Goal: Information Seeking & Learning: Learn about a topic

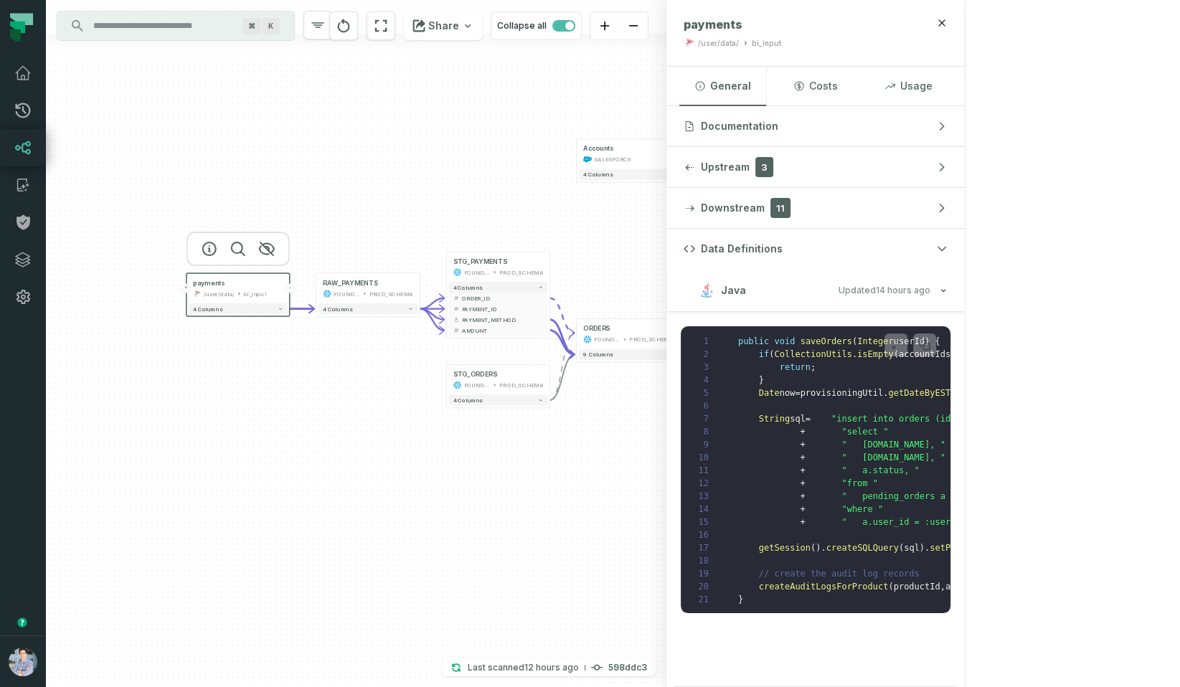
drag, startPoint x: 458, startPoint y: 186, endPoint x: 492, endPoint y: 181, distance: 34.9
click at [492, 181] on div "Accounts SALESFORCE + 4 columns + orders foundational view + 8 columns - Monthl…" at bounding box center [356, 343] width 620 height 687
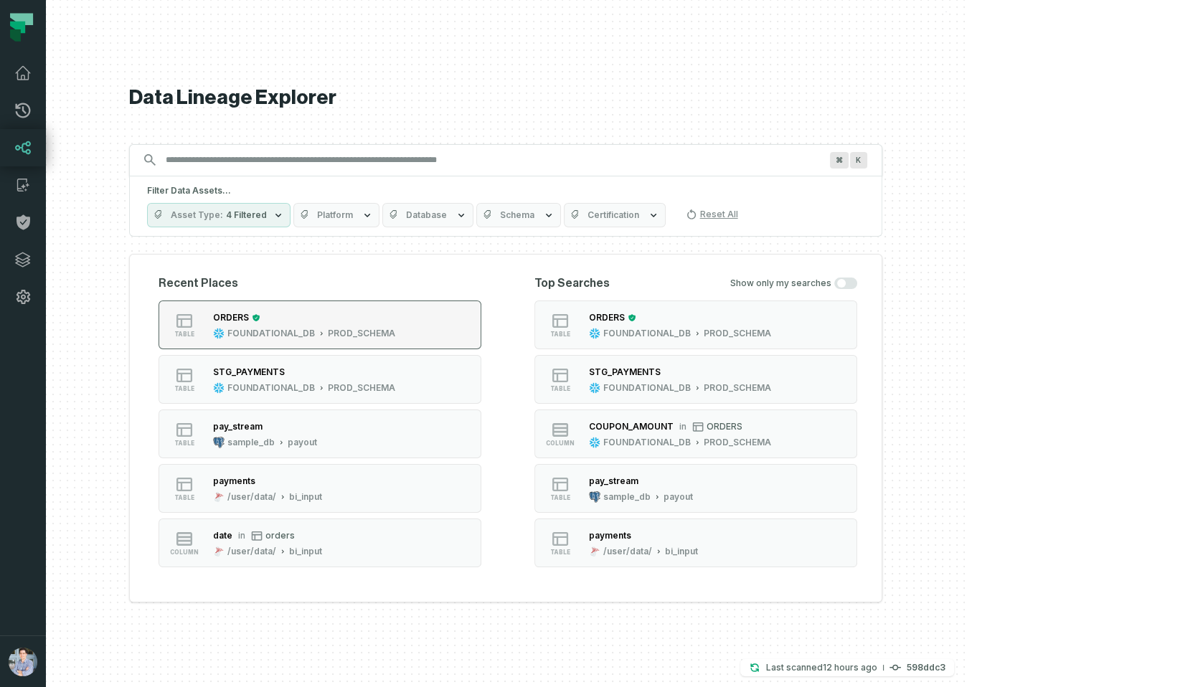
click at [395, 312] on div "ORDERS" at bounding box center [304, 318] width 182 height 14
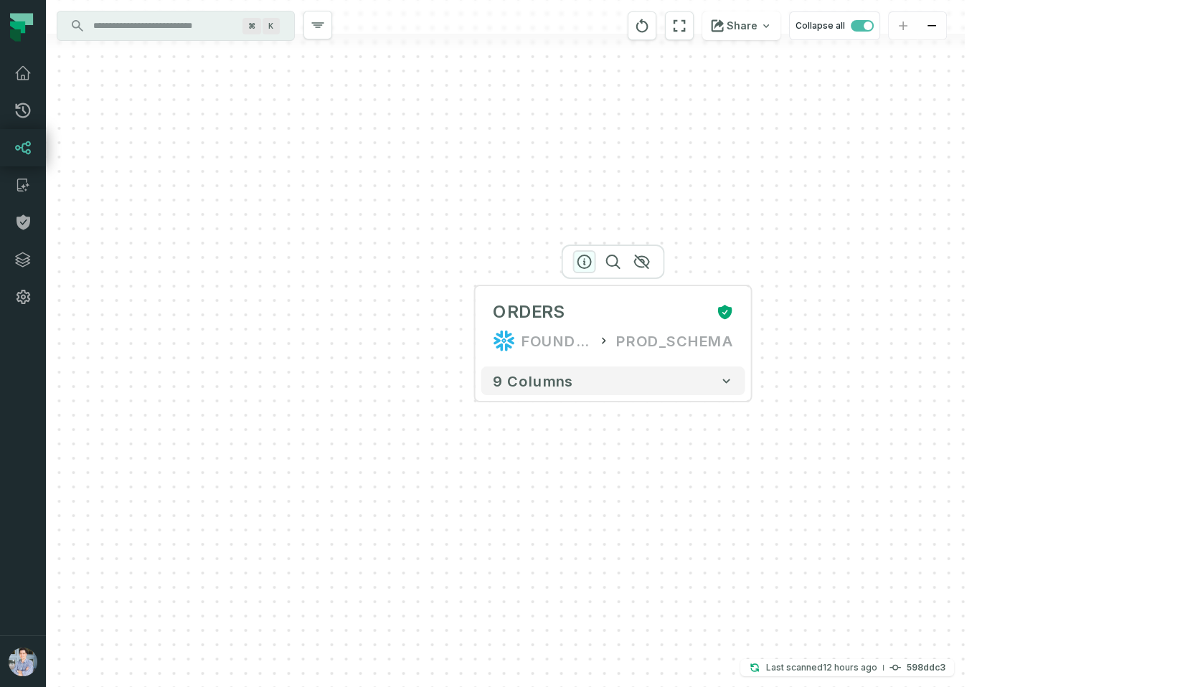
click at [581, 262] on icon "button" at bounding box center [584, 261] width 17 height 17
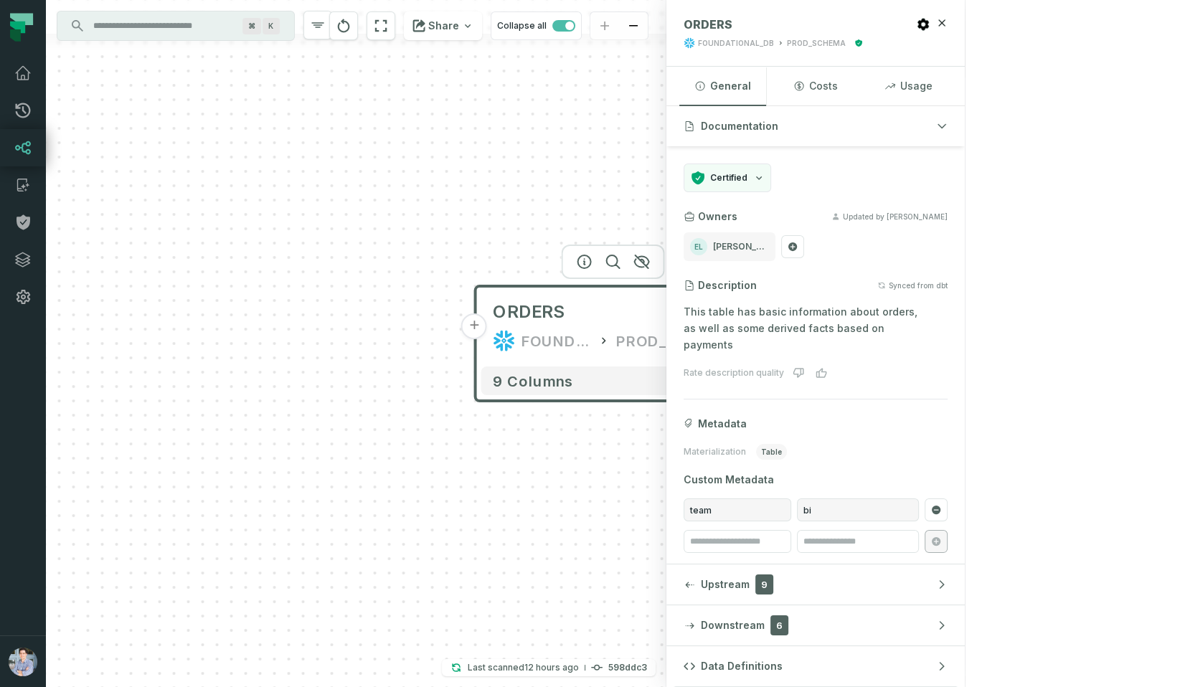
click at [477, 334] on button "+" at bounding box center [474, 326] width 26 height 26
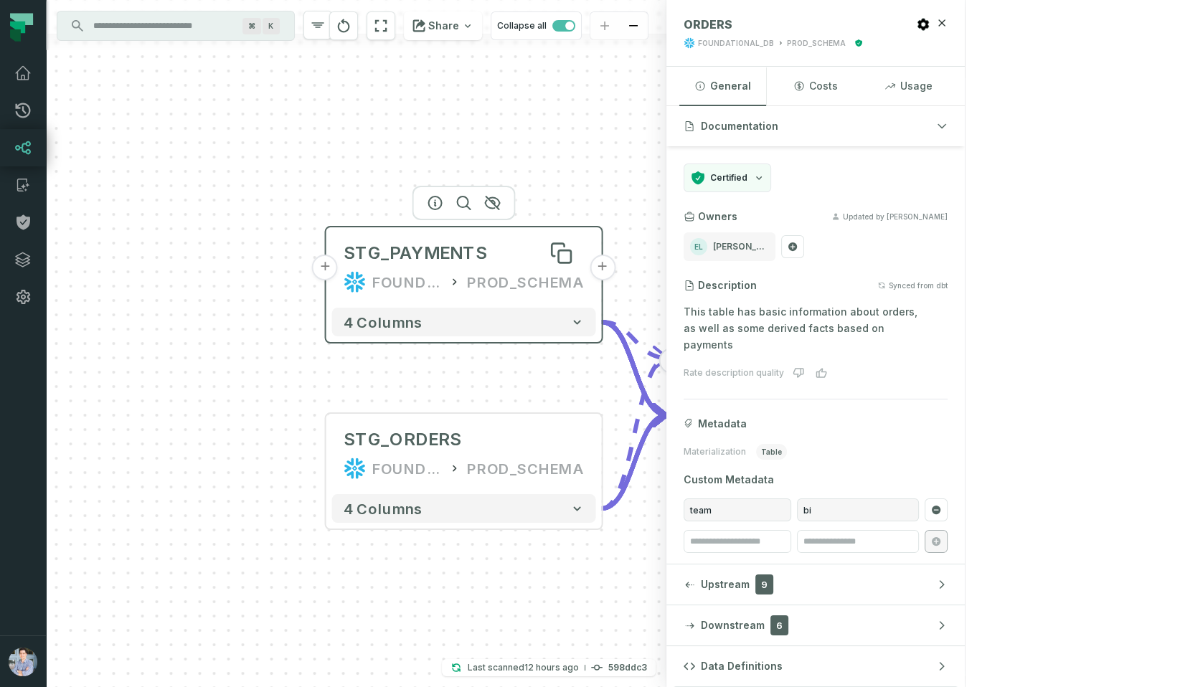
click at [434, 257] on div "STG_PAYMENTS" at bounding box center [415, 253] width 143 height 23
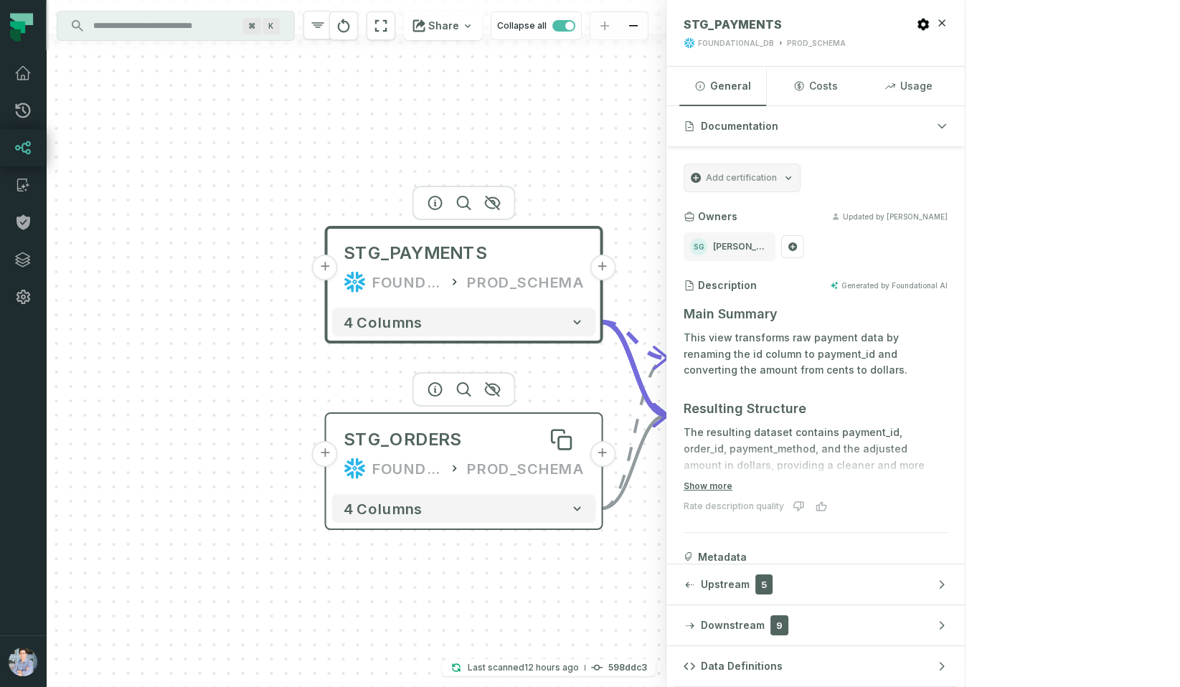
click at [404, 434] on div "STG_ORDERS" at bounding box center [403, 439] width 118 height 23
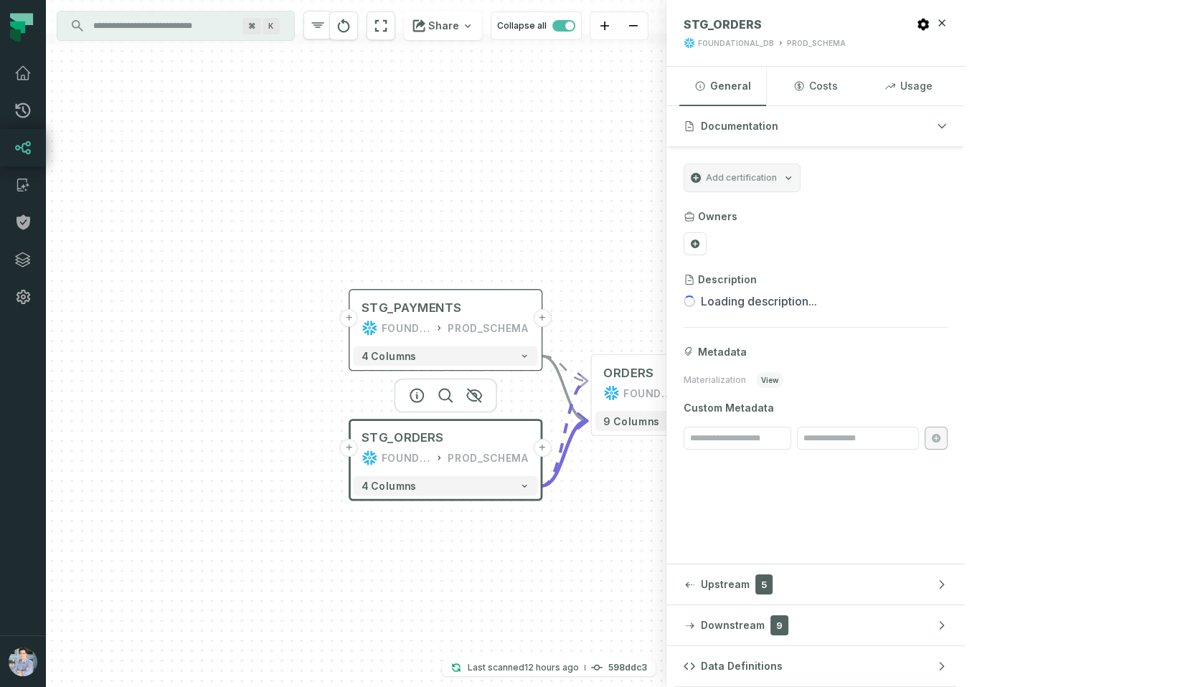
click at [351, 448] on button "+" at bounding box center [349, 448] width 18 height 18
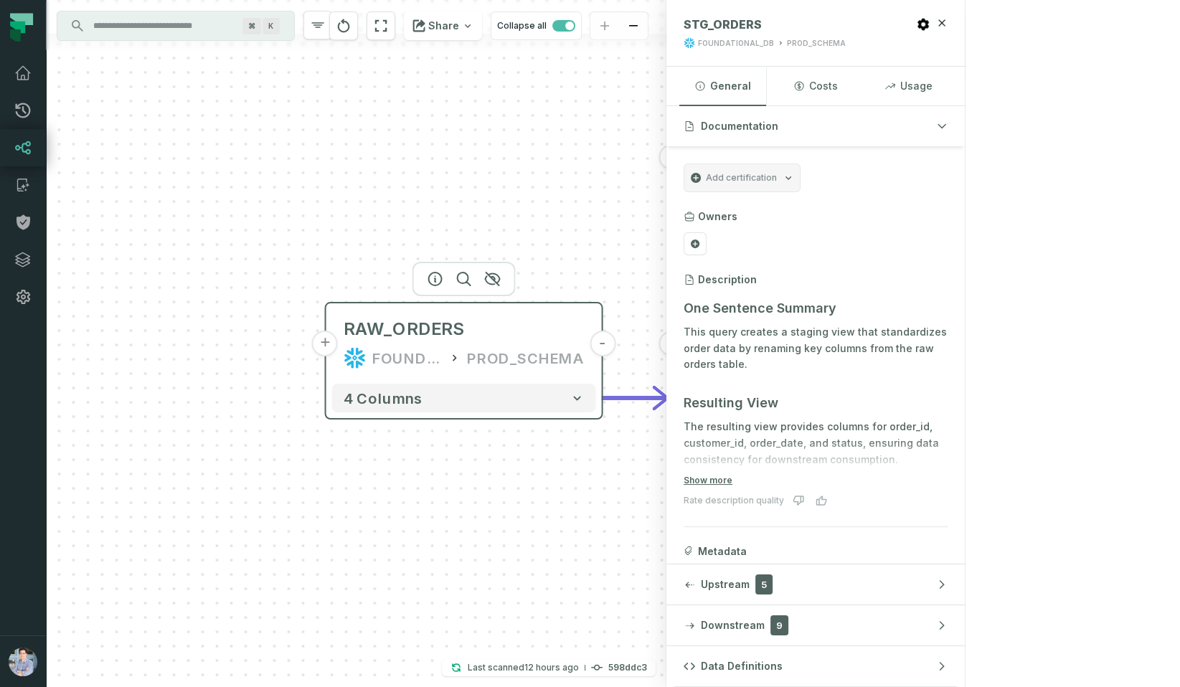
click at [511, 315] on div "RAW_ORDERS FOUNDATIONAL_DB PROD_SCHEMA" at bounding box center [464, 343] width 264 height 69
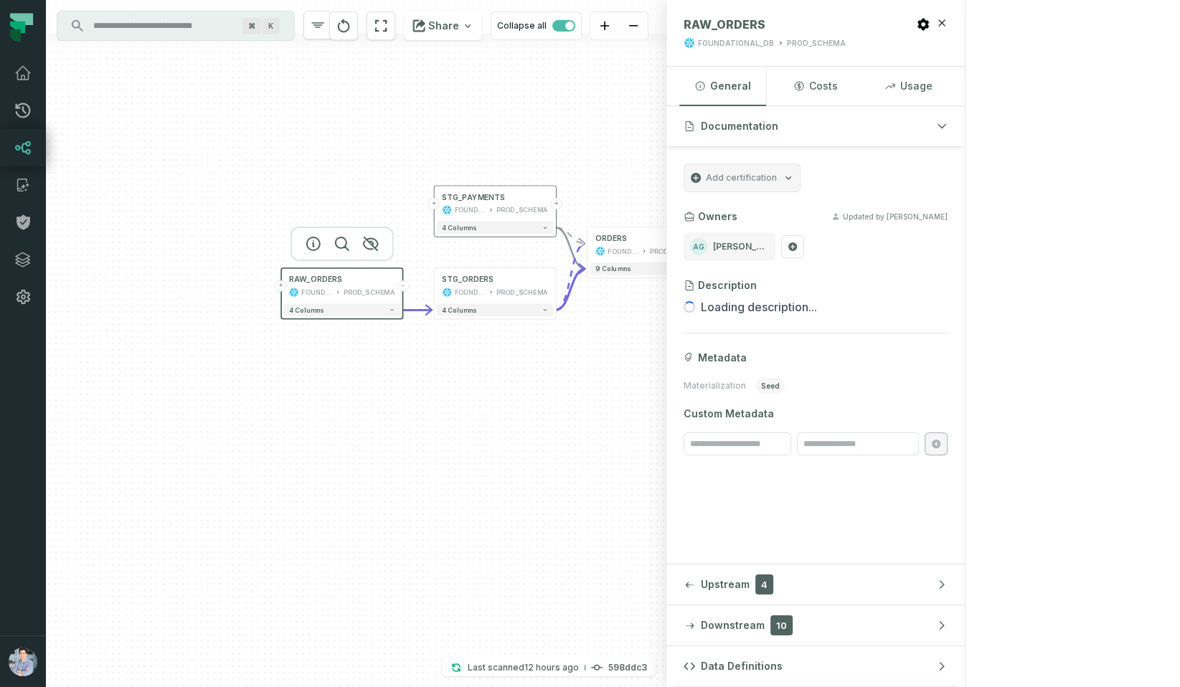
drag, startPoint x: 662, startPoint y: 237, endPoint x: 424, endPoint y: 275, distance: 241.2
click at [424, 275] on div "+ RAW_ORDERS FOUNDATIONAL_DB PROD_SCHEMA - 4 columns + STG_PAYMENTS FOUNDATIONA…" at bounding box center [356, 343] width 620 height 687
click at [557, 283] on button "+" at bounding box center [555, 283] width 11 height 11
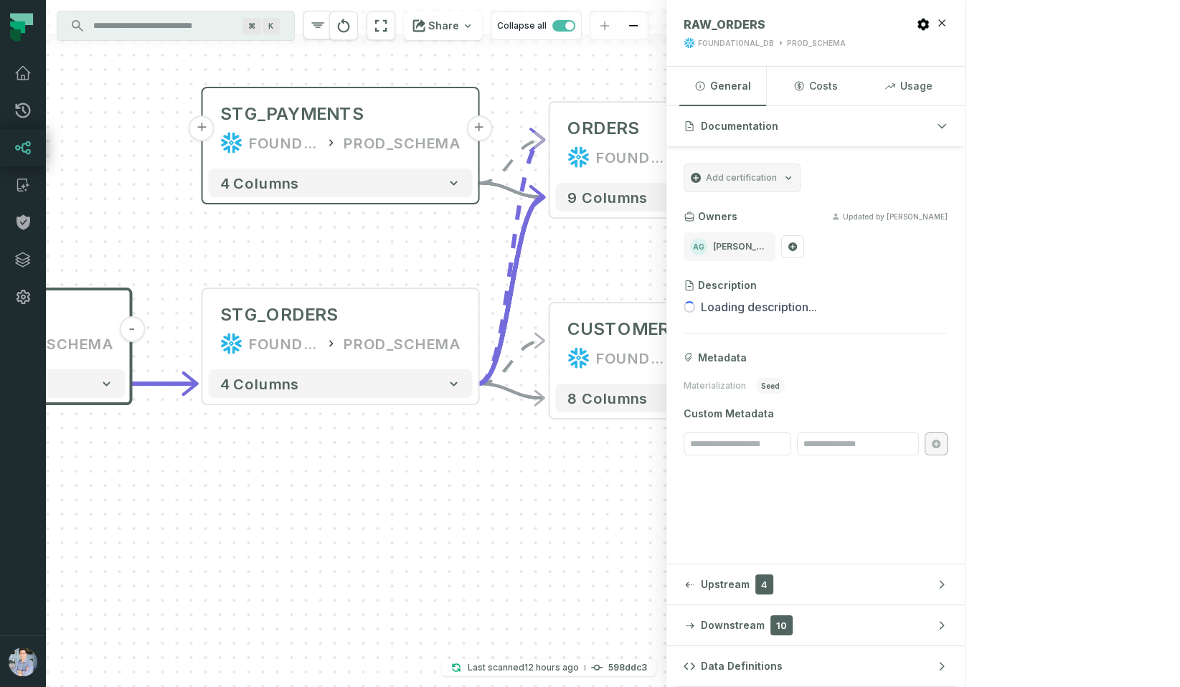
drag, startPoint x: 408, startPoint y: 253, endPoint x: 633, endPoint y: 253, distance: 224.5
click at [633, 253] on div "+ CUSTOMERS FOUNDATIONAL_DB PROD_SCHEMA + 8 columns + RAW_ORDERS FOUNDATIONAL_D…" at bounding box center [356, 343] width 620 height 687
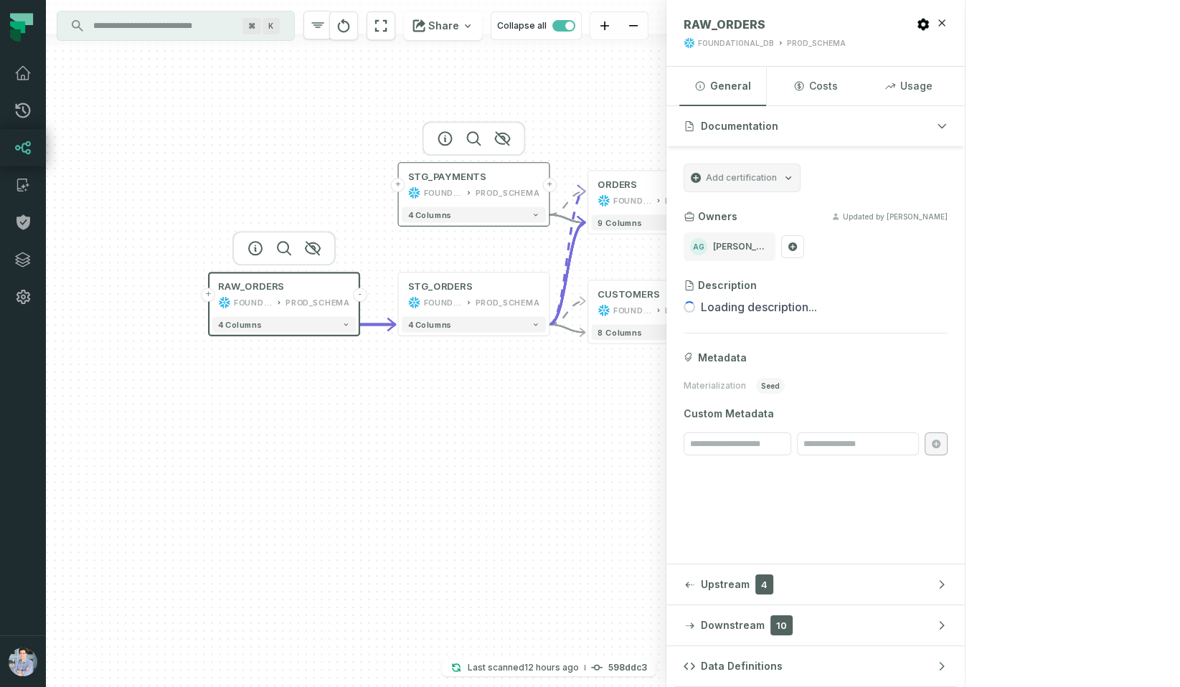
click at [400, 184] on button "+" at bounding box center [398, 185] width 14 height 14
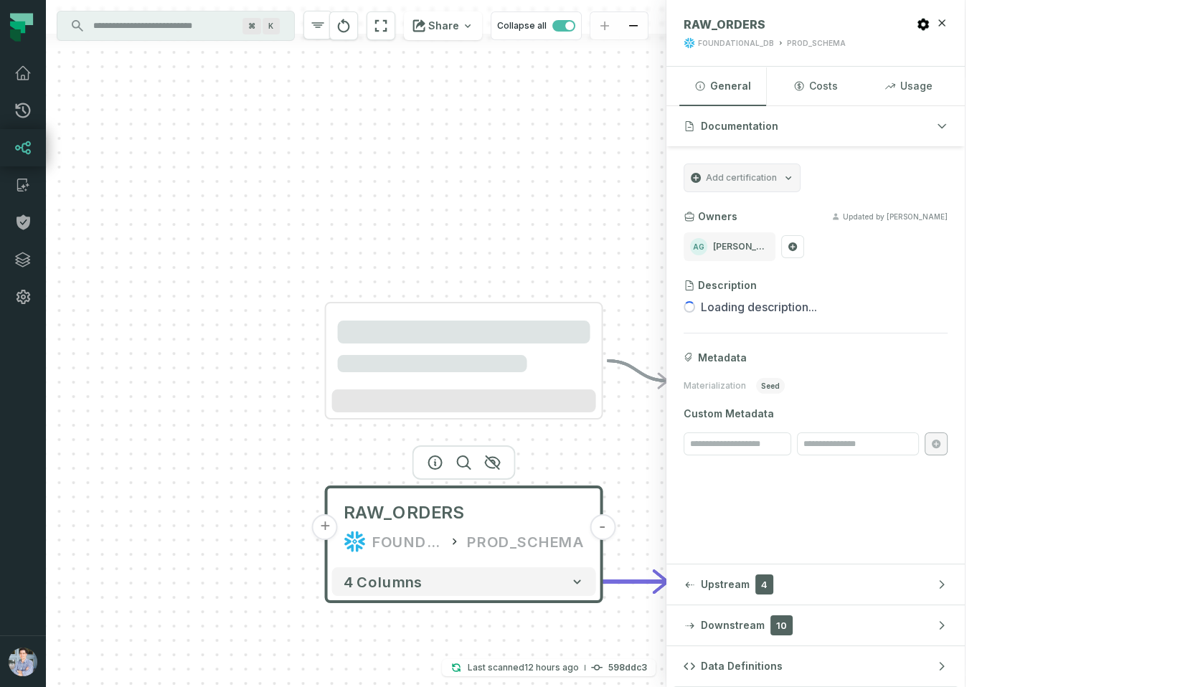
drag, startPoint x: 719, startPoint y: 438, endPoint x: 625, endPoint y: 334, distance: 140.1
click at [625, 335] on div "+ CUSTOMERS FOUNDATIONAL_DB PROD_SCHEMA + 8 columns + RAW_ORDERS FOUNDATIONAL_D…" at bounding box center [356, 343] width 620 height 687
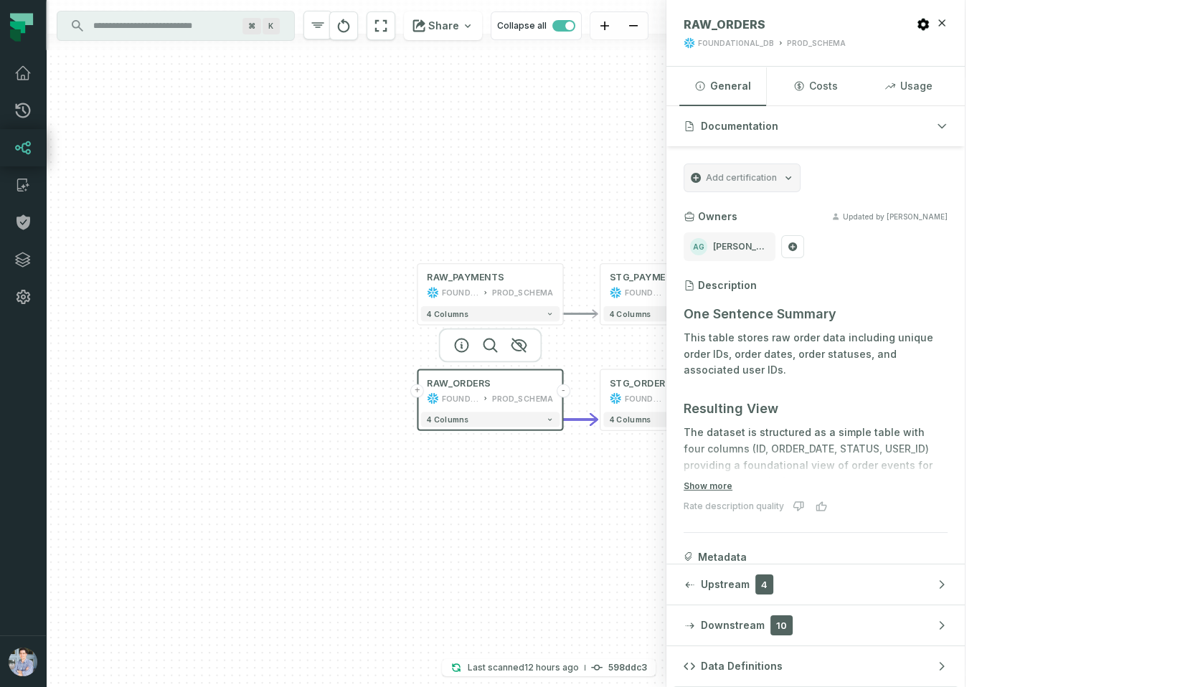
click at [781, 397] on button "+" at bounding box center [783, 399] width 14 height 14
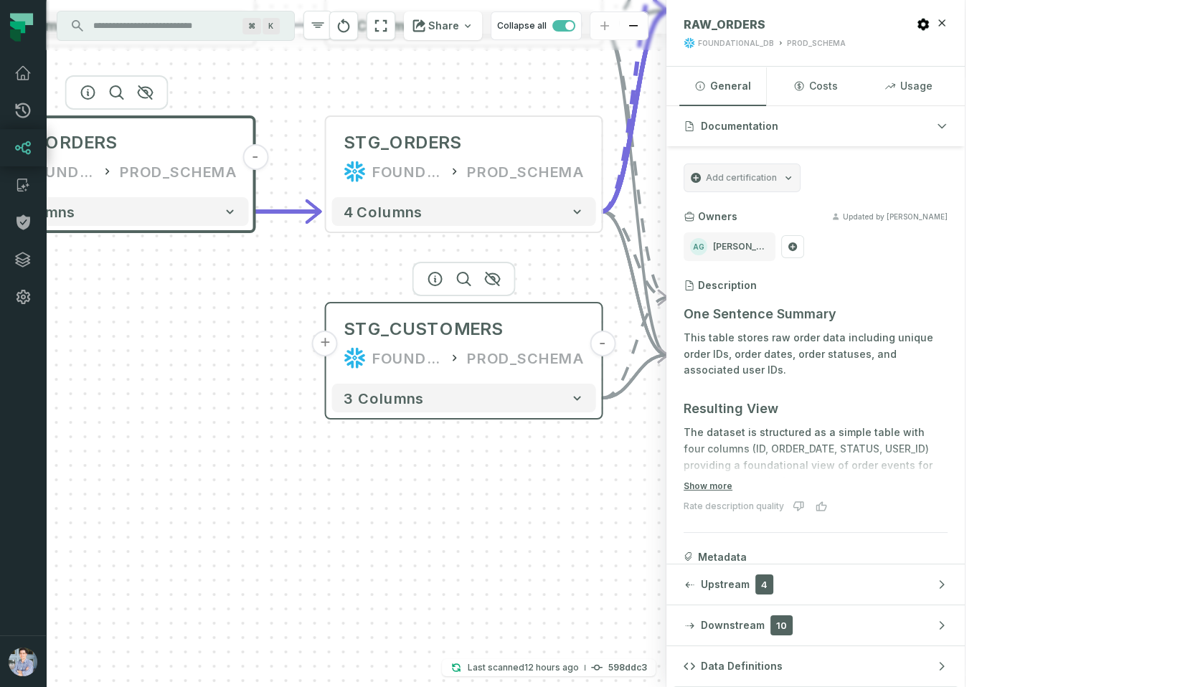
click at [327, 349] on button "+" at bounding box center [325, 344] width 26 height 26
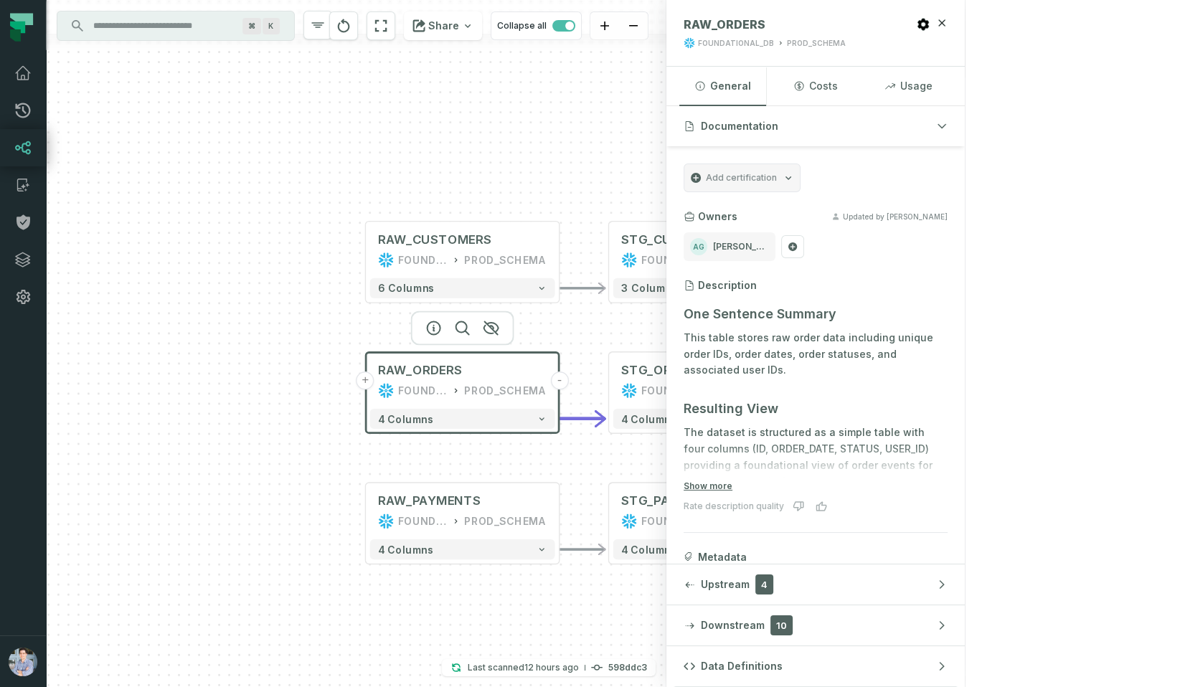
drag, startPoint x: 287, startPoint y: 451, endPoint x: 288, endPoint y: 280, distance: 170.7
click at [288, 281] on div "+ RAW_CUSTOMERS FOUNDATIONAL_DB PROD_SCHEMA - 6 columns - STG_CUSTOMERS FOUNDAT…" at bounding box center [356, 343] width 620 height 687
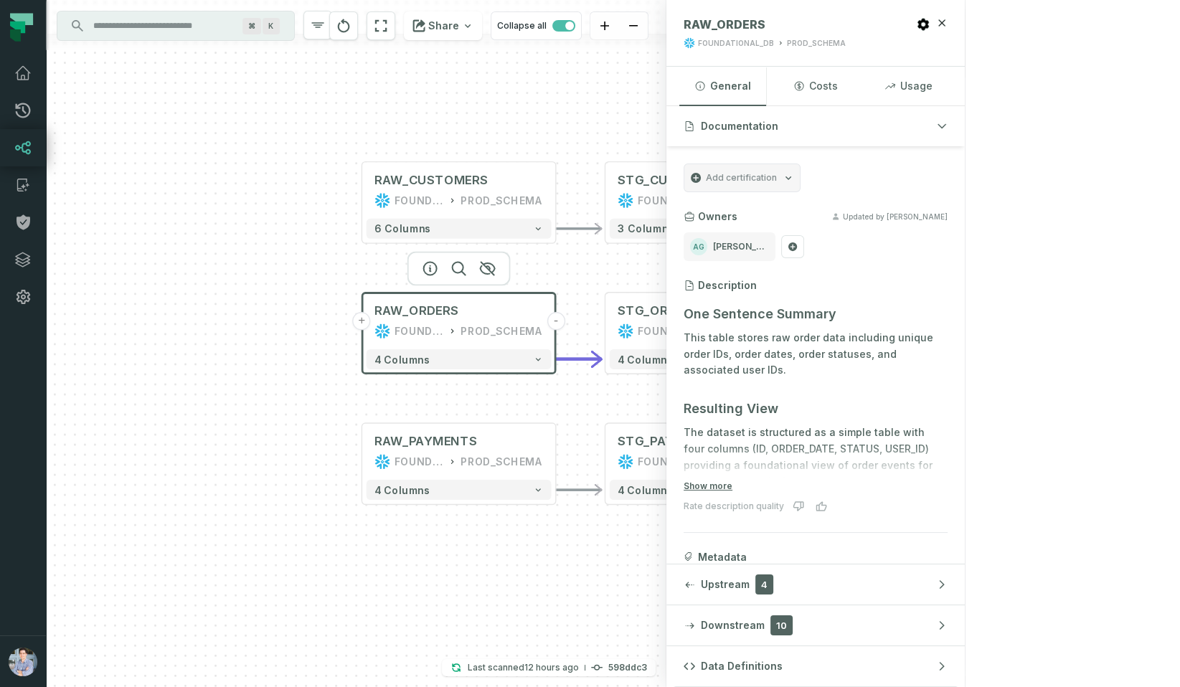
drag, startPoint x: 742, startPoint y: 597, endPoint x: 537, endPoint y: 482, distance: 235.4
click at [537, 482] on div "+ RAW_CUSTOMERS FOUNDATIONAL_DB PROD_SCHEMA - 6 columns - STG_CUSTOMERS FOUNDAT…" at bounding box center [356, 343] width 620 height 687
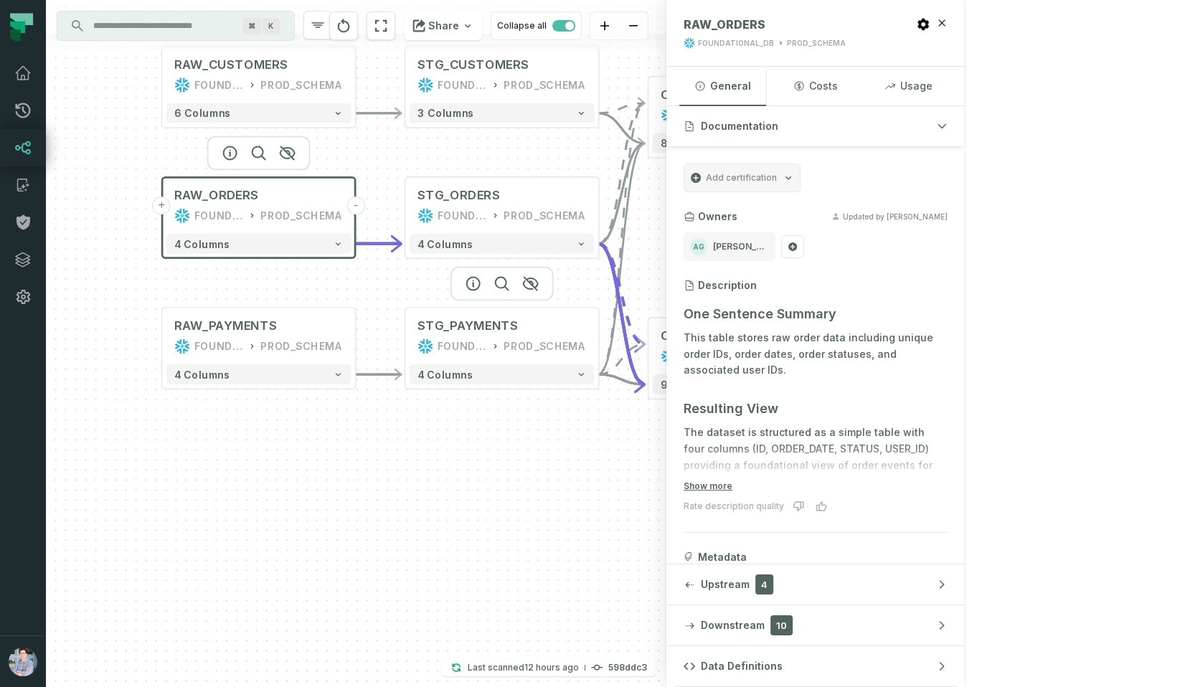
click at [483, 335] on div "STG_PAYMENTS FOUNDATIONAL_DB PROD_SCHEMA" at bounding box center [502, 336] width 185 height 48
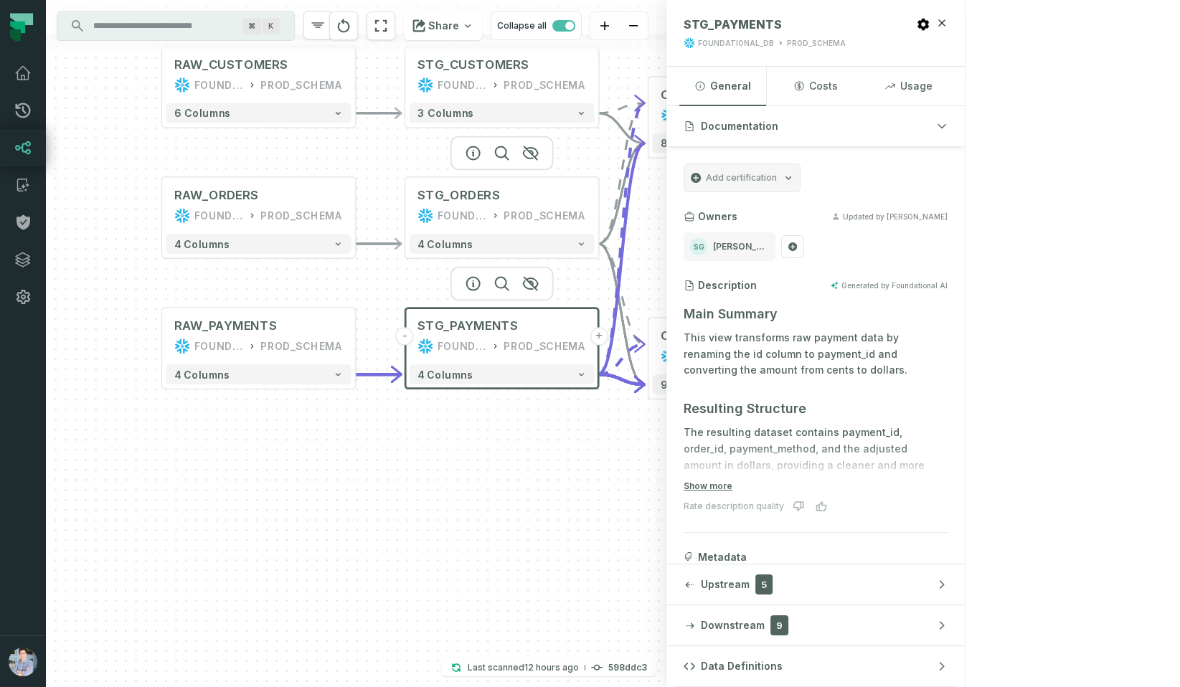
click at [479, 212] on div "FOUNDATIONAL_DB" at bounding box center [462, 215] width 49 height 16
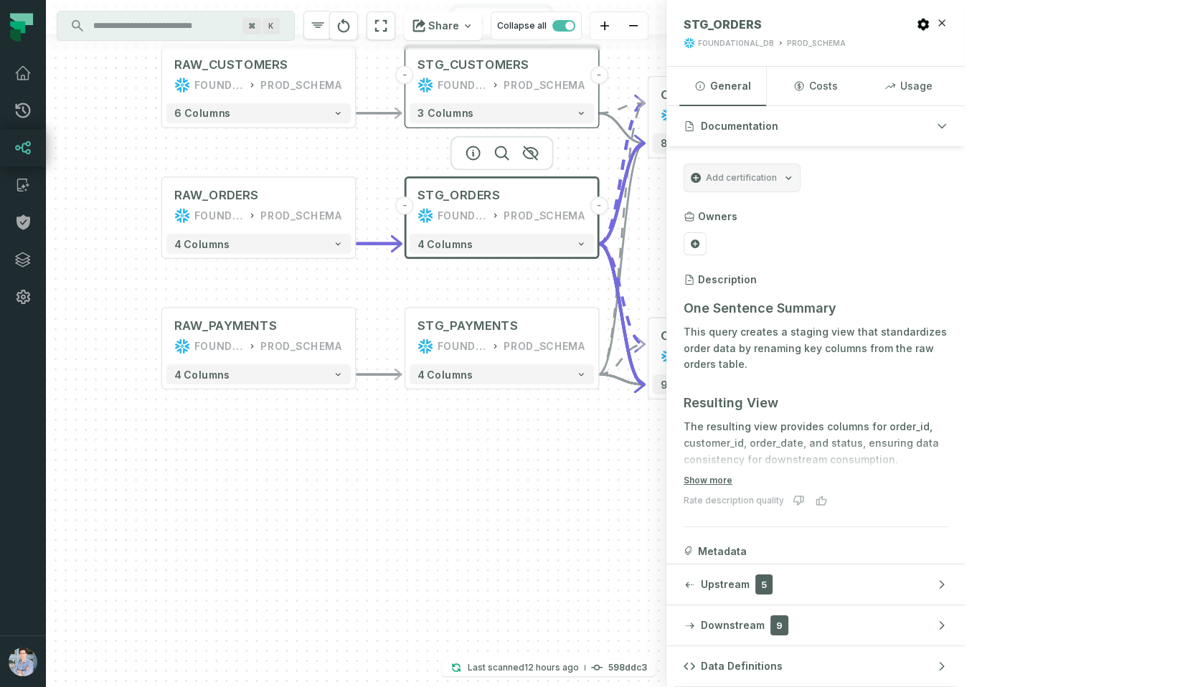
click at [471, 80] on div "FOUNDATIONAL_DB" at bounding box center [462, 85] width 49 height 16
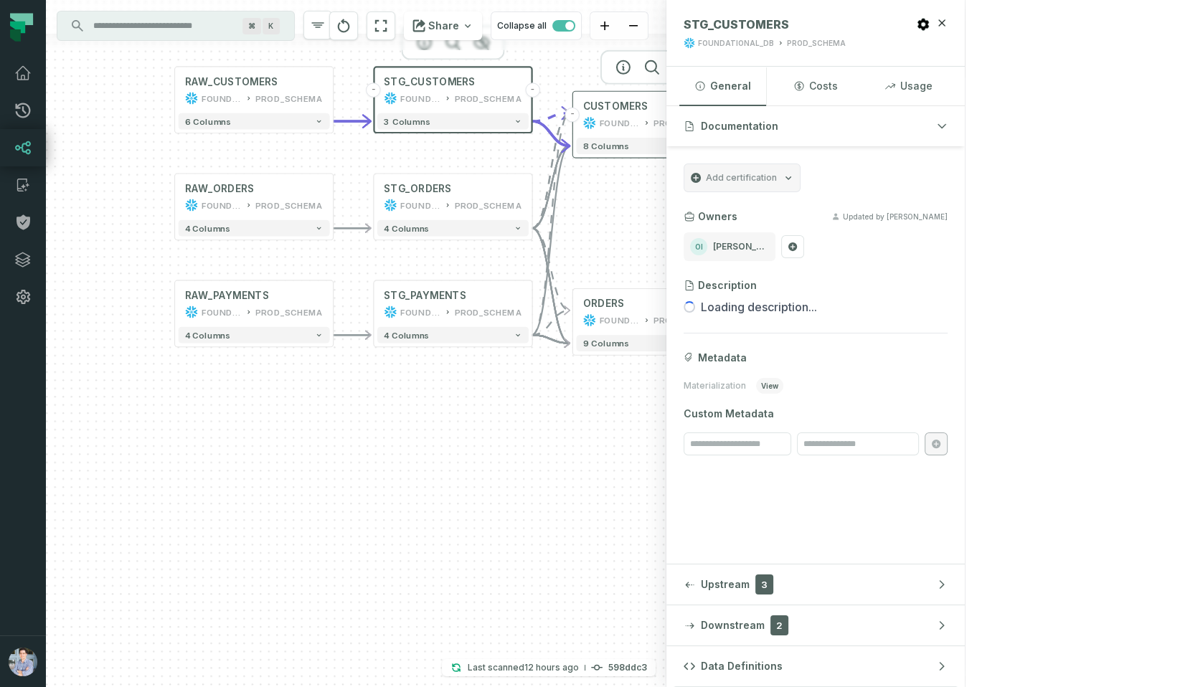
click at [733, 118] on button "+" at bounding box center [731, 115] width 15 height 15
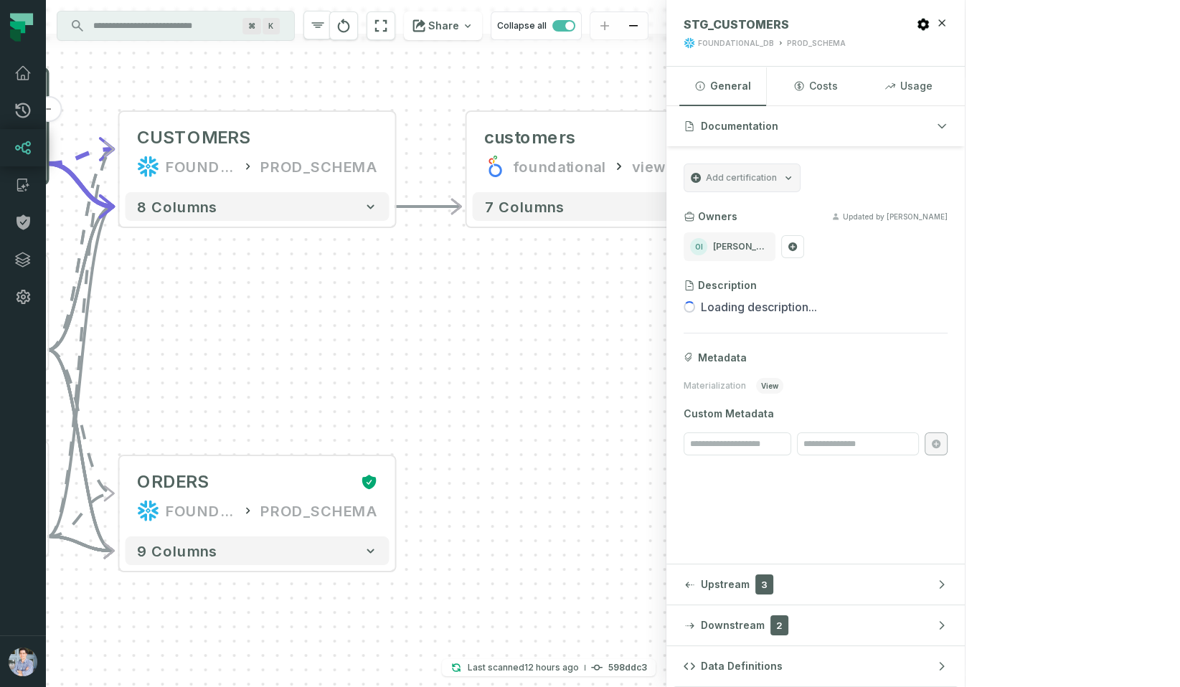
drag, startPoint x: 477, startPoint y: 499, endPoint x: 666, endPoint y: 263, distance: 302.6
click at [666, 263] on div "- customers foundational view 7 columns + RAW_CUSTOMERS FOUNDATIONAL_DB PROD_SC…" at bounding box center [356, 343] width 620 height 687
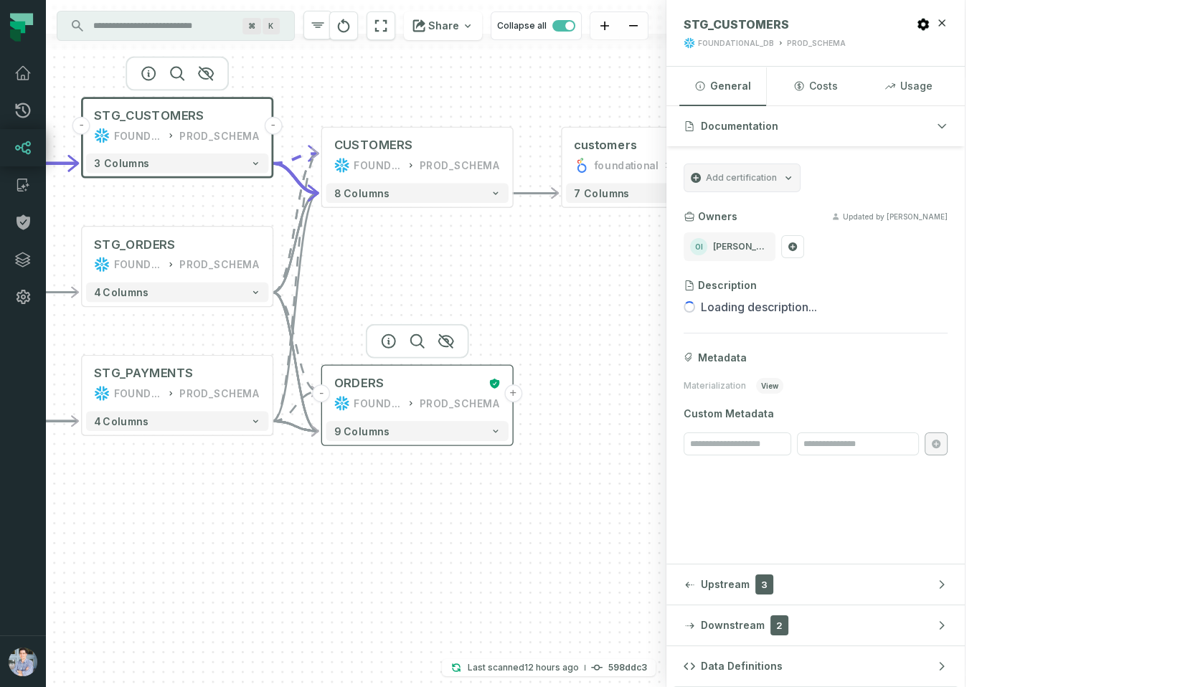
click at [514, 398] on button "+" at bounding box center [513, 393] width 18 height 18
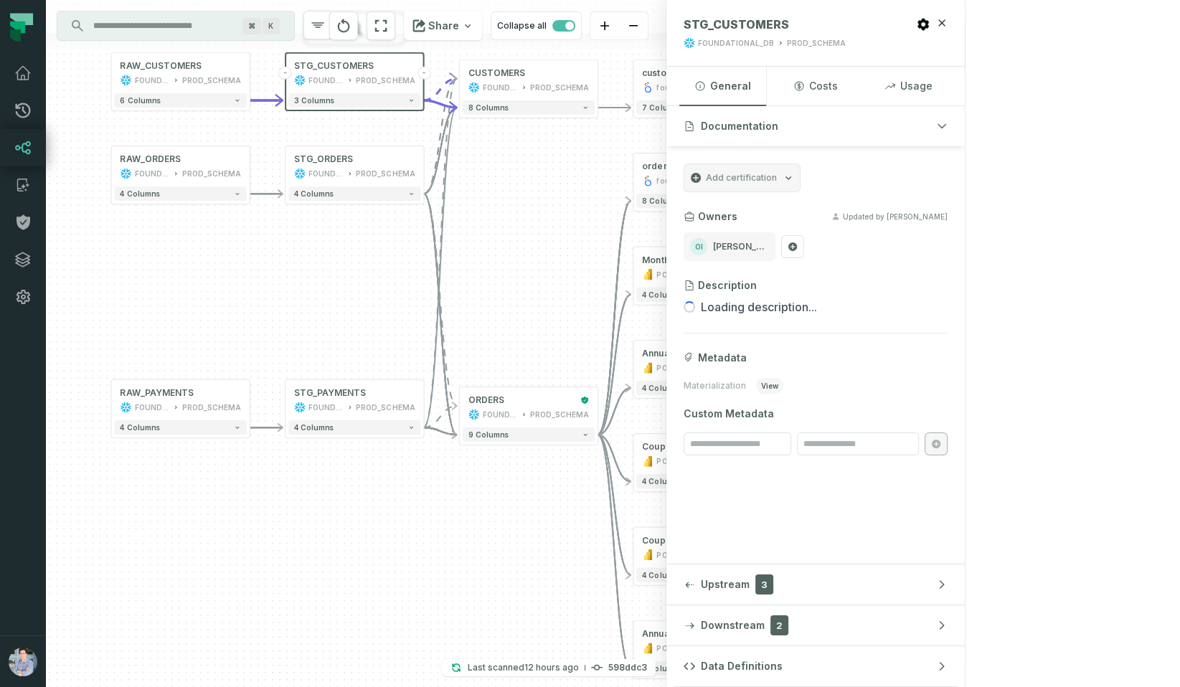
drag, startPoint x: 255, startPoint y: 560, endPoint x: 532, endPoint y: 542, distance: 277.5
click at [532, 542] on div "+ orders foundational view + 8 columns + Monthly Revenue POWER BI /Sales/Report…" at bounding box center [356, 343] width 620 height 687
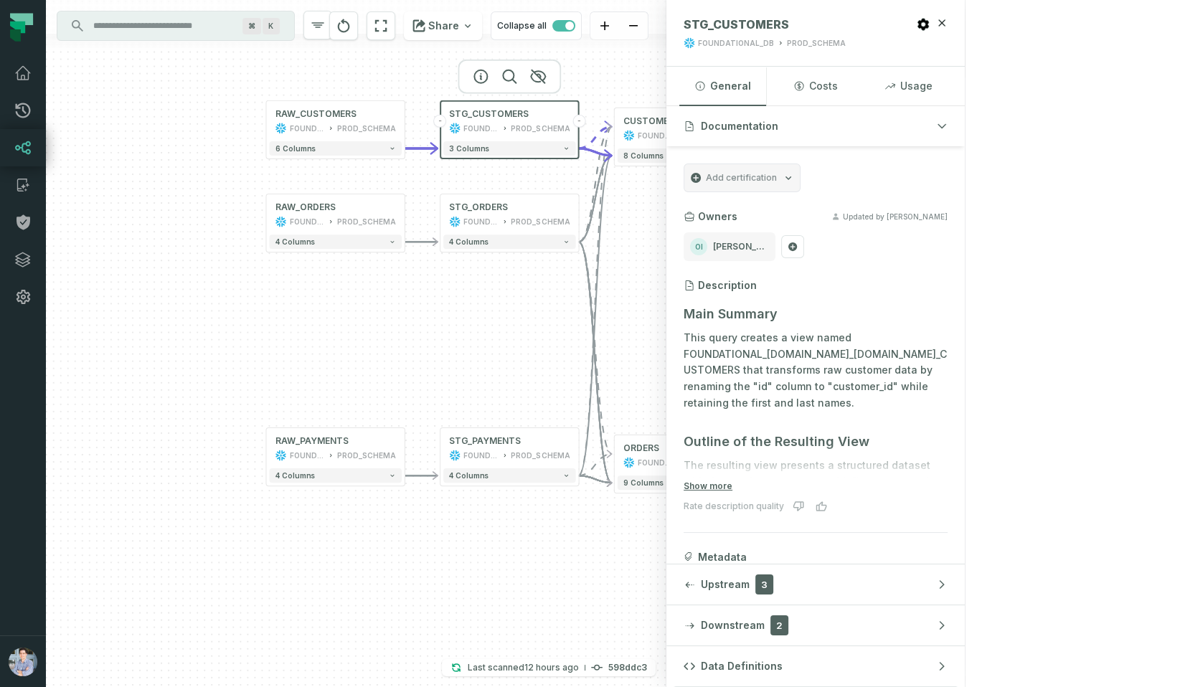
drag, startPoint x: 287, startPoint y: 284, endPoint x: 441, endPoint y: 332, distance: 161.5
click at [441, 332] on div "+ orders foundational view + 8 columns + Monthly Revenue POWER BI /Sales/Report…" at bounding box center [356, 343] width 620 height 687
click at [293, 118] on div "RAW_CUSTOMERS" at bounding box center [315, 113] width 81 height 11
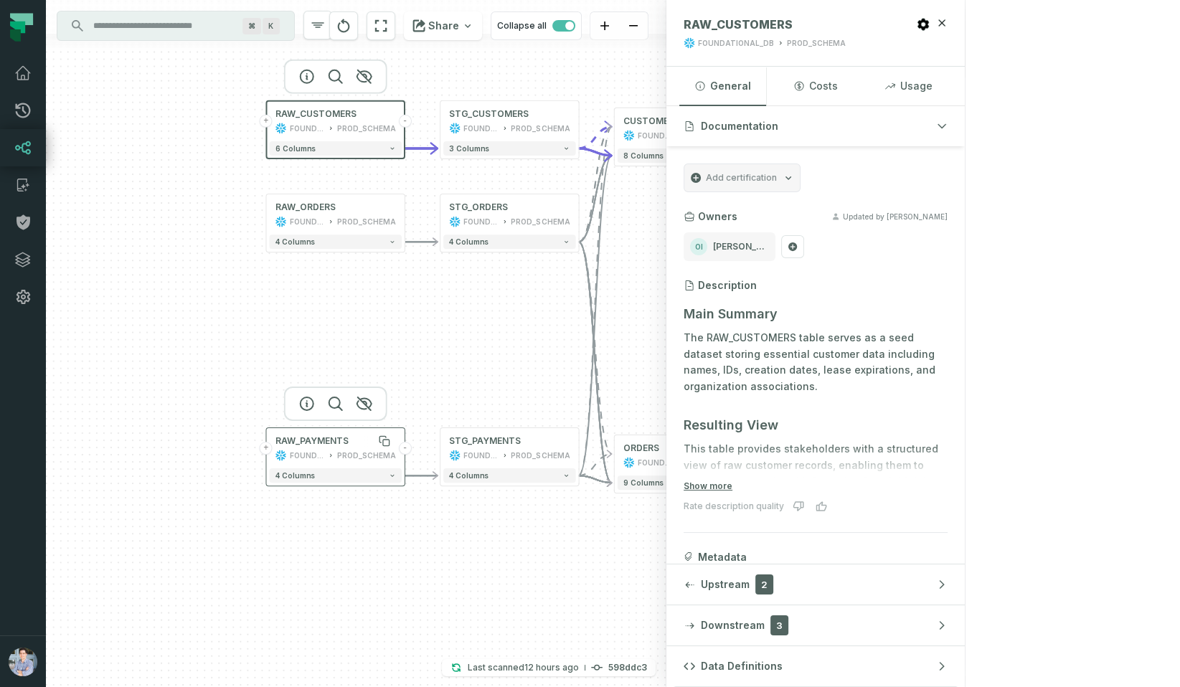
click at [329, 445] on div "RAW_PAYMENTS" at bounding box center [311, 440] width 73 height 11
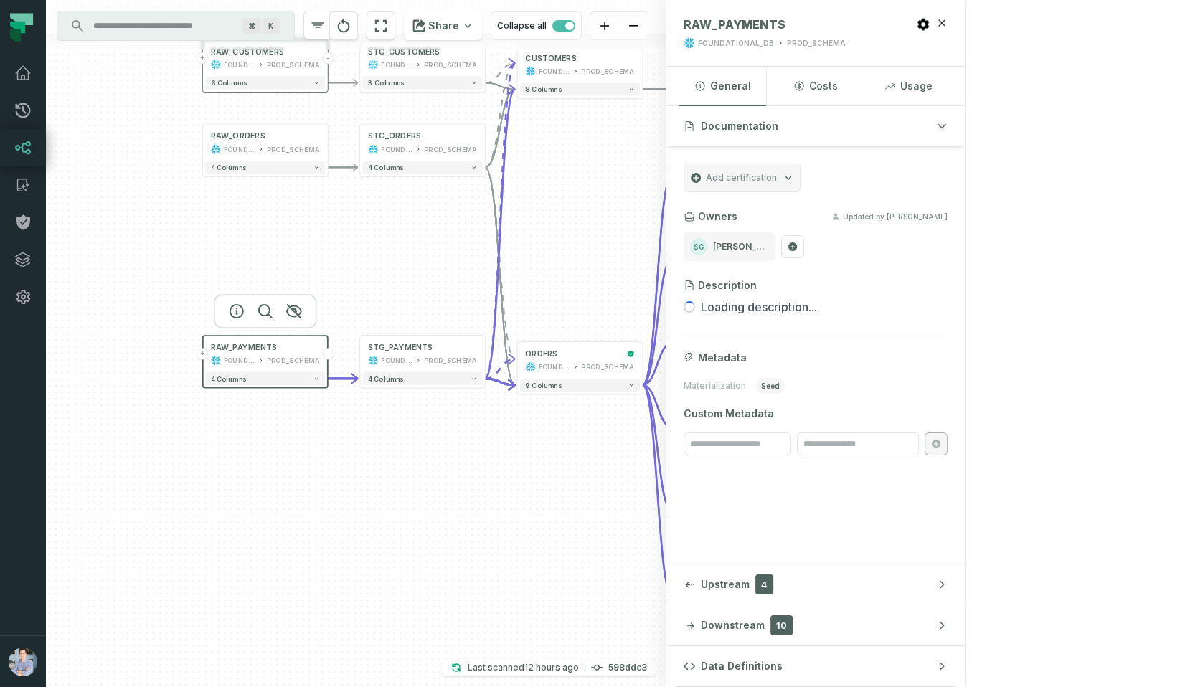
drag, startPoint x: 450, startPoint y: 355, endPoint x: 365, endPoint y: 254, distance: 131.9
click at [365, 254] on div "+ orders foundational view + 8 columns + Monthly Revenue POWER BI /Sales/Report…" at bounding box center [356, 343] width 620 height 687
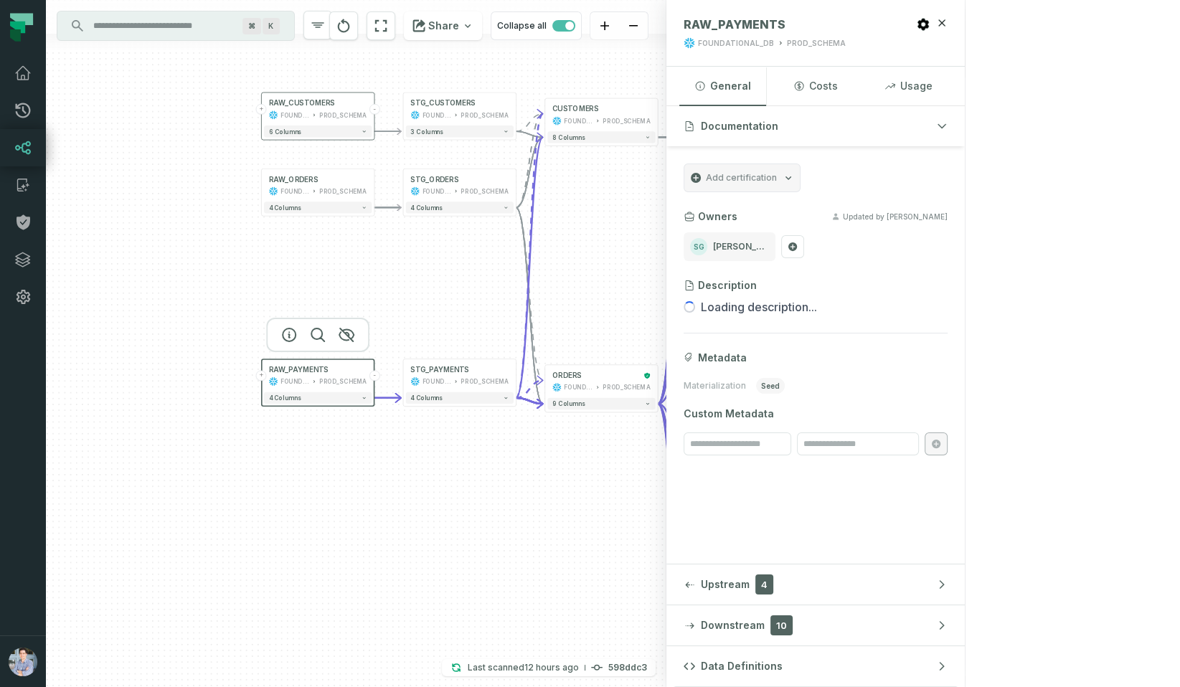
drag, startPoint x: 199, startPoint y: 217, endPoint x: 257, endPoint y: 278, distance: 84.7
click at [256, 278] on div "+ orders foundational view + 8 columns + Monthly Revenue POWER BI /Sales/Report…" at bounding box center [356, 343] width 620 height 687
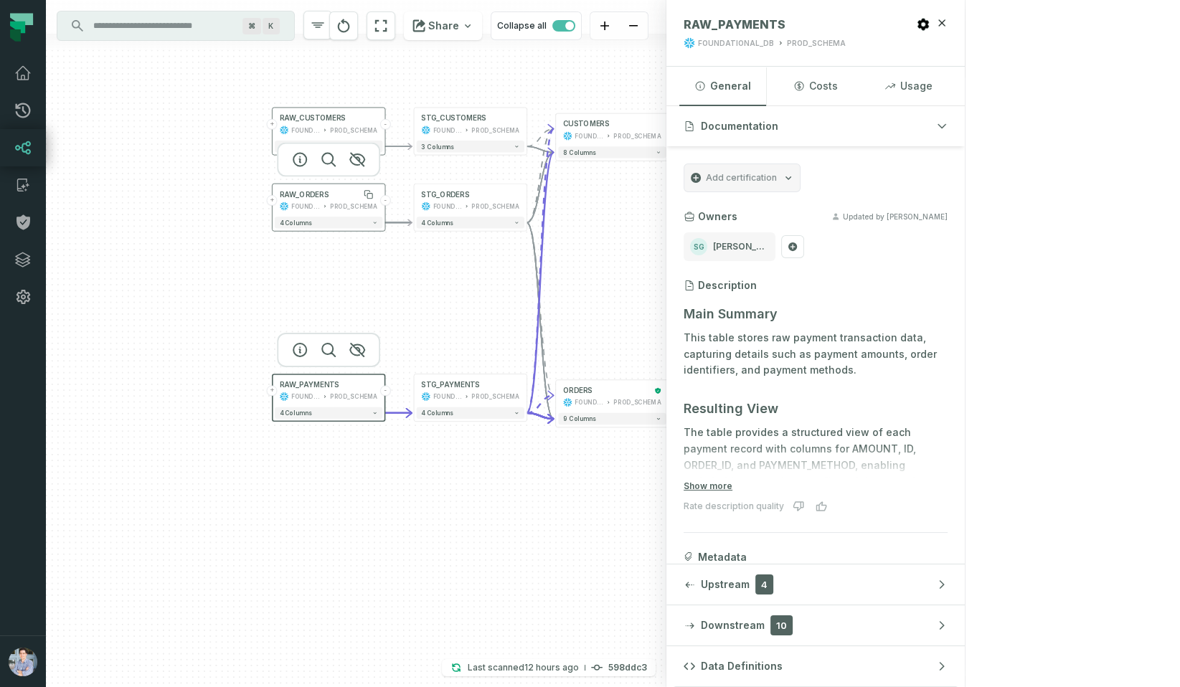
click at [337, 192] on div "RAW_ORDERS" at bounding box center [329, 194] width 98 height 9
click at [334, 124] on div "RAW_CUSTOMERS FOUNDATIONAL_DB PROD_SCHEMA" at bounding box center [329, 124] width 108 height 28
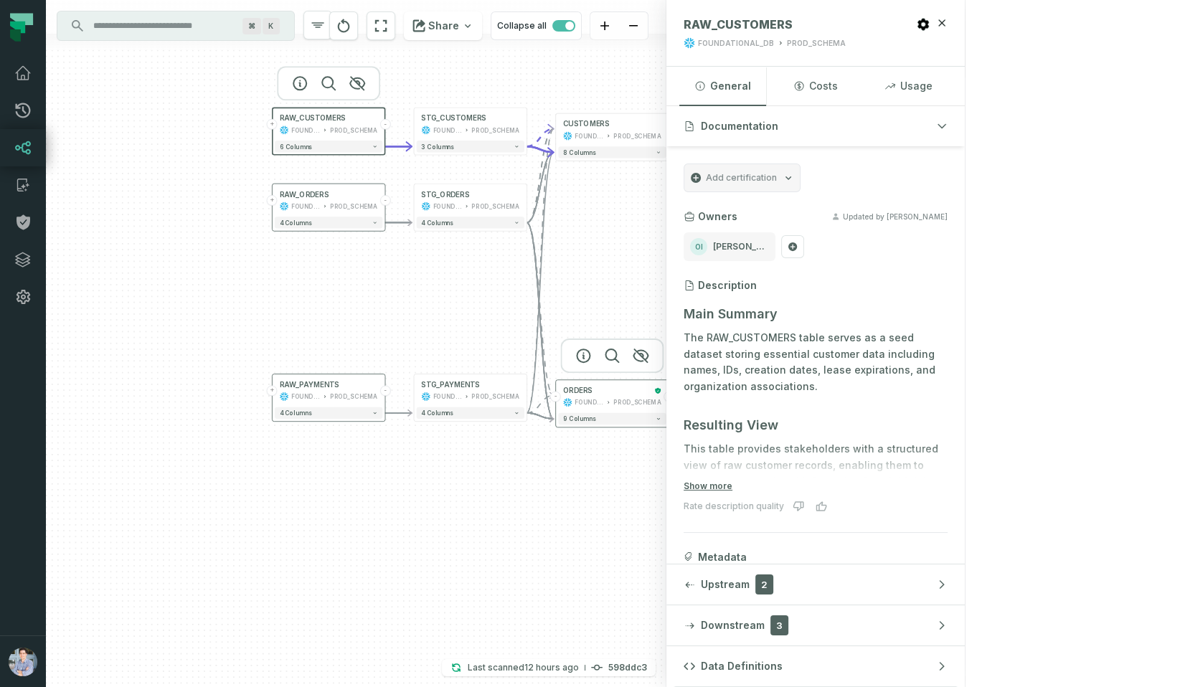
click at [610, 397] on div "ORDERS FOUNDATIONAL_DB PROD_SCHEMA" at bounding box center [612, 396] width 108 height 28
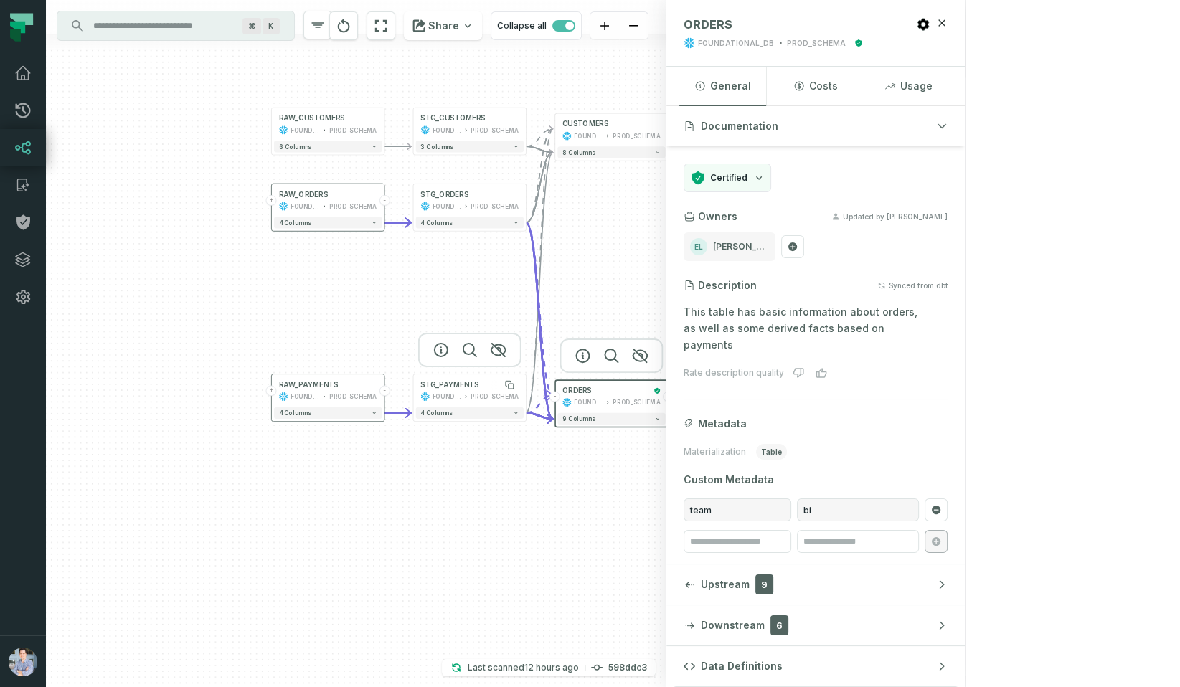
click at [479, 386] on div "STG_PAYMENTS" at bounding box center [469, 384] width 98 height 9
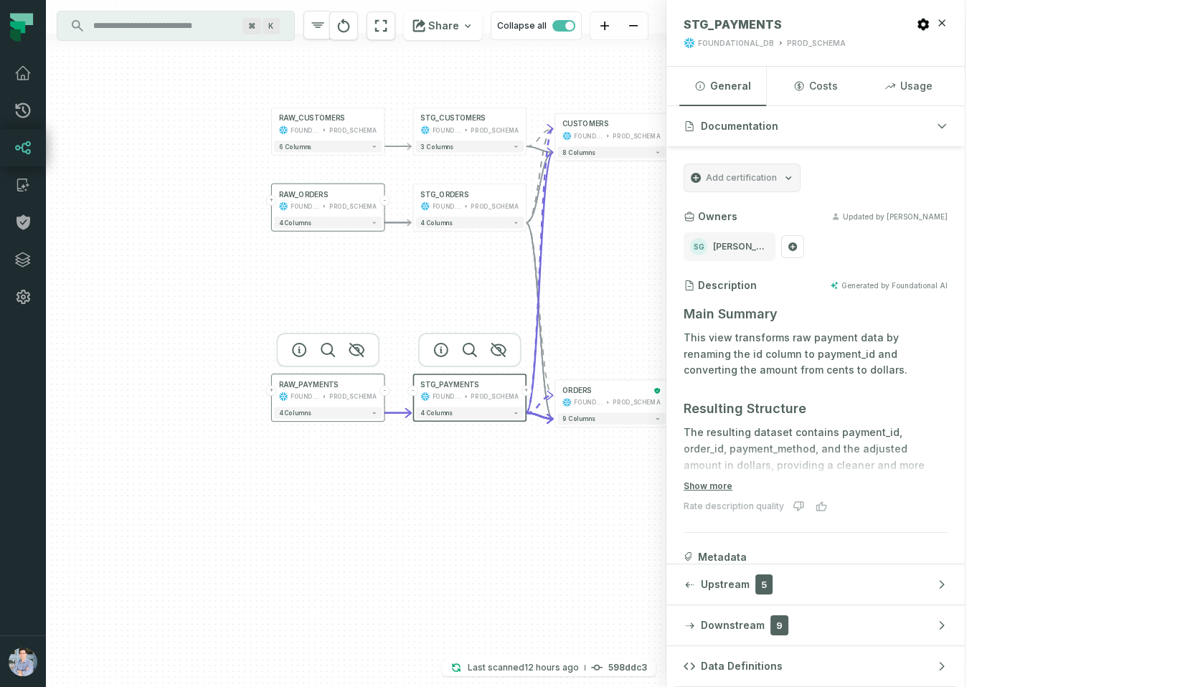
click at [273, 392] on button "+" at bounding box center [271, 390] width 11 height 11
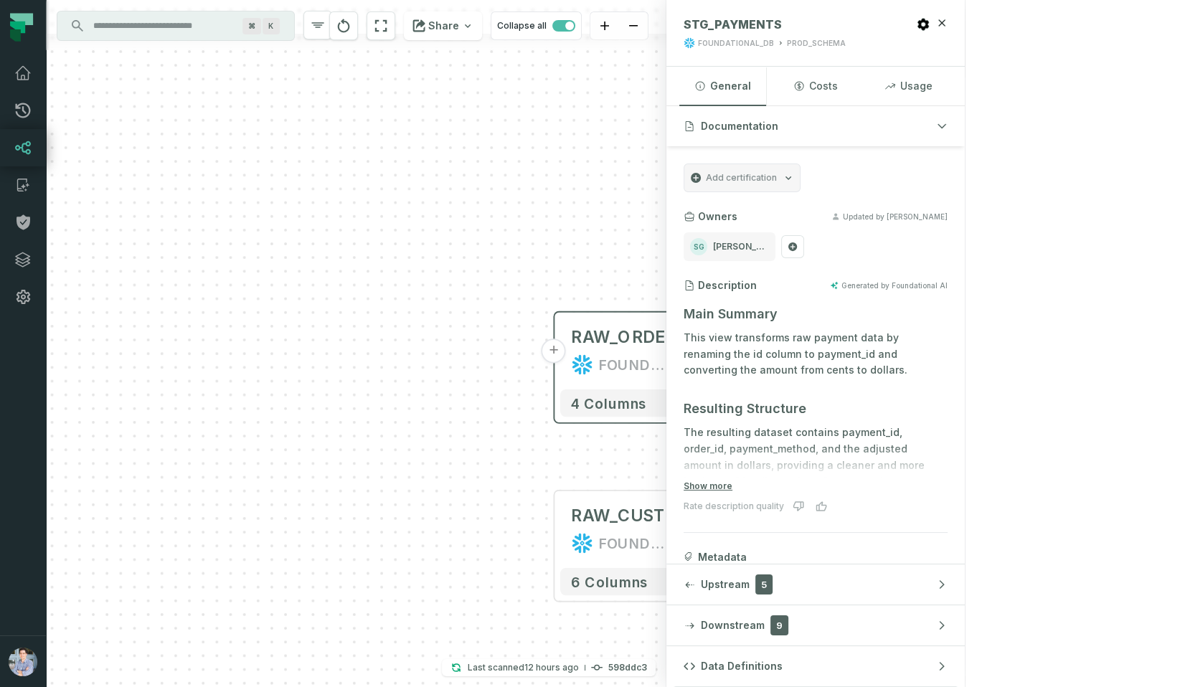
drag, startPoint x: 390, startPoint y: 515, endPoint x: 285, endPoint y: 71, distance: 456.2
click at [285, 70] on div "+ payments /user/data/ bi_input - 4 columns + orders foundational view + 8 colu…" at bounding box center [356, 343] width 620 height 687
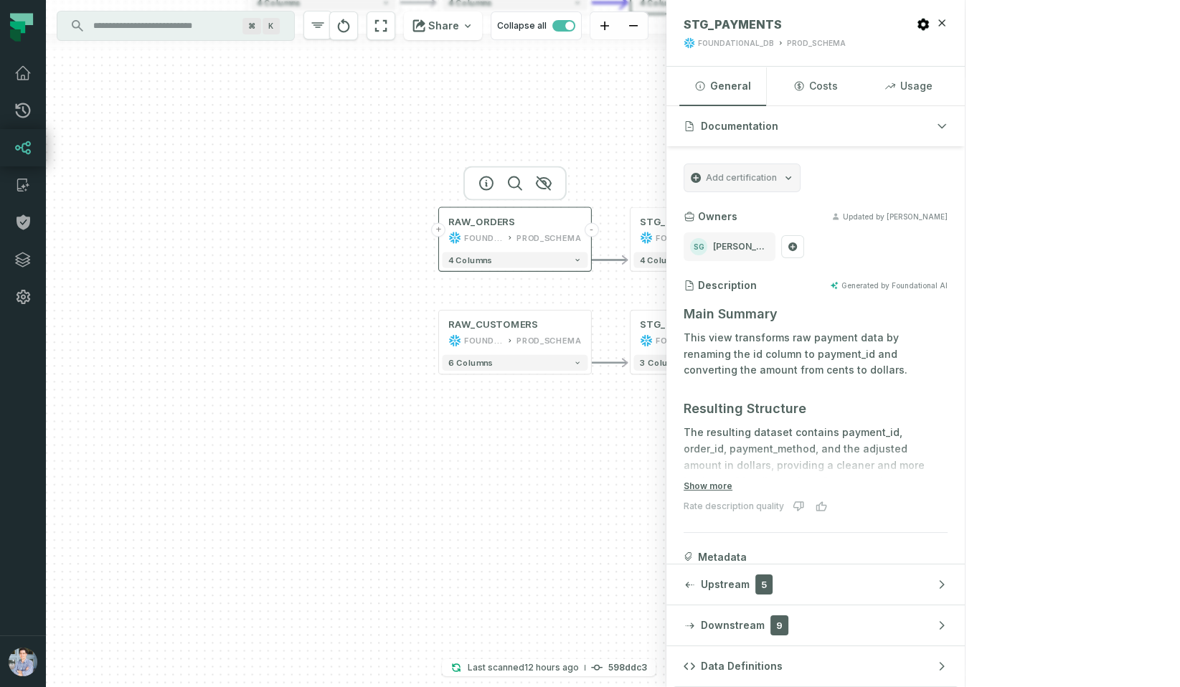
click at [440, 231] on button "+" at bounding box center [438, 230] width 14 height 14
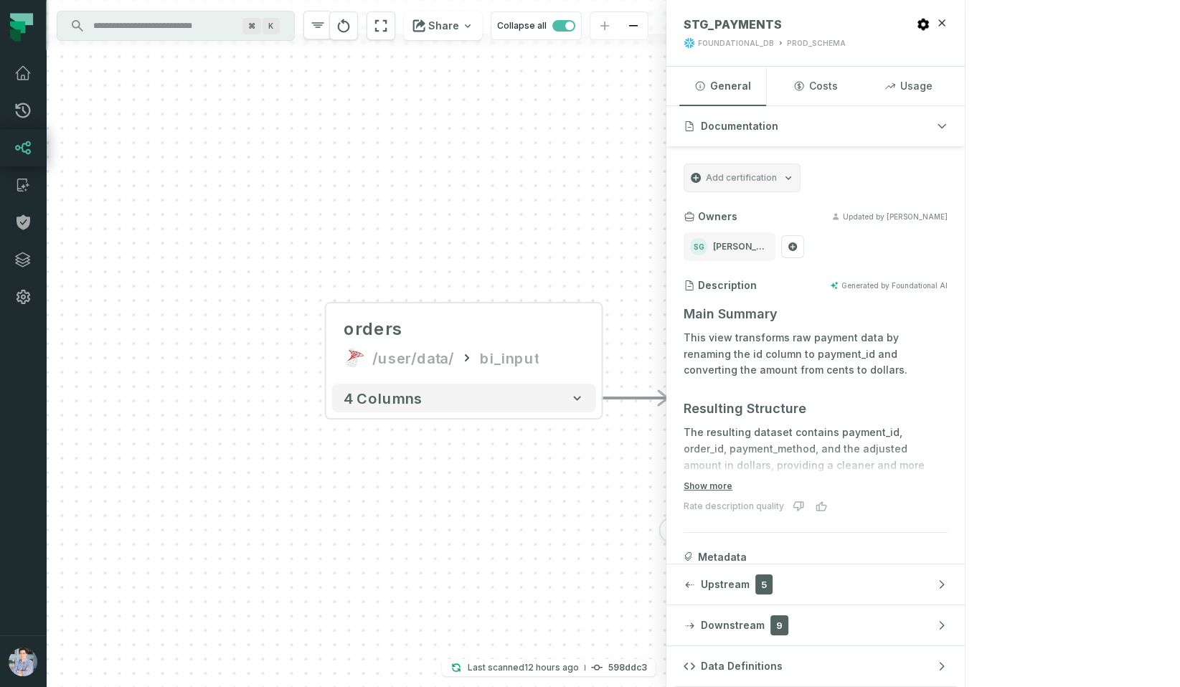
click at [671, 537] on button "+" at bounding box center [672, 530] width 26 height 26
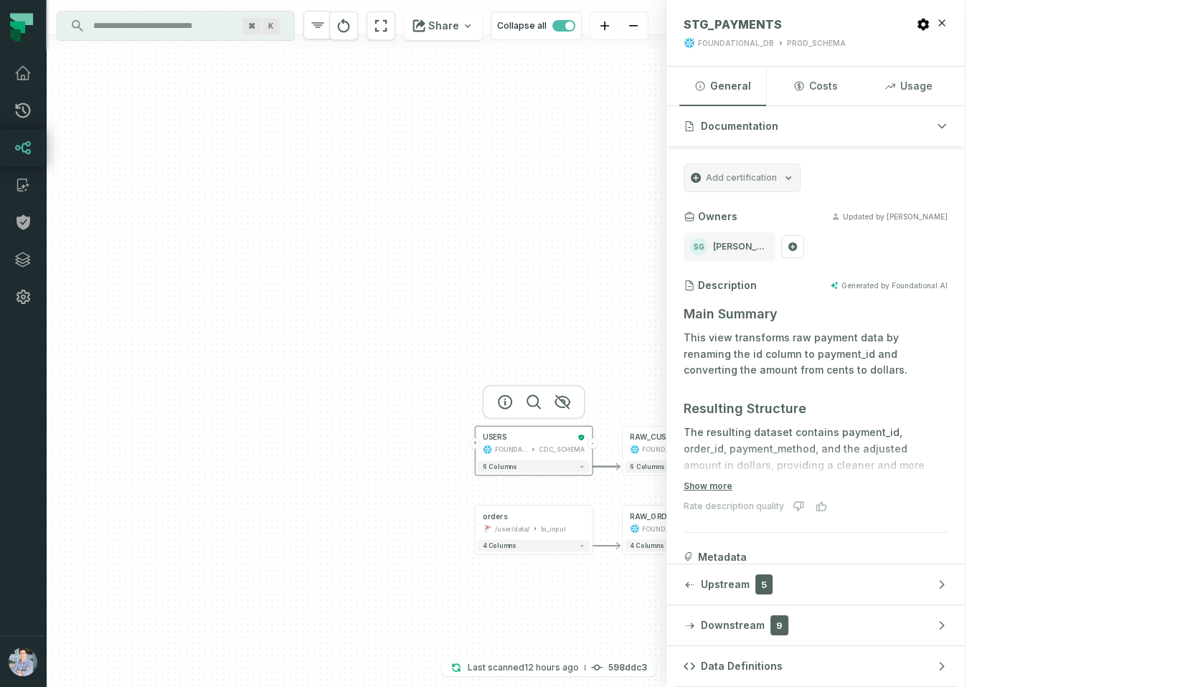
click at [545, 443] on div "USERS FOUNDATIONAL_DB CDC_SCHEMA" at bounding box center [534, 443] width 112 height 29
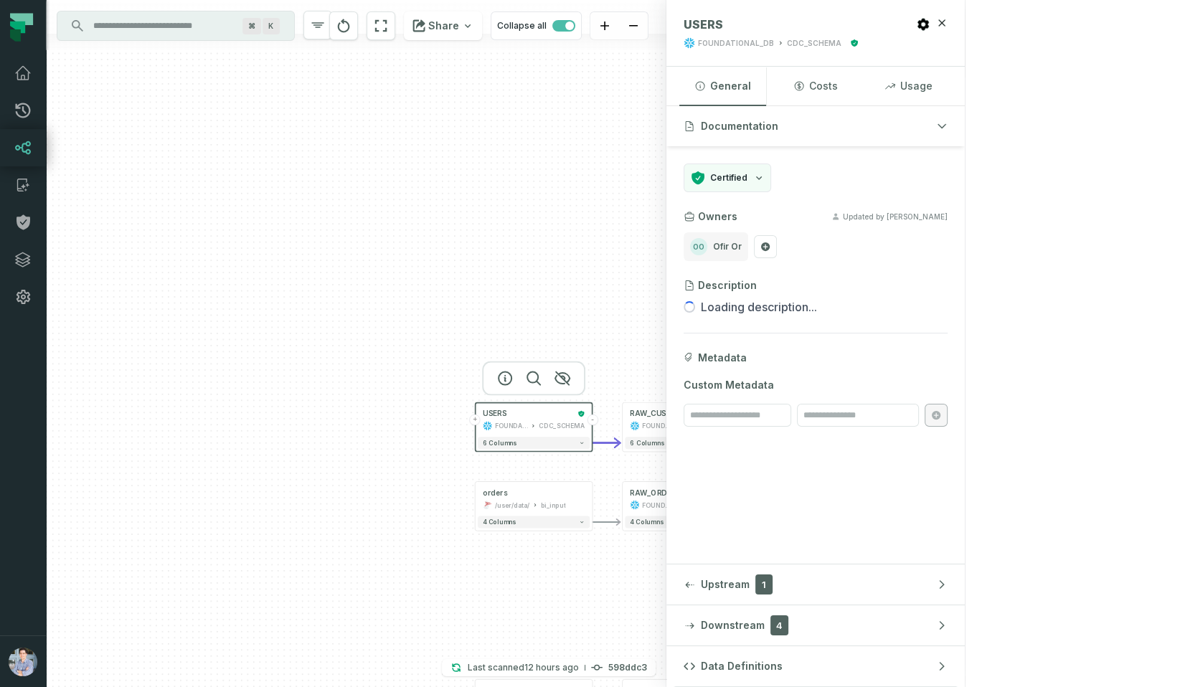
drag, startPoint x: 523, startPoint y: 338, endPoint x: 531, endPoint y: 232, distance: 105.7
click at [530, 233] on div "+ USERS FOUNDATIONAL_DB CDC_SCHEMA - 6 columns + orders /user/data/ bi_input - …" at bounding box center [356, 343] width 620 height 687
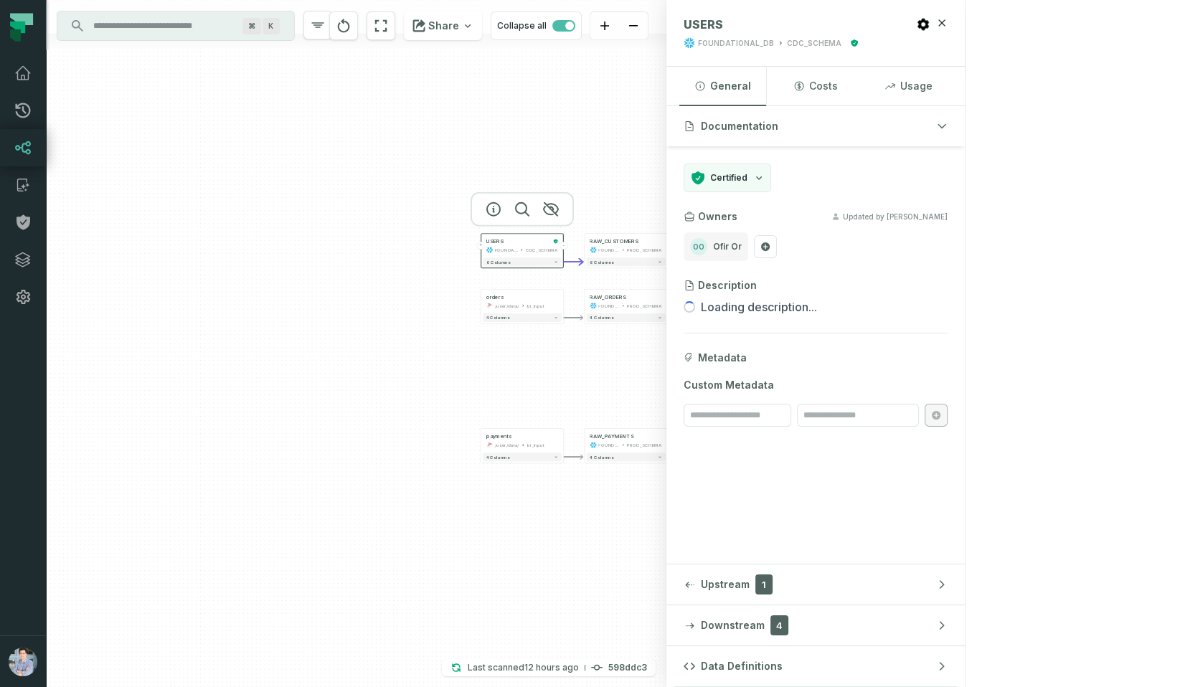
drag, startPoint x: 551, startPoint y: 433, endPoint x: 507, endPoint y: 362, distance: 83.4
click at [507, 362] on div "+ USERS FOUNDATIONAL_DB CDC_SCHEMA - 6 columns + orders /user/data/ bi_input - …" at bounding box center [356, 343] width 620 height 687
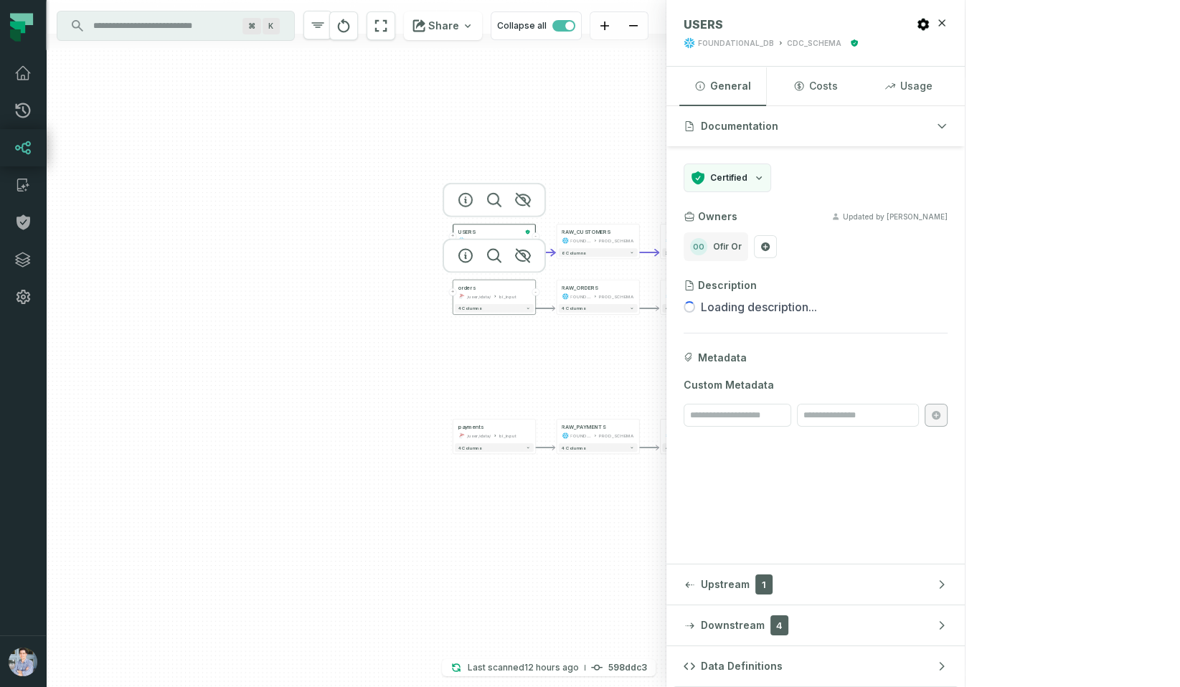
click at [492, 292] on div "orders /user/data/ bi_input" at bounding box center [494, 292] width 79 height 21
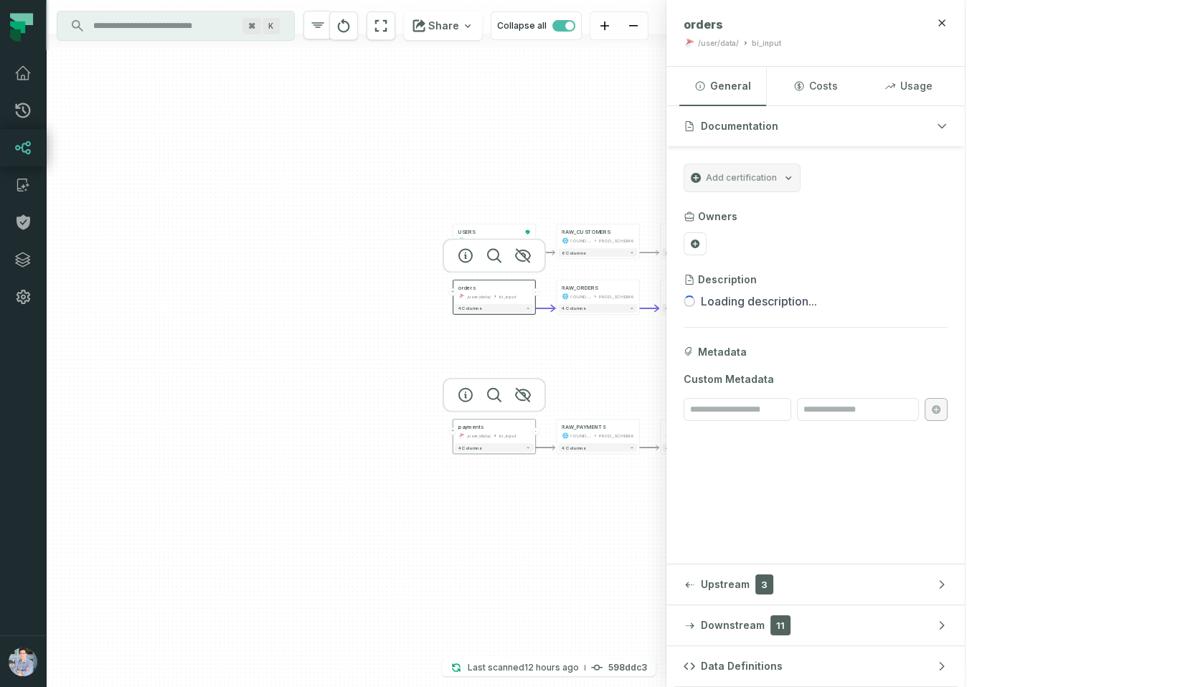
click at [491, 433] on div "/user/data/ bi_input" at bounding box center [494, 436] width 72 height 7
click at [453, 430] on button "+" at bounding box center [453, 431] width 8 height 8
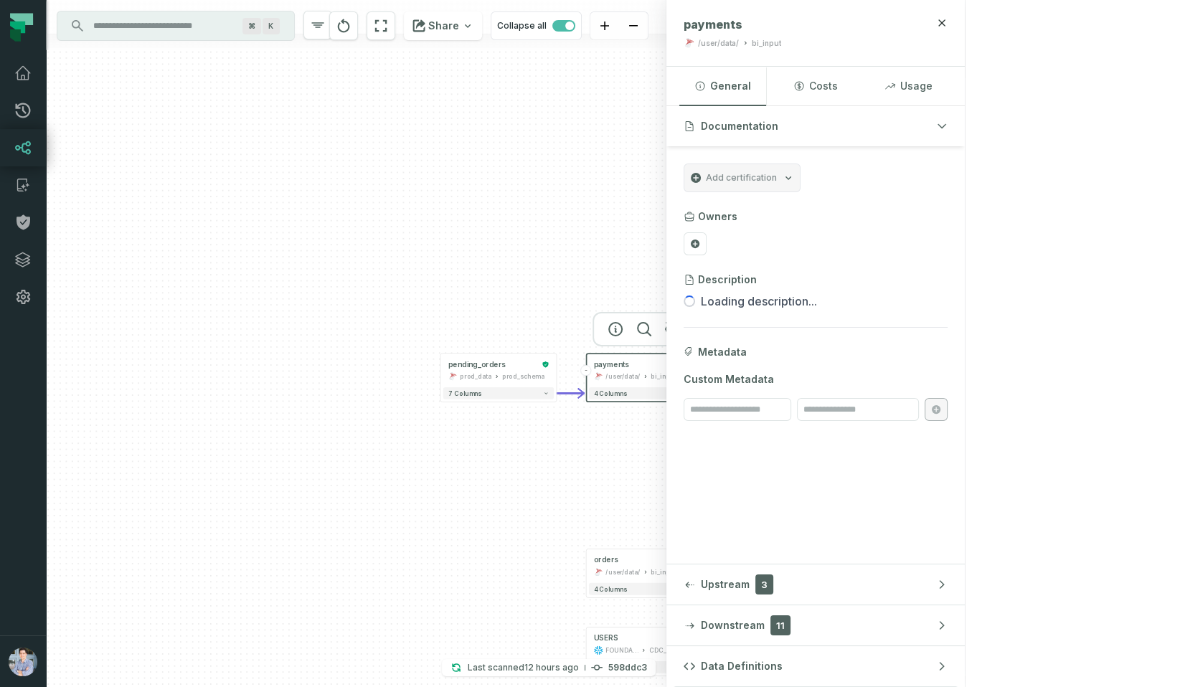
drag, startPoint x: 558, startPoint y: 585, endPoint x: 498, endPoint y: 381, distance: 213.1
click at [498, 381] on div "+ pending_orders prod_data prod_schema + 7 columns + USERS FOUNDATIONAL_DB CDC_…" at bounding box center [356, 343] width 620 height 687
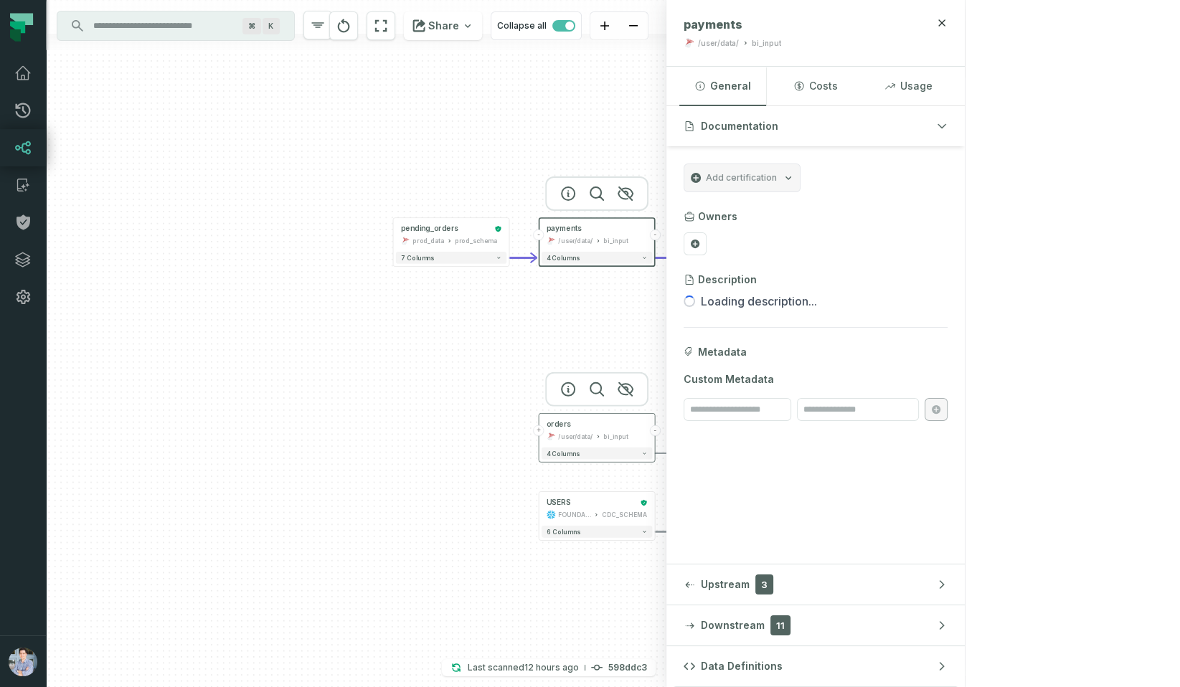
click at [539, 433] on button "+" at bounding box center [538, 430] width 11 height 11
click at [541, 512] on button "+" at bounding box center [538, 509] width 11 height 11
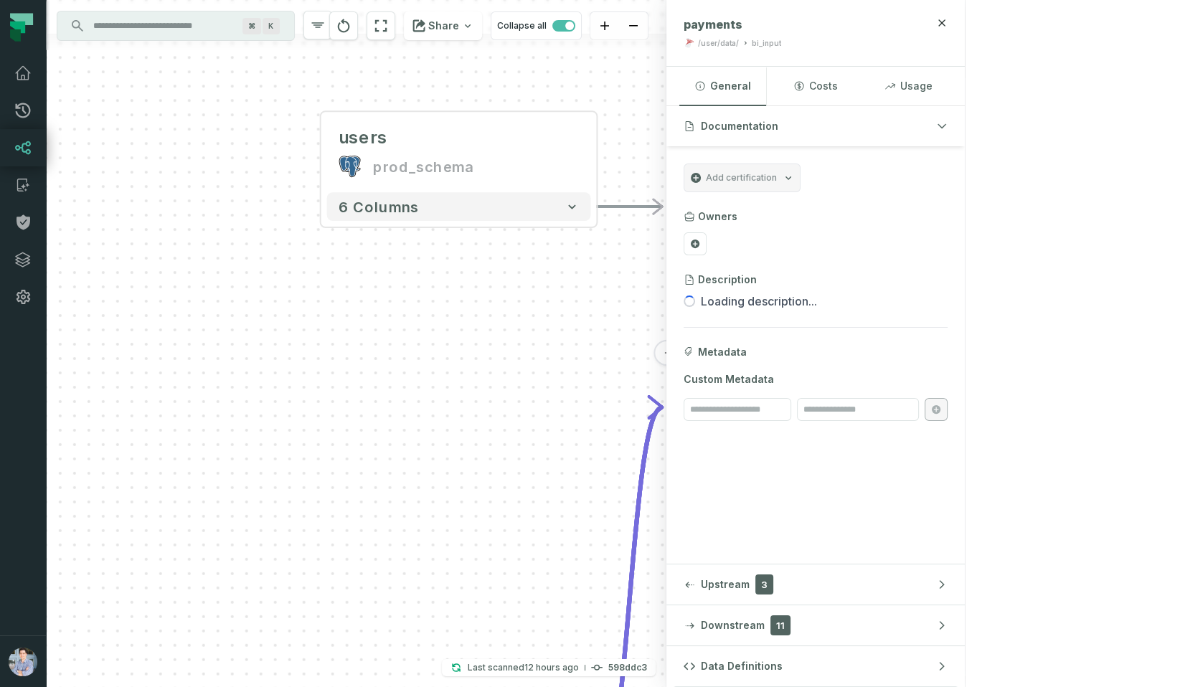
drag, startPoint x: 513, startPoint y: 542, endPoint x: 504, endPoint y: 342, distance: 199.6
click at [504, 342] on div "users prod_schema - 6 columns + pending_orders prod_data prod_schema - 7 column…" at bounding box center [356, 343] width 620 height 687
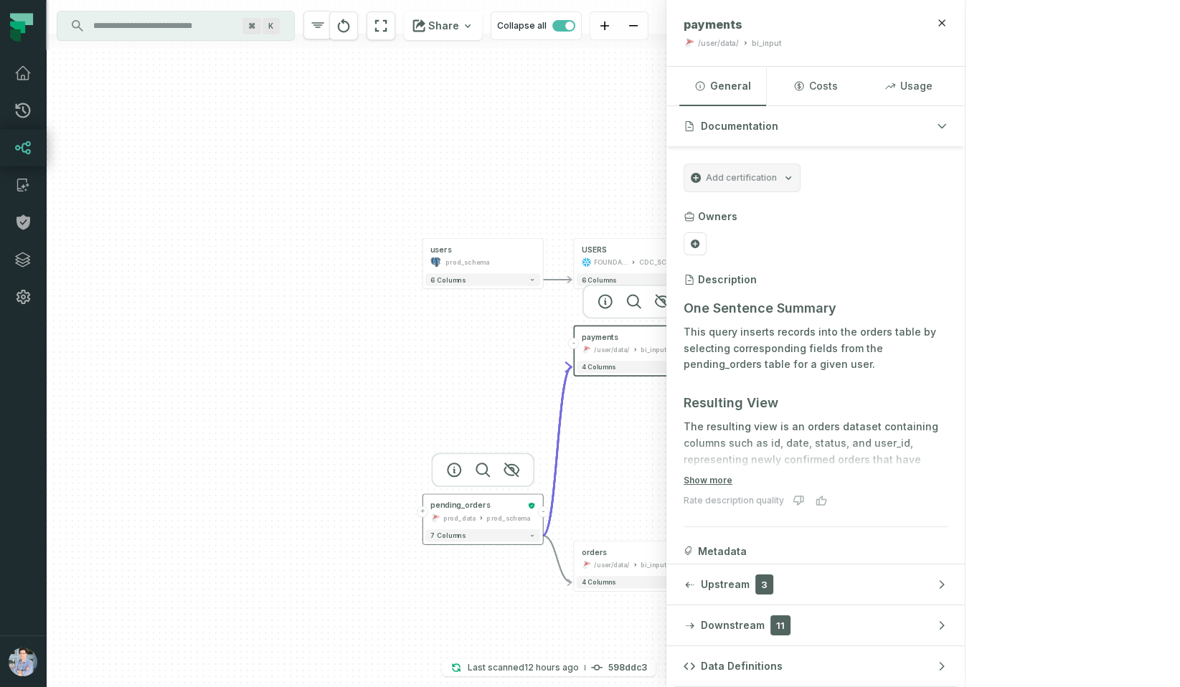
click at [423, 514] on button "+" at bounding box center [422, 511] width 11 height 11
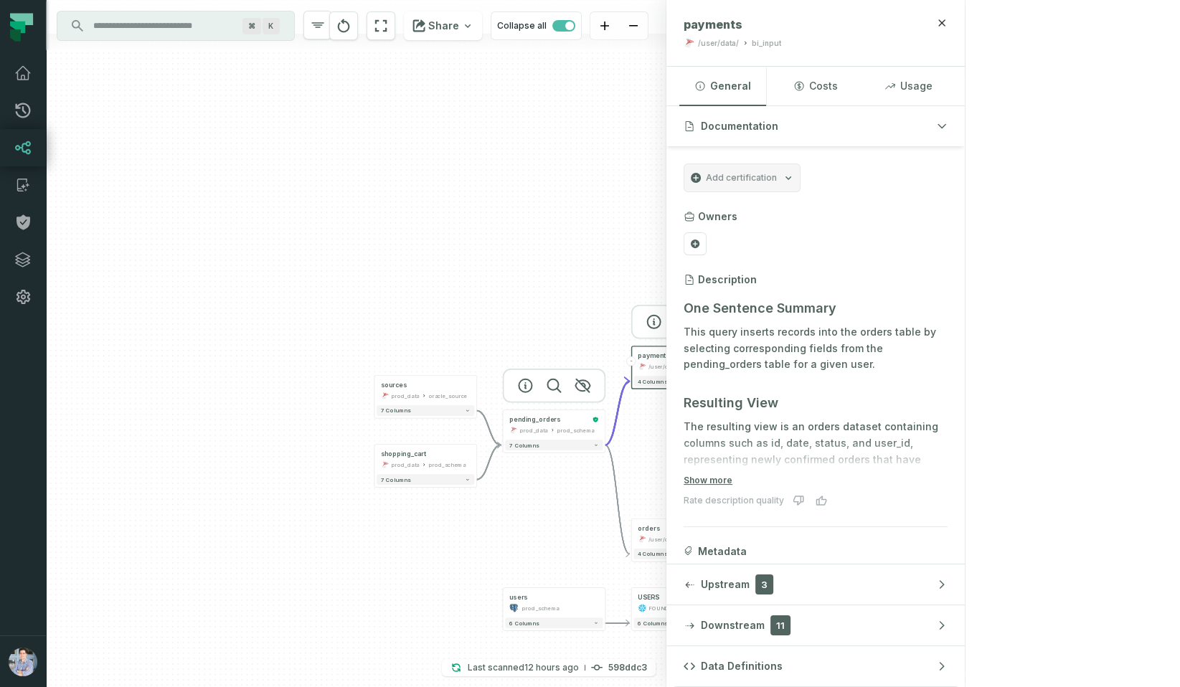
drag, startPoint x: 629, startPoint y: 502, endPoint x: 544, endPoint y: 373, distance: 154.4
click at [544, 375] on div at bounding box center [553, 386] width 103 height 34
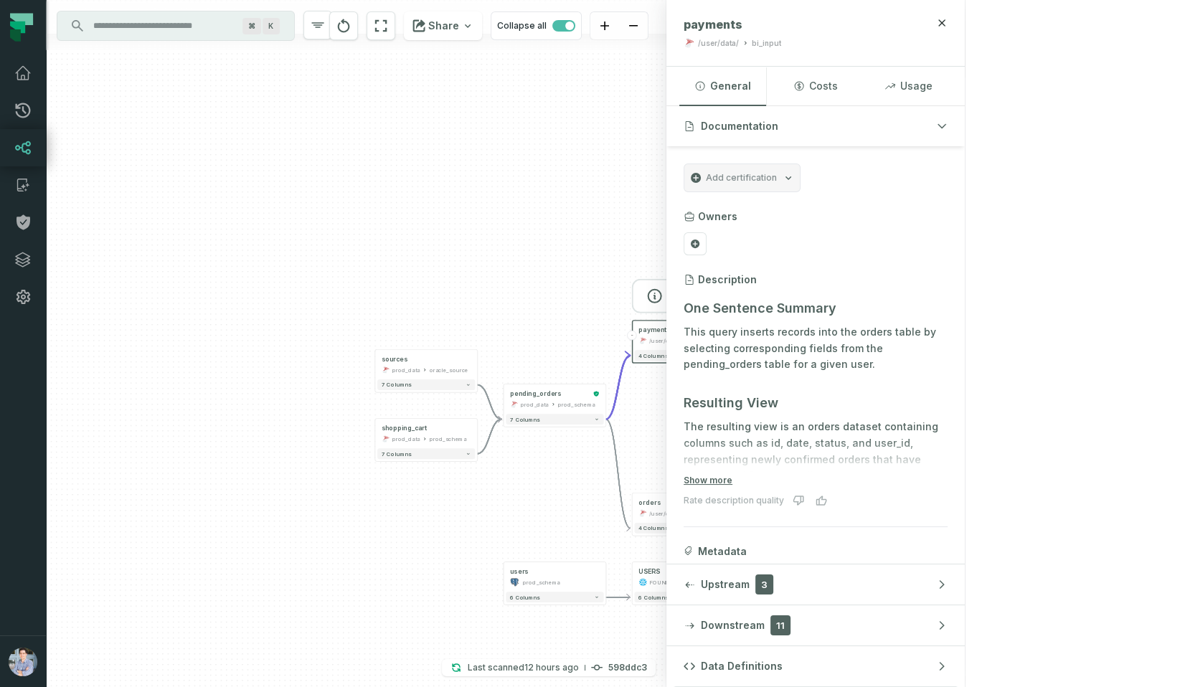
drag, startPoint x: 543, startPoint y: 545, endPoint x: 524, endPoint y: 477, distance: 70.6
click at [524, 478] on div "sources prod_data oracle_source - 7 columns shopping_cart prod_data prod_schema…" at bounding box center [356, 343] width 620 height 687
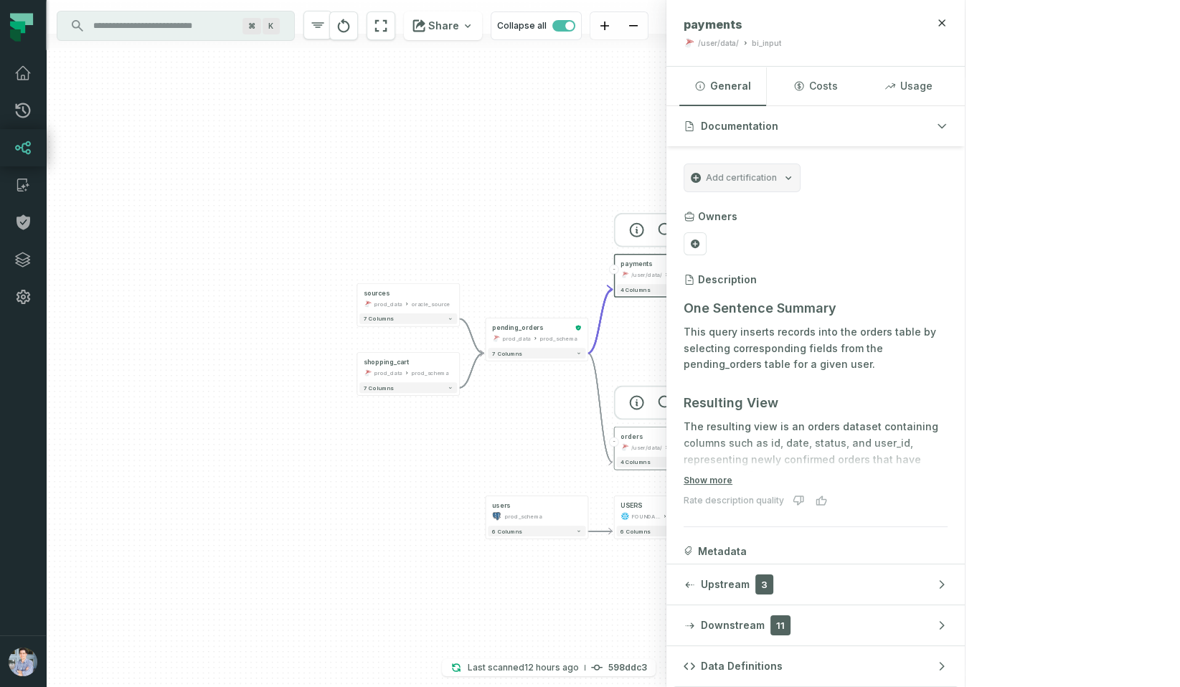
click at [651, 451] on div "orders /user/data/ bi_input" at bounding box center [665, 442] width 98 height 26
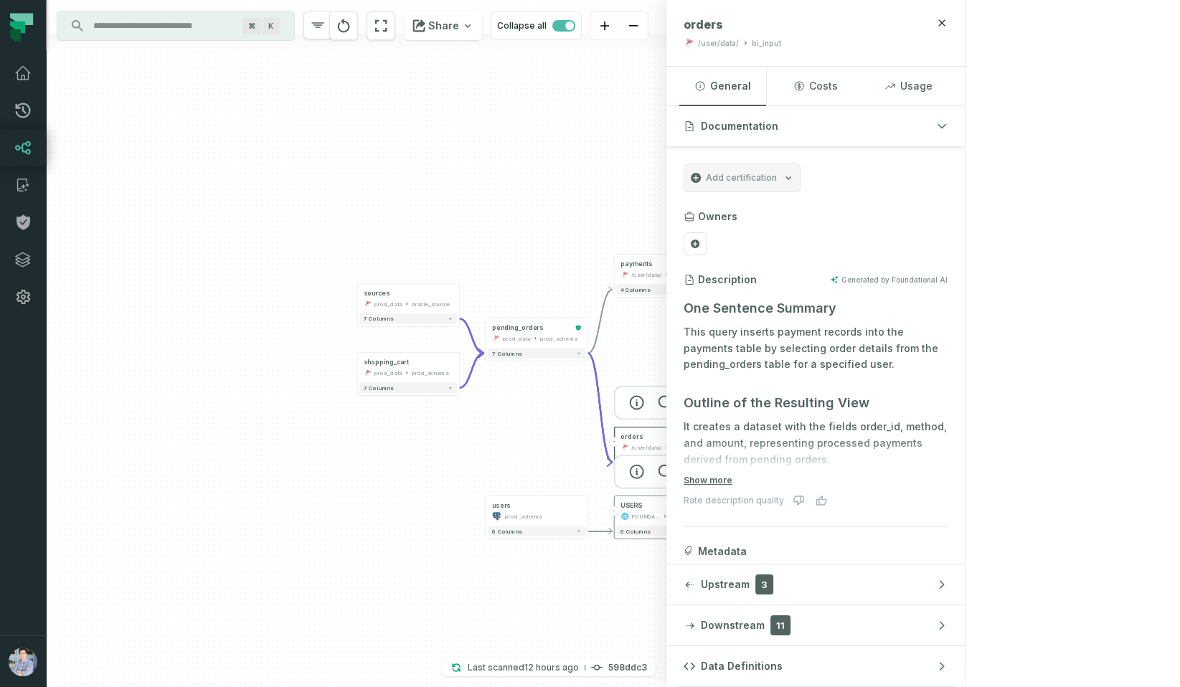
click at [662, 511] on div "USERS FOUNDATIONAL_DB CDC_SCHEMA" at bounding box center [665, 512] width 98 height 26
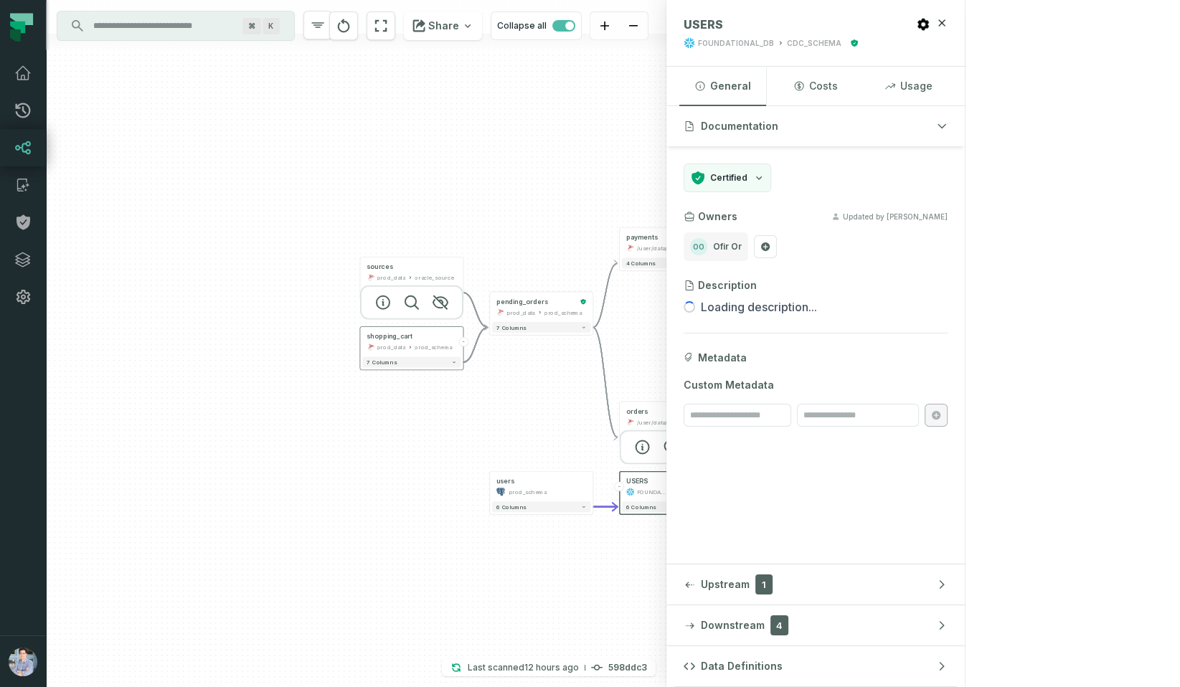
click at [407, 343] on div "prod_data prod_schema" at bounding box center [412, 347] width 90 height 9
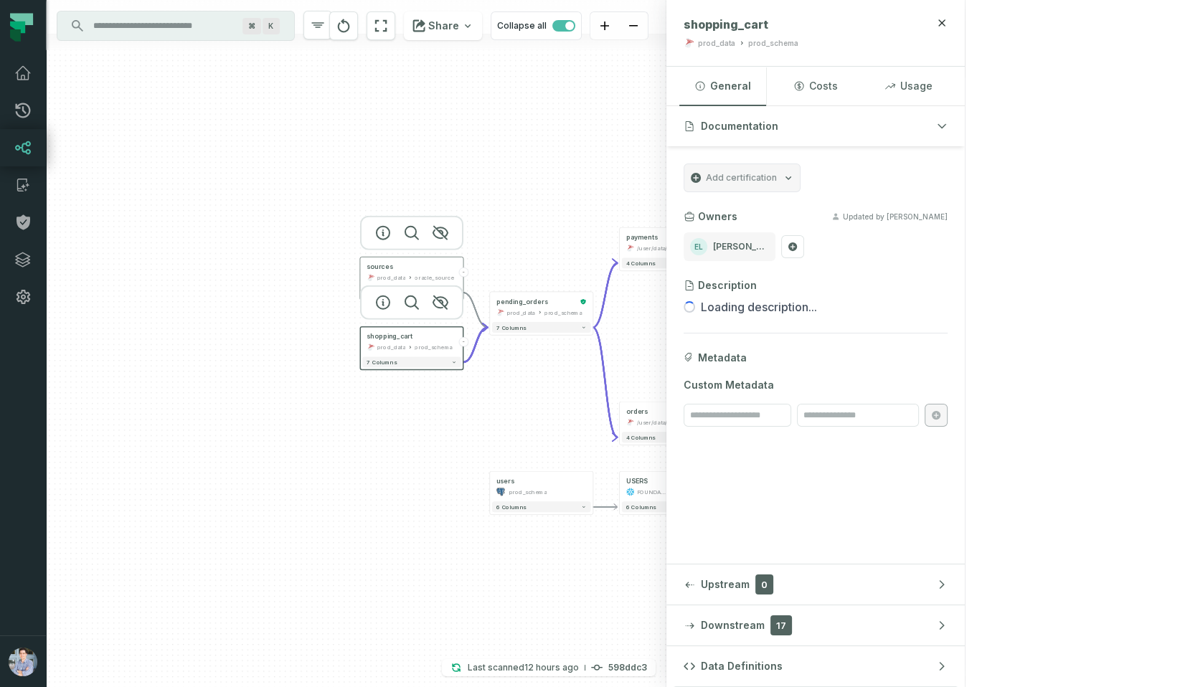
click at [403, 272] on div "sources prod_data oracle_source" at bounding box center [411, 273] width 98 height 26
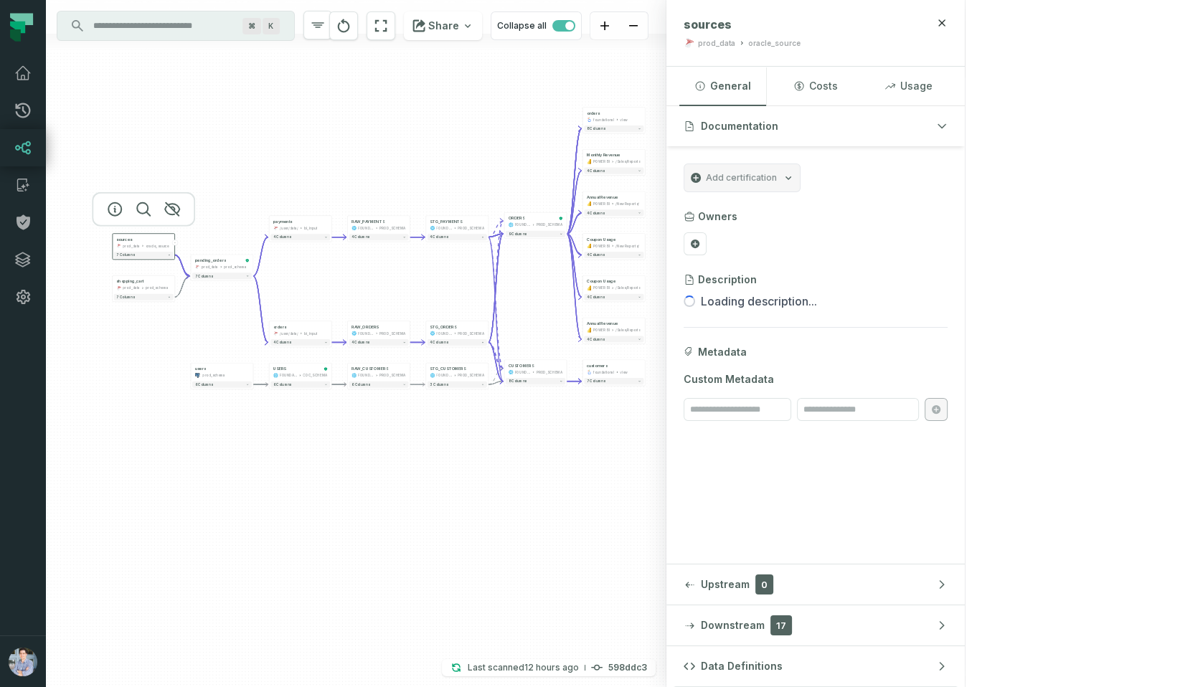
drag, startPoint x: 656, startPoint y: 323, endPoint x: 379, endPoint y: 290, distance: 278.9
click at [379, 290] on div "sources prod_data oracle_source - 7 columns shopping_cart prod_data prod_schema…" at bounding box center [356, 343] width 620 height 687
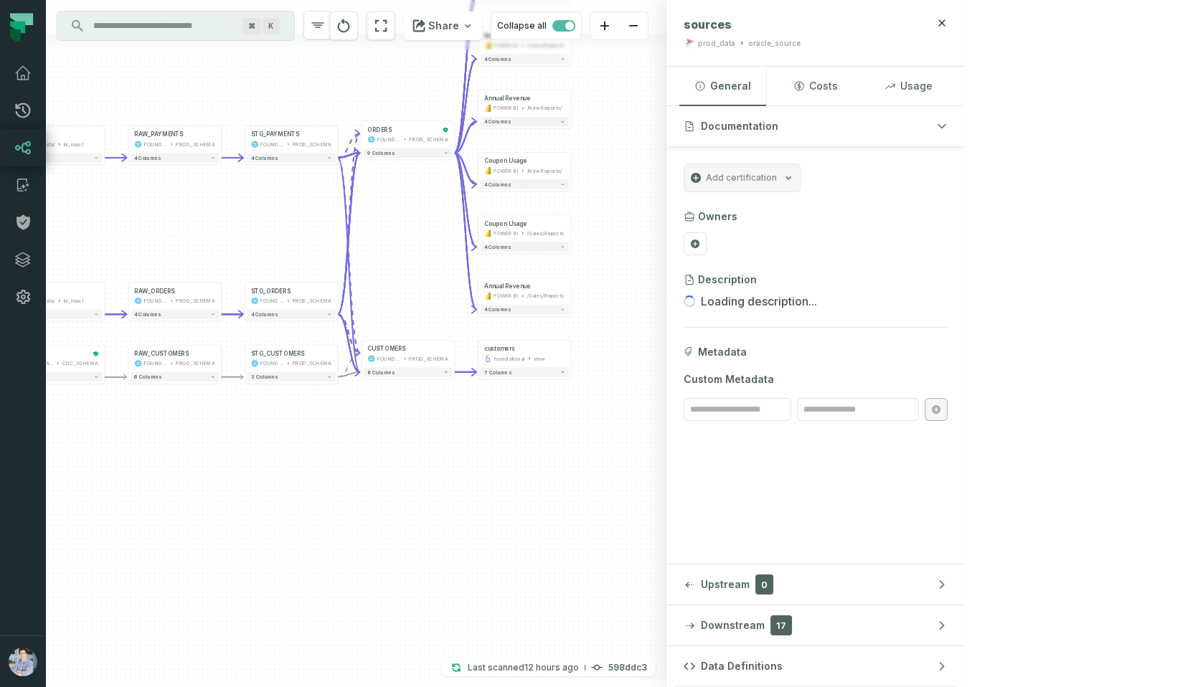
drag, startPoint x: 625, startPoint y: 356, endPoint x: 437, endPoint y: 298, distance: 197.4
click at [437, 299] on div "sources prod_data oracle_source - 7 columns shopping_cart prod_data prod_schema…" at bounding box center [356, 343] width 620 height 687
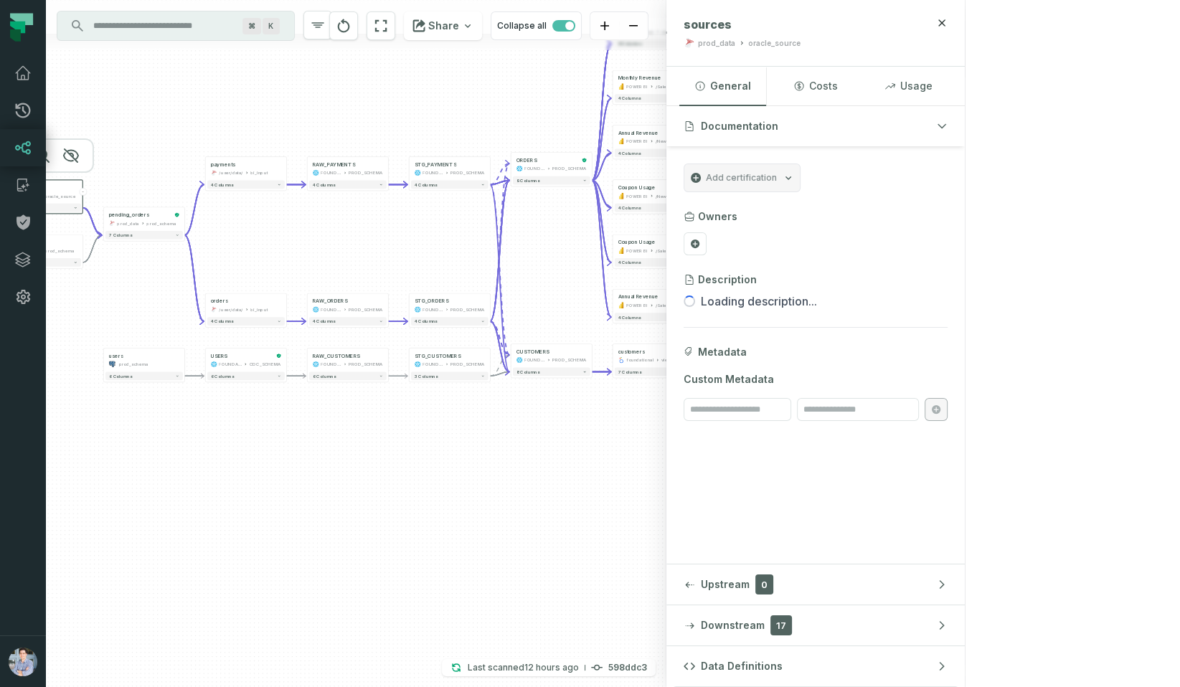
drag, startPoint x: 248, startPoint y: 225, endPoint x: 392, endPoint y: 223, distance: 144.2
click at [392, 223] on div "sources prod_data oracle_source - 7 columns shopping_cart prod_data prod_schema…" at bounding box center [356, 343] width 620 height 687
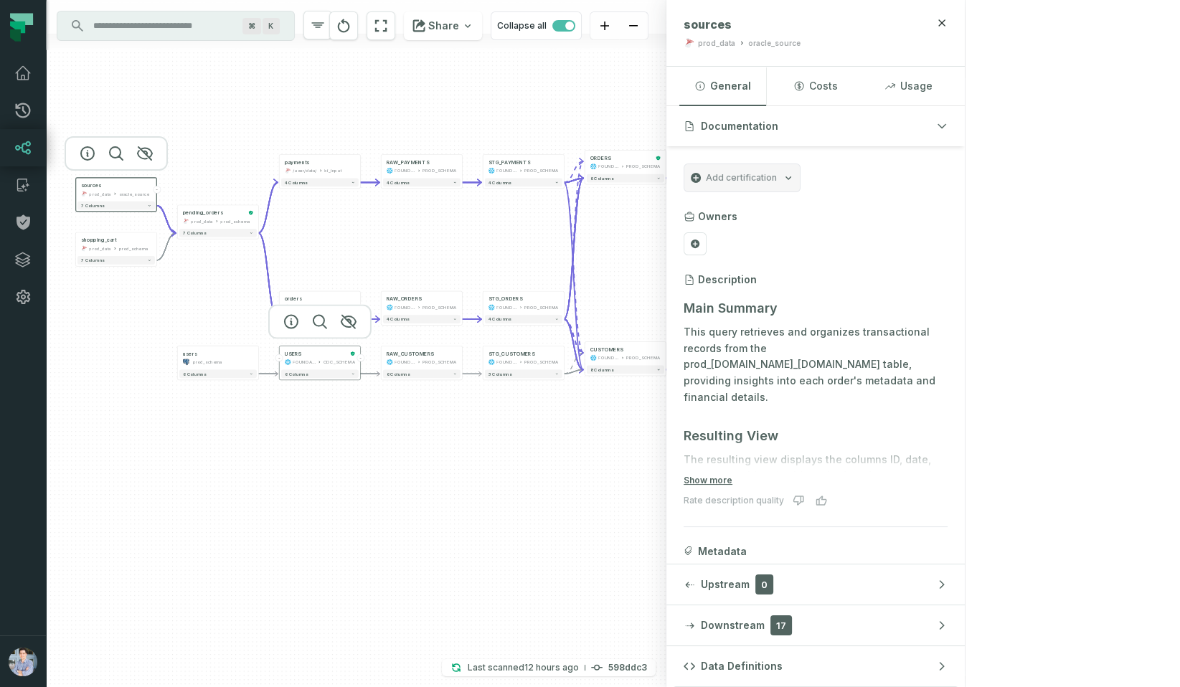
click at [312, 359] on div "FOUNDATIONAL_DB" at bounding box center [304, 362] width 23 height 6
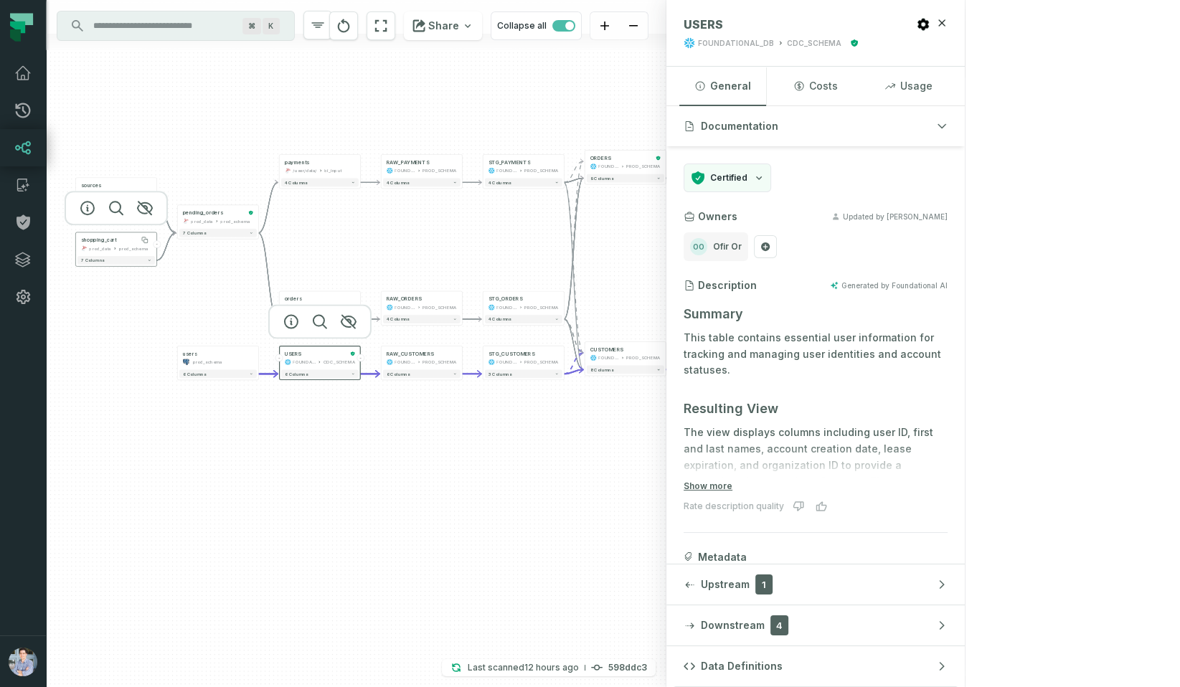
click at [124, 242] on div "shopping_cart" at bounding box center [116, 240] width 71 height 6
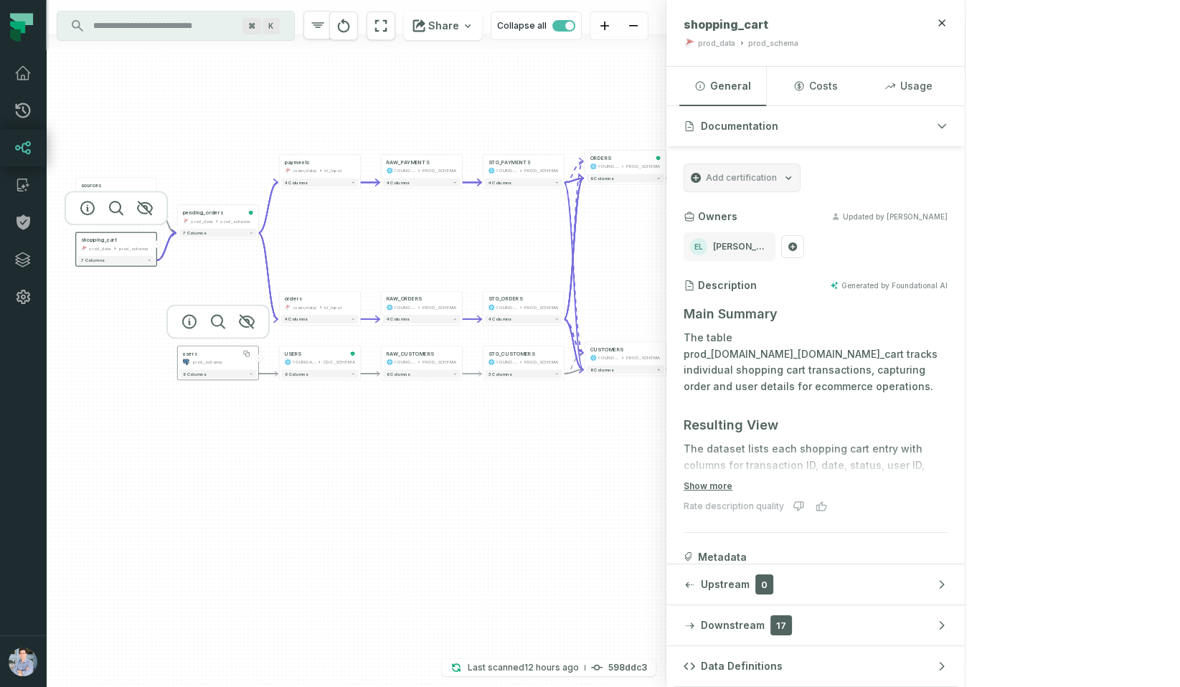
click at [202, 356] on div "users" at bounding box center [218, 353] width 71 height 6
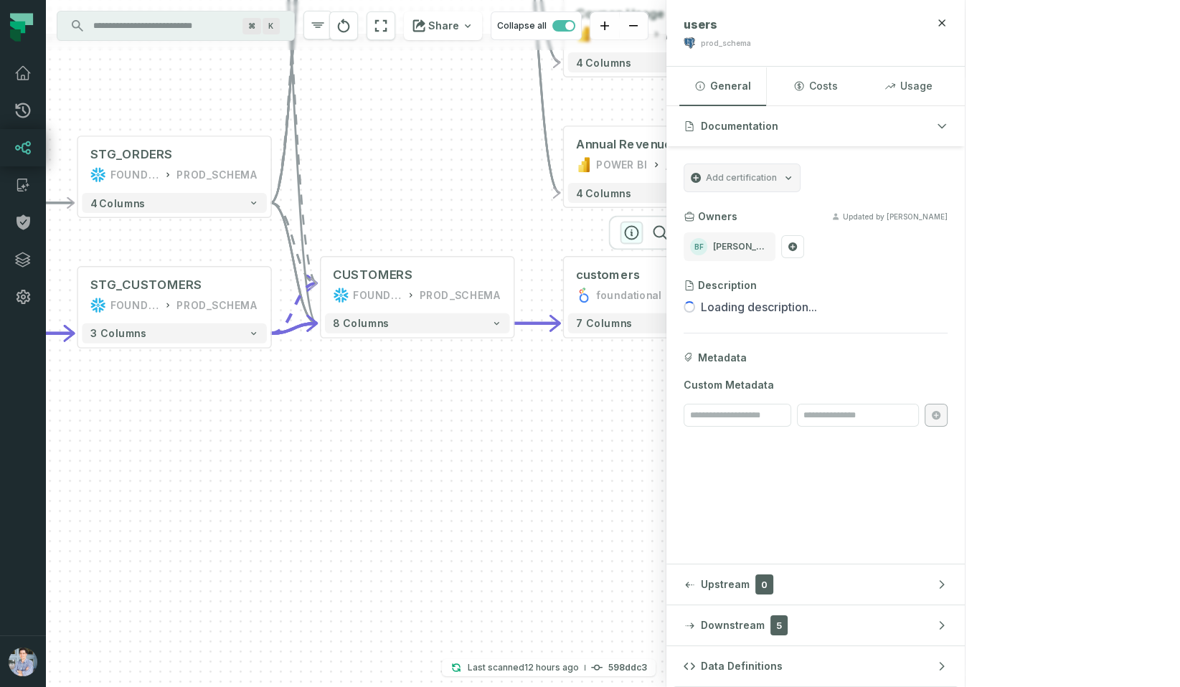
click at [635, 235] on icon "button" at bounding box center [631, 232] width 17 height 17
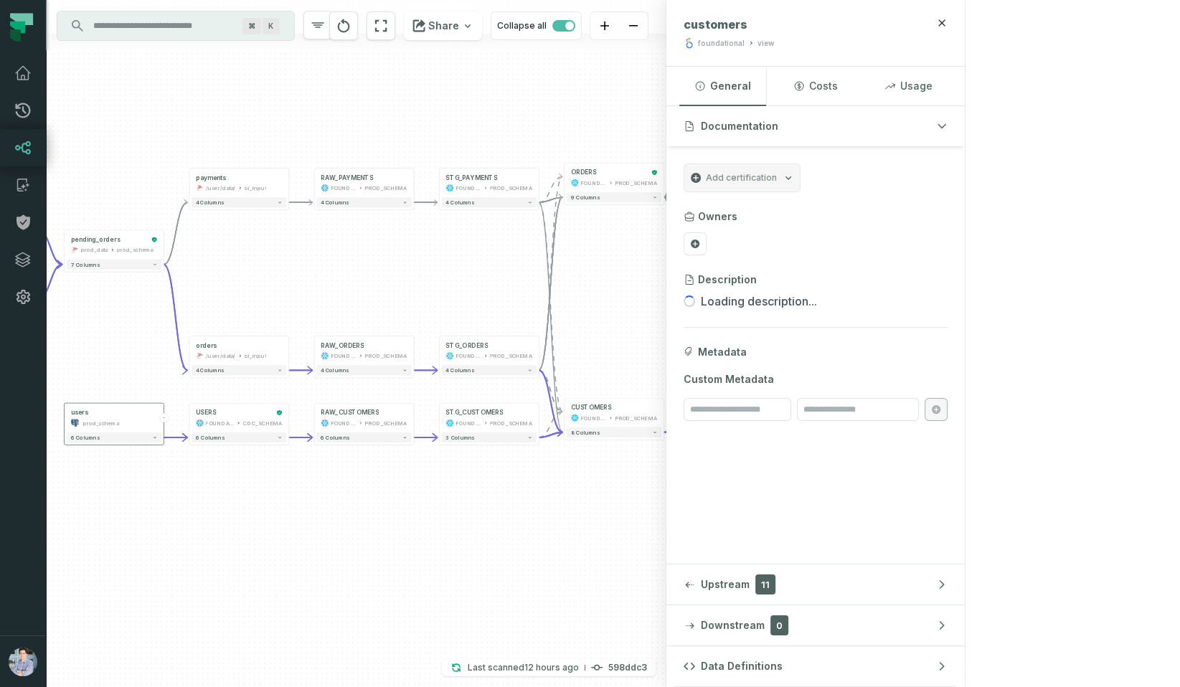
drag, startPoint x: 823, startPoint y: 329, endPoint x: 821, endPoint y: 422, distance: 94.0
click at [666, 422] on div "sources prod_data oracle_source - 7 columns shopping_cart prod_data prod_schema…" at bounding box center [356, 343] width 620 height 687
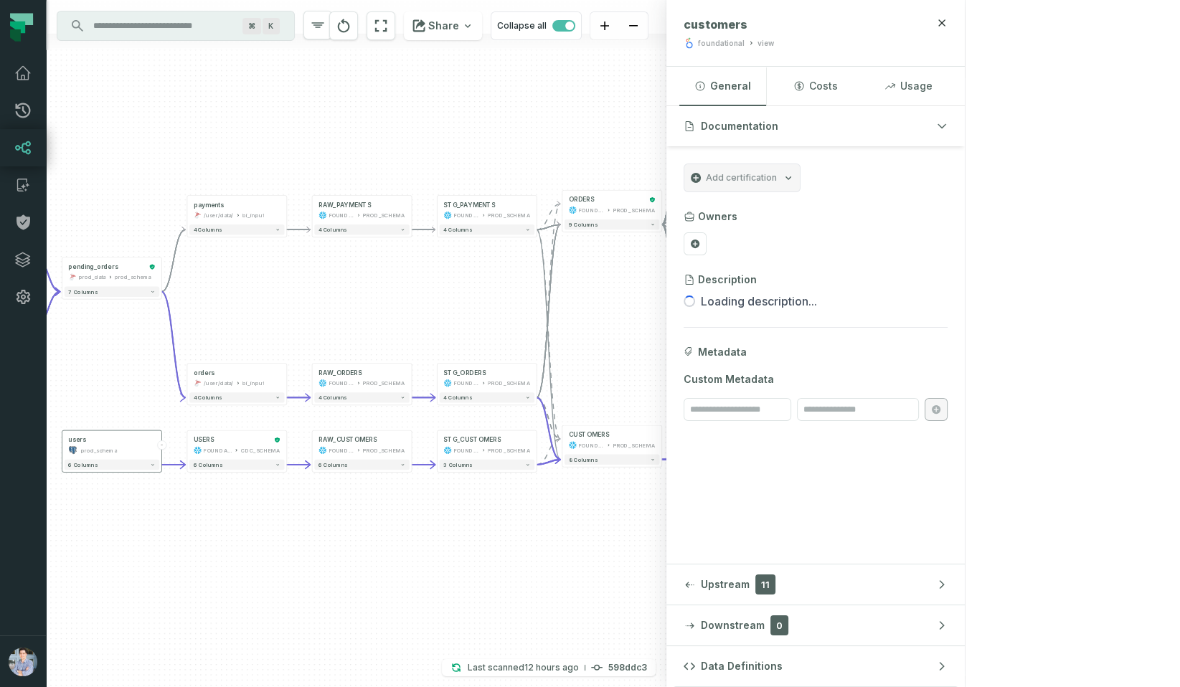
click at [729, 373] on div "Annual Revenue POWER BI /Sales/Reports" at bounding box center [736, 372] width 95 height 25
click at [687, 372] on button "+" at bounding box center [686, 372] width 9 height 9
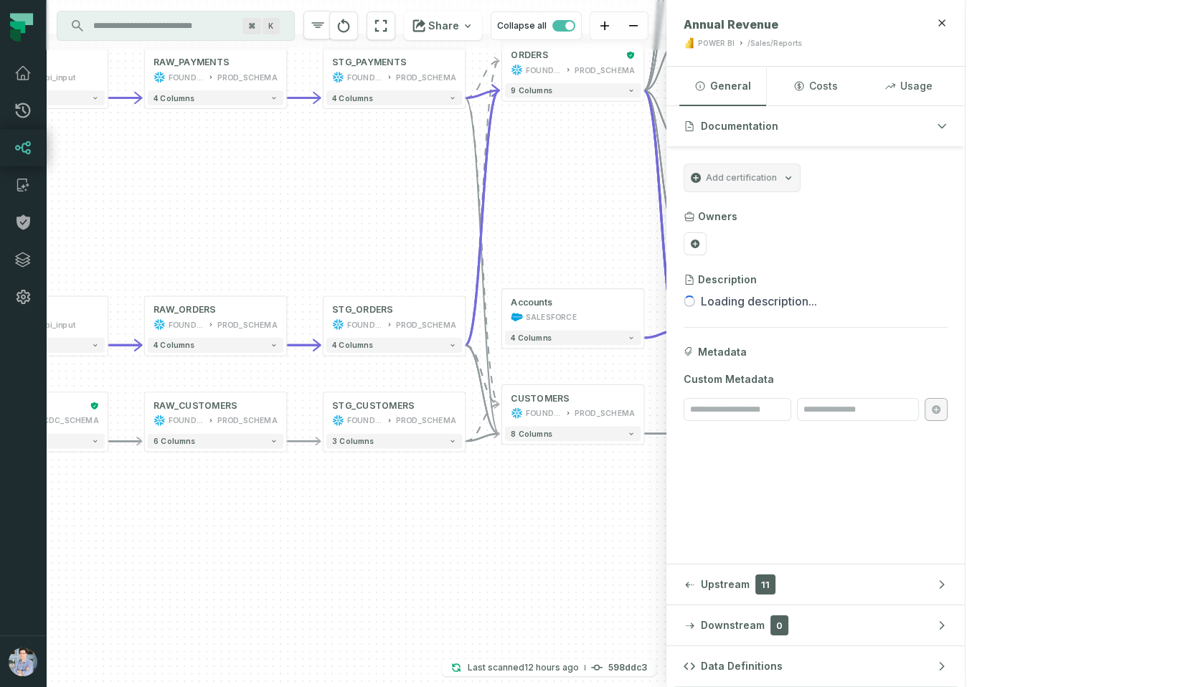
click at [681, 203] on button "+" at bounding box center [681, 207] width 14 height 14
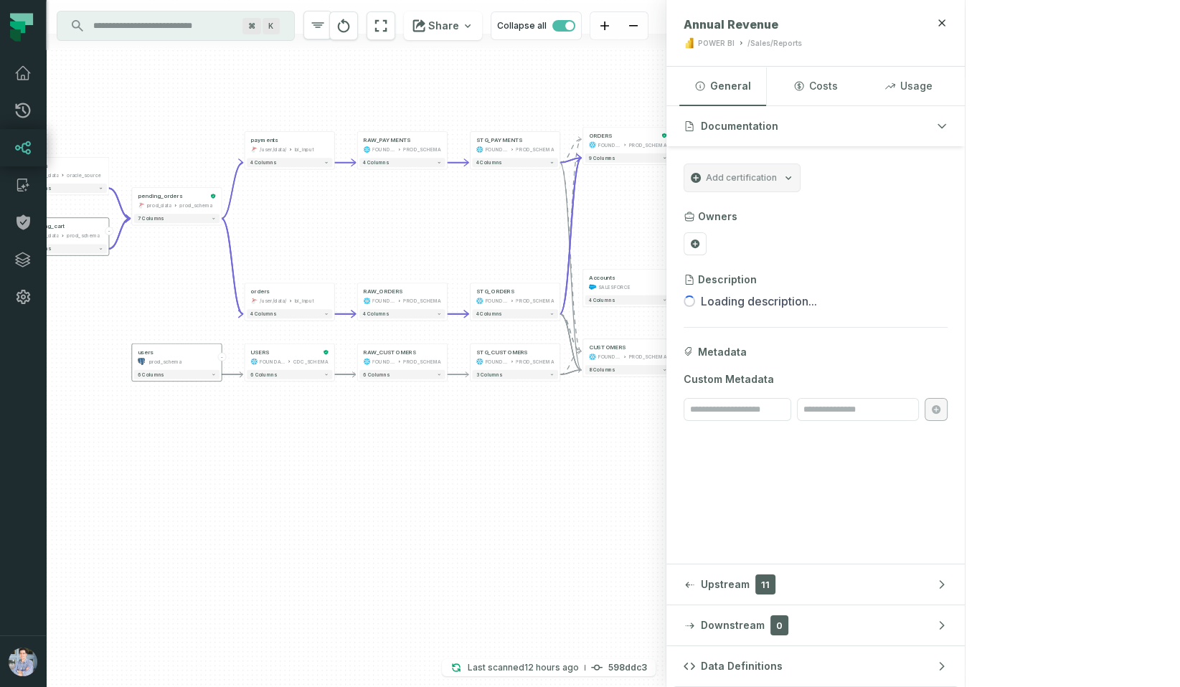
drag, startPoint x: 839, startPoint y: 175, endPoint x: 778, endPoint y: 278, distance: 119.9
click at [666, 278] on div "Accounts SALESFORCE + 4 columns sources prod_data oracle_source - 7 columns sho…" at bounding box center [356, 343] width 620 height 687
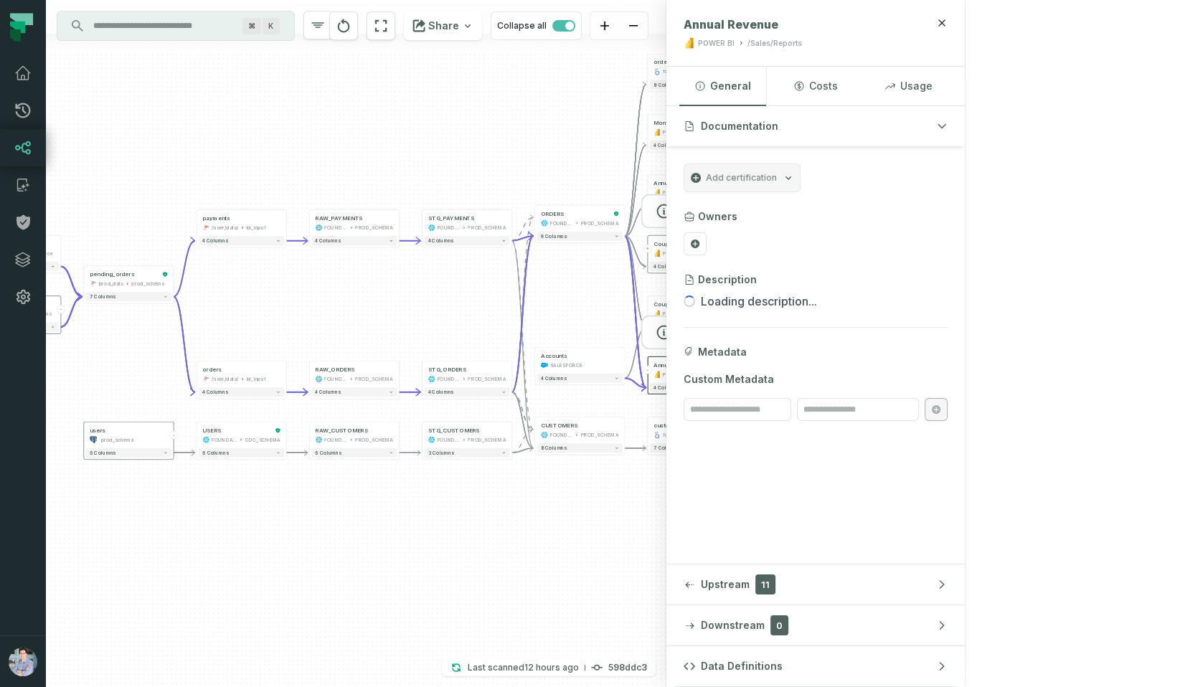
click at [648, 248] on button "+" at bounding box center [647, 249] width 9 height 9
click at [648, 189] on button "+" at bounding box center [647, 188] width 9 height 9
click at [647, 127] on button "+" at bounding box center [647, 127] width 9 height 9
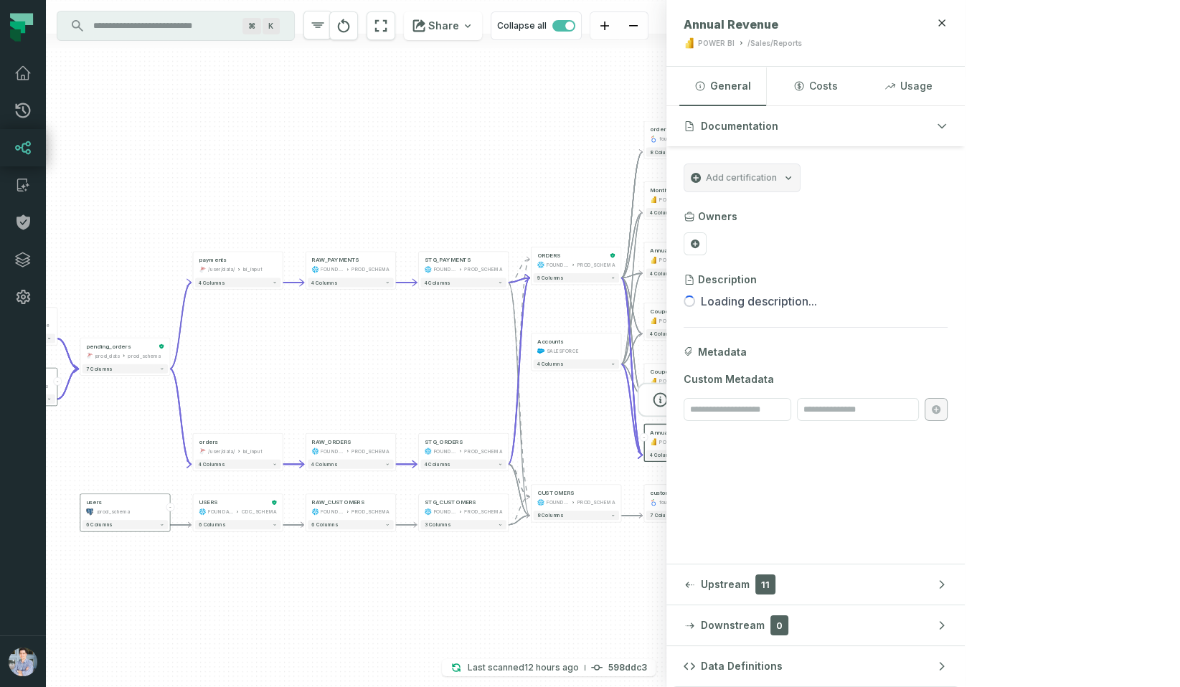
drag, startPoint x: 620, startPoint y: 76, endPoint x: 615, endPoint y: 143, distance: 67.6
click at [615, 144] on div "Accounts SALESFORCE + 4 columns sources prod_data oracle_source - 7 columns sho…" at bounding box center [356, 343] width 620 height 687
click at [643, 136] on button "+" at bounding box center [643, 135] width 9 height 9
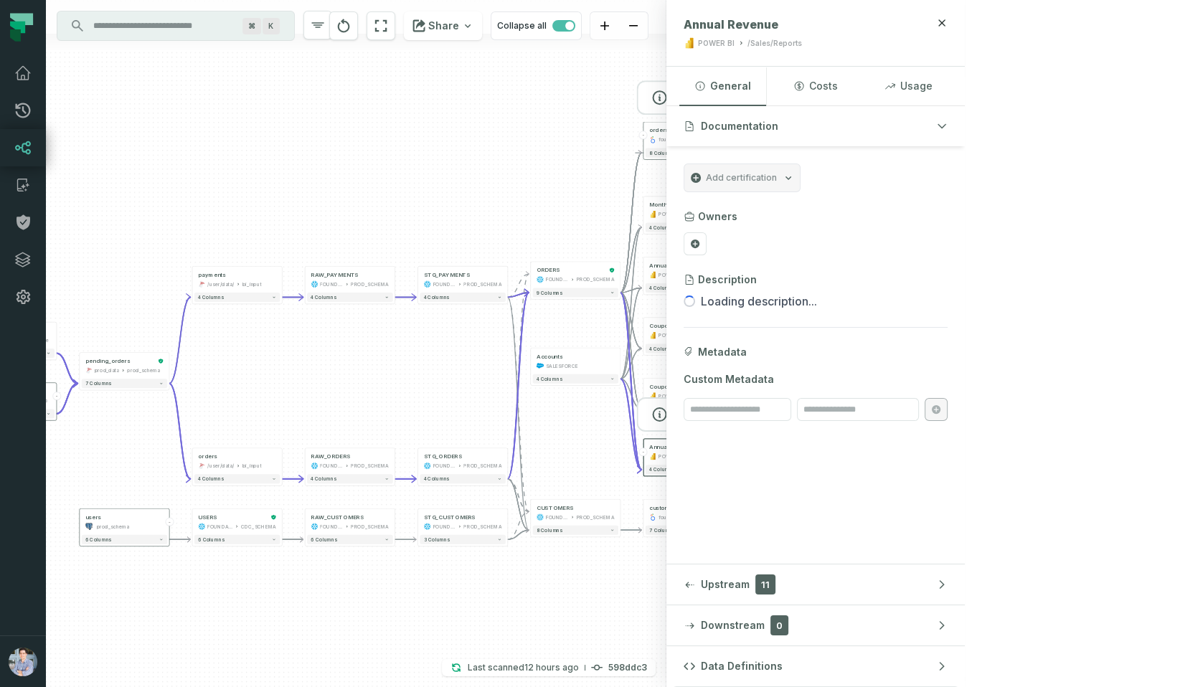
click at [694, 136] on div "foundational view" at bounding box center [688, 139] width 78 height 7
click at [694, 209] on div "Monthly Revenue POWER BI /Sales/Reports" at bounding box center [689, 210] width 86 height 22
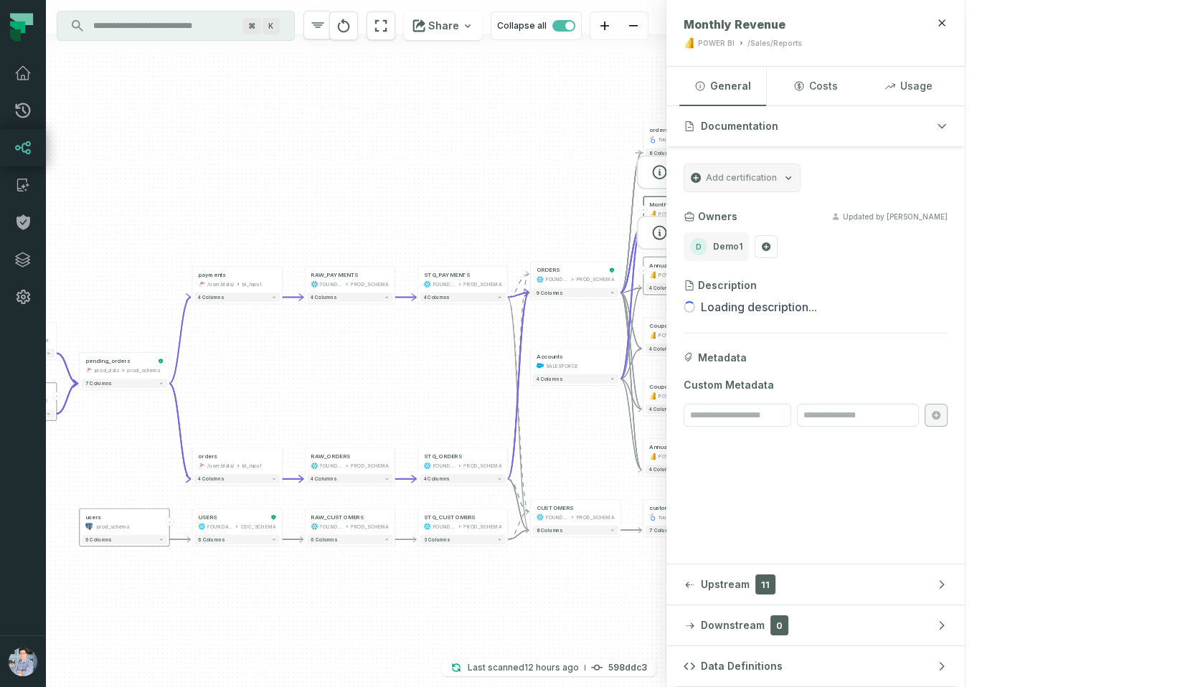
click at [693, 268] on div "Annual Revenue" at bounding box center [688, 265] width 78 height 7
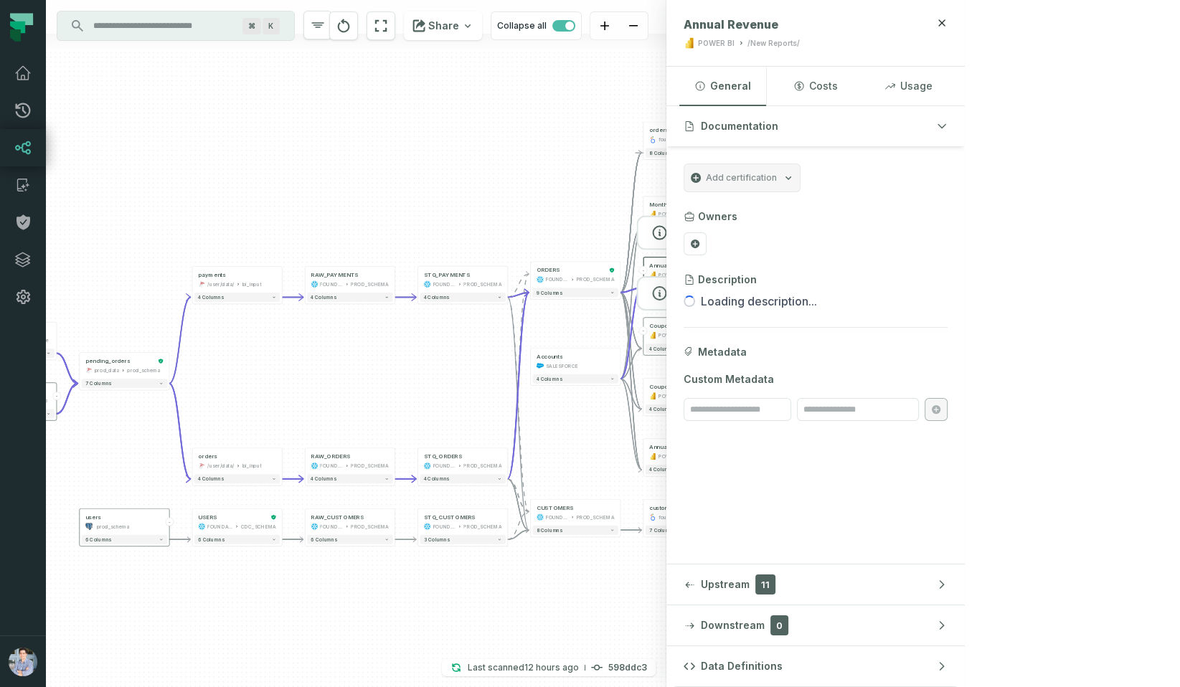
click at [691, 331] on div "/New Reports/" at bounding box center [708, 334] width 34 height 7
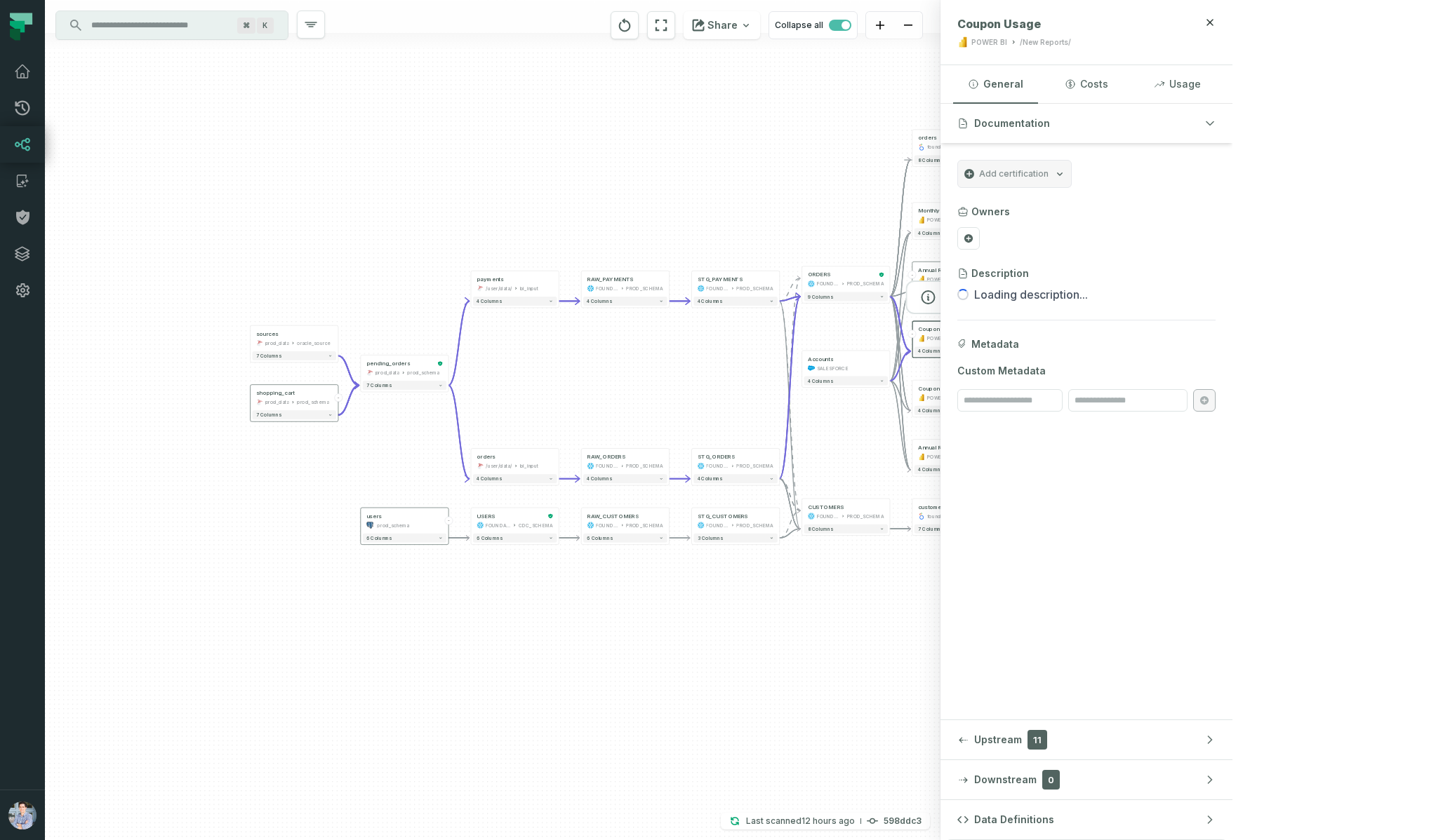
drag, startPoint x: 865, startPoint y: 359, endPoint x: 1209, endPoint y: 369, distance: 344.1
click at [1153, 369] on div "Accounts SALESFORCE + 4 columns sources prod_data oracle_source - 7 columns sho…" at bounding box center [639, 420] width 1188 height 840
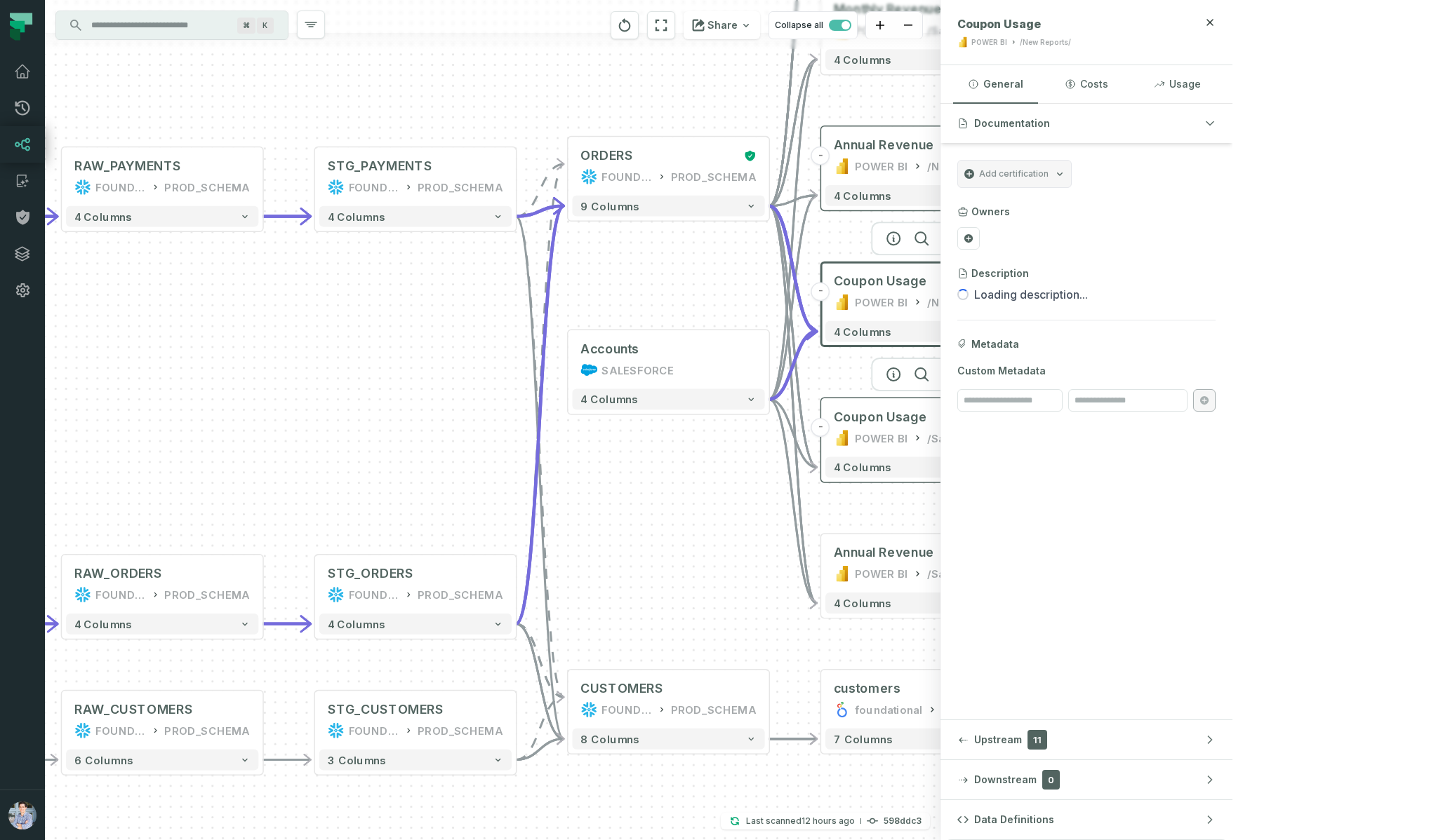
click at [923, 440] on div "POWER BI /Sales/Reports" at bounding box center [921, 438] width 175 height 17
click at [928, 562] on div "Annual Revenue POWER BI /Sales/Reports" at bounding box center [922, 564] width 193 height 51
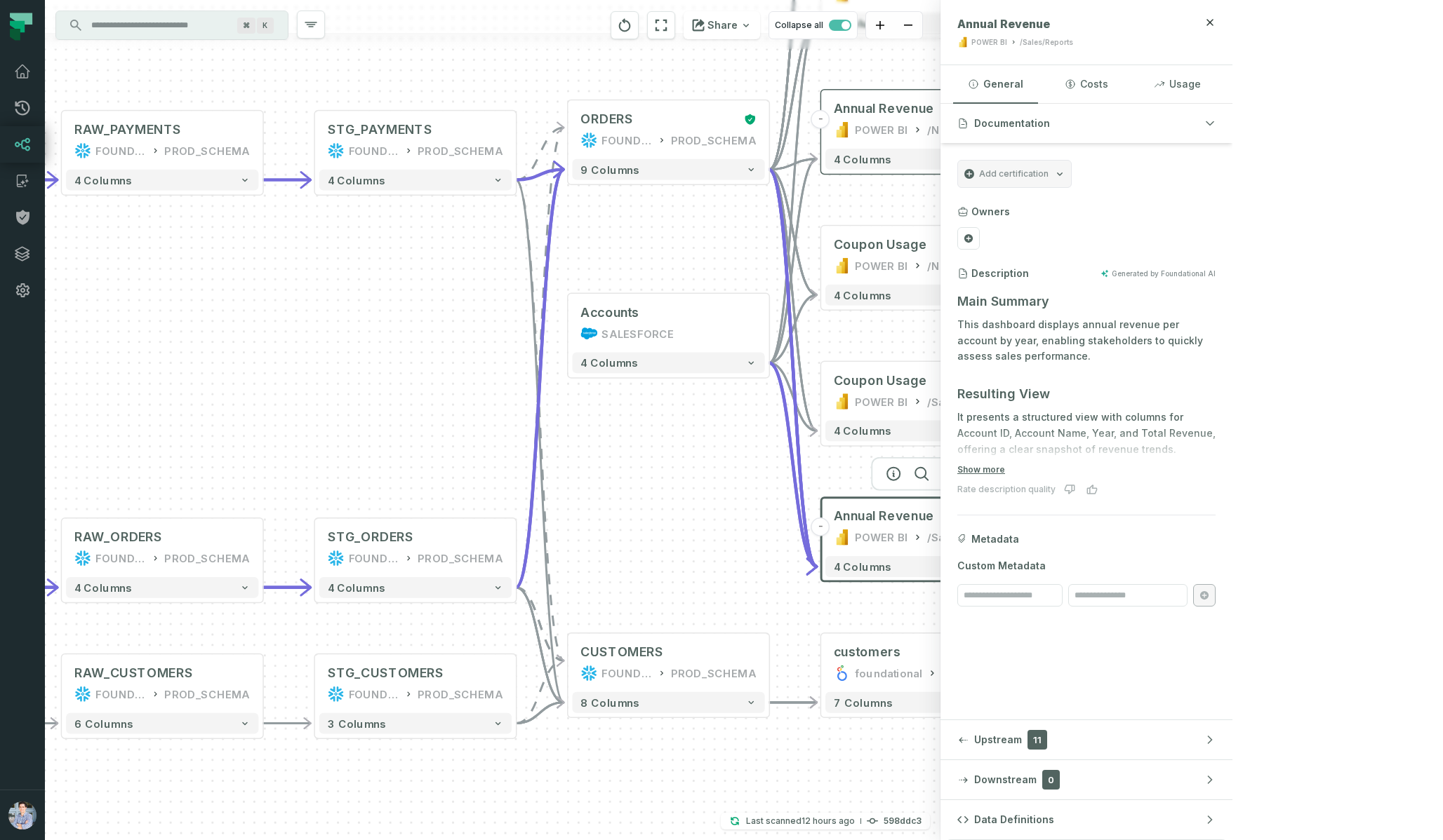
drag, startPoint x: 724, startPoint y: 575, endPoint x: 724, endPoint y: 531, distance: 44.0
click at [724, 532] on div "Accounts SALESFORCE + 4 columns sources prod_data oracle_source - 7 columns sho…" at bounding box center [492, 420] width 895 height 840
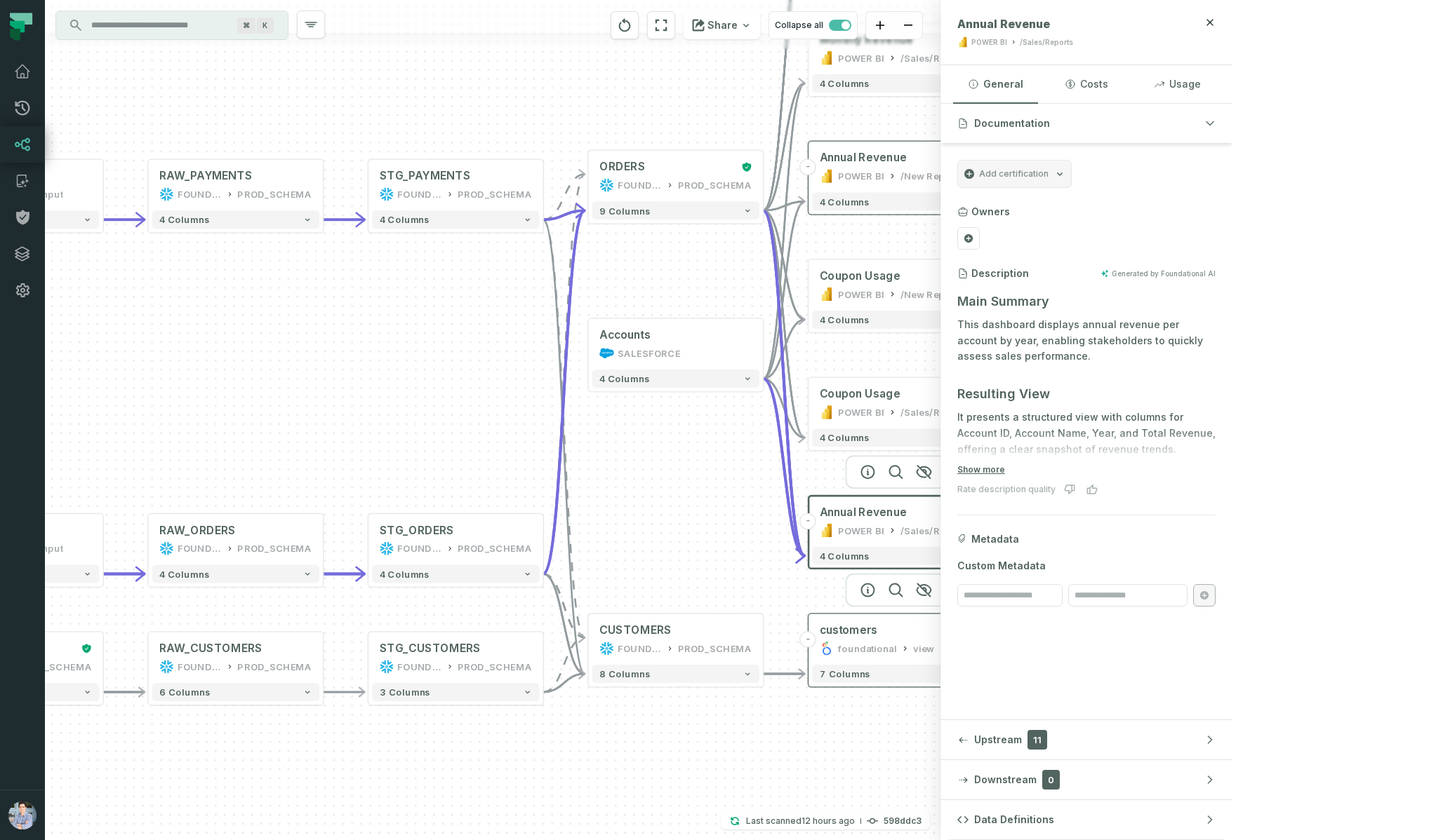
click at [873, 640] on div "customers foundational view" at bounding box center [895, 640] width 167 height 43
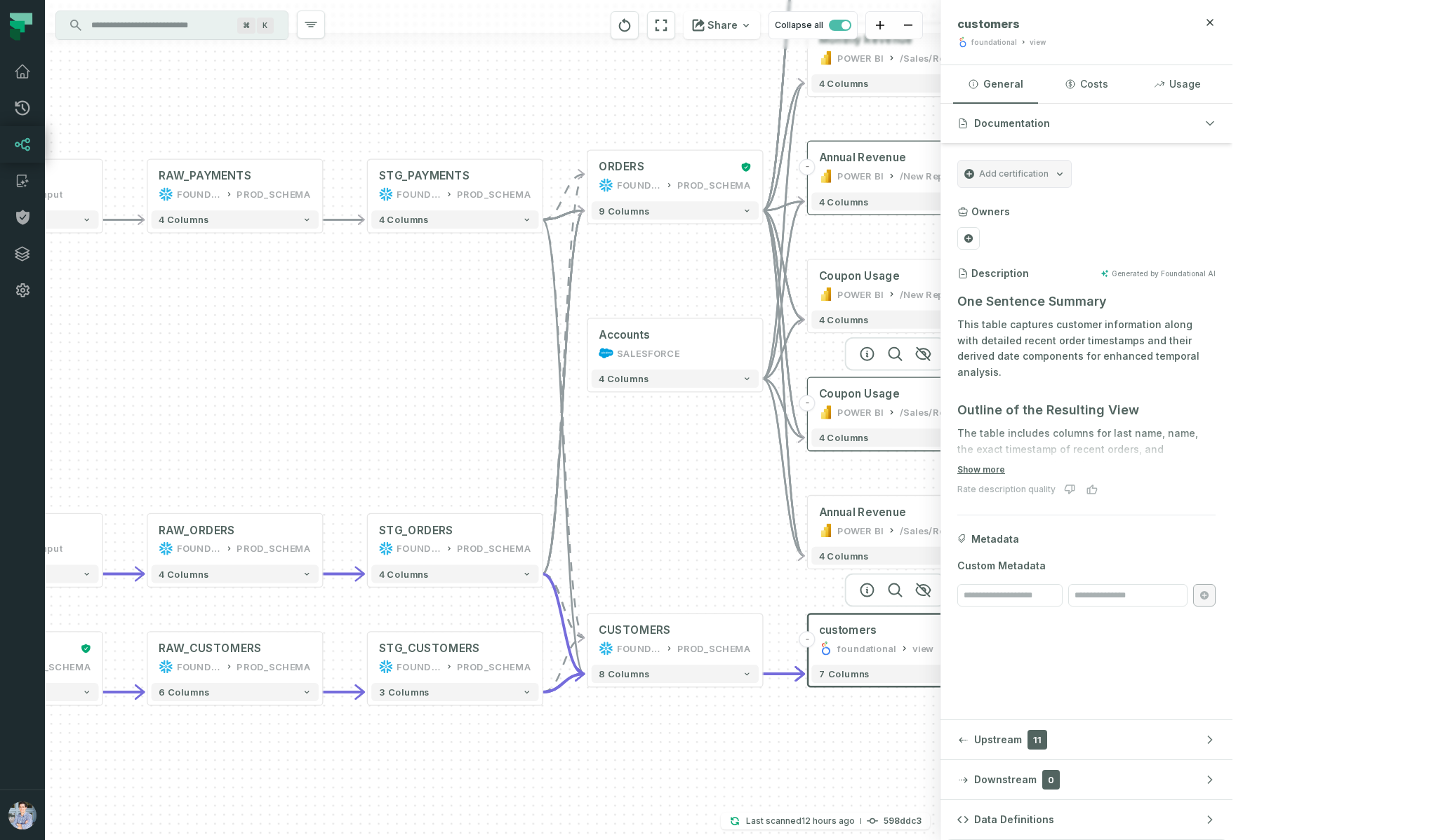
click at [878, 410] on div "POWER BI" at bounding box center [860, 413] width 46 height 15
click at [872, 396] on div "Coupon Usage" at bounding box center [859, 394] width 80 height 15
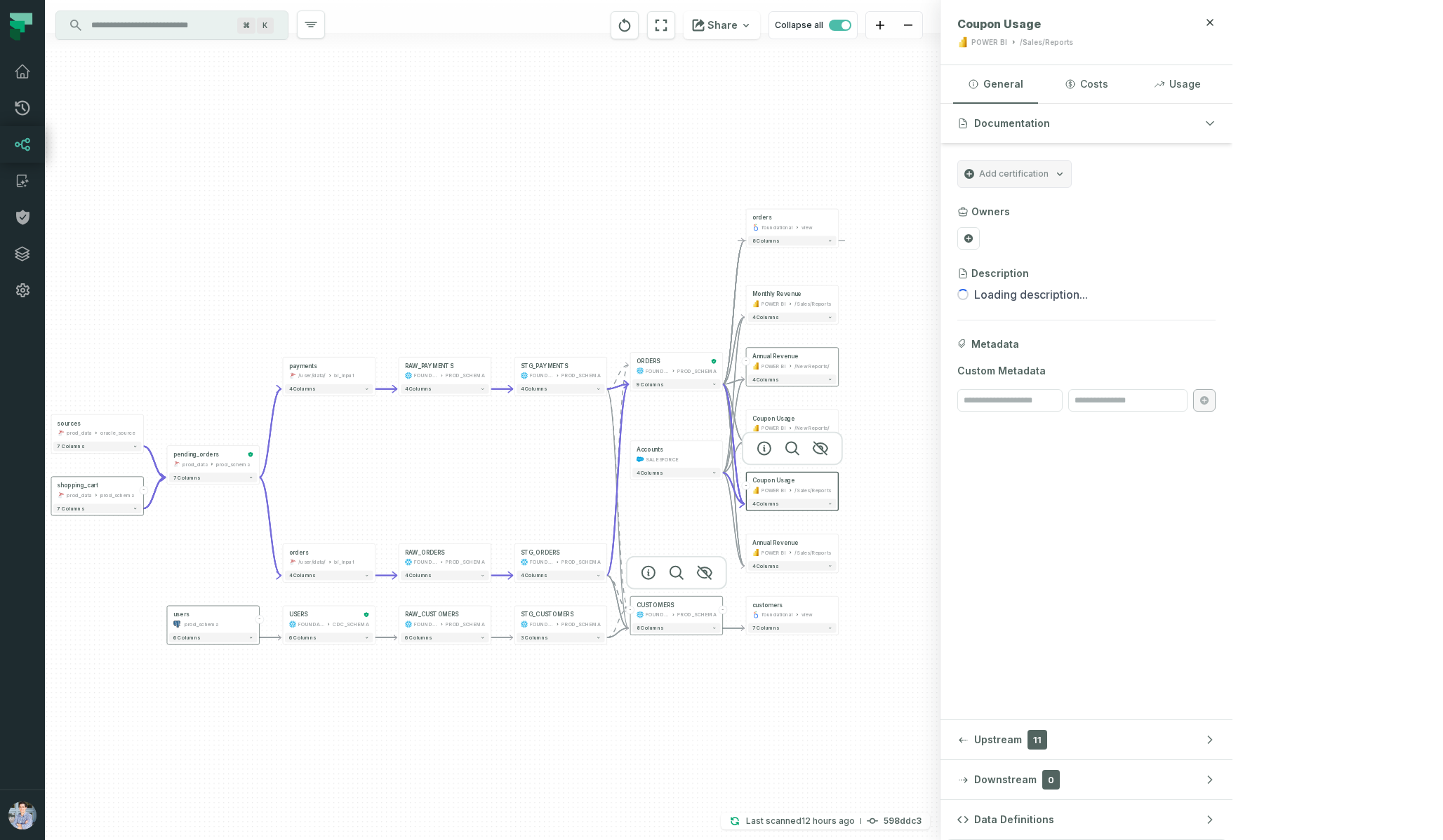
click at [671, 616] on div "FOUNDATIONAL_DB PROD_SCHEMA" at bounding box center [677, 615] width 80 height 8
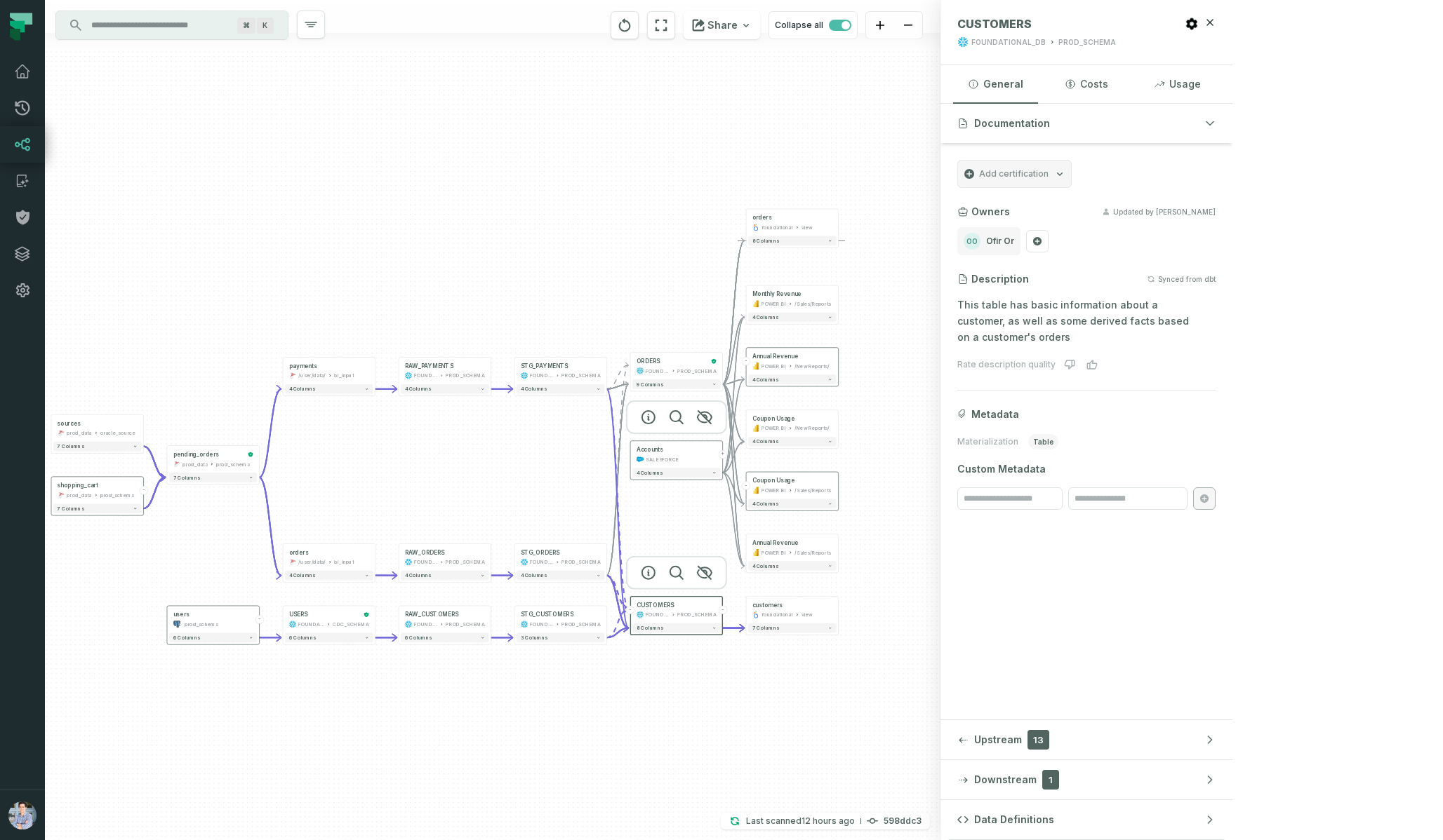
click at [687, 458] on div "SALESFORCE" at bounding box center [677, 460] width 80 height 8
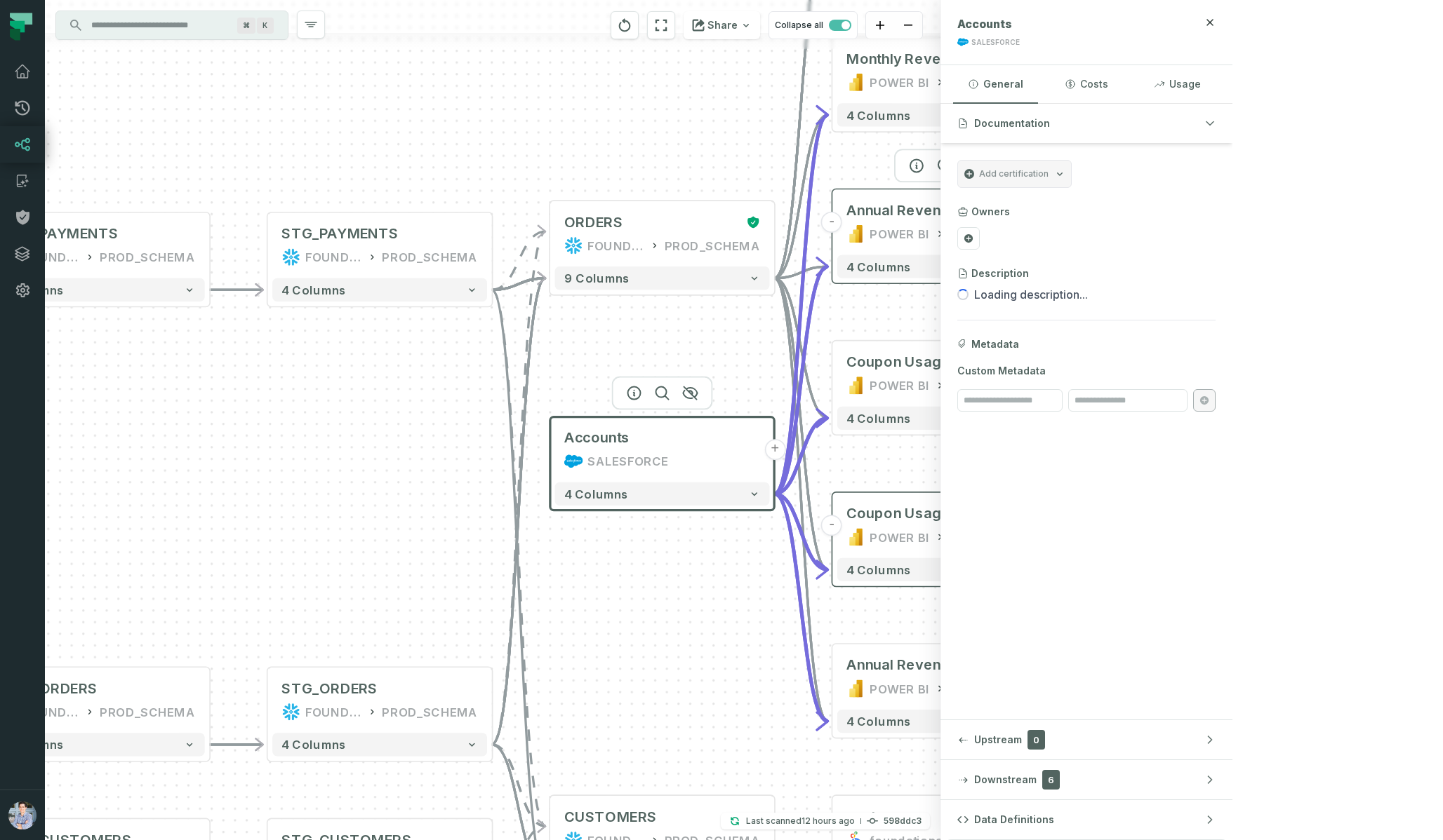
click at [944, 222] on div "Annual Revenue POWER BI /New Reports/" at bounding box center [944, 222] width 214 height 56
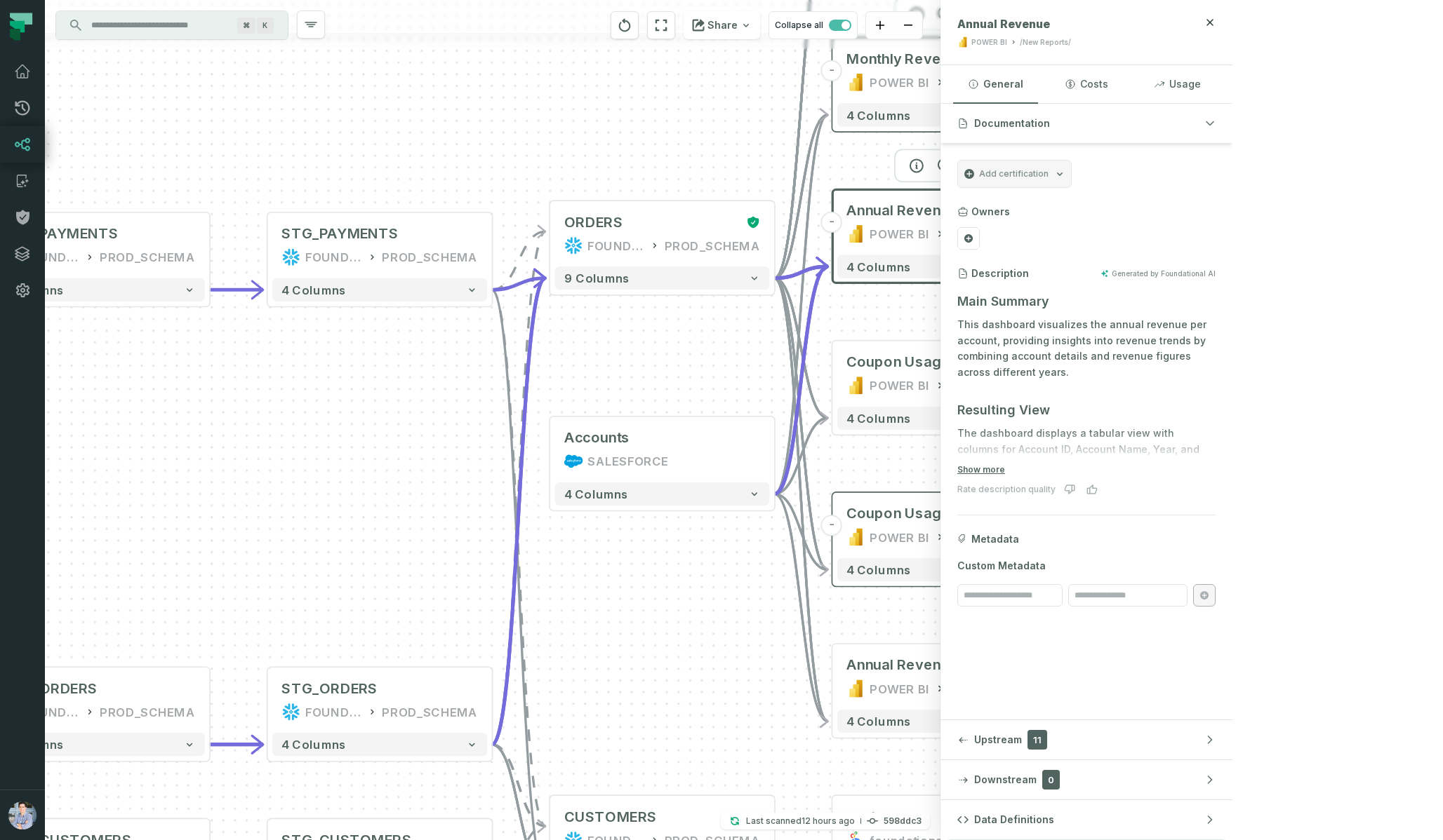
click at [959, 77] on div "/Sales/Reports" at bounding box center [994, 82] width 88 height 19
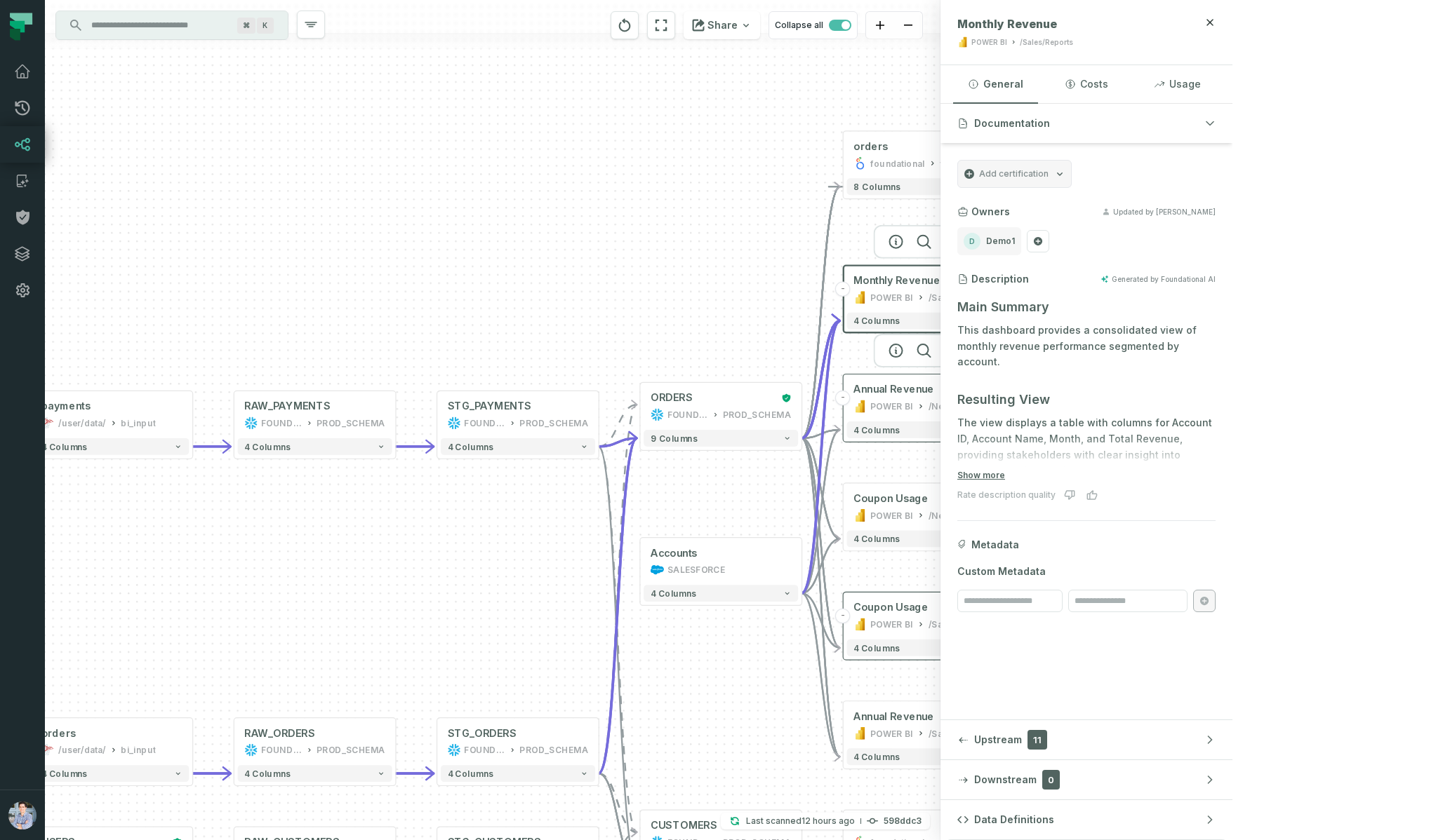
drag, startPoint x: 976, startPoint y: 188, endPoint x: 950, endPoint y: 406, distance: 219.5
click at [951, 406] on div "/New Reports/" at bounding box center [959, 407] width 61 height 14
click at [929, 143] on div "orders" at bounding box center [923, 148] width 141 height 14
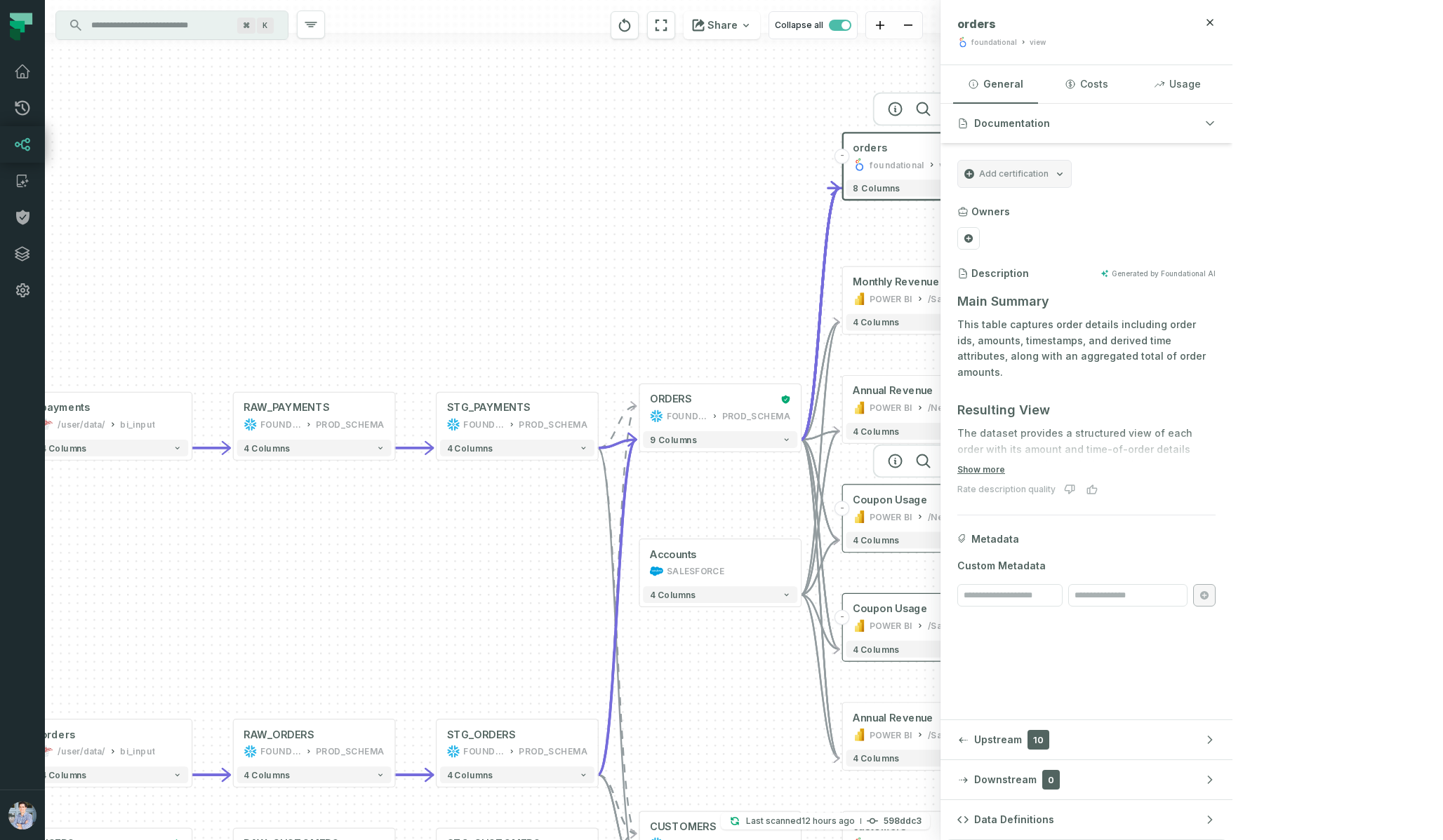
click at [953, 522] on div "/New Reports/" at bounding box center [958, 516] width 61 height 14
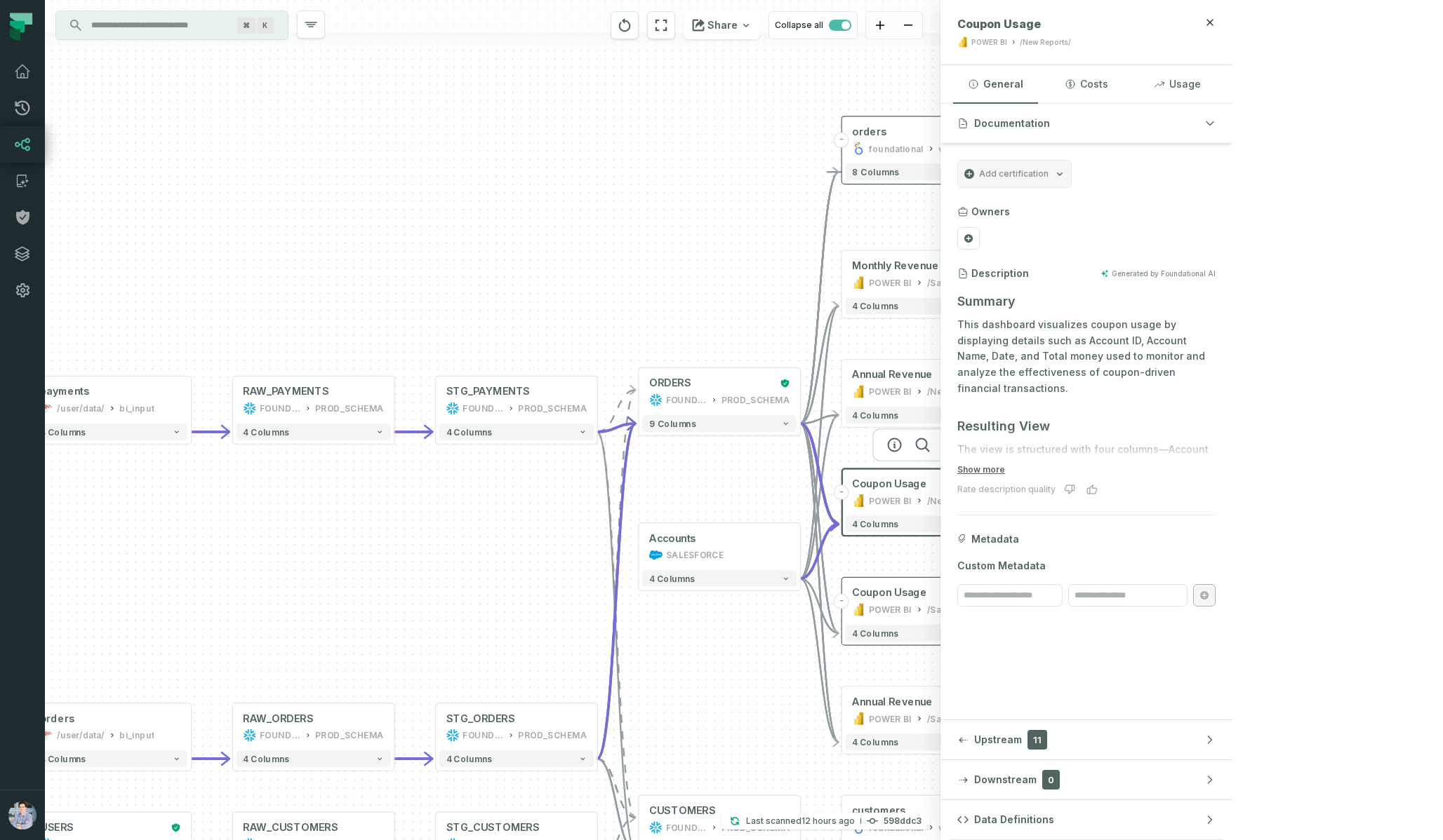
drag, startPoint x: 1076, startPoint y: 683, endPoint x: 1044, endPoint y: 498, distance: 187.7
click at [940, 498] on div "Accounts SALESFORCE + 4 columns sources prod_data oracle_source - 7 columns sho…" at bounding box center [492, 420] width 895 height 840
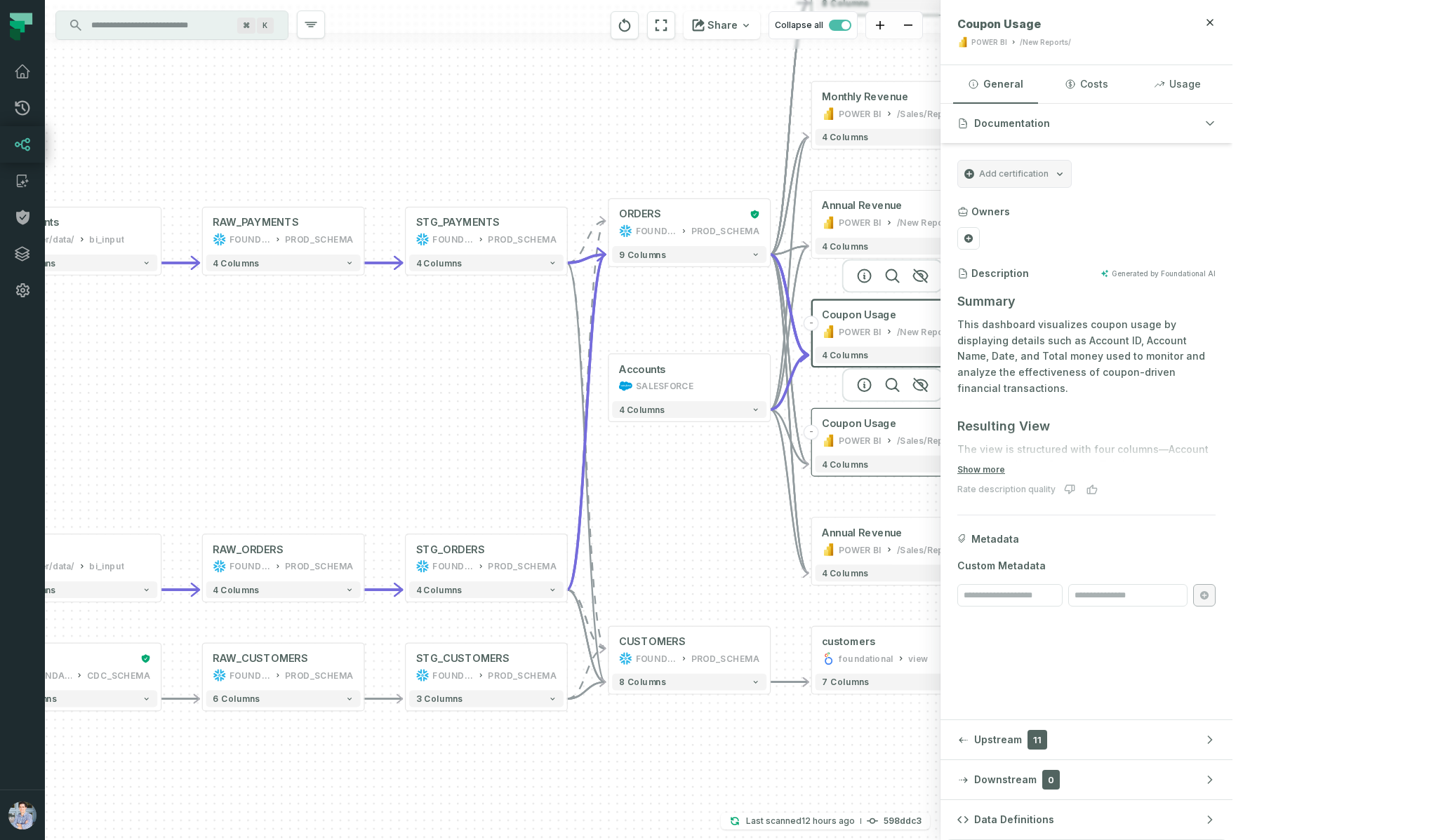
click at [914, 433] on div "Coupon Usage POWER BI /Sales/Reports" at bounding box center [892, 432] width 155 height 40
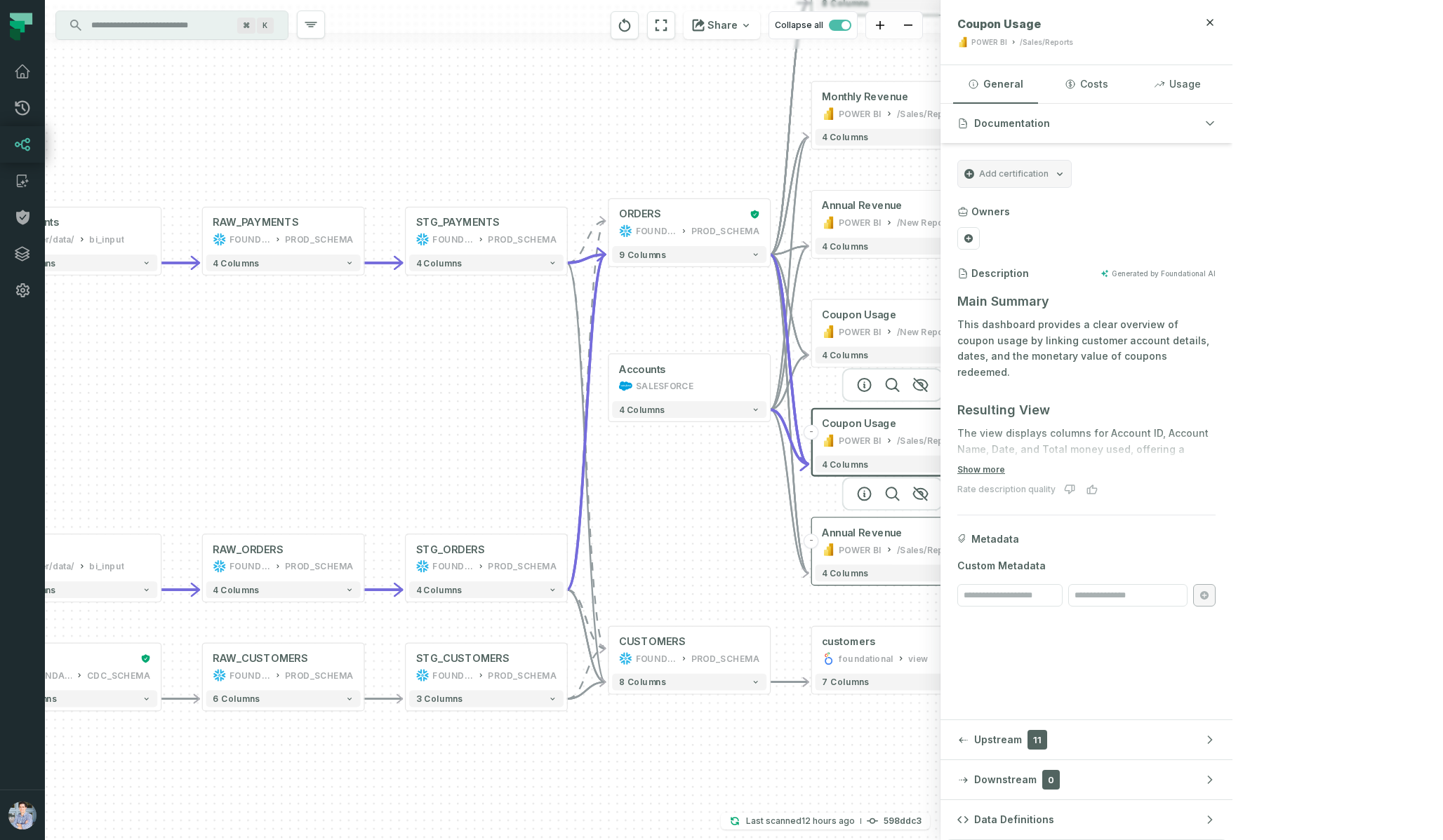
click at [894, 530] on div "Annual Revenue" at bounding box center [862, 533] width 80 height 14
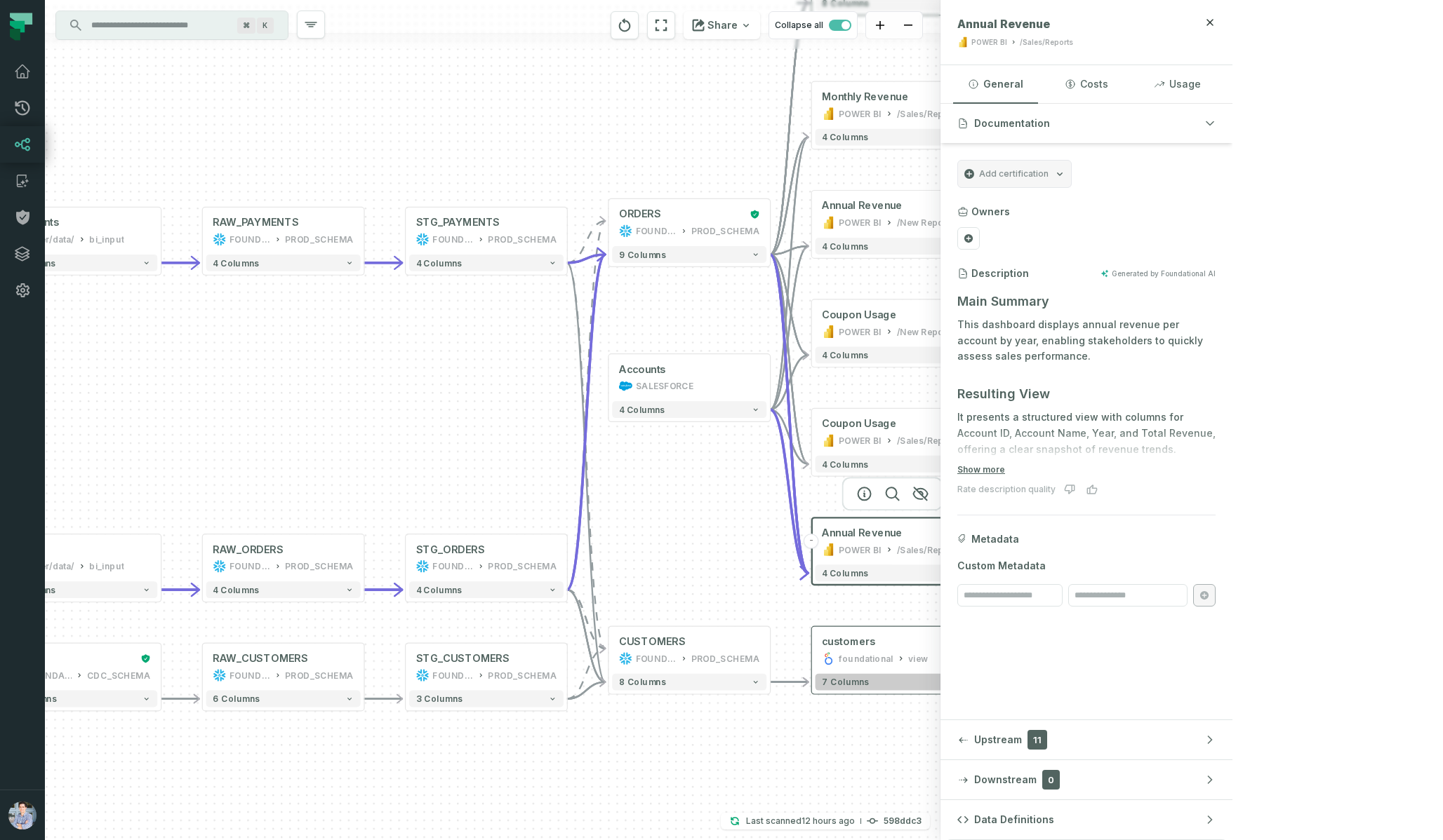
click at [887, 671] on button "7 columns" at bounding box center [892, 682] width 155 height 17
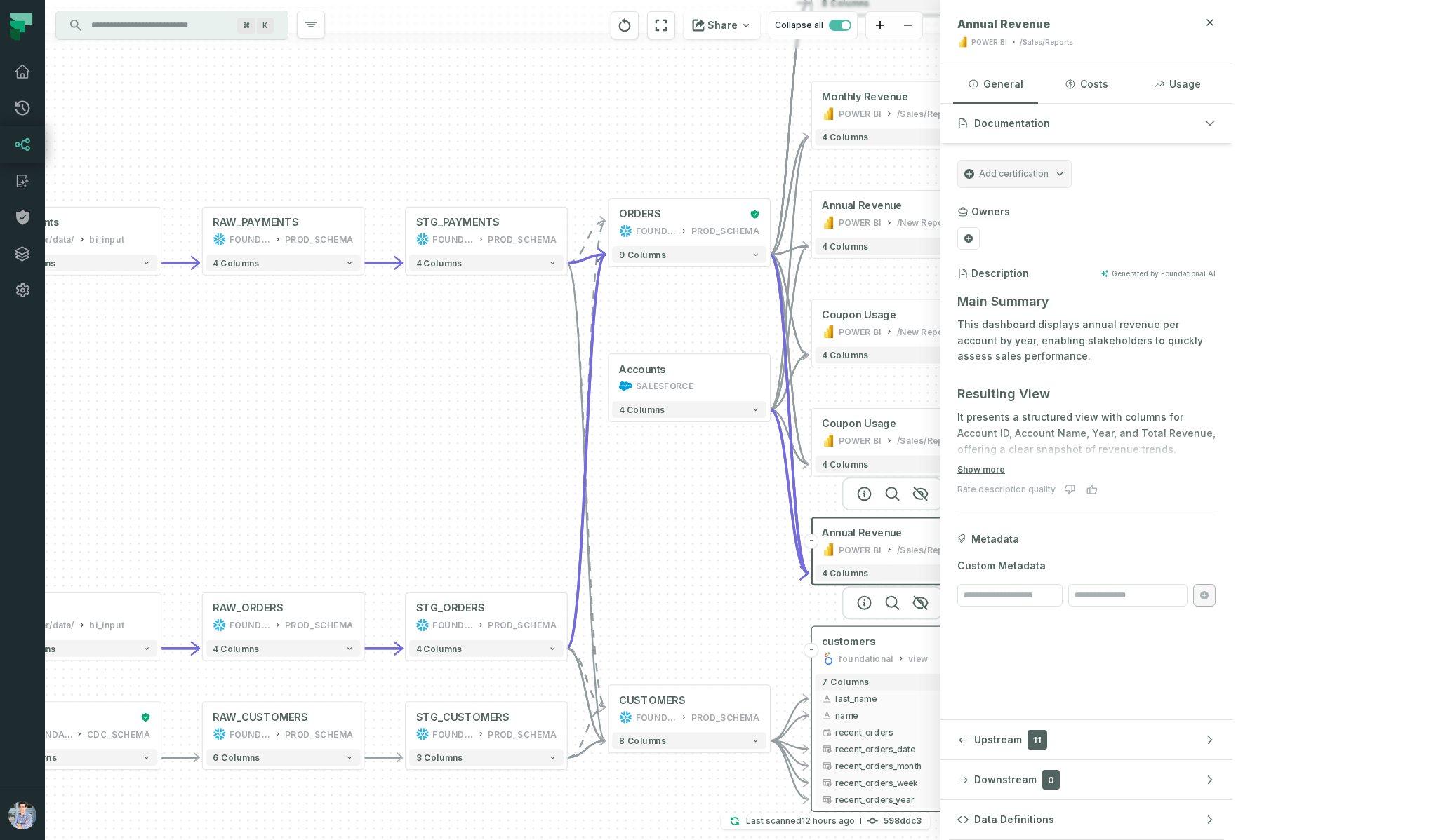
click at [887, 659] on div "foundational" at bounding box center [866, 659] width 55 height 14
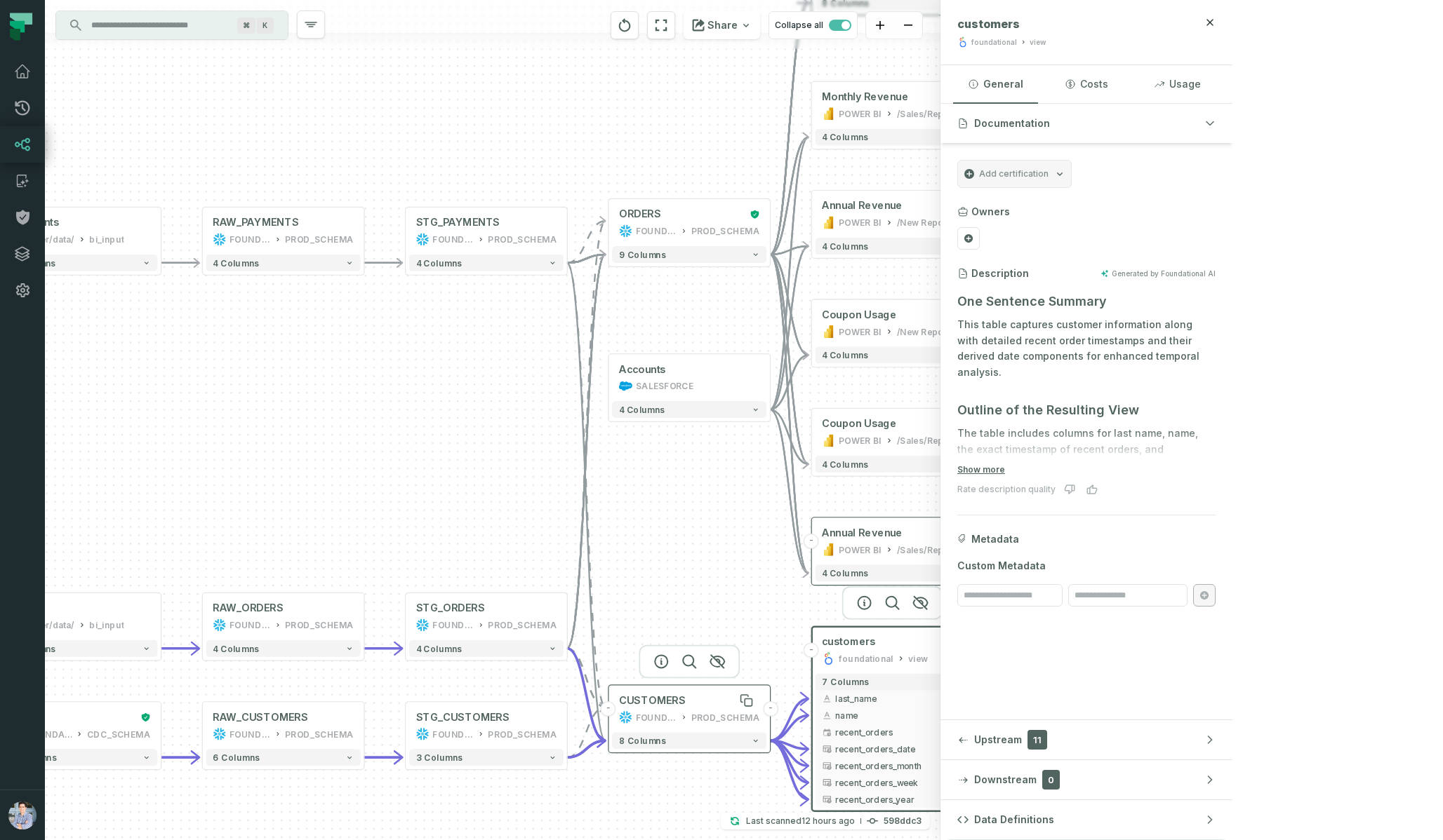
click at [698, 671] on div "CUSTOMERS" at bounding box center [690, 700] width 141 height 14
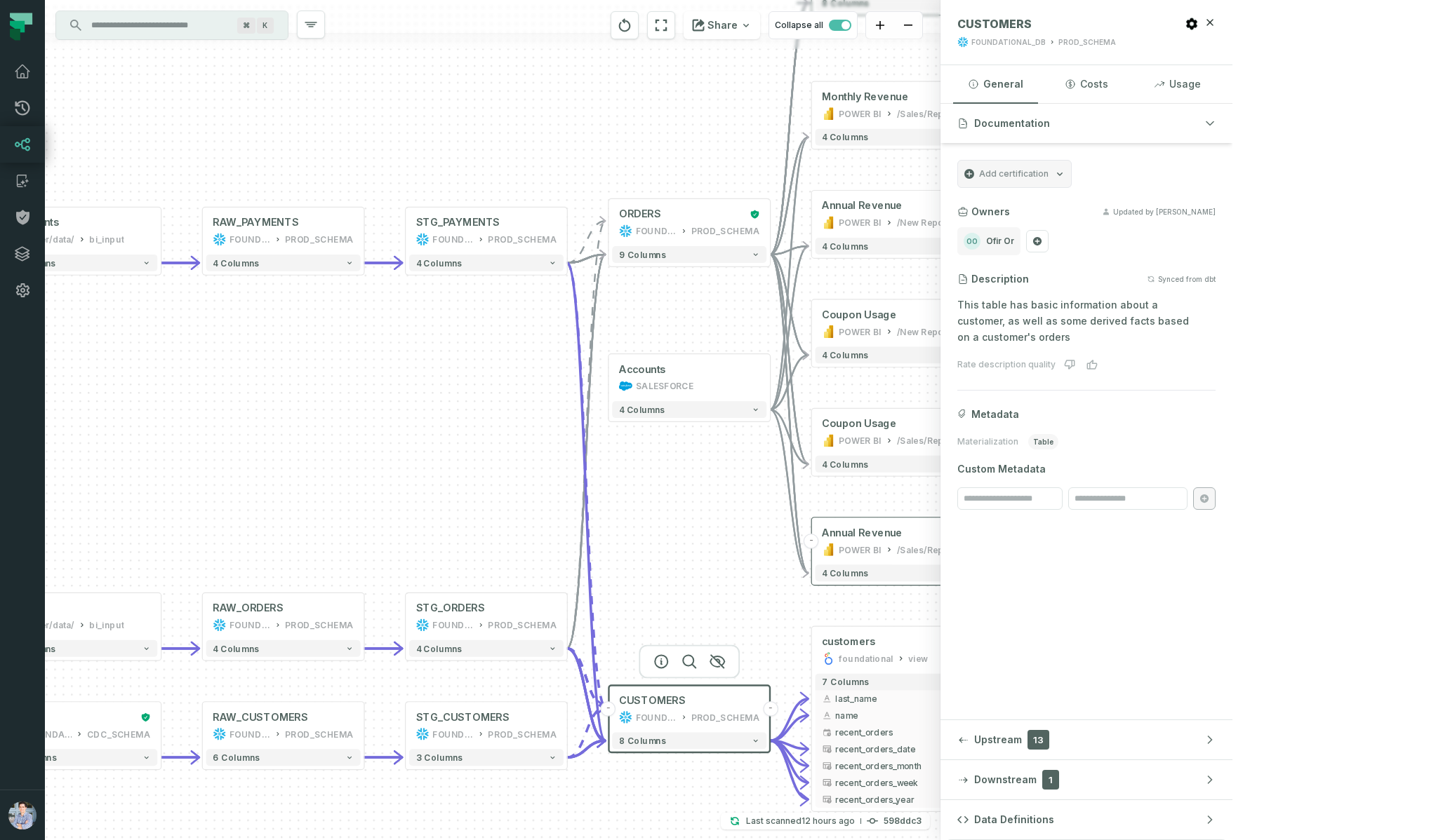
click at [687, 557] on div "Accounts SALESFORCE + 4 columns sources prod_data oracle_source - 7 columns sho…" at bounding box center [492, 420] width 895 height 840
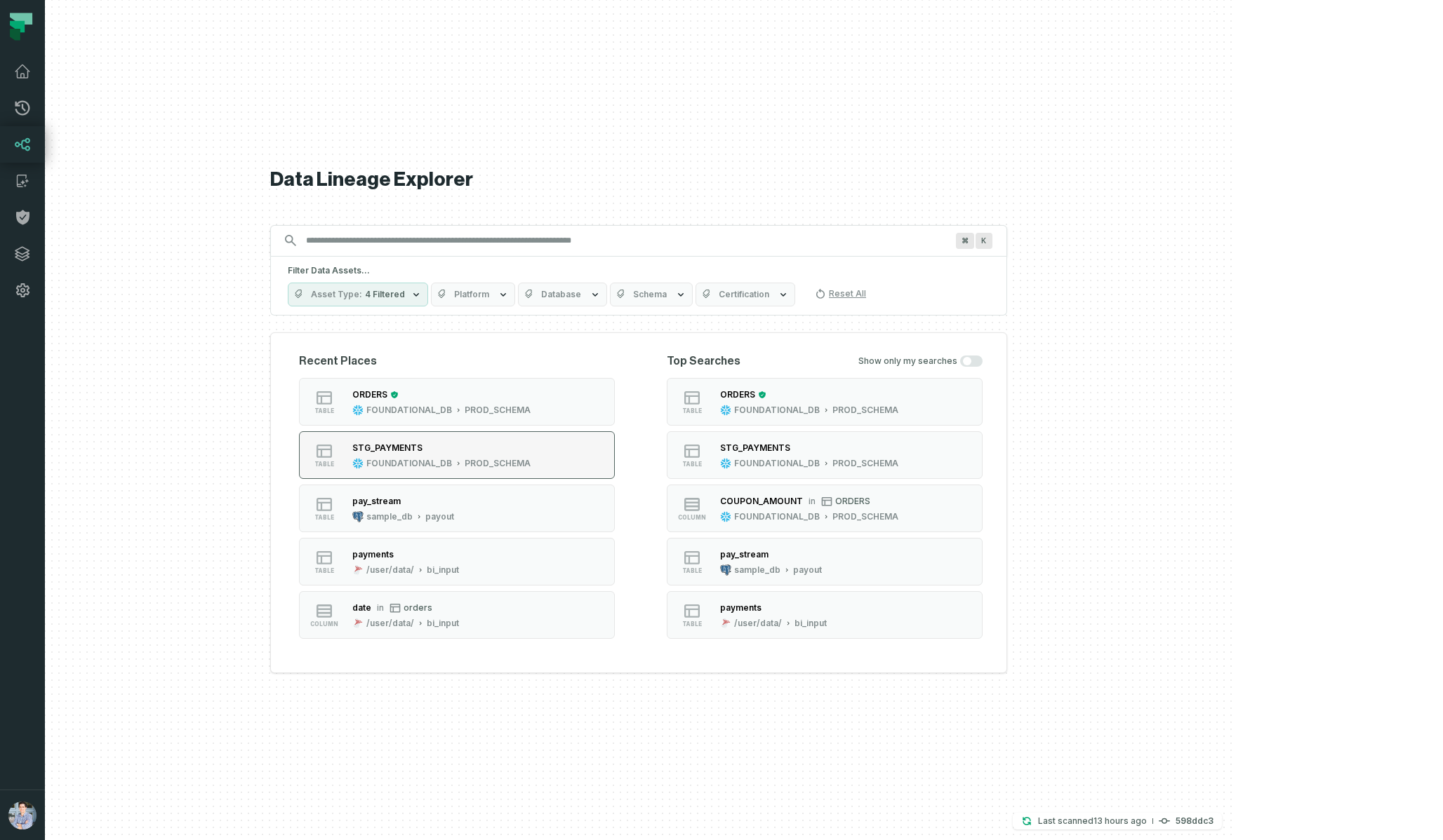
click at [530, 441] on div "STG_PAYMENTS" at bounding box center [441, 448] width 178 height 14
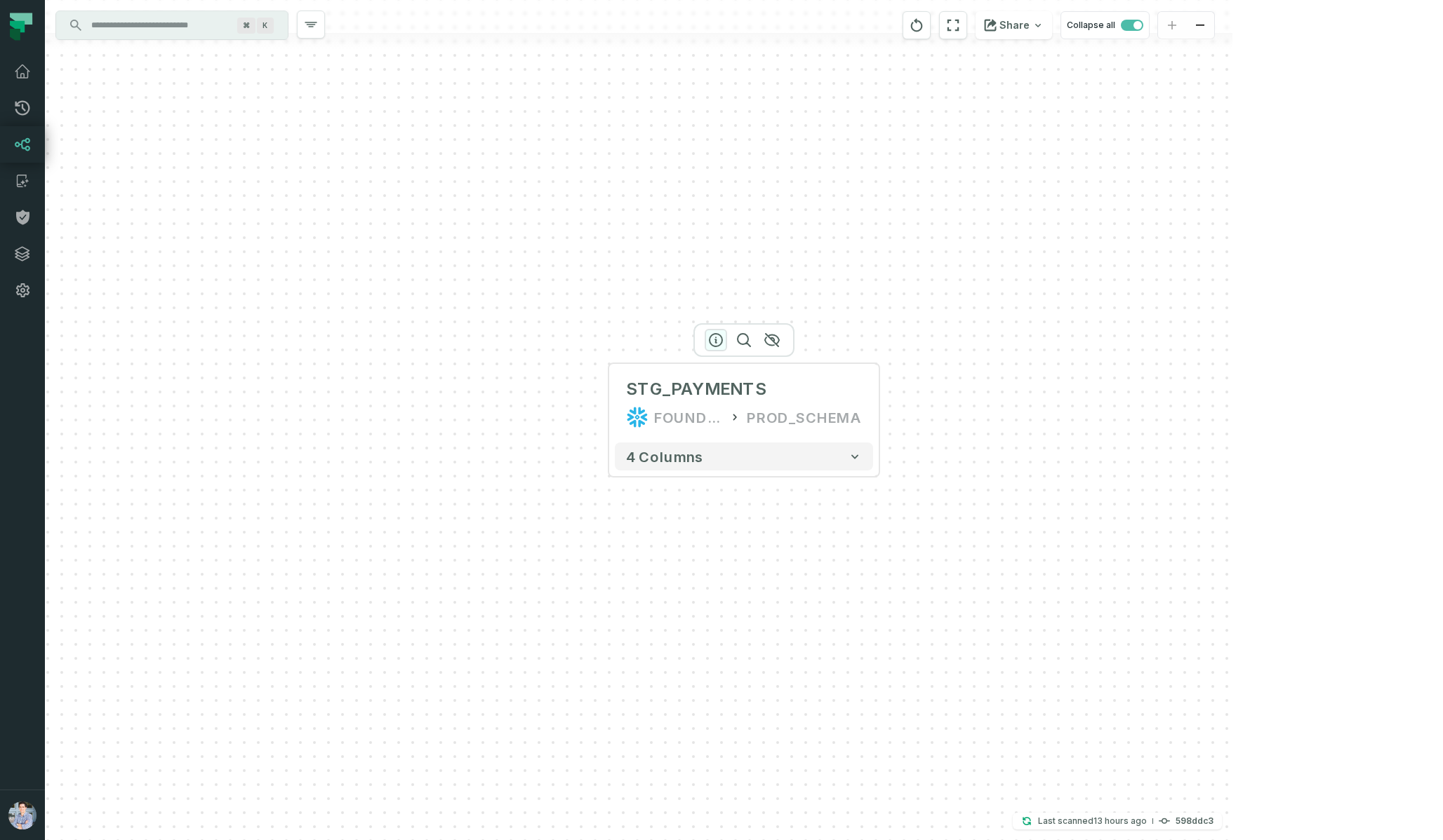
click at [715, 336] on icon "button" at bounding box center [715, 339] width 17 height 17
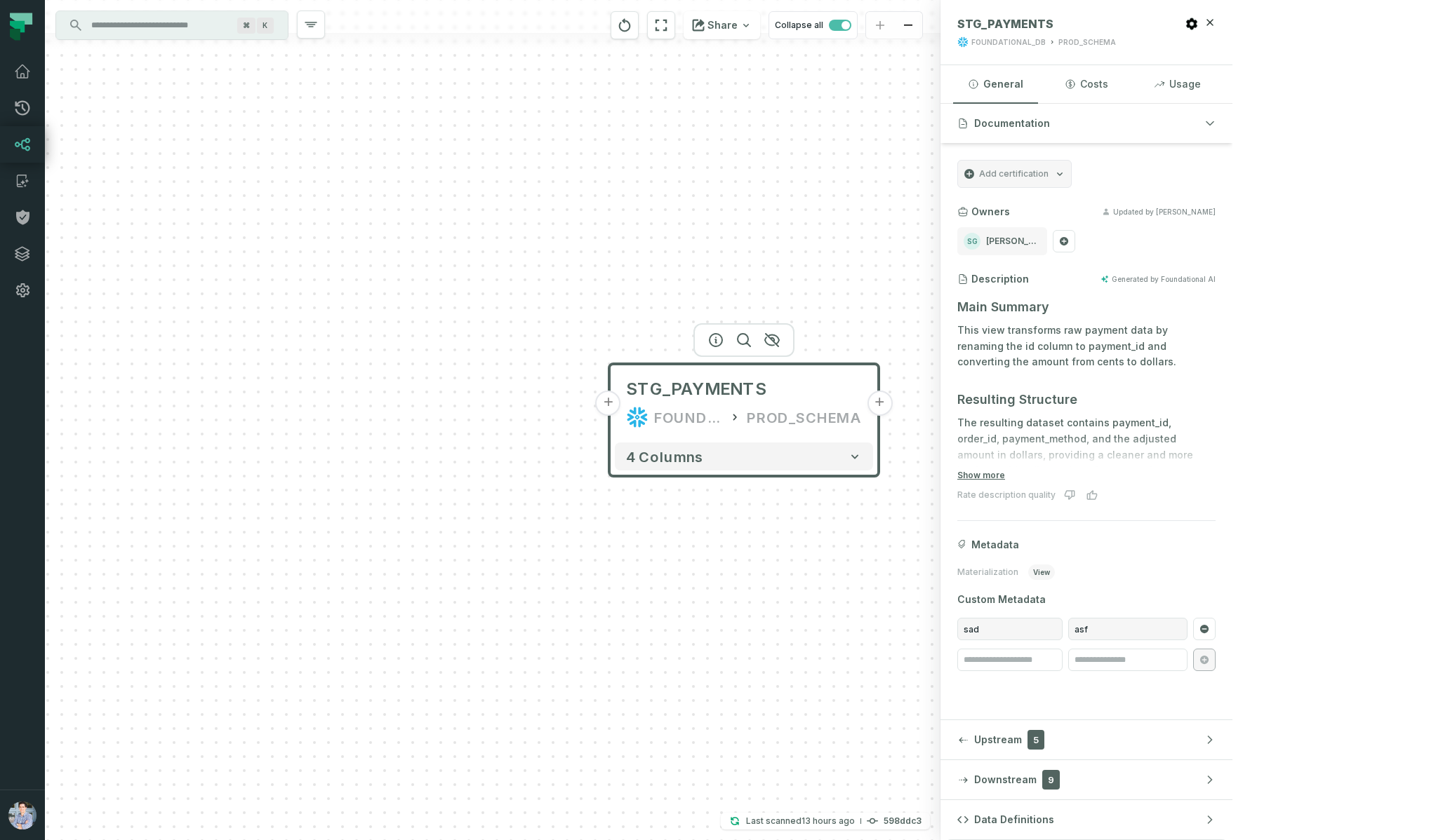
click at [748, 237] on div "+ STG_PAYMENTS FOUNDATIONAL_DB PROD_SCHEMA + 4 columns" at bounding box center [492, 420] width 895 height 840
click at [875, 400] on button "+" at bounding box center [879, 404] width 25 height 25
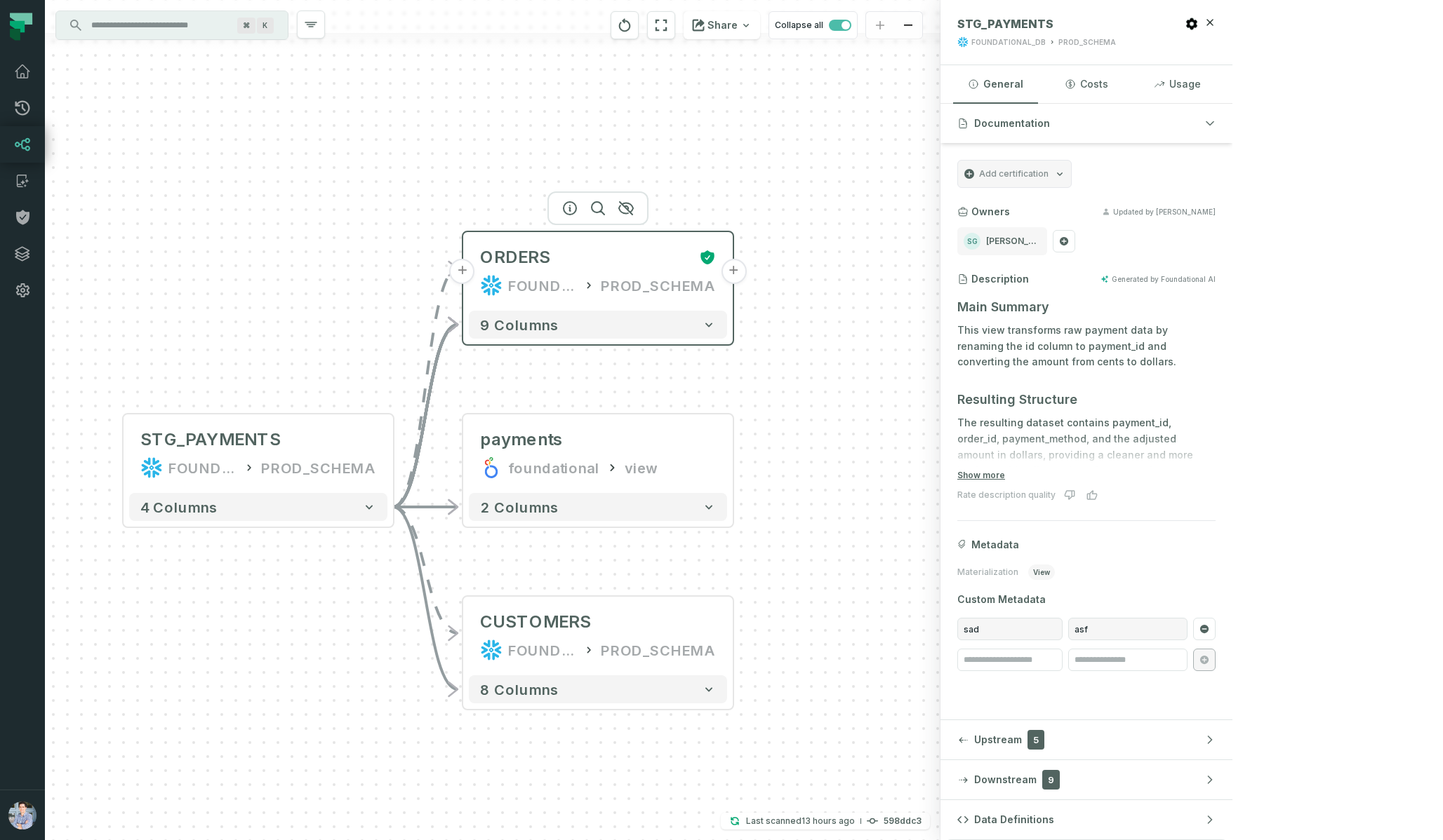
click at [462, 267] on button "+" at bounding box center [463, 272] width 25 height 25
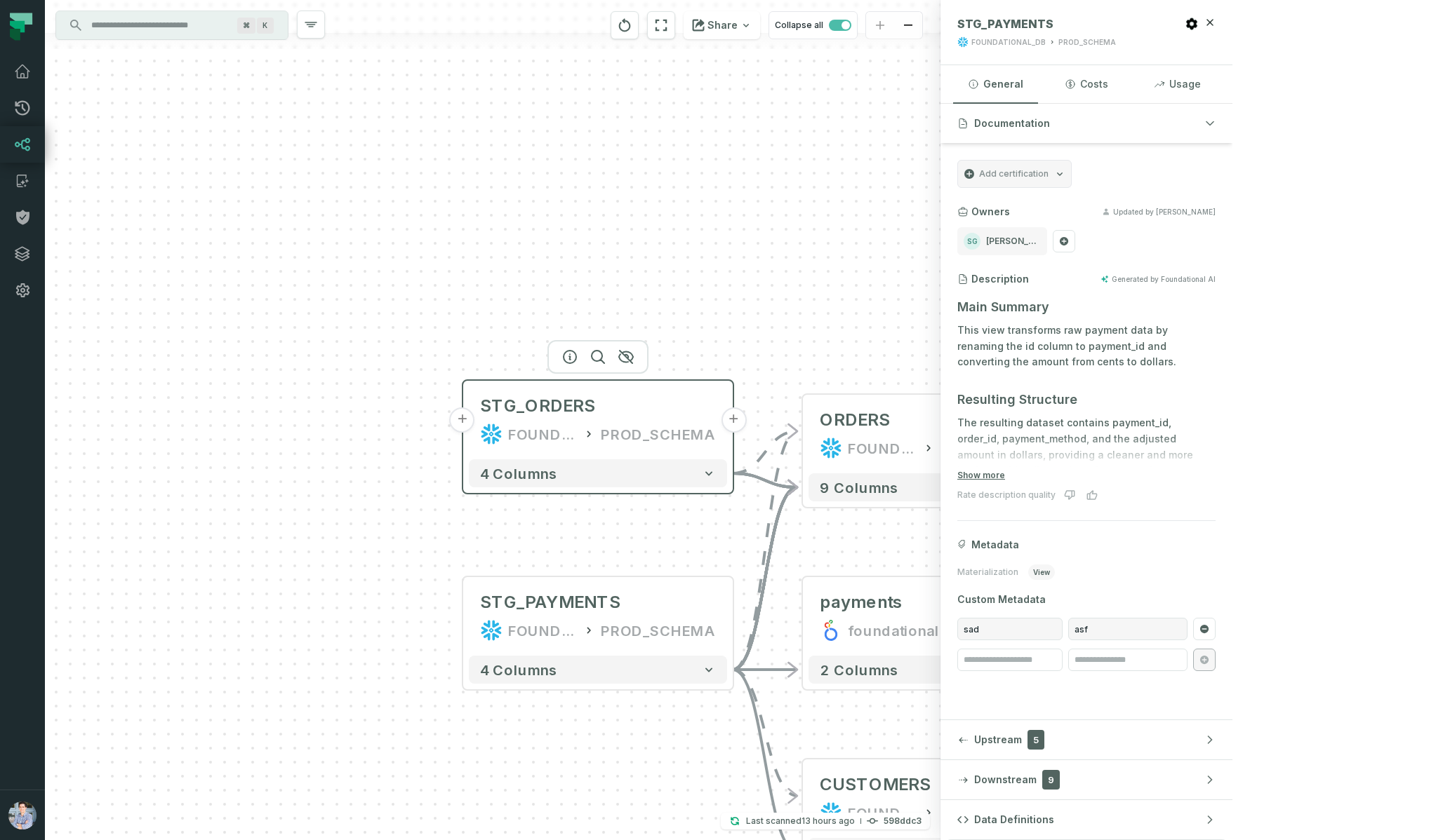
click at [464, 418] on button "+" at bounding box center [463, 420] width 25 height 25
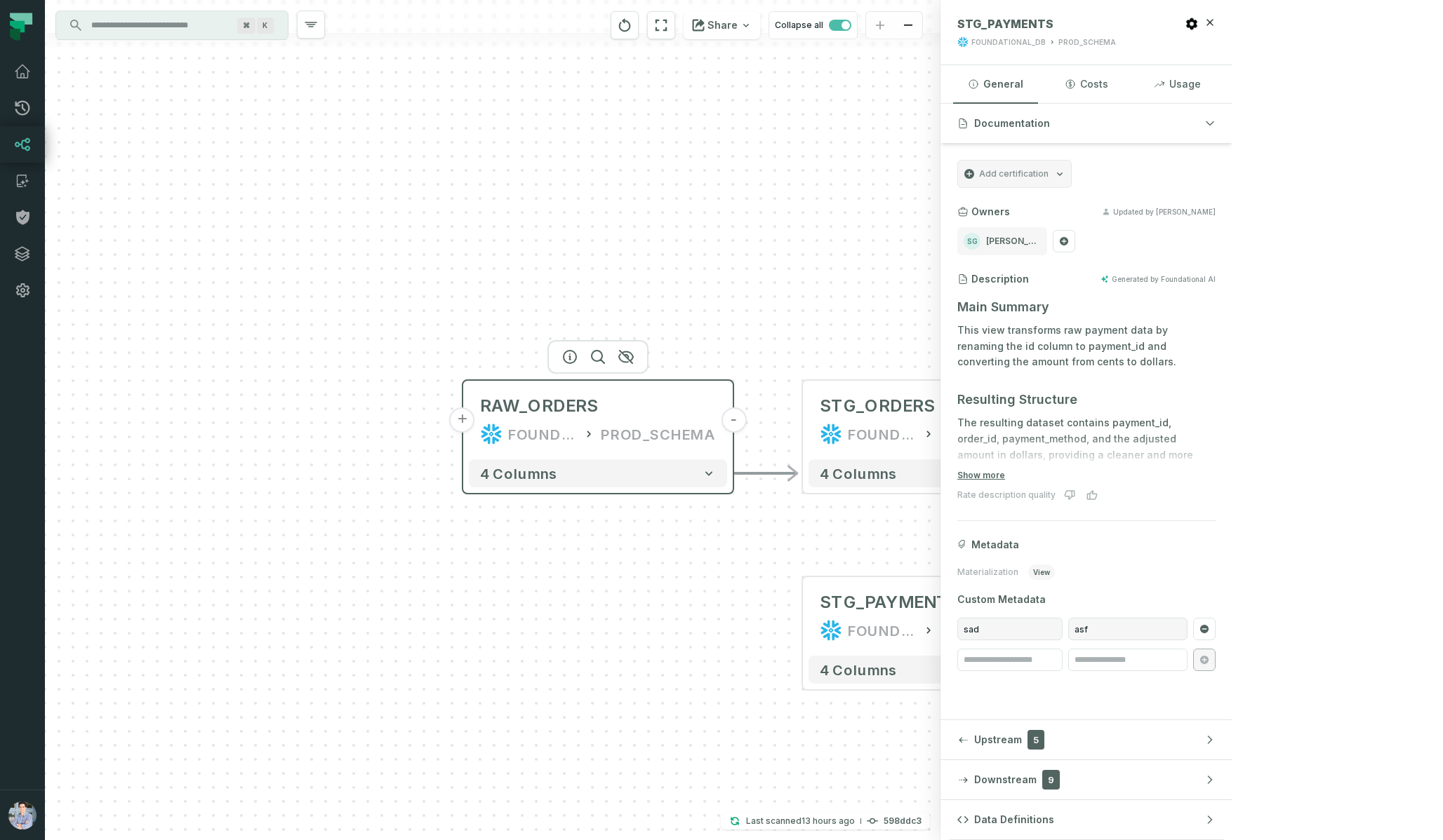
click at [463, 420] on button "+" at bounding box center [463, 420] width 25 height 25
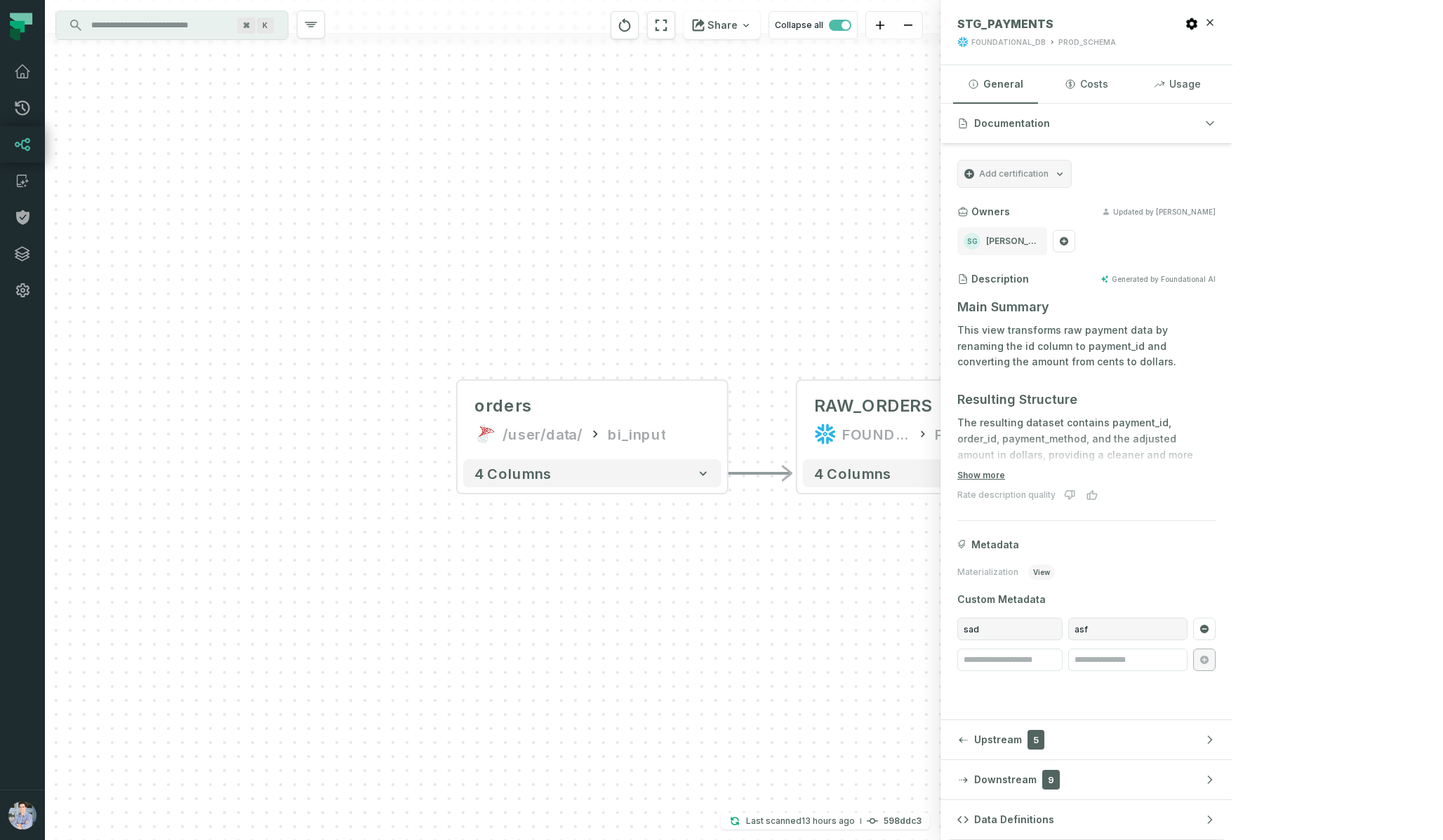
drag, startPoint x: 890, startPoint y: 315, endPoint x: 248, endPoint y: 296, distance: 642.3
click at [253, 294] on div "+ orders /user/data/ bi_input - 4 columns - RAW_ORDERS FOUNDATIONAL_DB PROD_SCH…" at bounding box center [492, 420] width 895 height 840
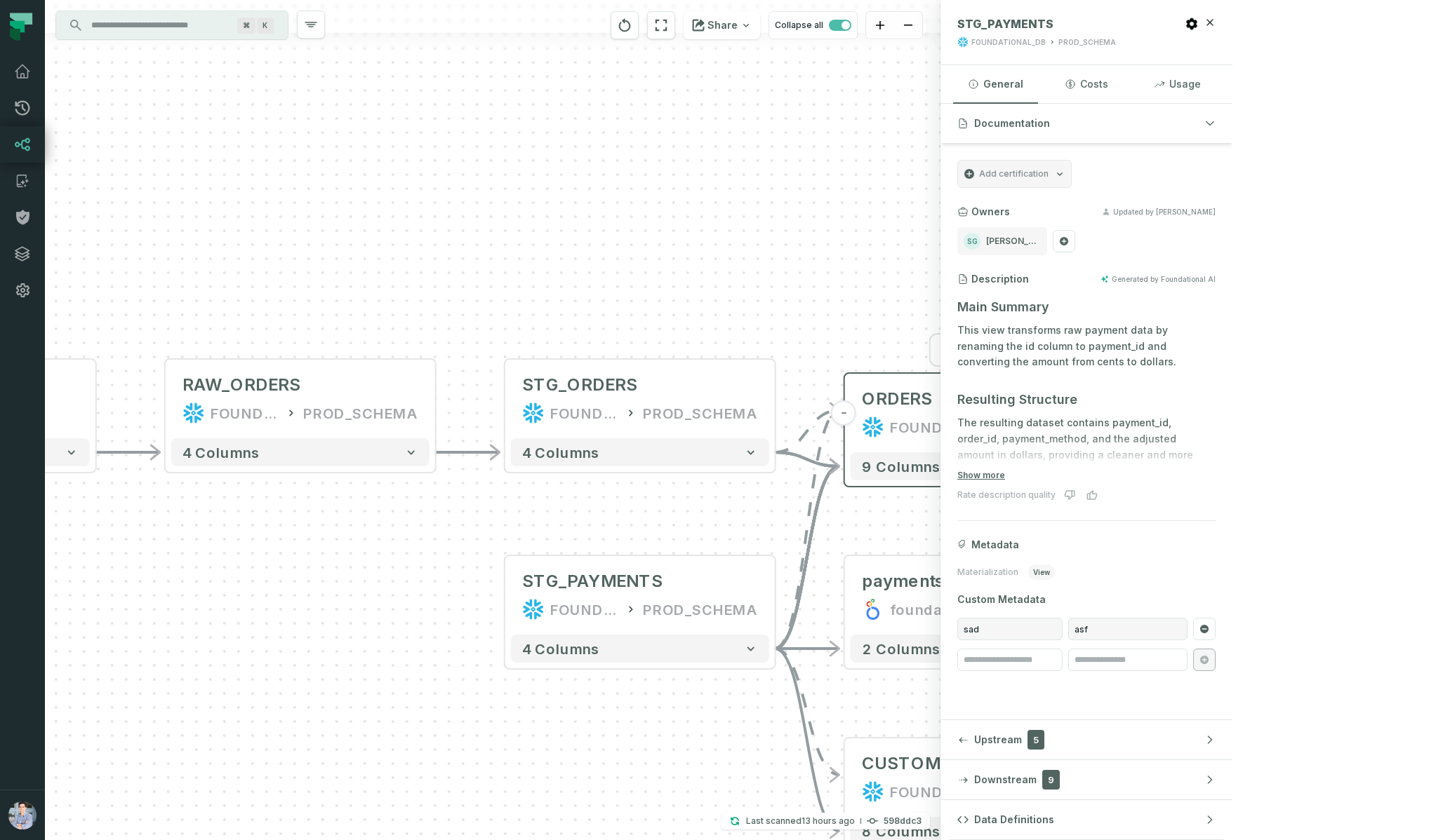
click at [1120, 415] on button "+" at bounding box center [1115, 414] width 25 height 25
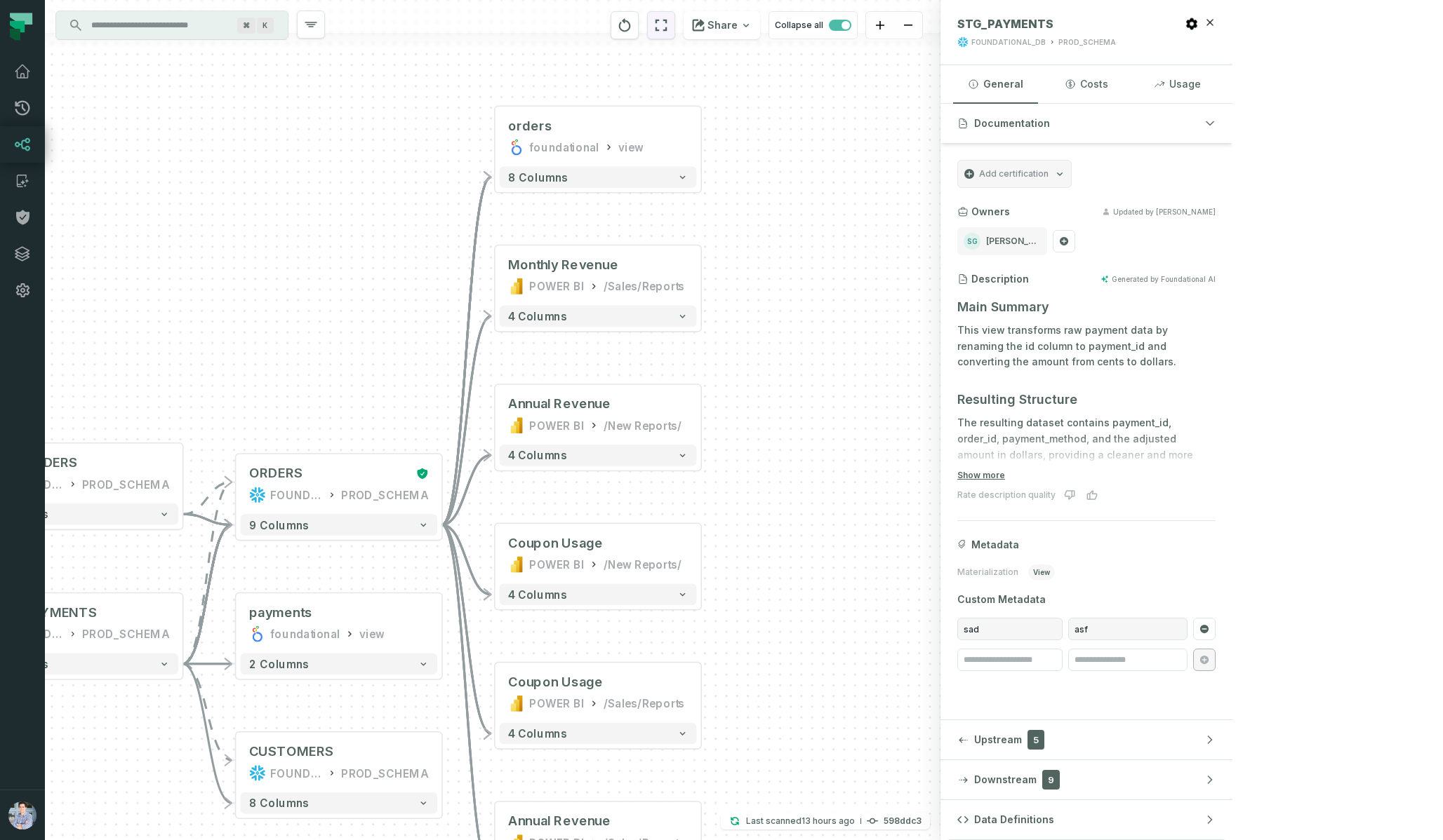
click at [669, 26] on icon "reset" at bounding box center [661, 24] width 16 height 17
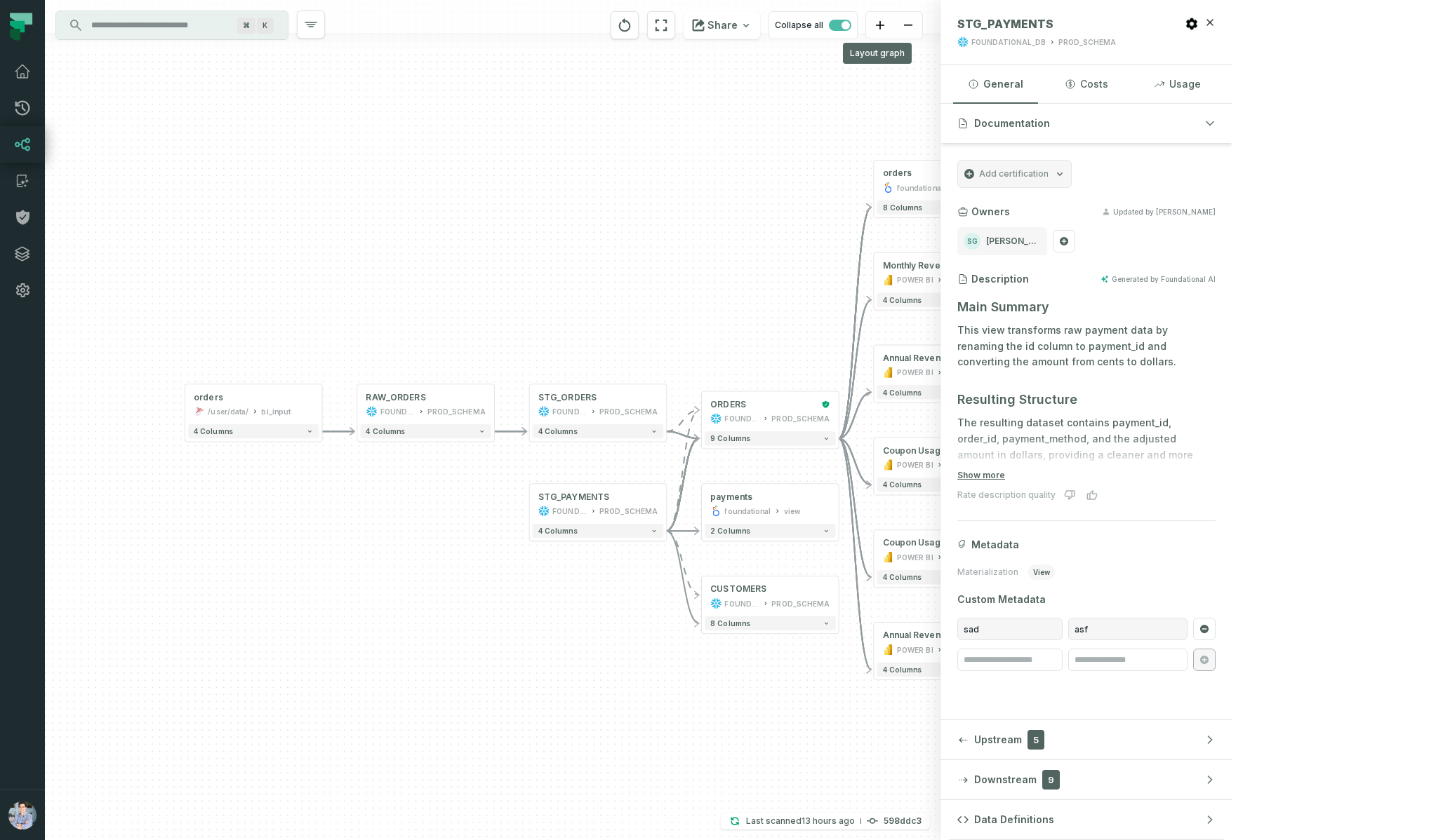
click at [593, 288] on div "+ orders foundational view + 8 columns + Monthly Revenue POWER BI /Sales/Report…" at bounding box center [492, 420] width 895 height 840
click at [874, 275] on button "+" at bounding box center [874, 273] width 13 height 13
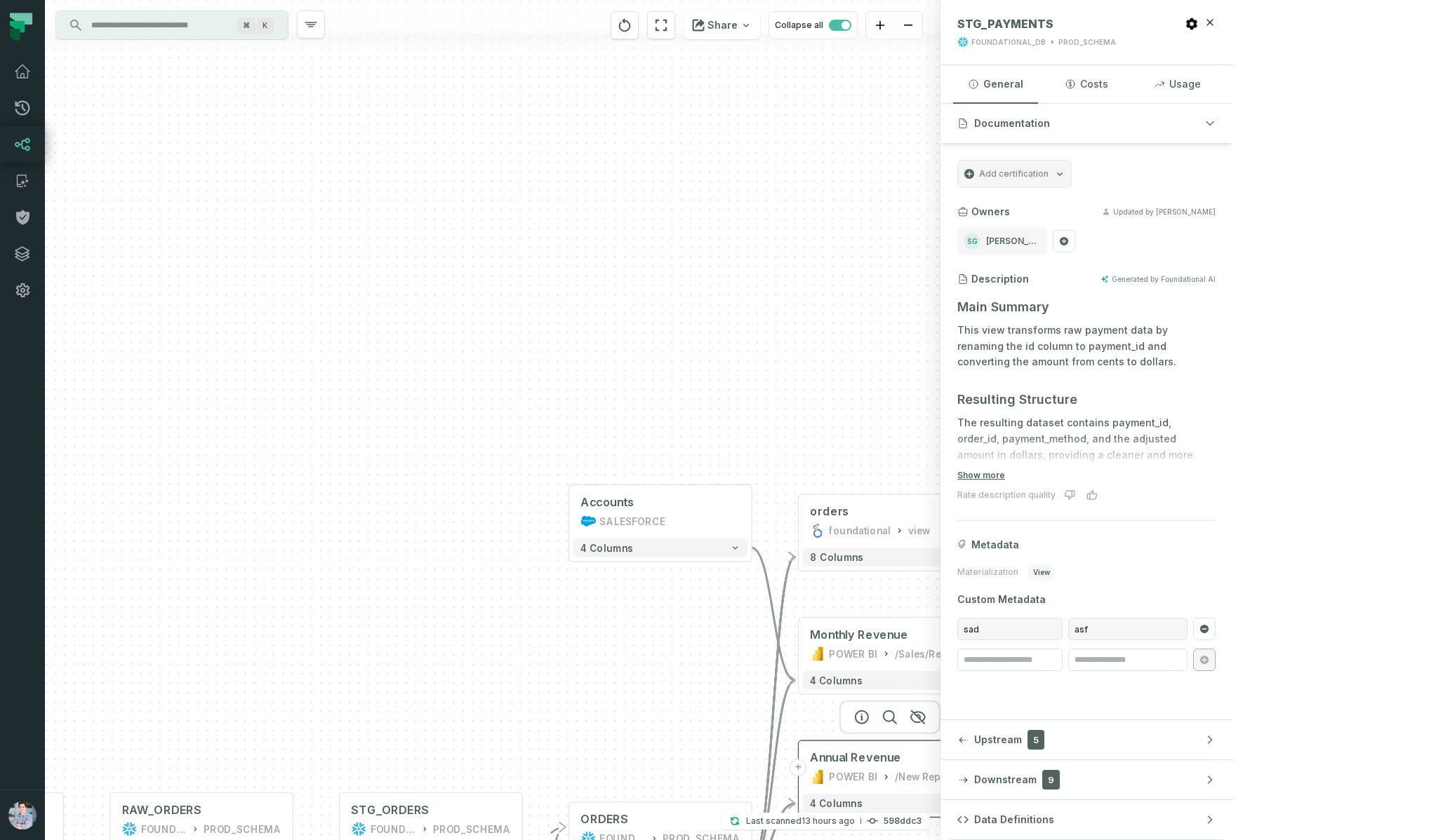
click at [798, 768] on button "+" at bounding box center [797, 767] width 17 height 17
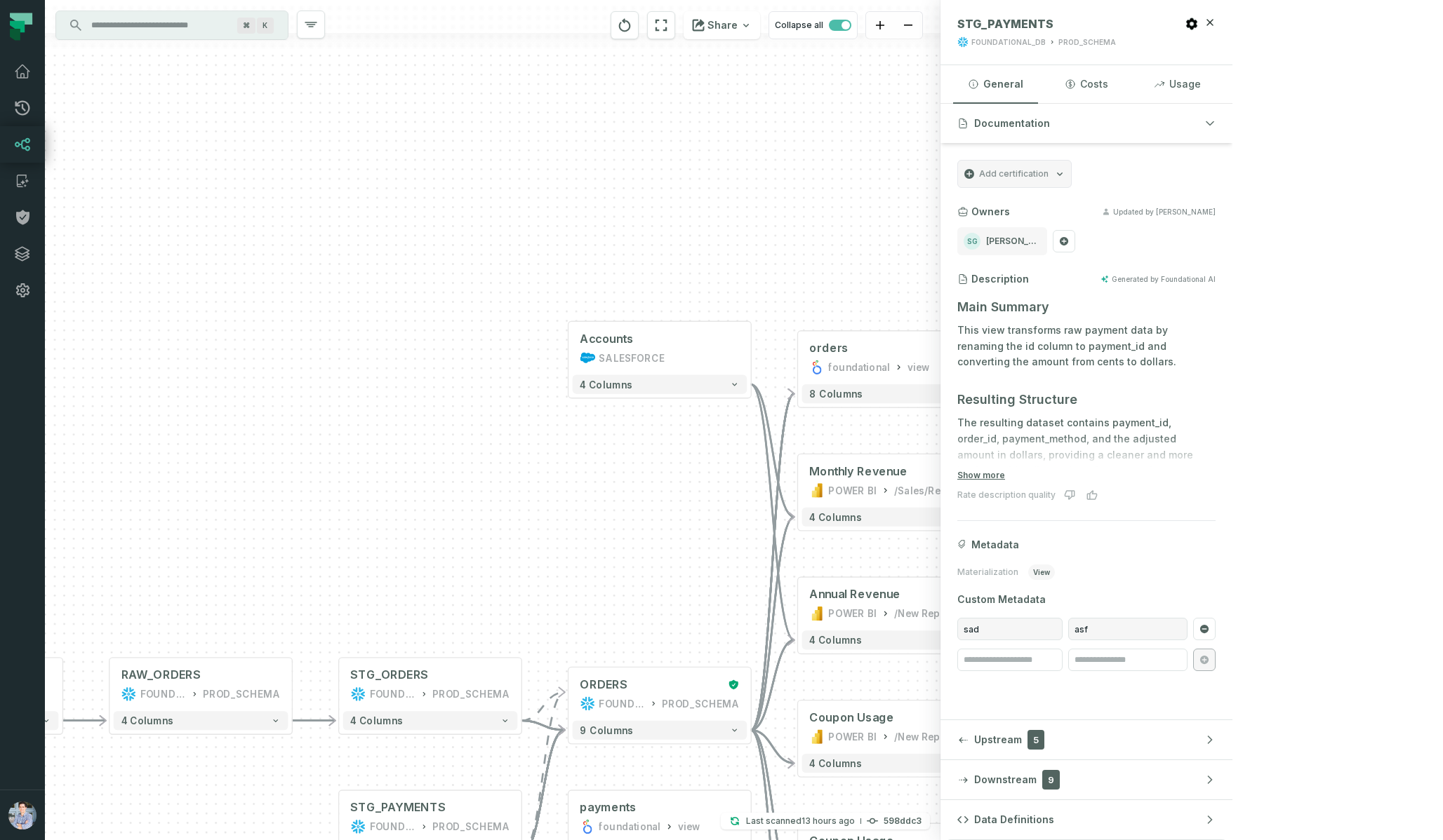
drag, startPoint x: 684, startPoint y: 698, endPoint x: 687, endPoint y: 408, distance: 290.0
click at [685, 409] on div "Accounts SALESFORCE + 4 columns + orders foundational view + 8 columns - Monthl…" at bounding box center [492, 420] width 895 height 840
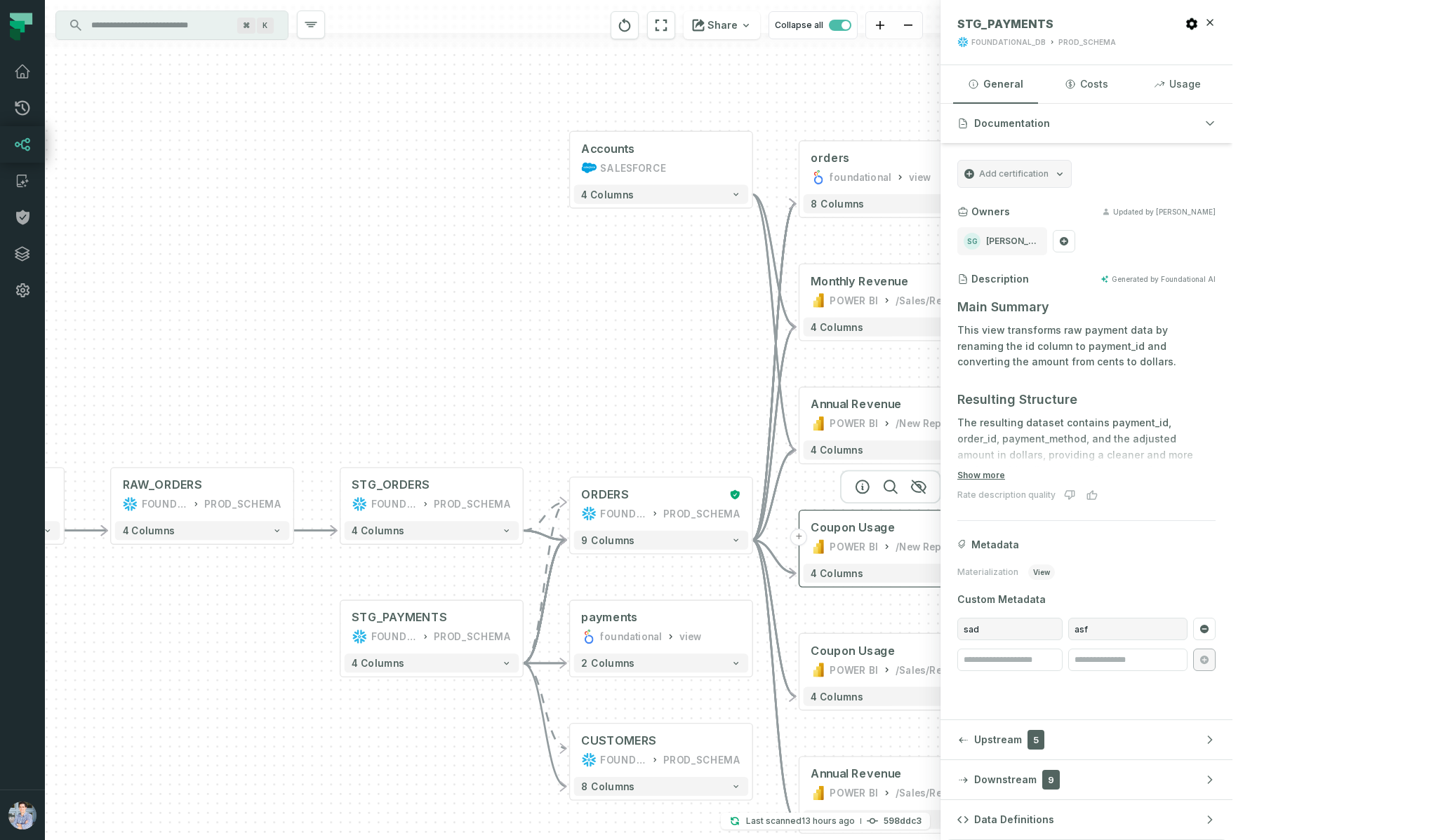
click at [795, 542] on button "+" at bounding box center [798, 537] width 17 height 17
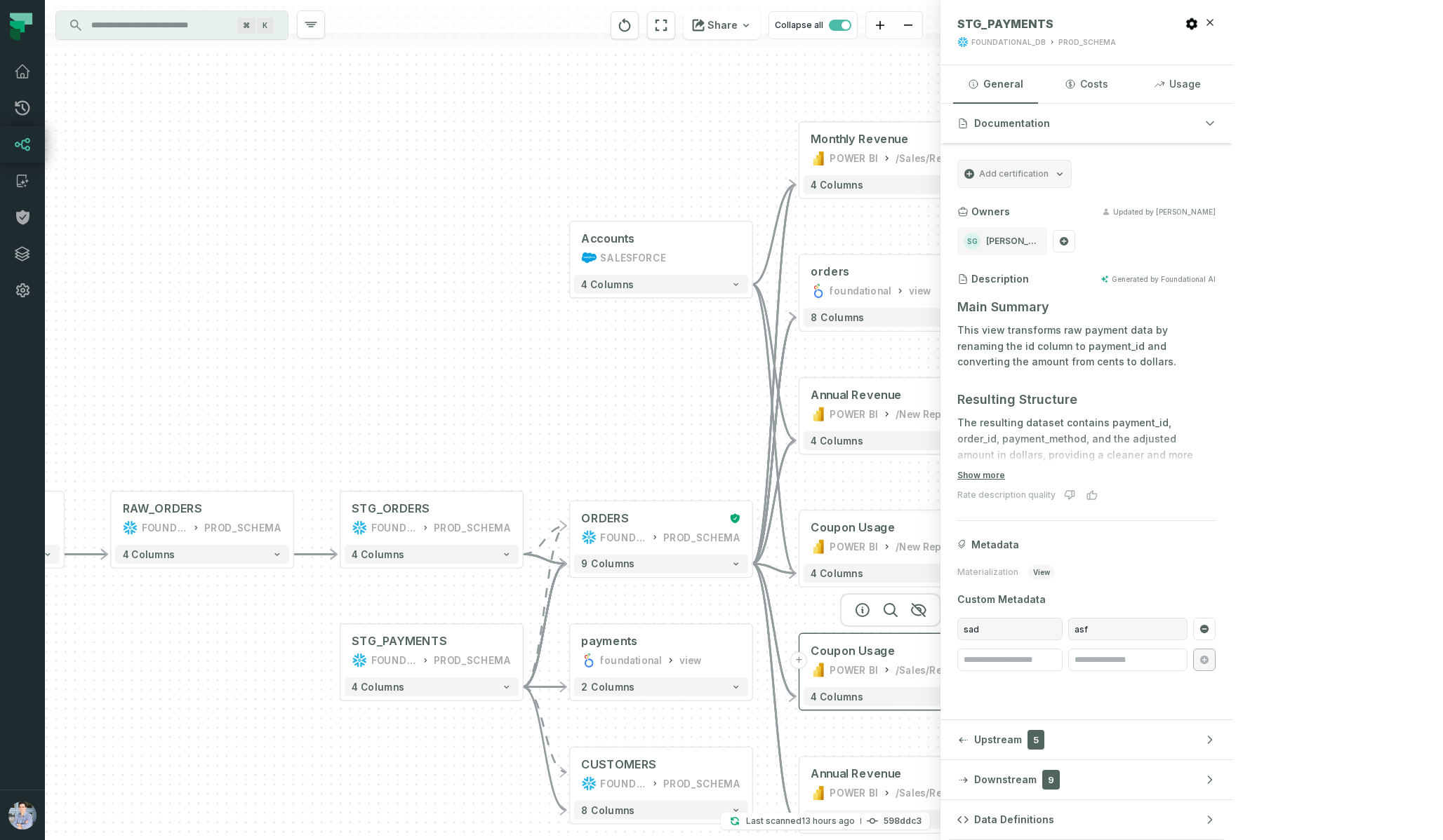
click at [800, 659] on button "+" at bounding box center [798, 660] width 17 height 17
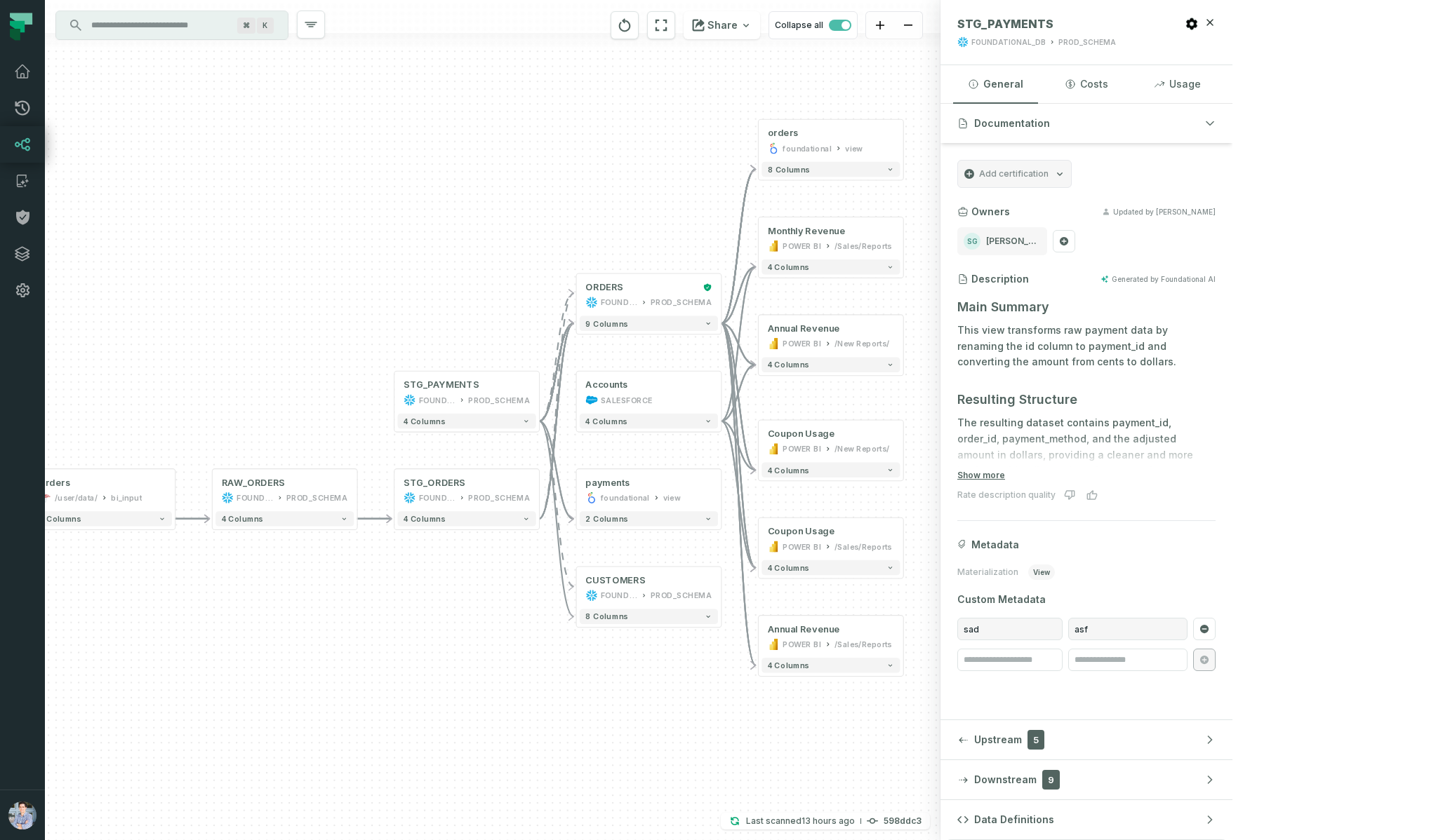
drag, startPoint x: 376, startPoint y: 597, endPoint x: 461, endPoint y: 485, distance: 140.6
click at [461, 485] on div "Accounts SALESFORCE + 4 columns + orders foundational view + 8 columns - Monthl…" at bounding box center [492, 420] width 895 height 840
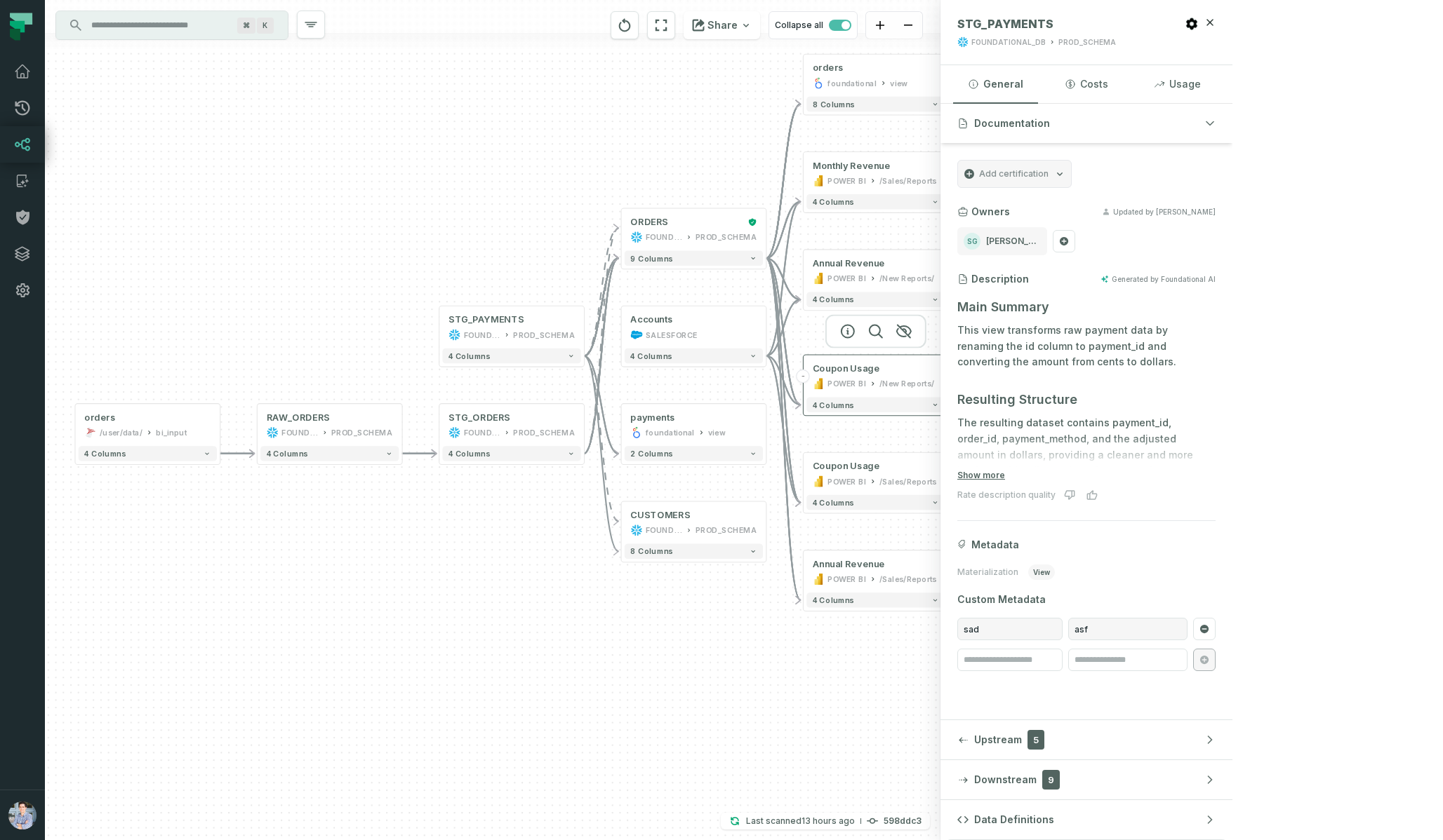
click at [805, 376] on button "-" at bounding box center [803, 376] width 14 height 14
click at [805, 376] on button "+" at bounding box center [803, 376] width 14 height 14
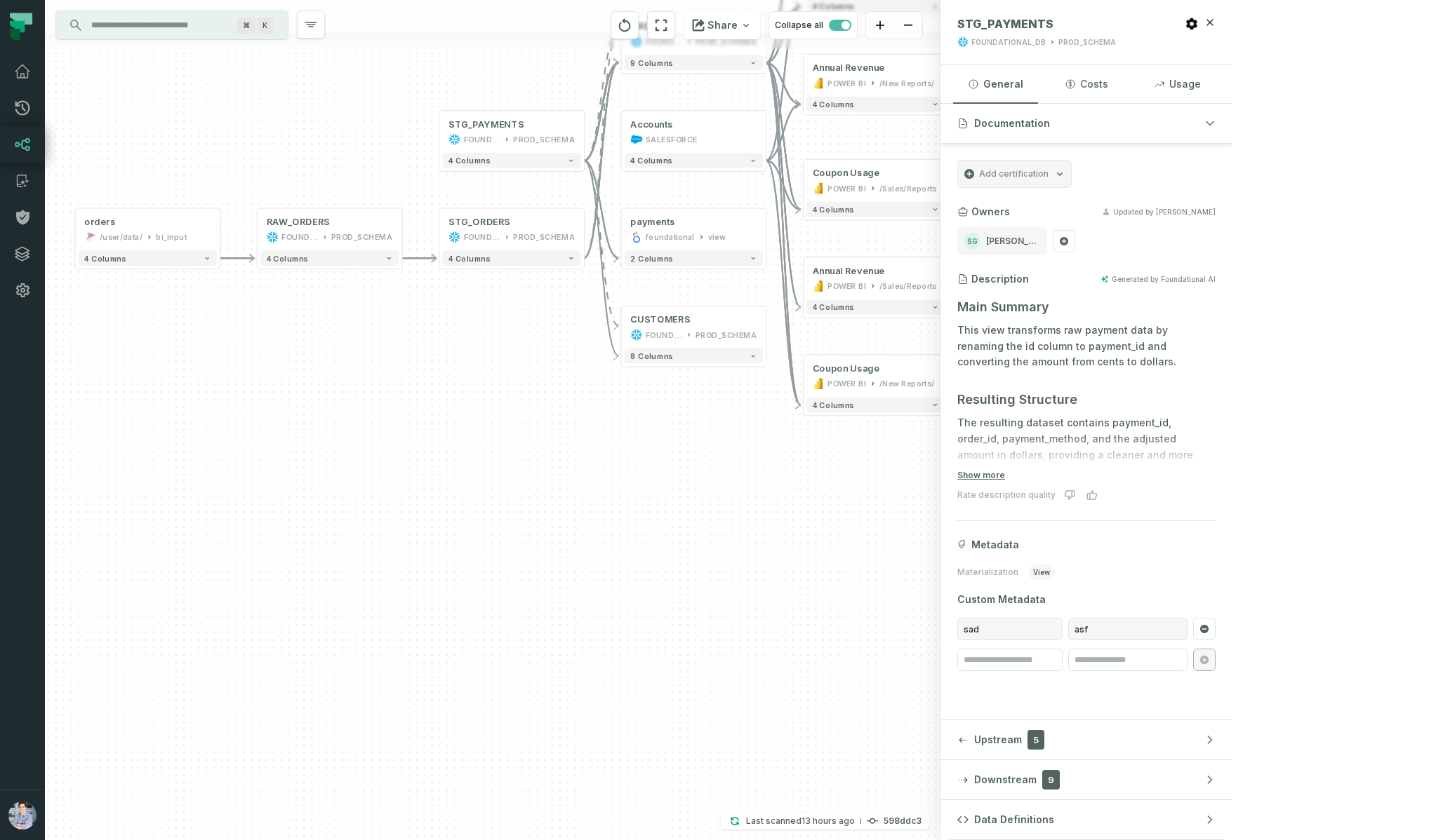
click at [680, 467] on div "Accounts SALESFORCE + 4 columns + orders foundational view + 8 columns - Monthl…" at bounding box center [492, 420] width 895 height 840
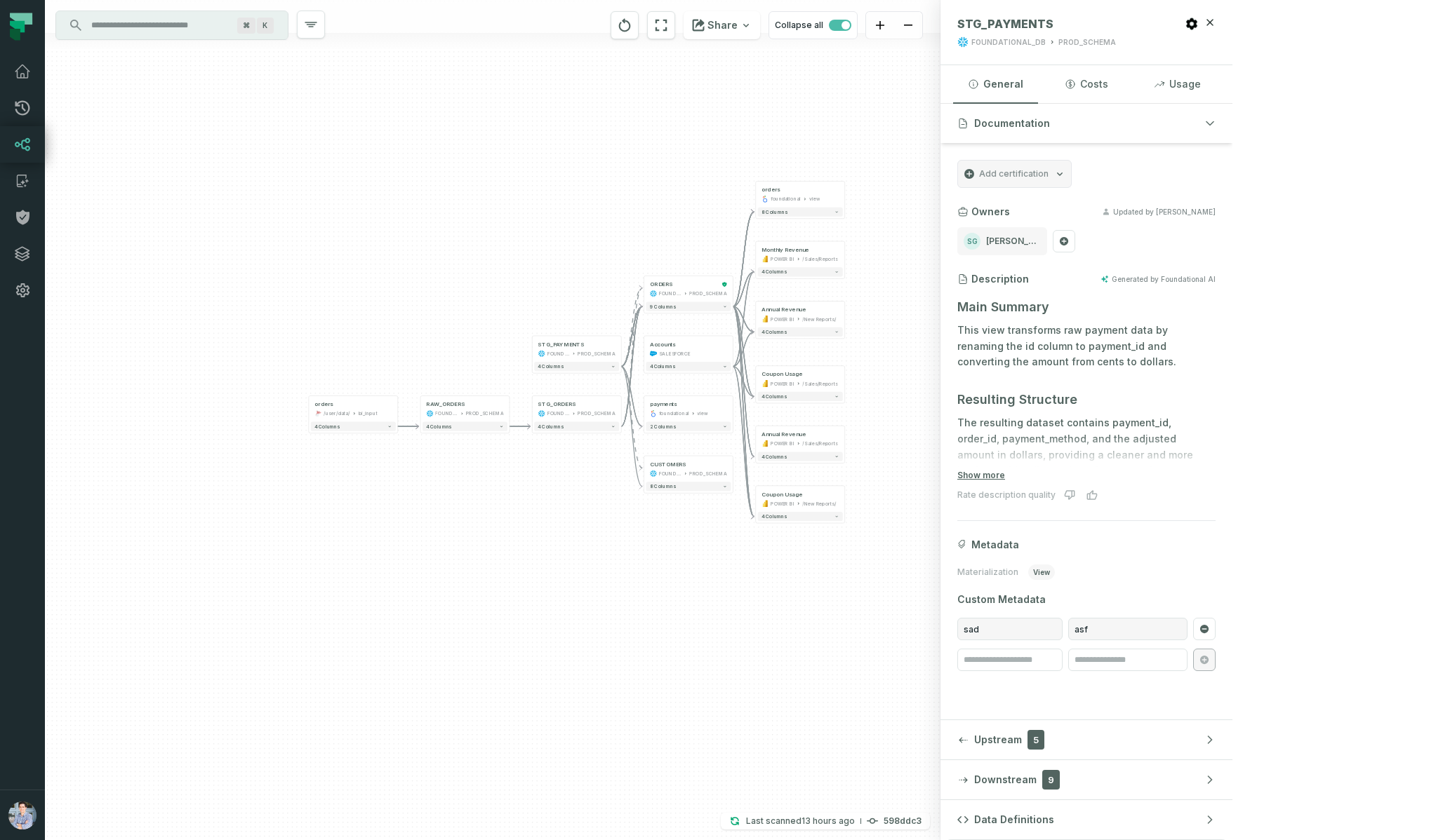
drag, startPoint x: 680, startPoint y: 467, endPoint x: 675, endPoint y: 593, distance: 126.1
click at [675, 593] on div "Accounts SALESFORCE + 4 columns + orders foundational view + 8 columns - Monthl…" at bounding box center [492, 420] width 895 height 840
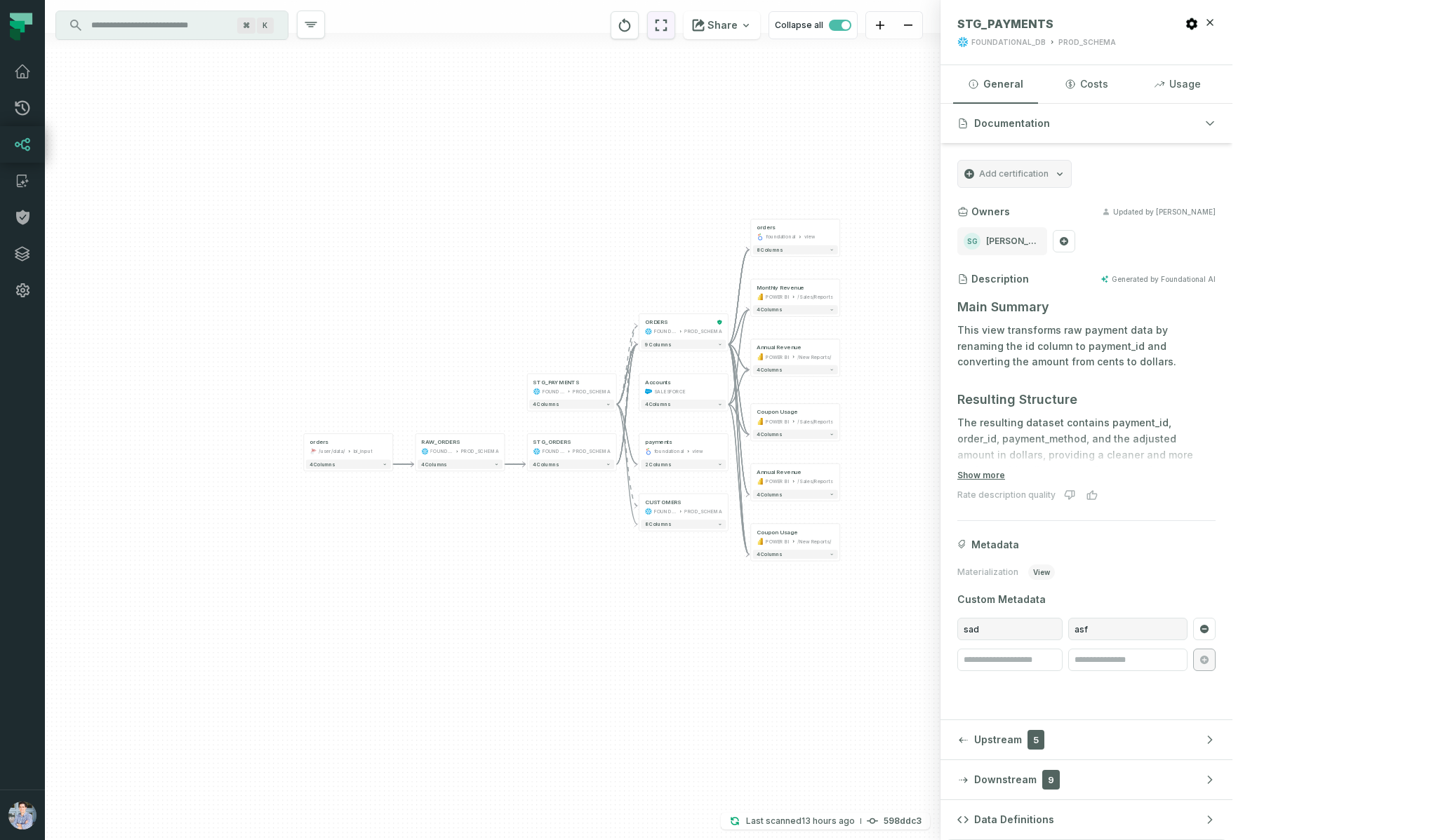
click at [667, 23] on icon "reset" at bounding box center [661, 25] width 12 height 12
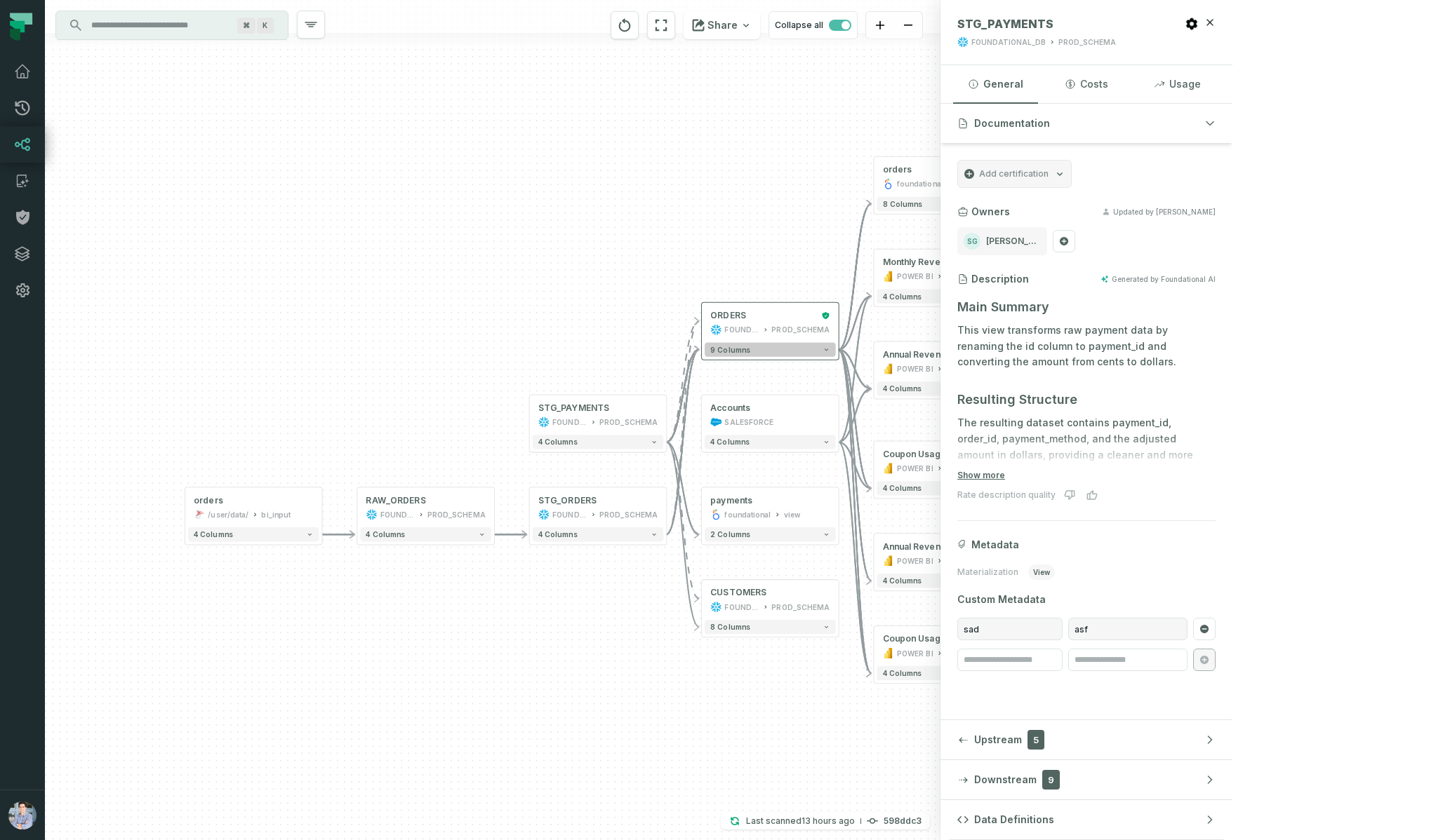
click at [739, 351] on span "9 columns" at bounding box center [730, 350] width 40 height 9
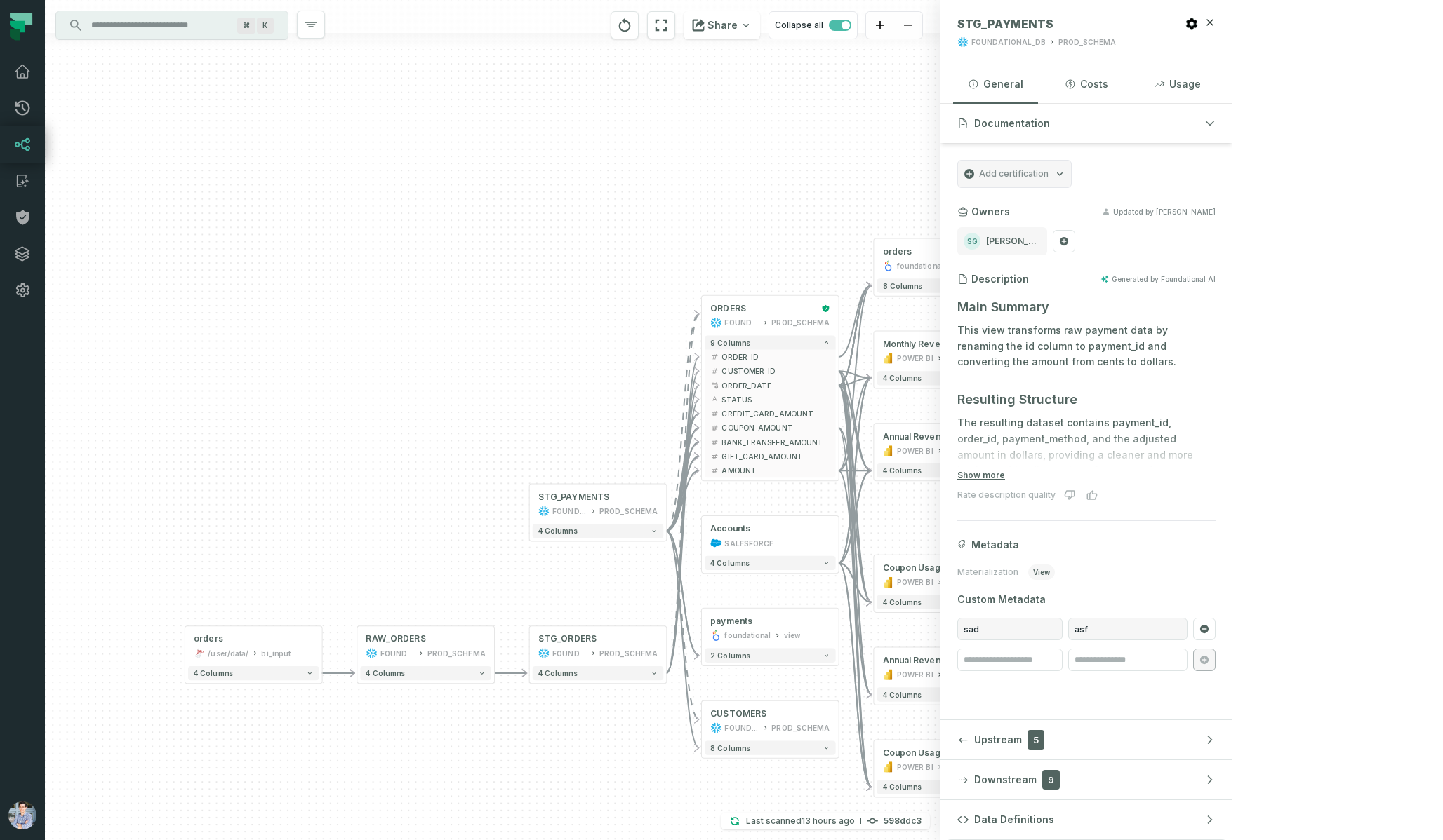
drag, startPoint x: 619, startPoint y: 227, endPoint x: 619, endPoint y: 124, distance: 103.0
click at [619, 124] on div "Accounts SALESFORCE + 4 columns + orders foundational view + 8 columns - Monthl…" at bounding box center [492, 420] width 895 height 840
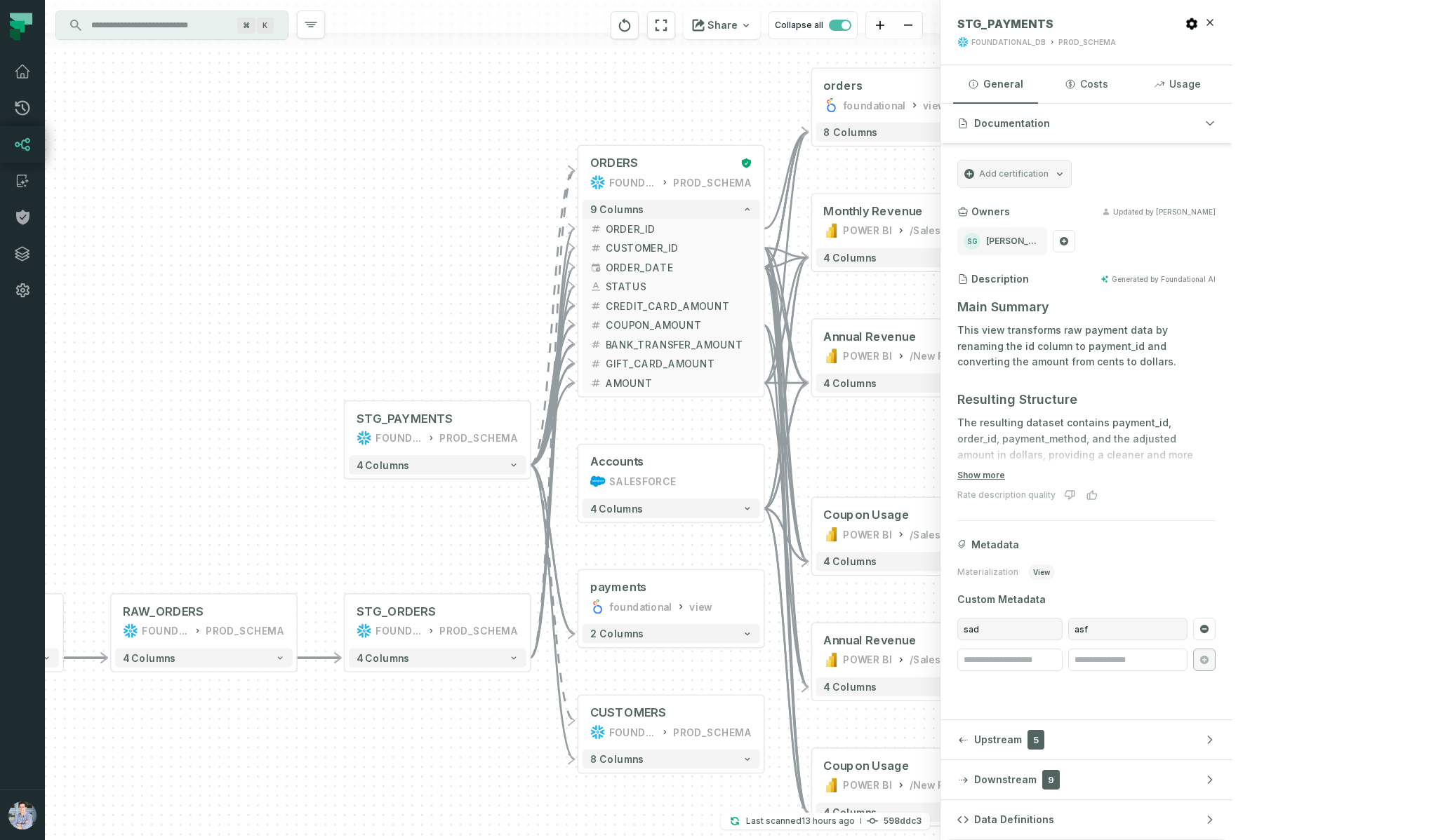
drag, startPoint x: 637, startPoint y: 241, endPoint x: 483, endPoint y: 157, distance: 175.4
click at [483, 157] on div "Accounts SALESFORCE + 4 columns + orders foundational view + 8 columns - Monthl…" at bounding box center [492, 420] width 895 height 840
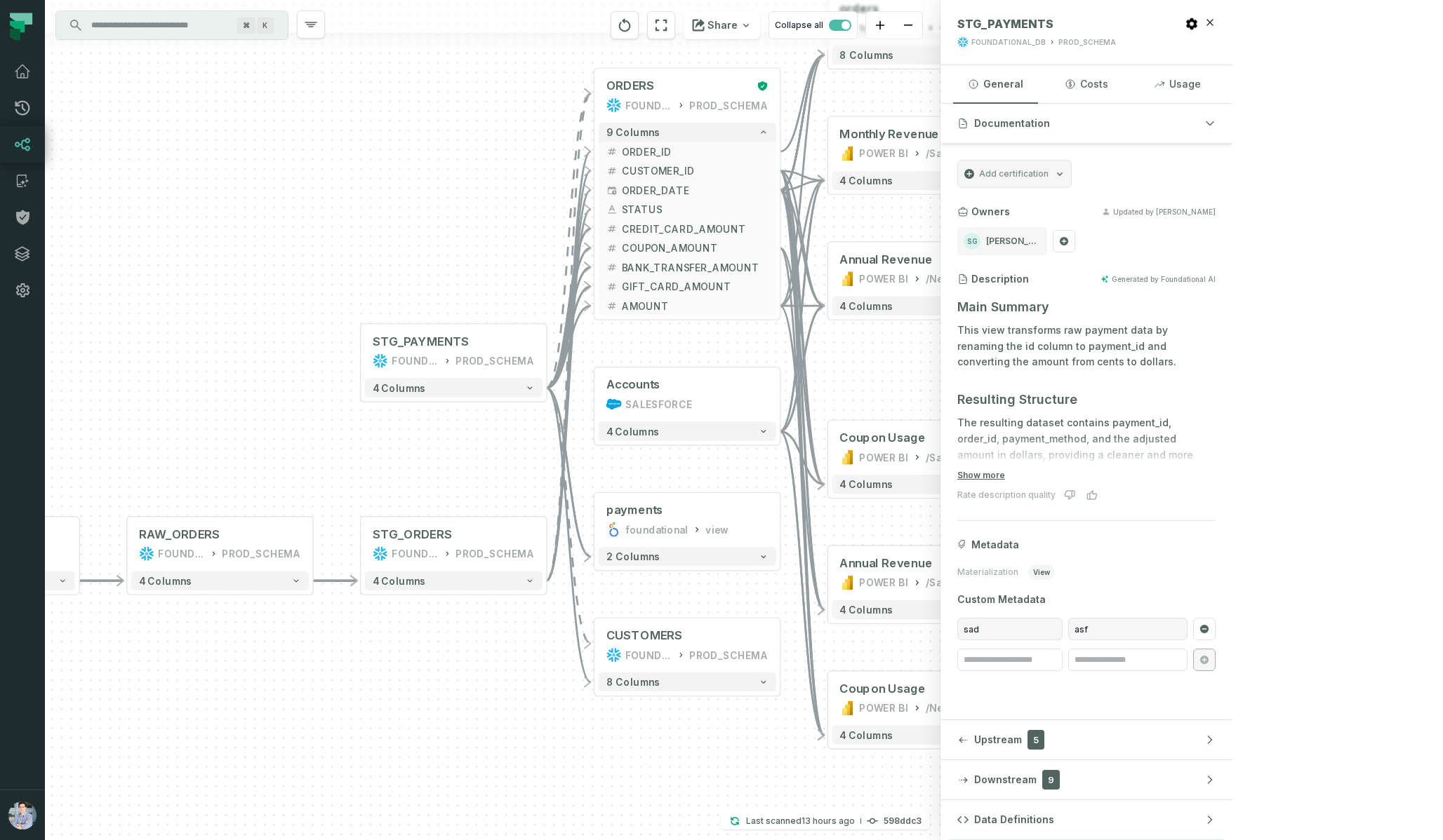
drag, startPoint x: 929, startPoint y: 469, endPoint x: 946, endPoint y: 391, distance: 79.8
click at [940, 391] on div "Accounts SALESFORCE + 4 columns + orders foundational view + 8 columns - Monthl…" at bounding box center [492, 420] width 895 height 840
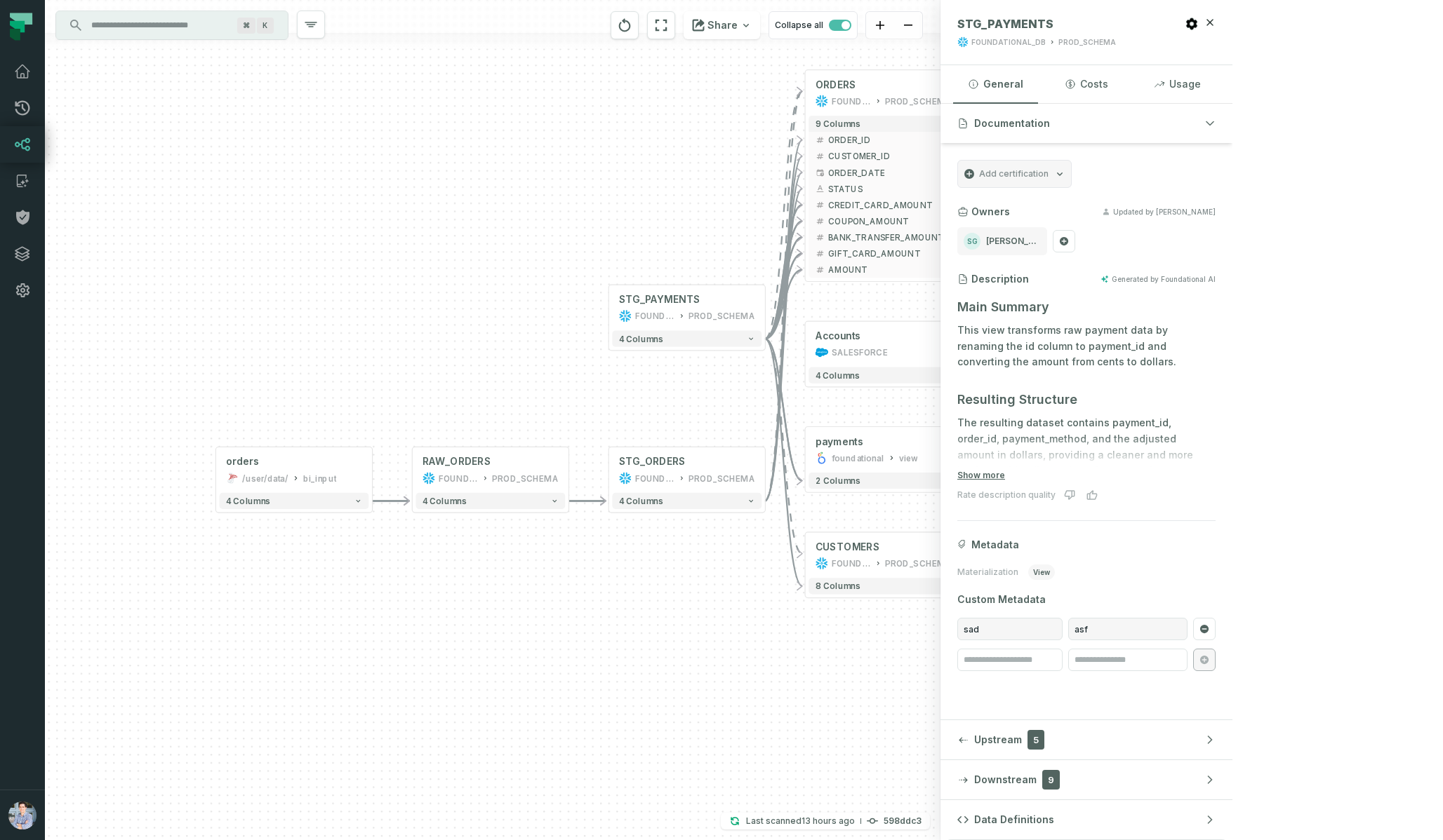
drag, startPoint x: 397, startPoint y: 726, endPoint x: 555, endPoint y: 670, distance: 167.6
click at [555, 672] on div "Accounts SALESFORCE + 4 columns + orders foundational view + 8 columns - Monthl…" at bounding box center [492, 420] width 895 height 840
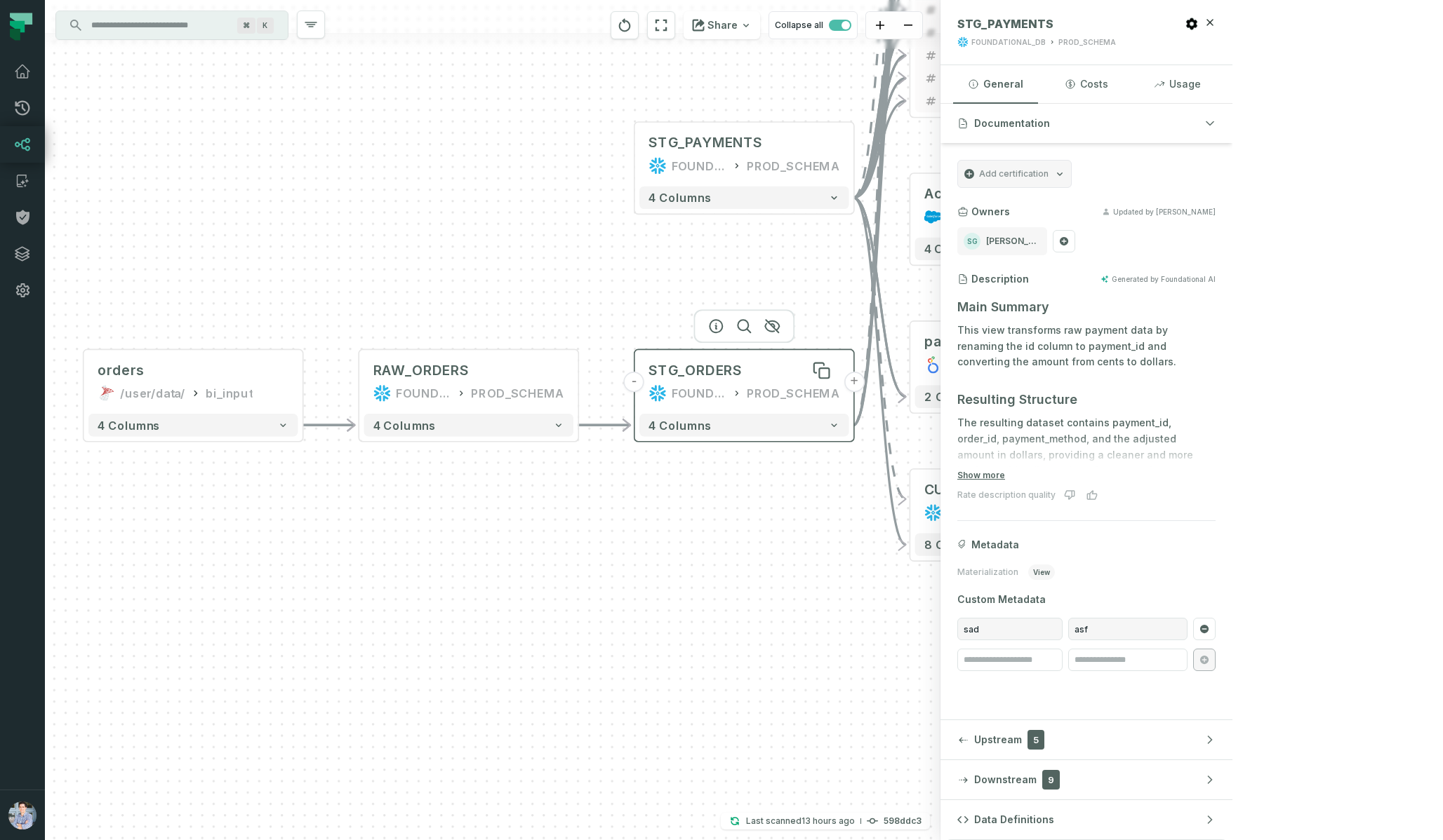
click at [727, 377] on div "STG_ORDERS" at bounding box center [695, 370] width 93 height 19
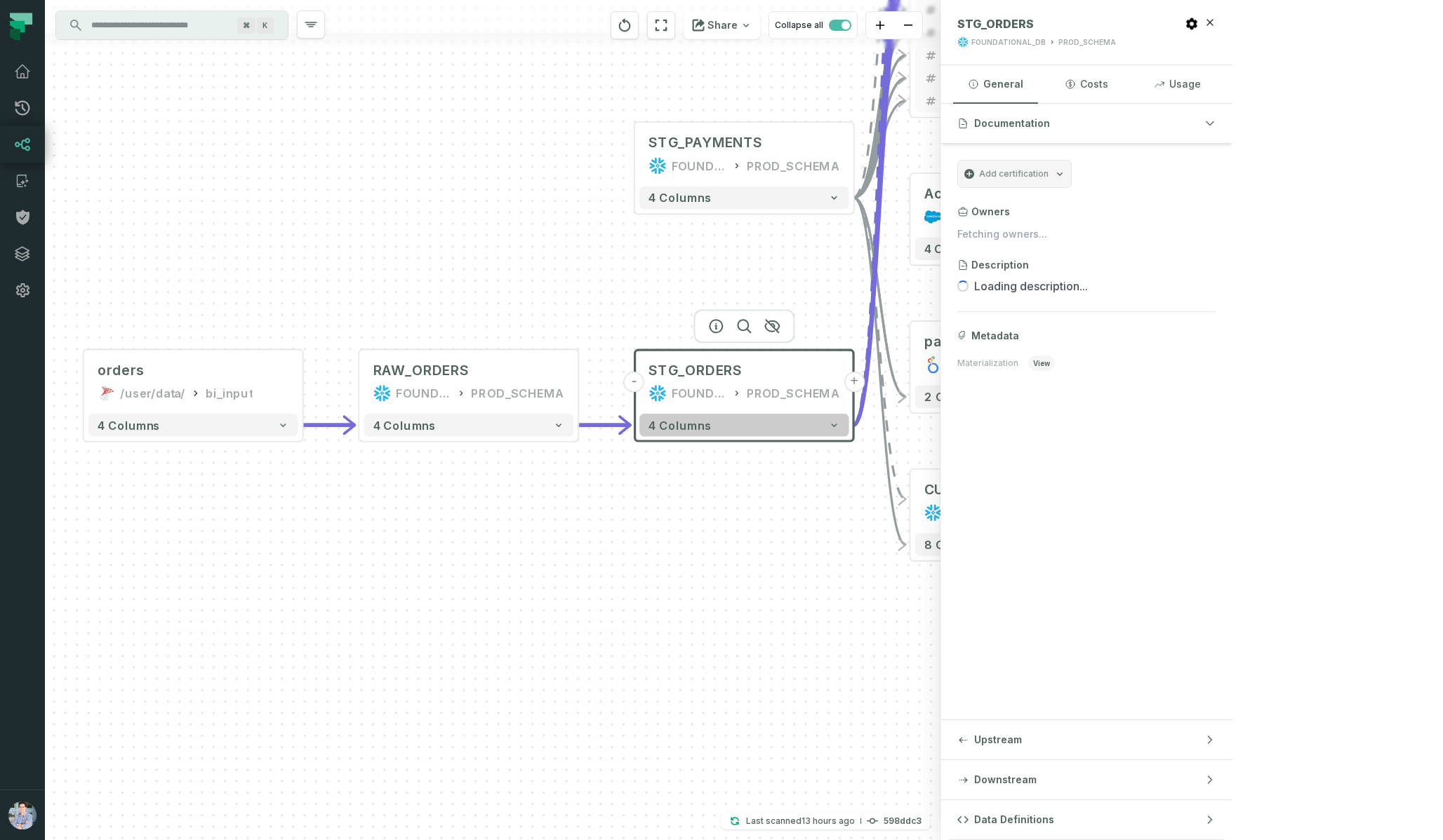
click at [723, 430] on button "4 columns" at bounding box center [744, 424] width 209 height 22
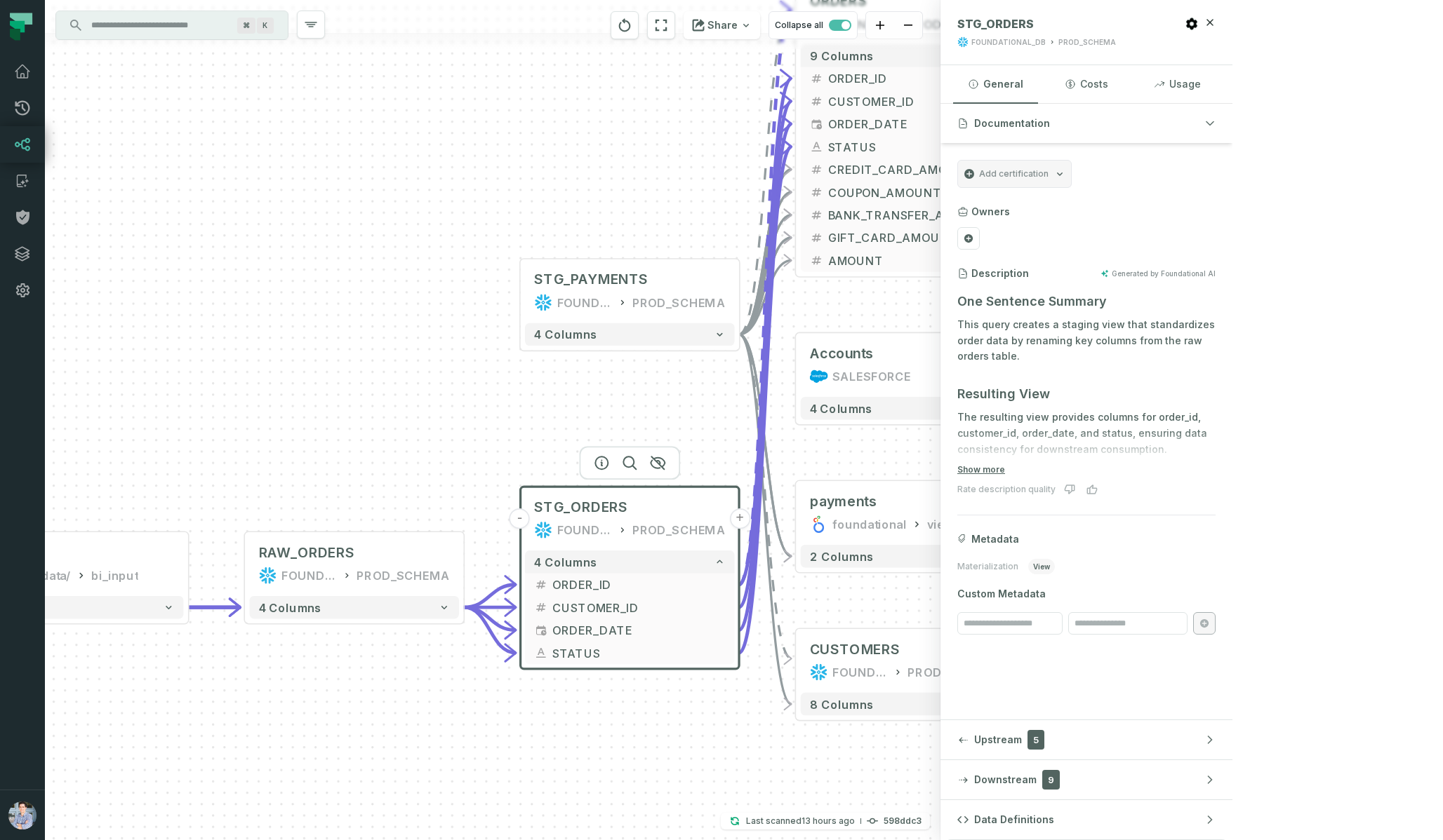
drag, startPoint x: 729, startPoint y: 243, endPoint x: 532, endPoint y: 443, distance: 280.7
click at [534, 448] on div "Accounts SALESFORCE + 4 columns + orders foundational view + 8 columns - Monthl…" at bounding box center [492, 420] width 895 height 840
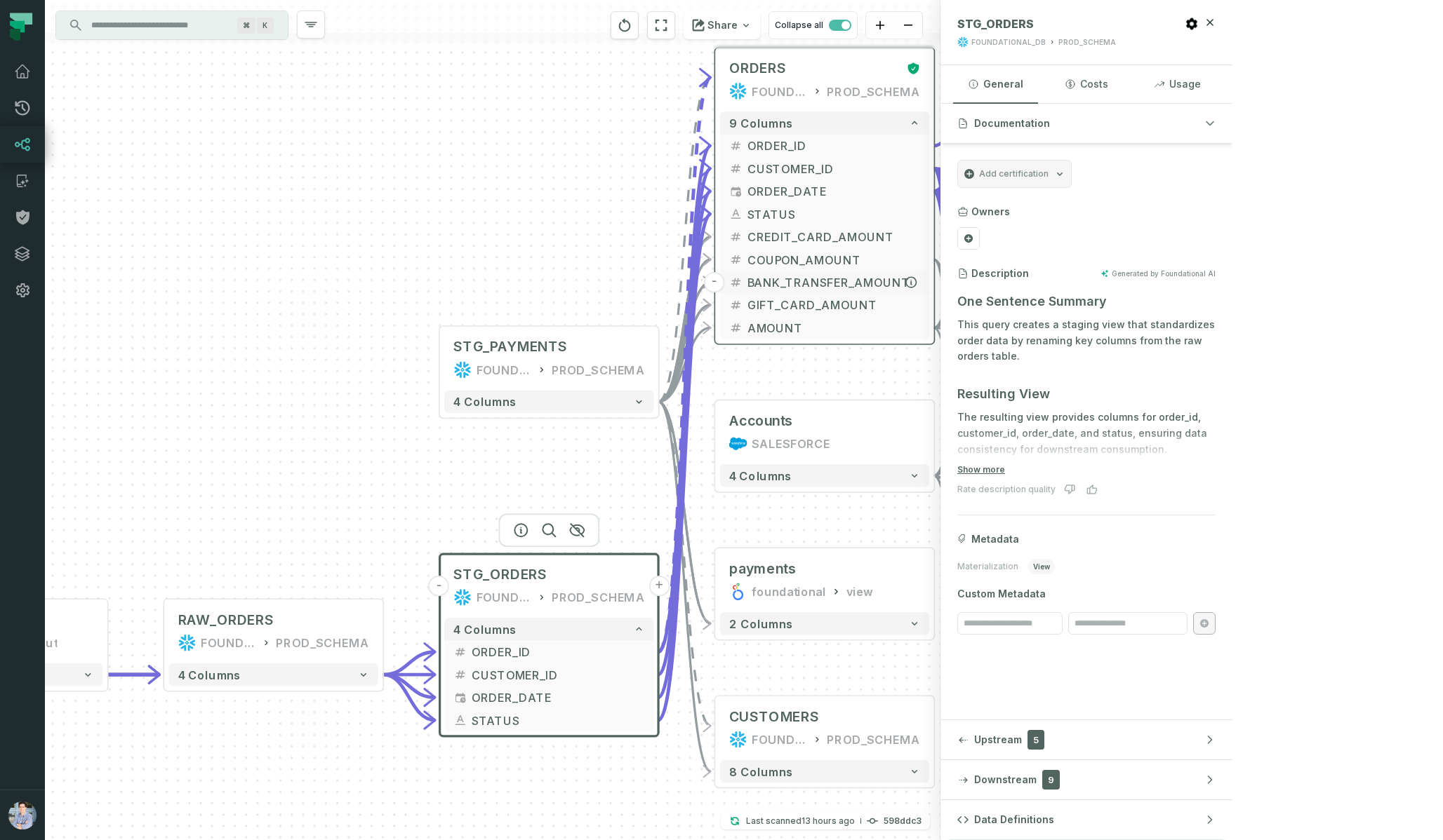
click at [816, 272] on button "BANK_TRANSFER_AMOUNT" at bounding box center [825, 282] width 209 height 22
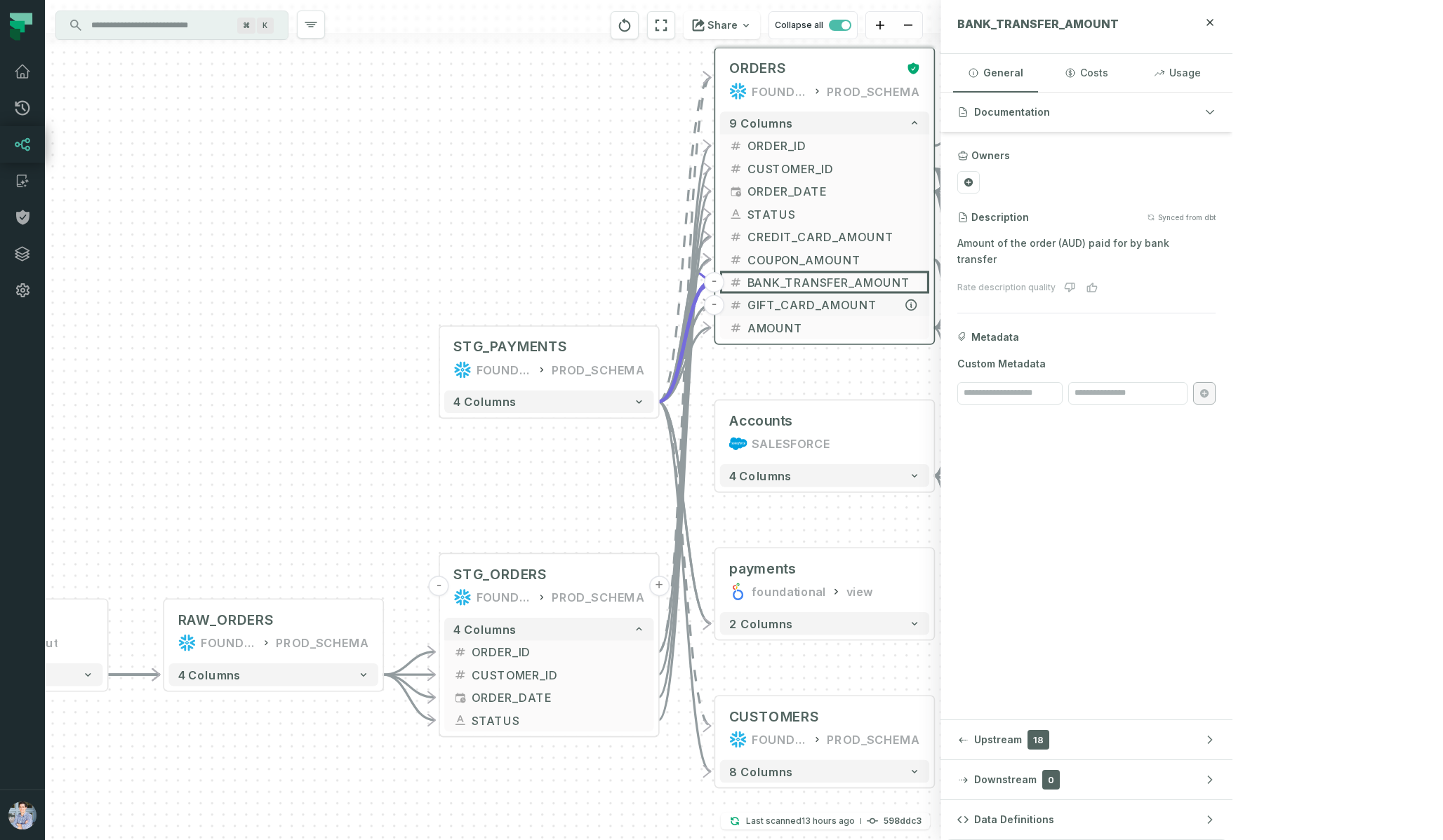
click at [810, 305] on span "GIFT_CARD_AMOUNT" at bounding box center [834, 304] width 173 height 17
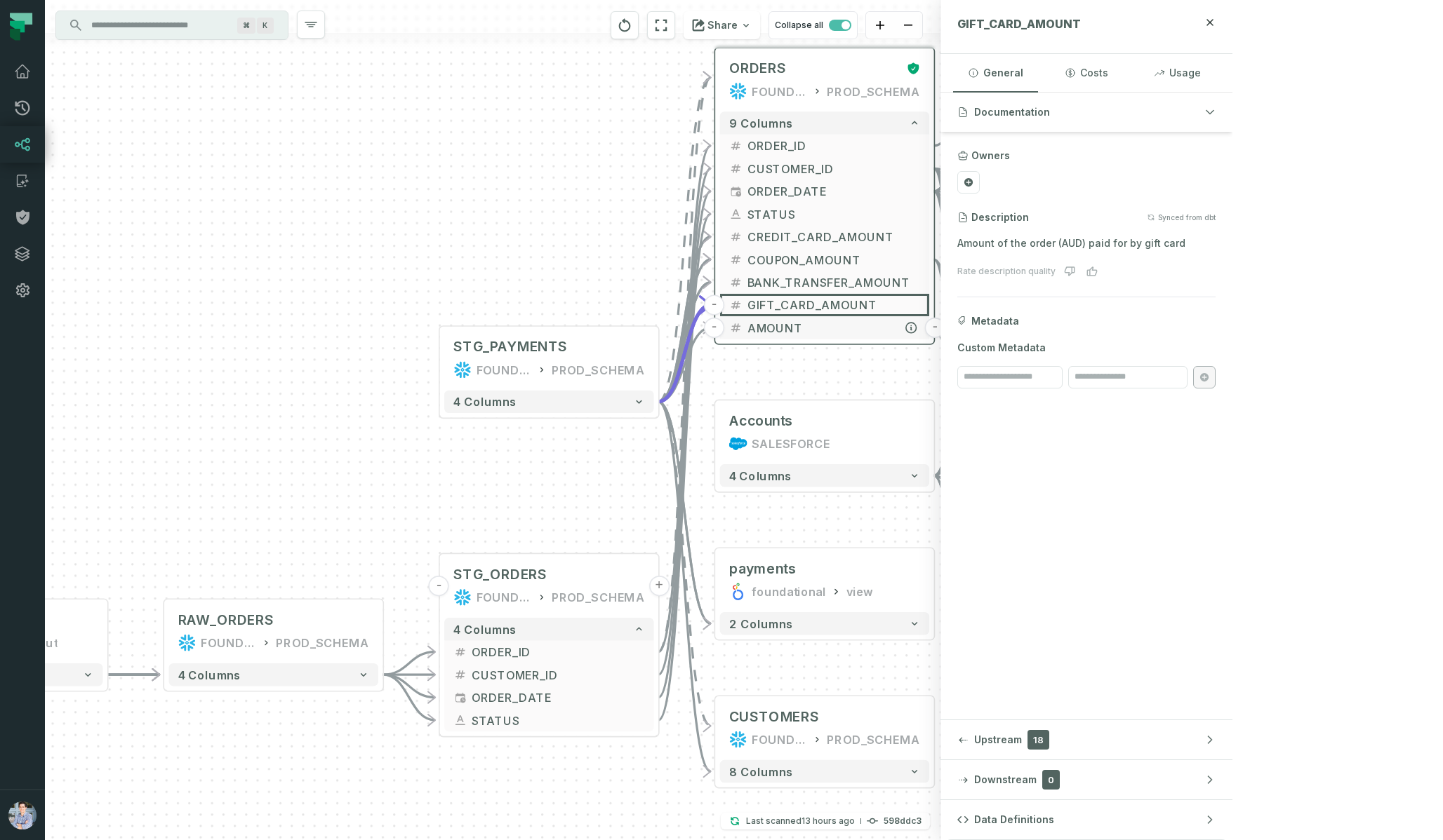
click at [797, 333] on span "AMOUNT" at bounding box center [834, 327] width 173 height 17
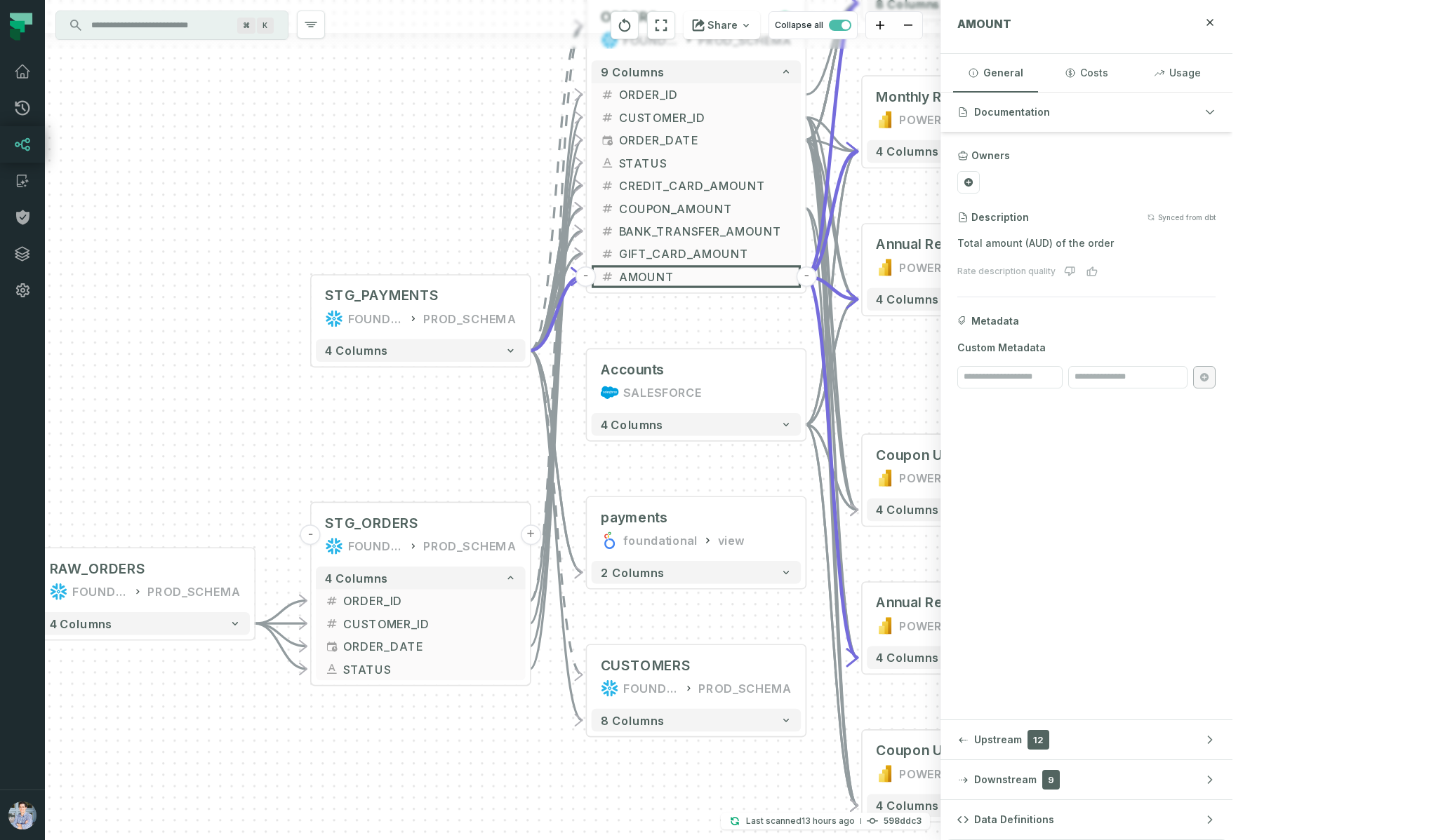
drag, startPoint x: 1074, startPoint y: 433, endPoint x: 907, endPoint y: 364, distance: 180.7
click at [909, 362] on div "Accounts SALESFORCE + 4 columns + orders foundational view + 8 columns - Monthl…" at bounding box center [492, 420] width 895 height 840
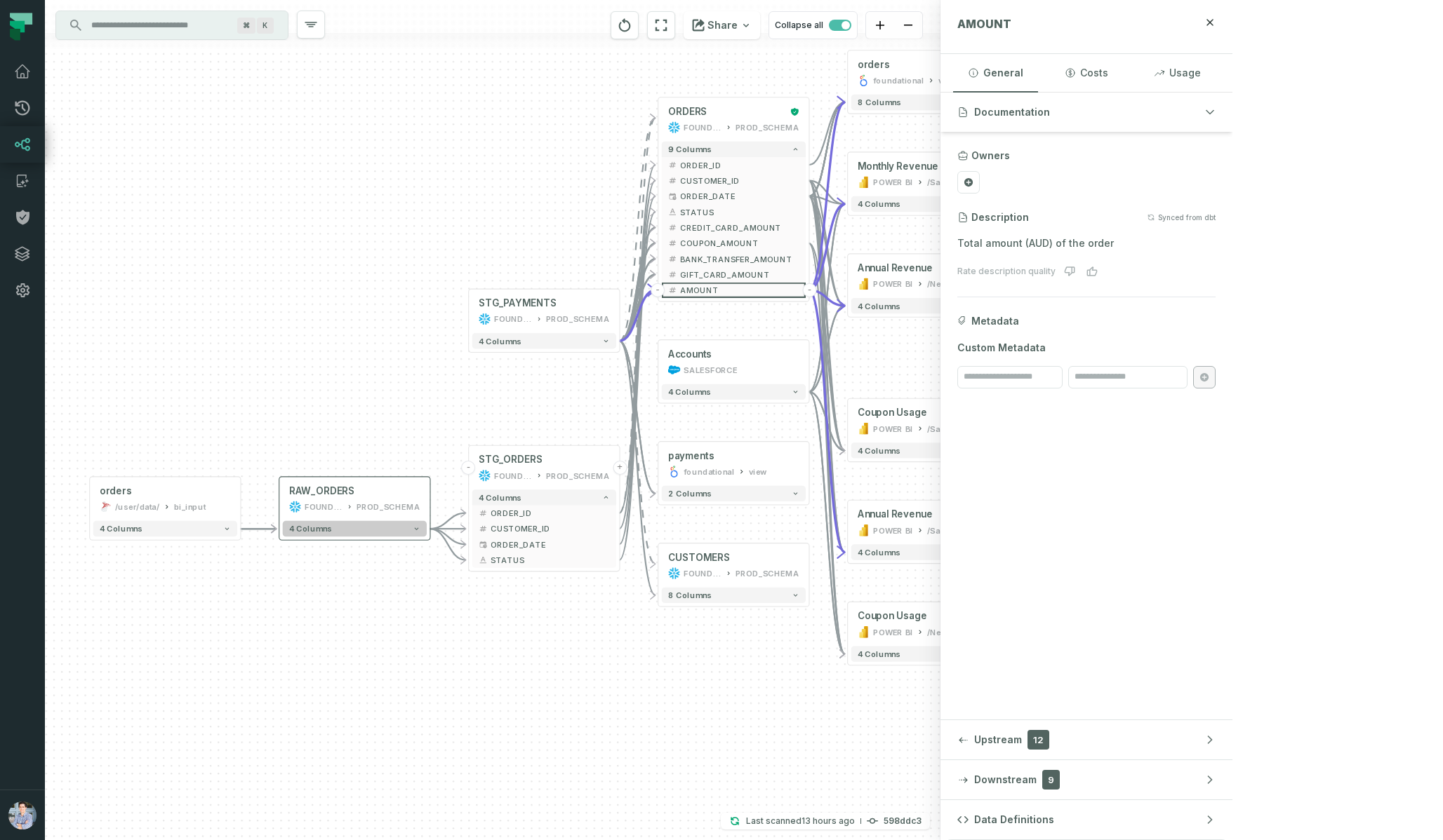
click at [346, 525] on button "4 columns" at bounding box center [354, 529] width 144 height 16
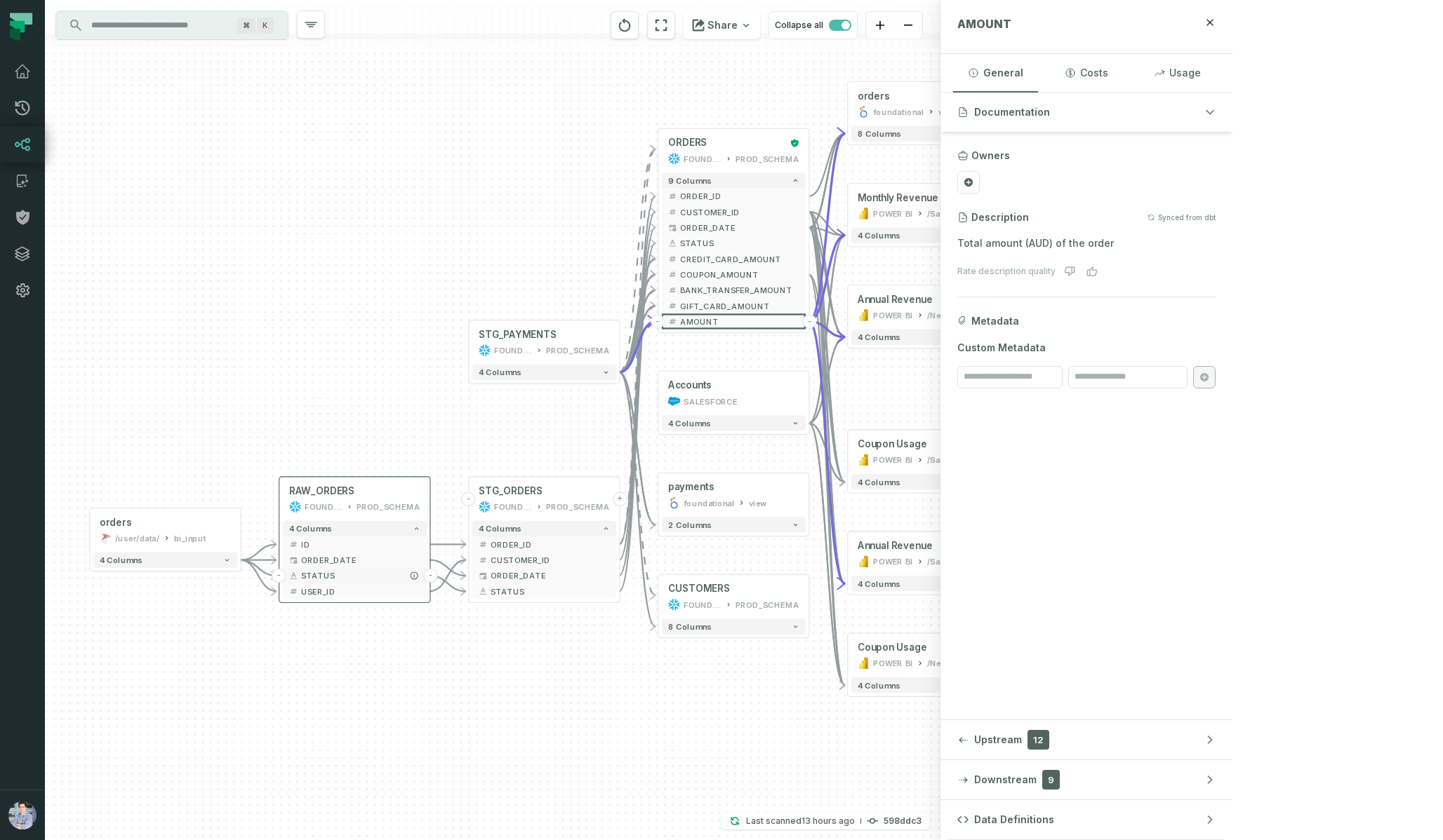
click at [332, 575] on span "STATUS" at bounding box center [361, 576] width 119 height 12
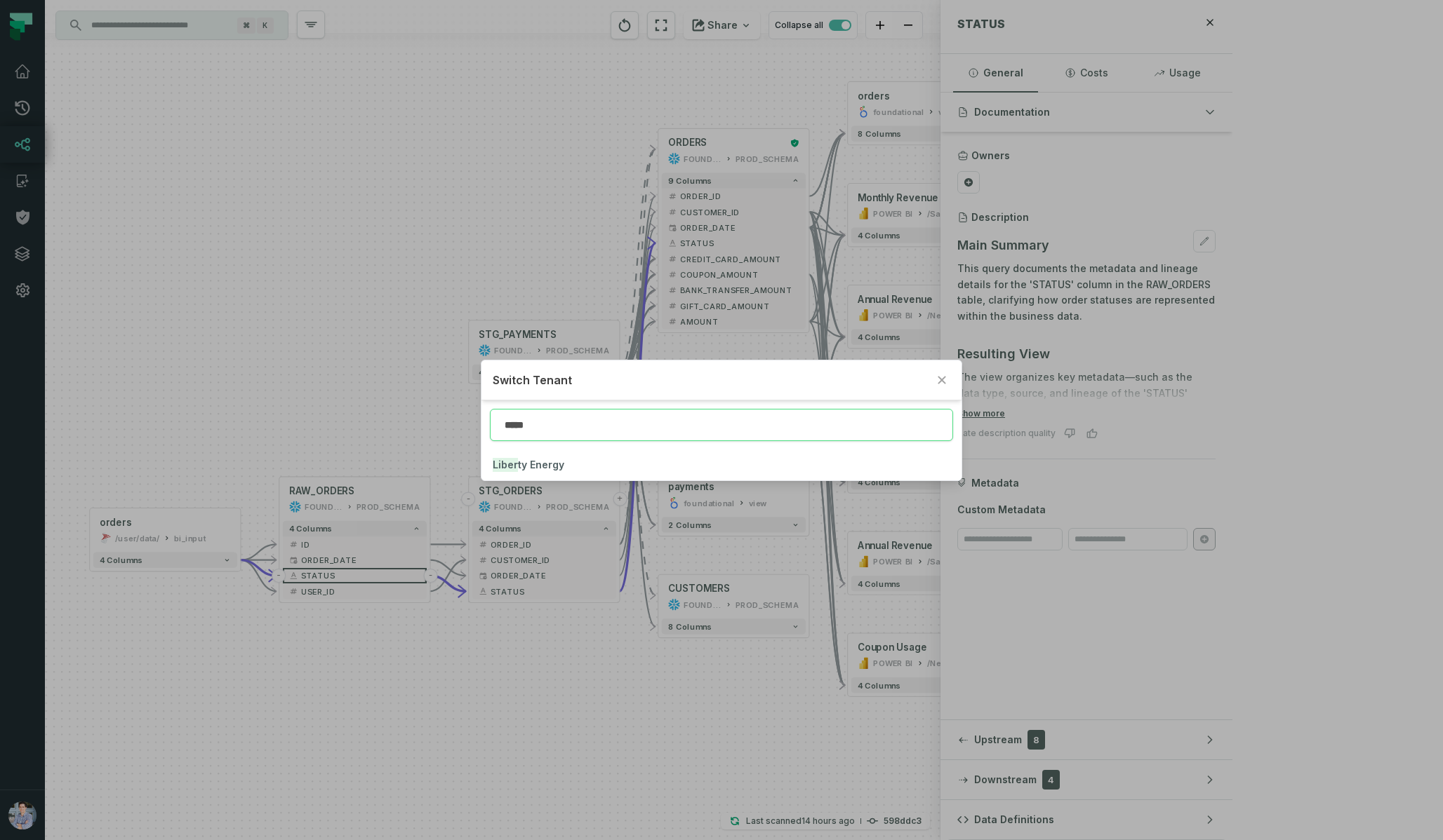
type input "*****"
click button "Liber ty Energy" at bounding box center [721, 465] width 479 height 31
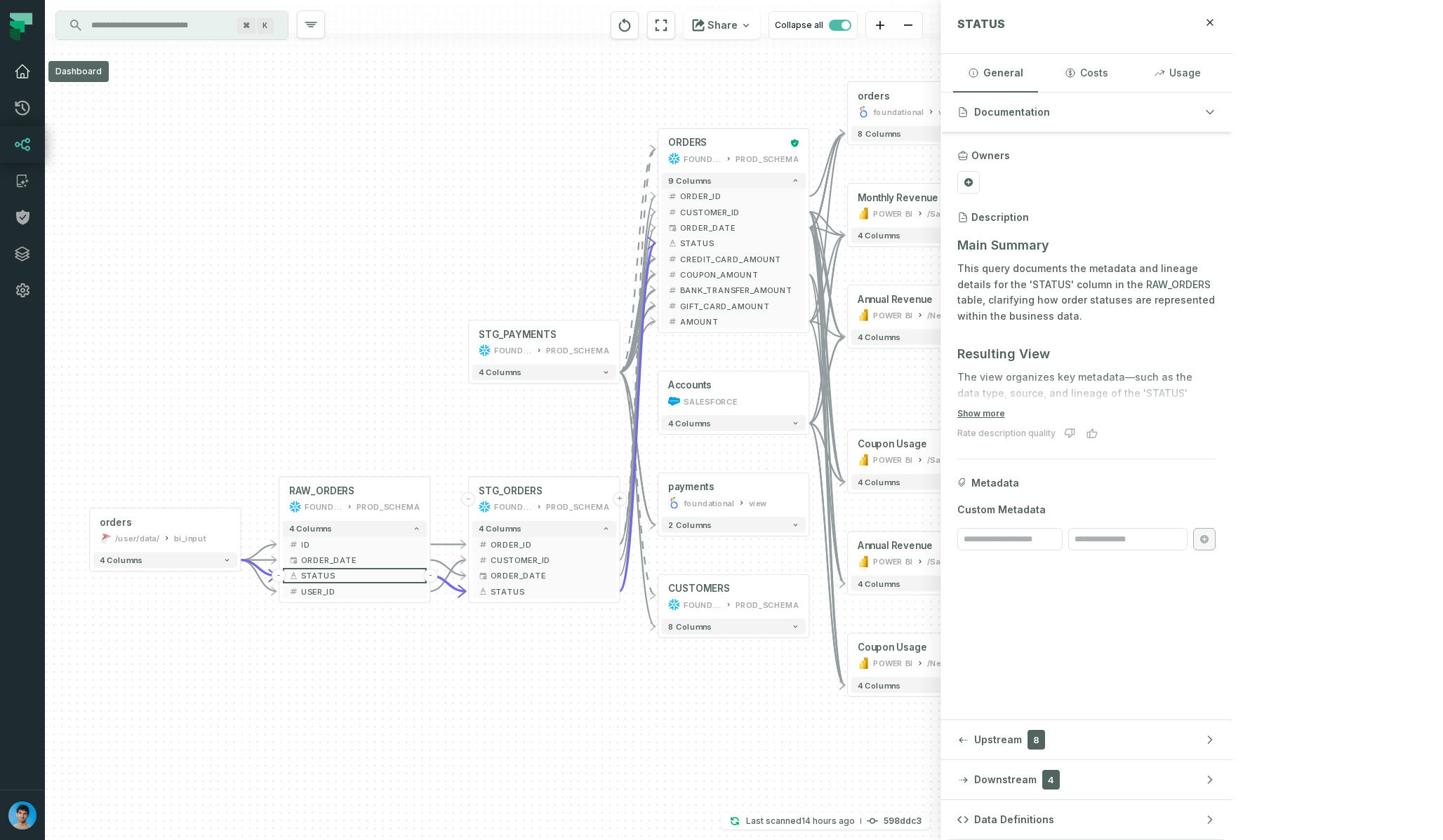
click at [16, 61] on link "Dashboard" at bounding box center [23, 71] width 45 height 36
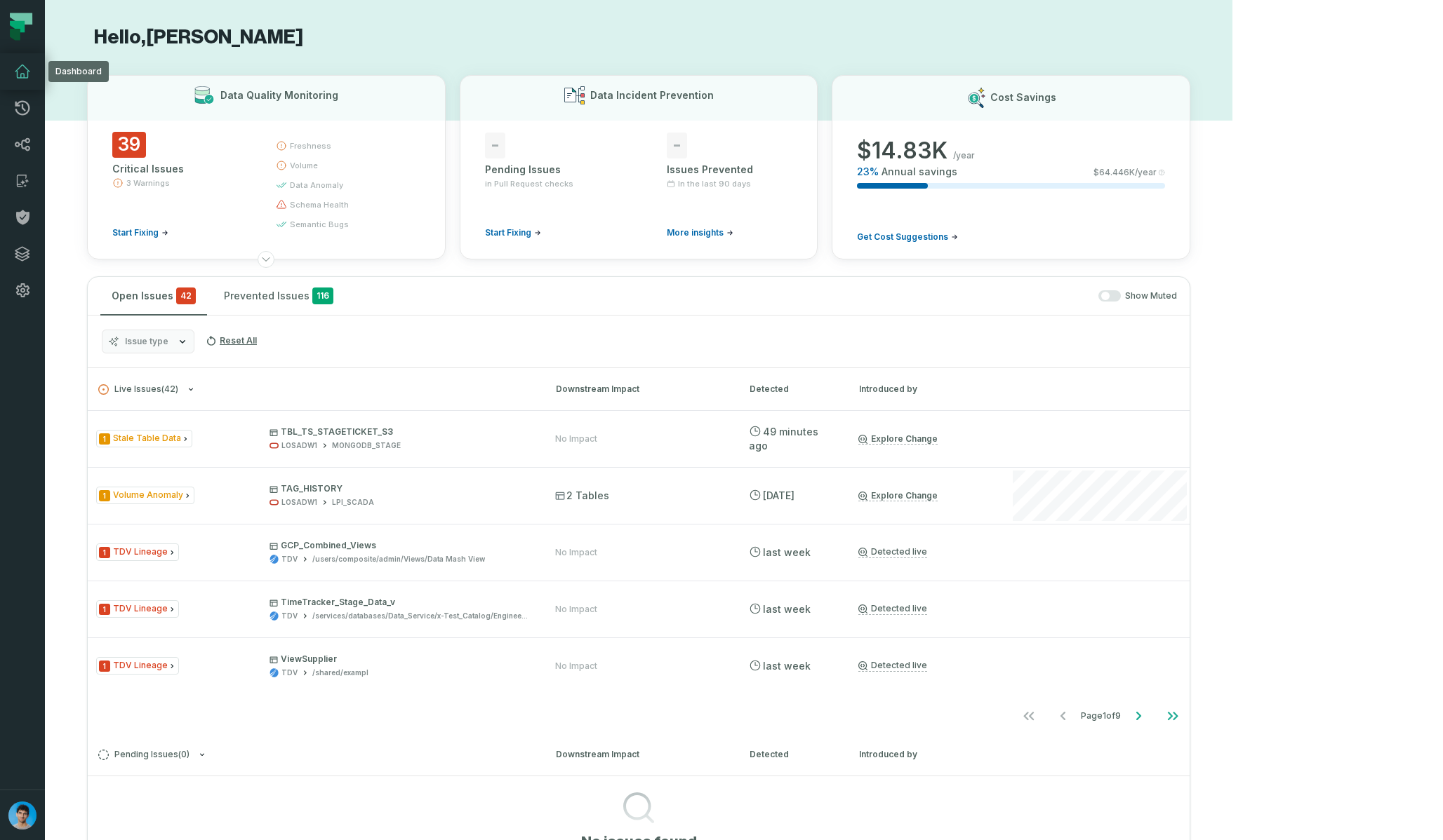
click at [19, 61] on link "Dashboard" at bounding box center [23, 71] width 45 height 36
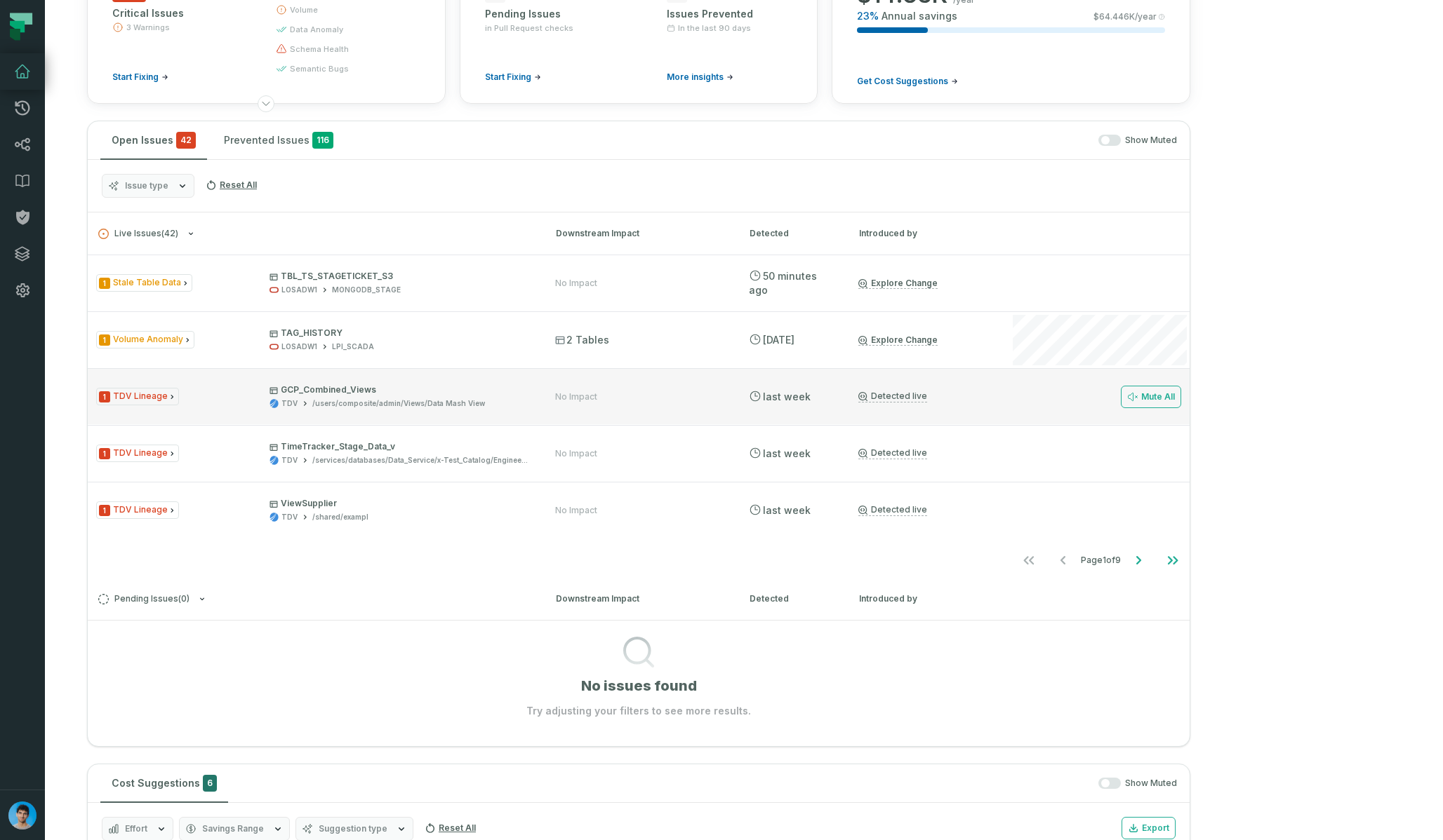
scroll to position [149, 0]
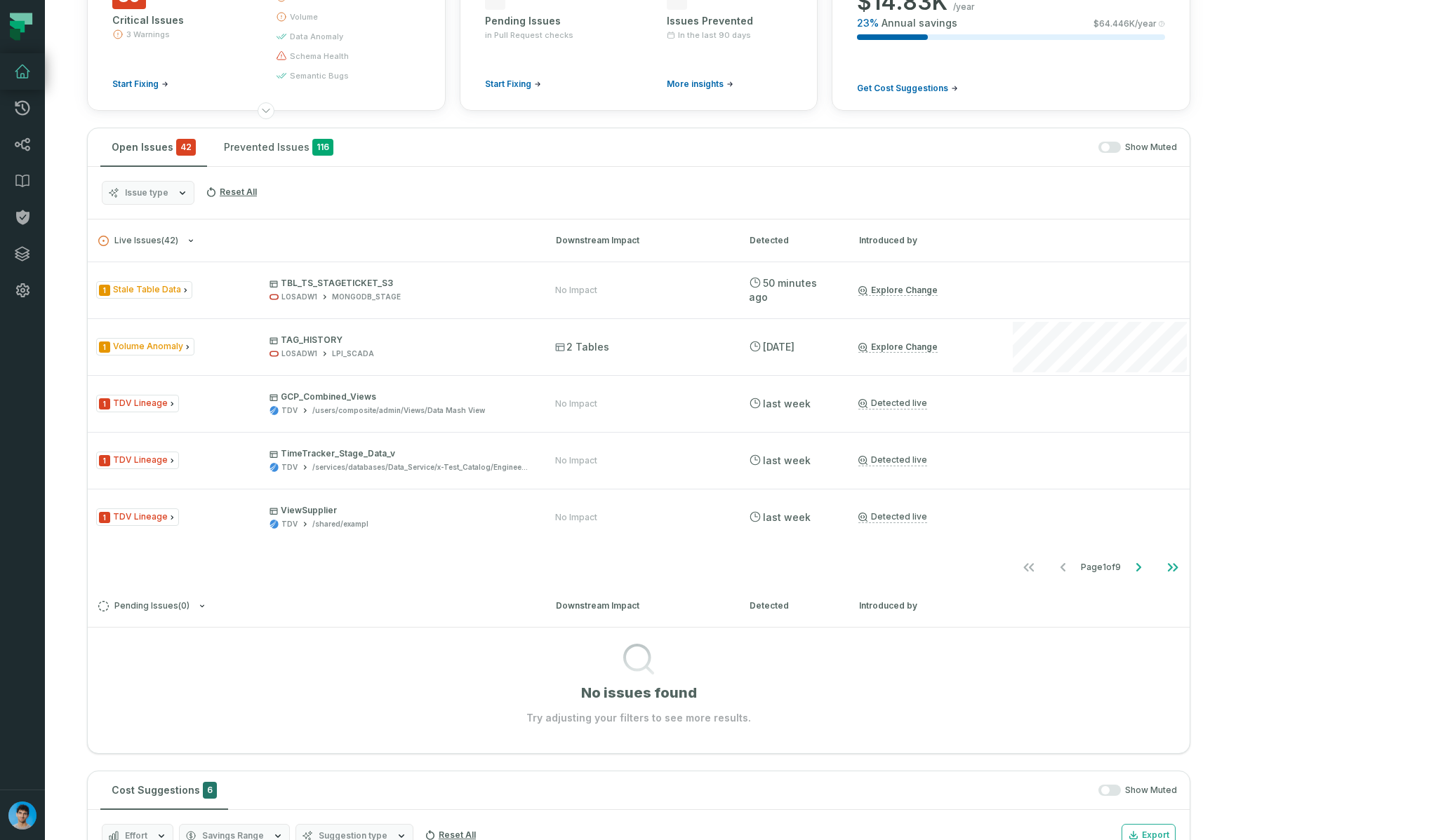
click at [166, 195] on span "Issue type" at bounding box center [147, 193] width 43 height 11
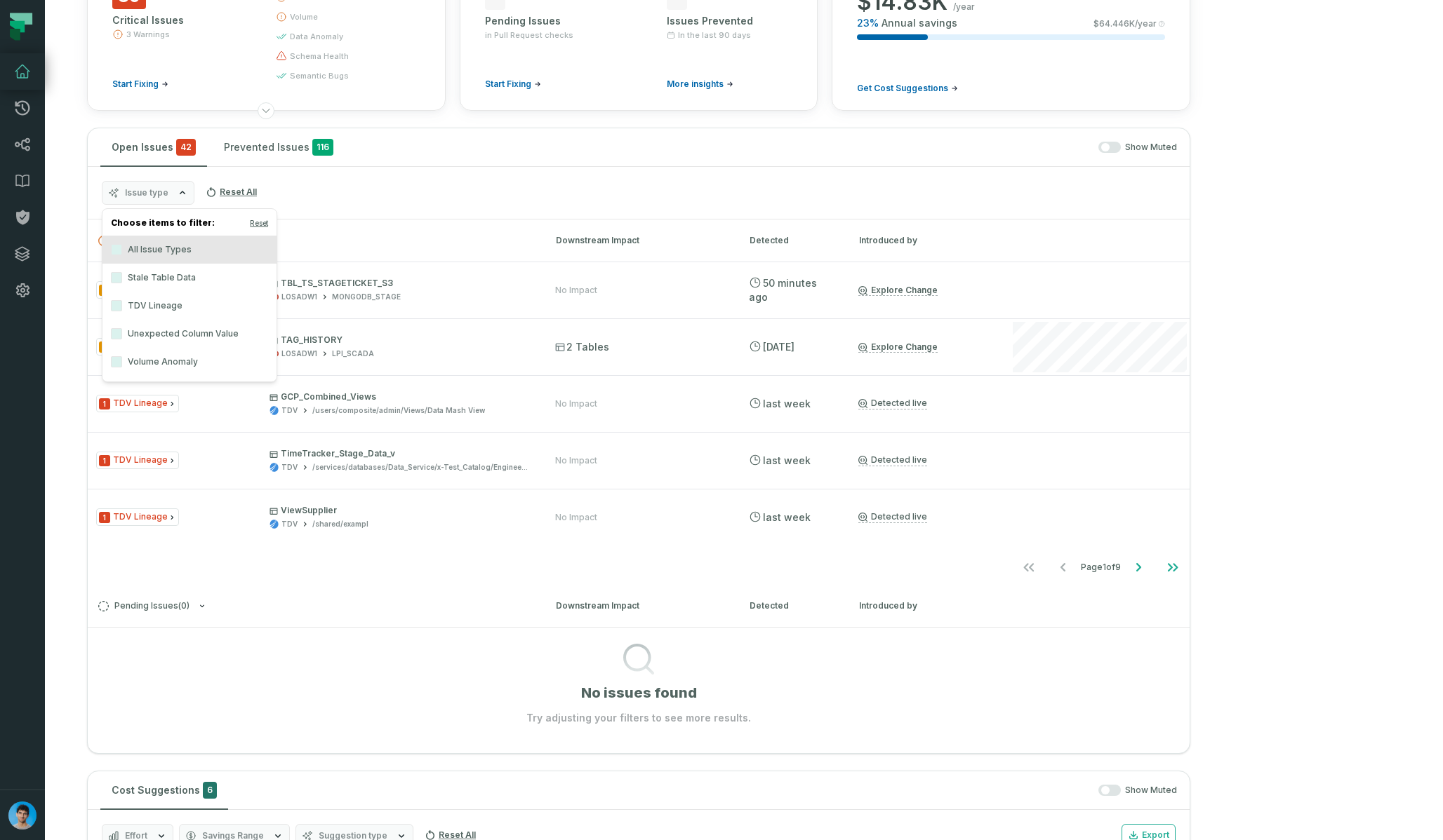
click at [1109, 147] on span "button" at bounding box center [1105, 147] width 9 height 9
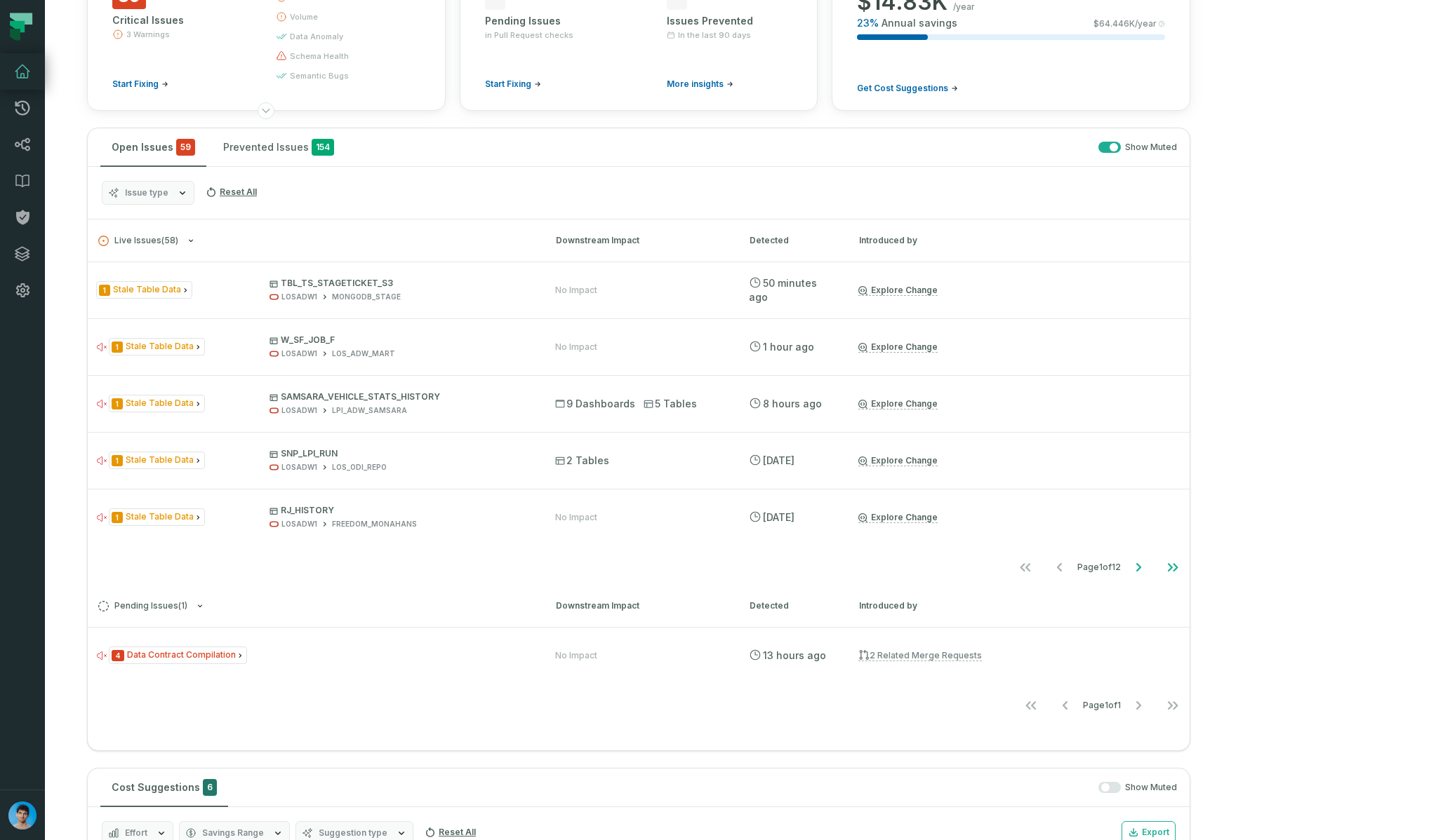
click at [166, 195] on span "Issue type" at bounding box center [147, 193] width 43 height 11
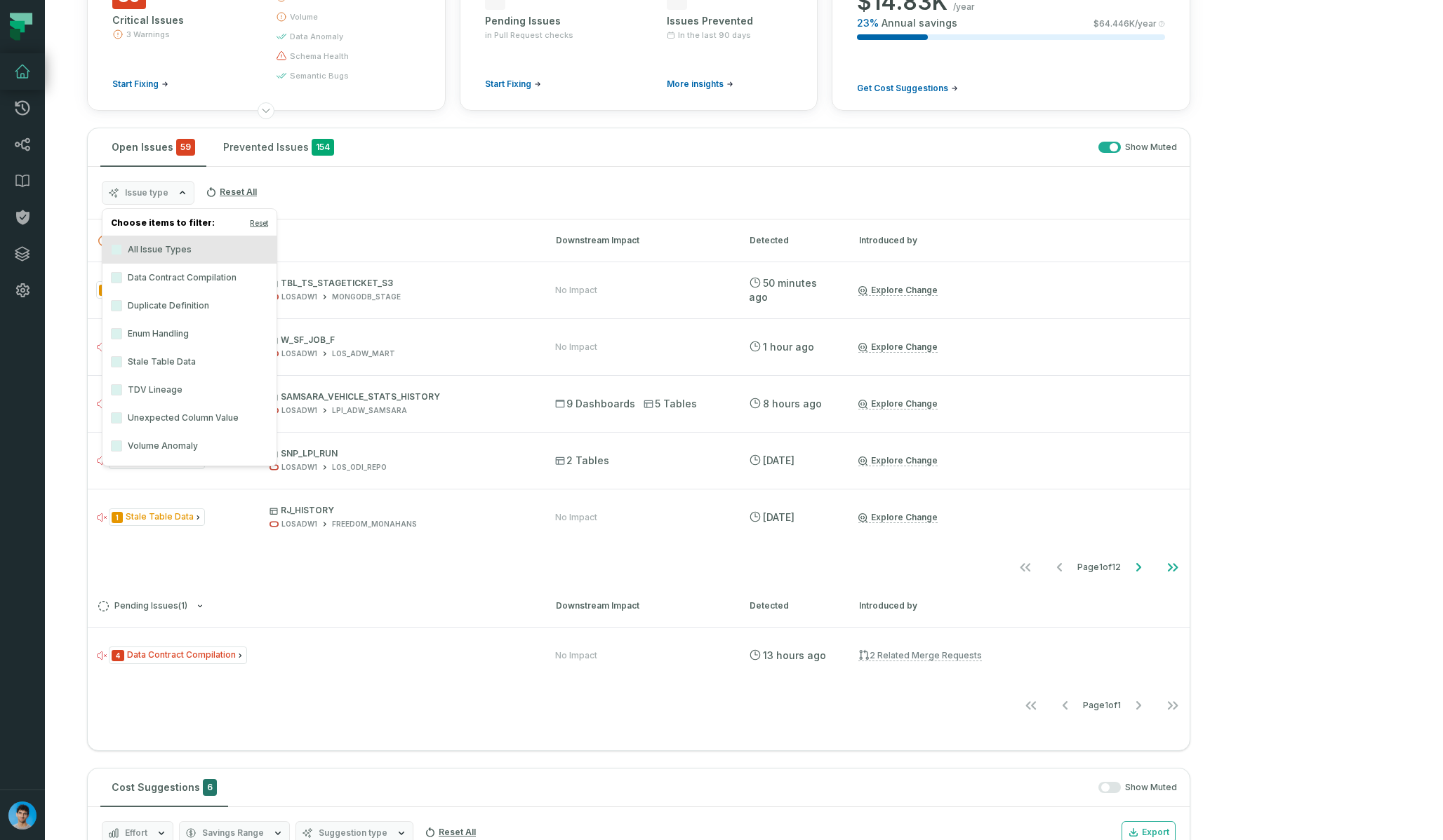
click at [166, 282] on label "Data Contract Compilation" at bounding box center [190, 278] width 174 height 28
click at [122, 282] on button "Data Contract Compilation" at bounding box center [115, 277] width 11 height 11
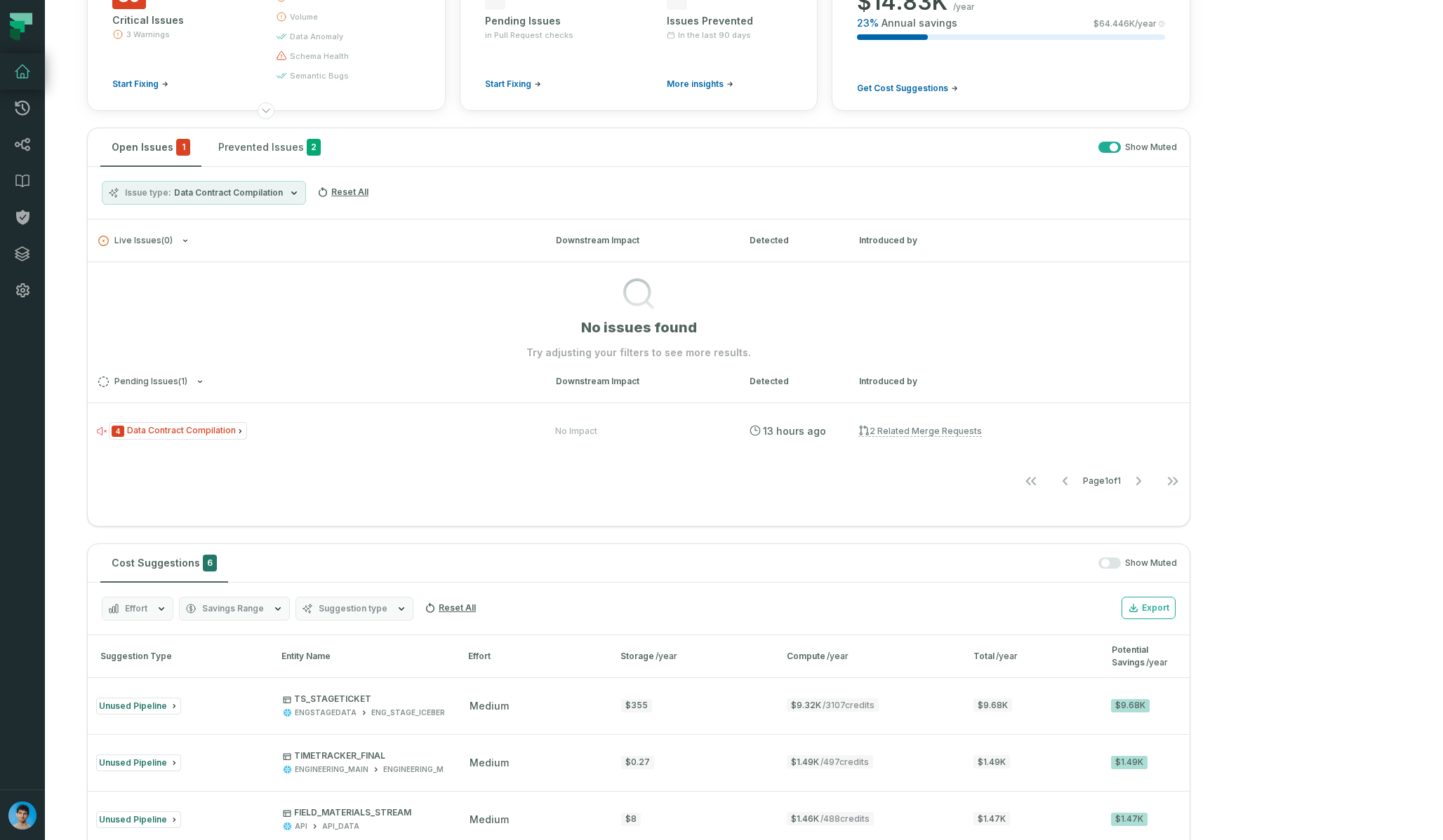
click at [717, 157] on div "Open Issues 1 Prevented Issues 2 Show Muted" at bounding box center [639, 147] width 1102 height 38
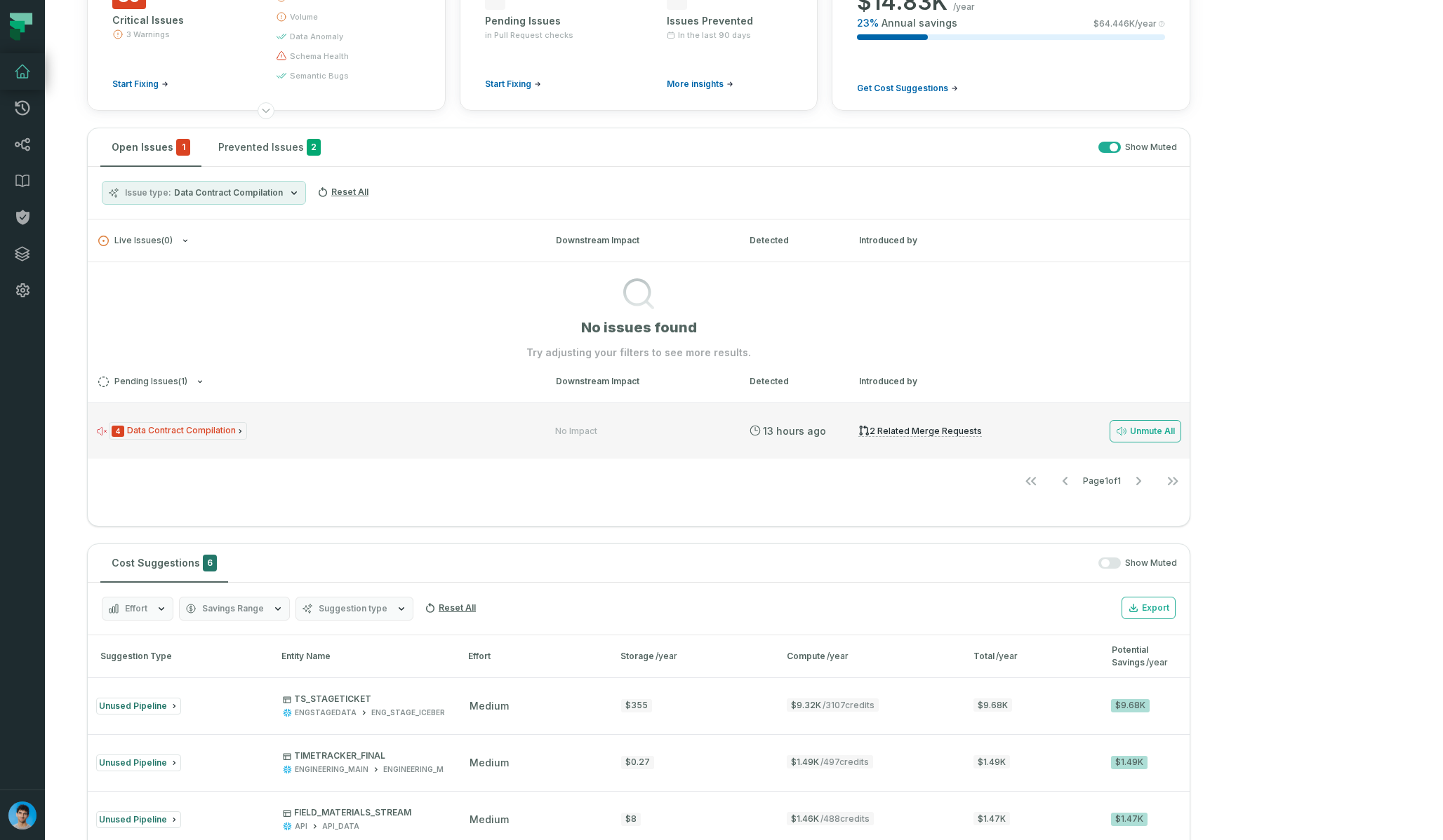
click at [314, 423] on div "4 Data Contract Compilation" at bounding box center [312, 431] width 433 height 18
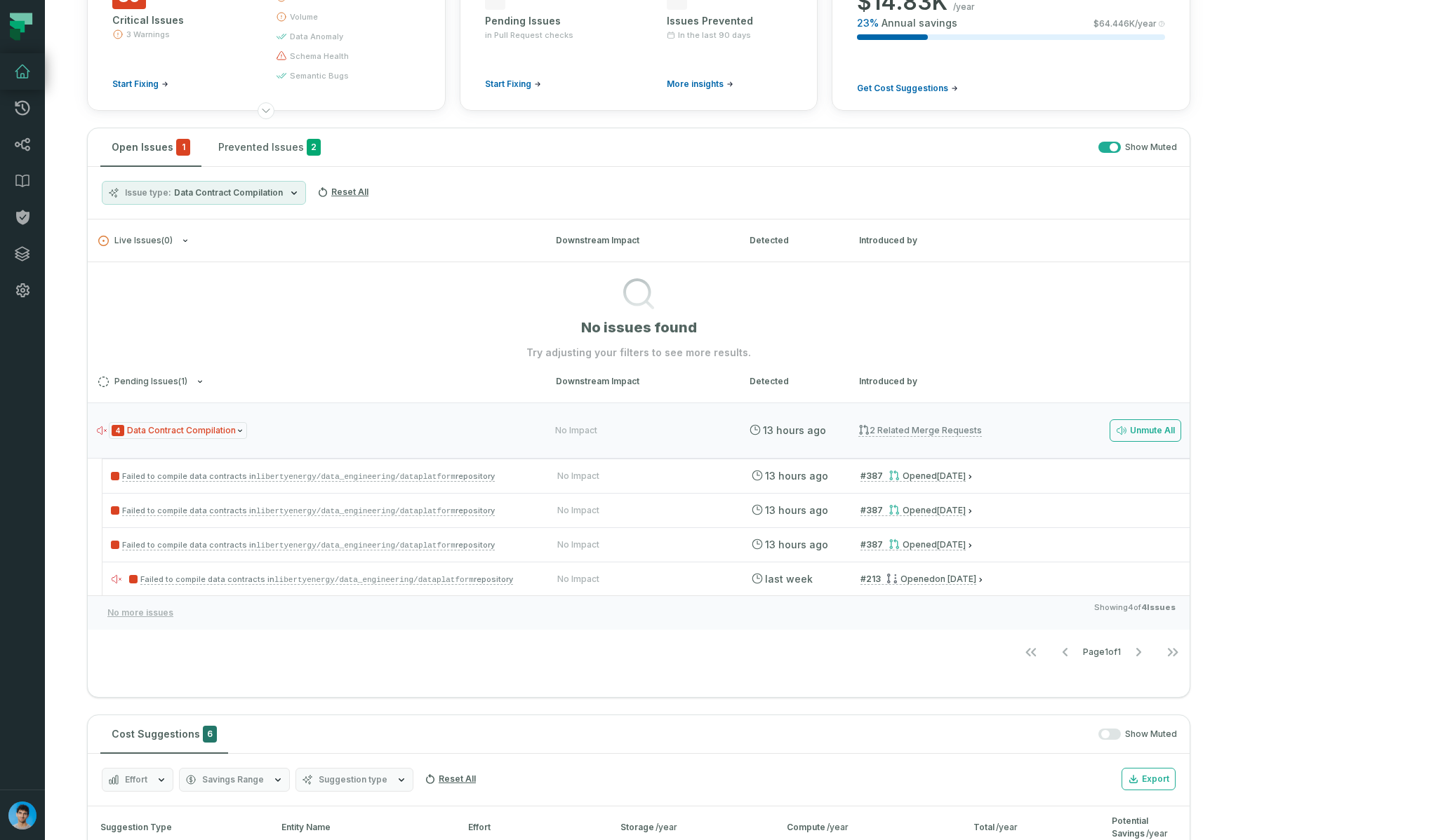
click at [1175, 615] on span "Showing 4 of 4 Issues" at bounding box center [1134, 612] width 81 height 22
click at [298, 576] on code "libertyenergy/data_engineering/dataplatform" at bounding box center [374, 580] width 200 height 9
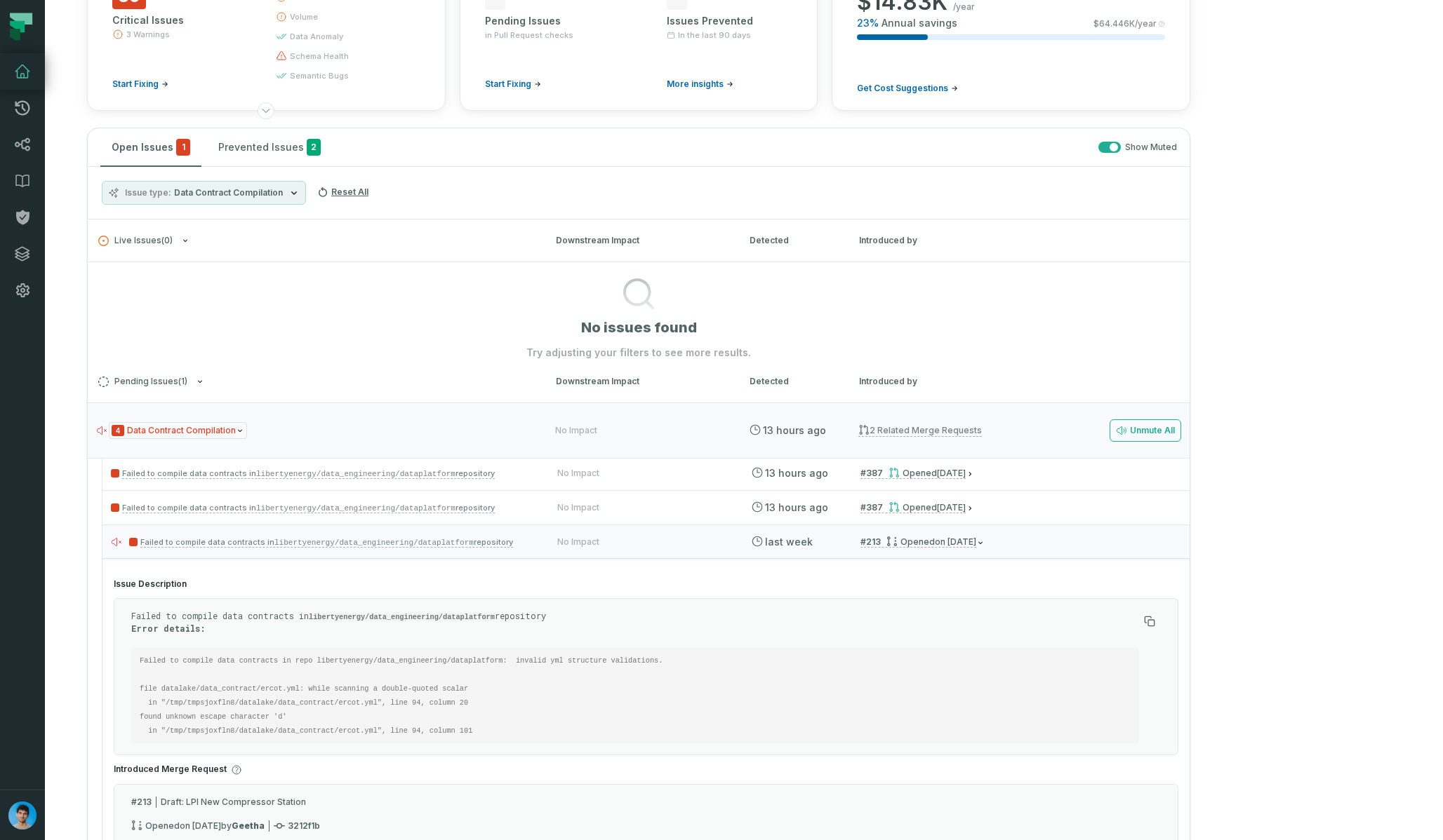
scroll to position [44, 0]
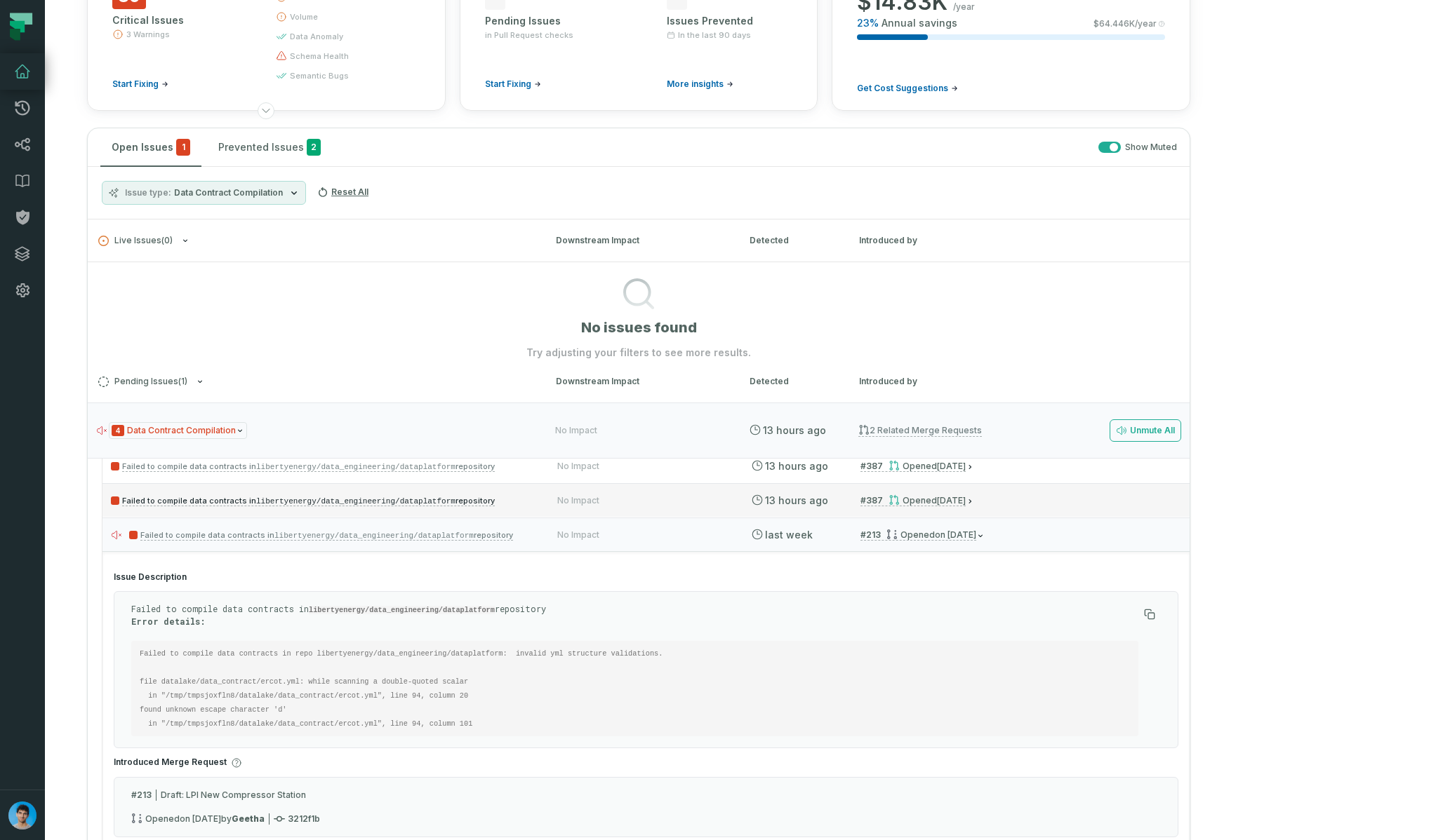
click at [381, 504] on code "libertyenergy/data_engineering/dataplatform" at bounding box center [356, 502] width 200 height 9
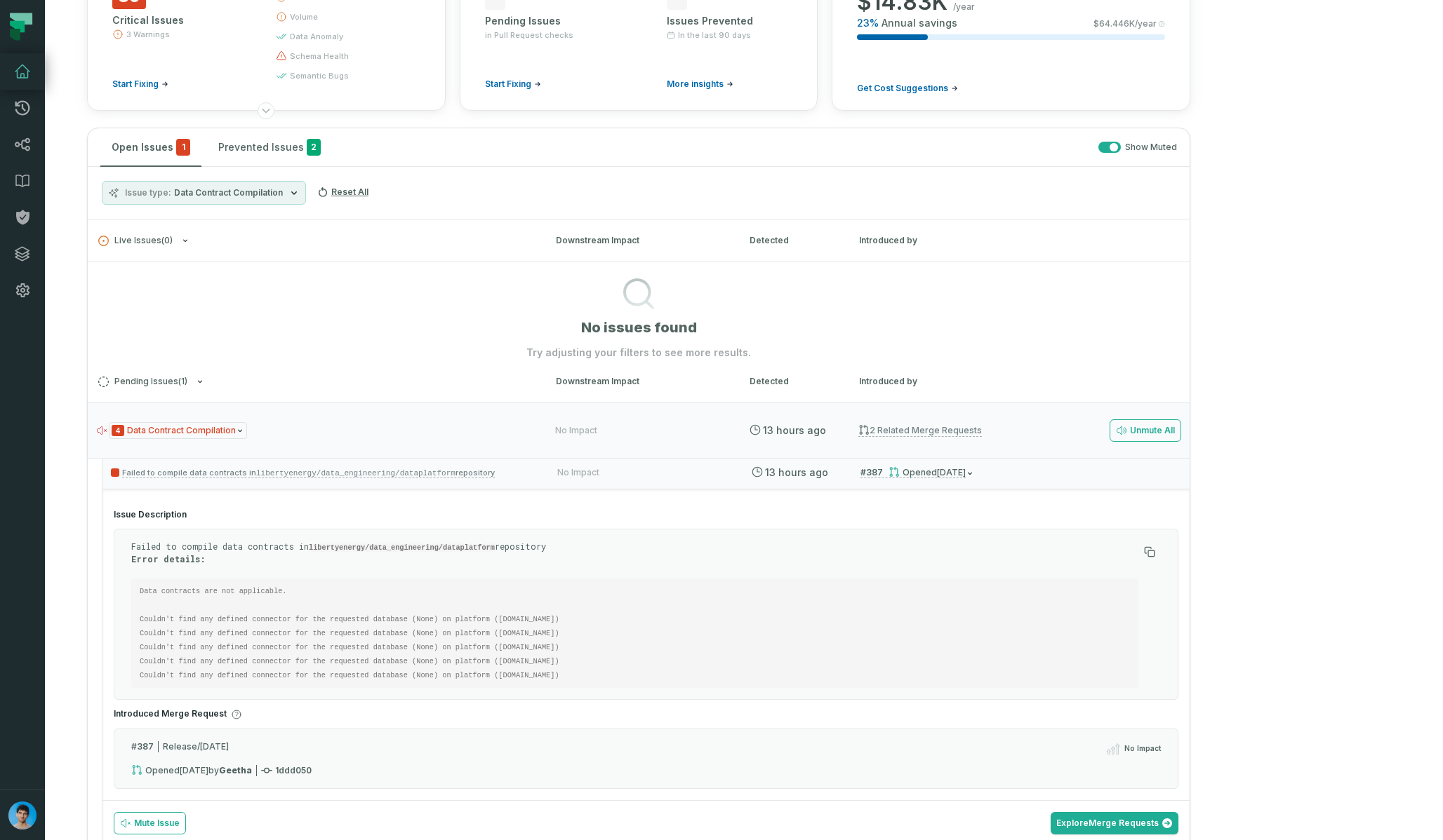
scroll to position [0, 0]
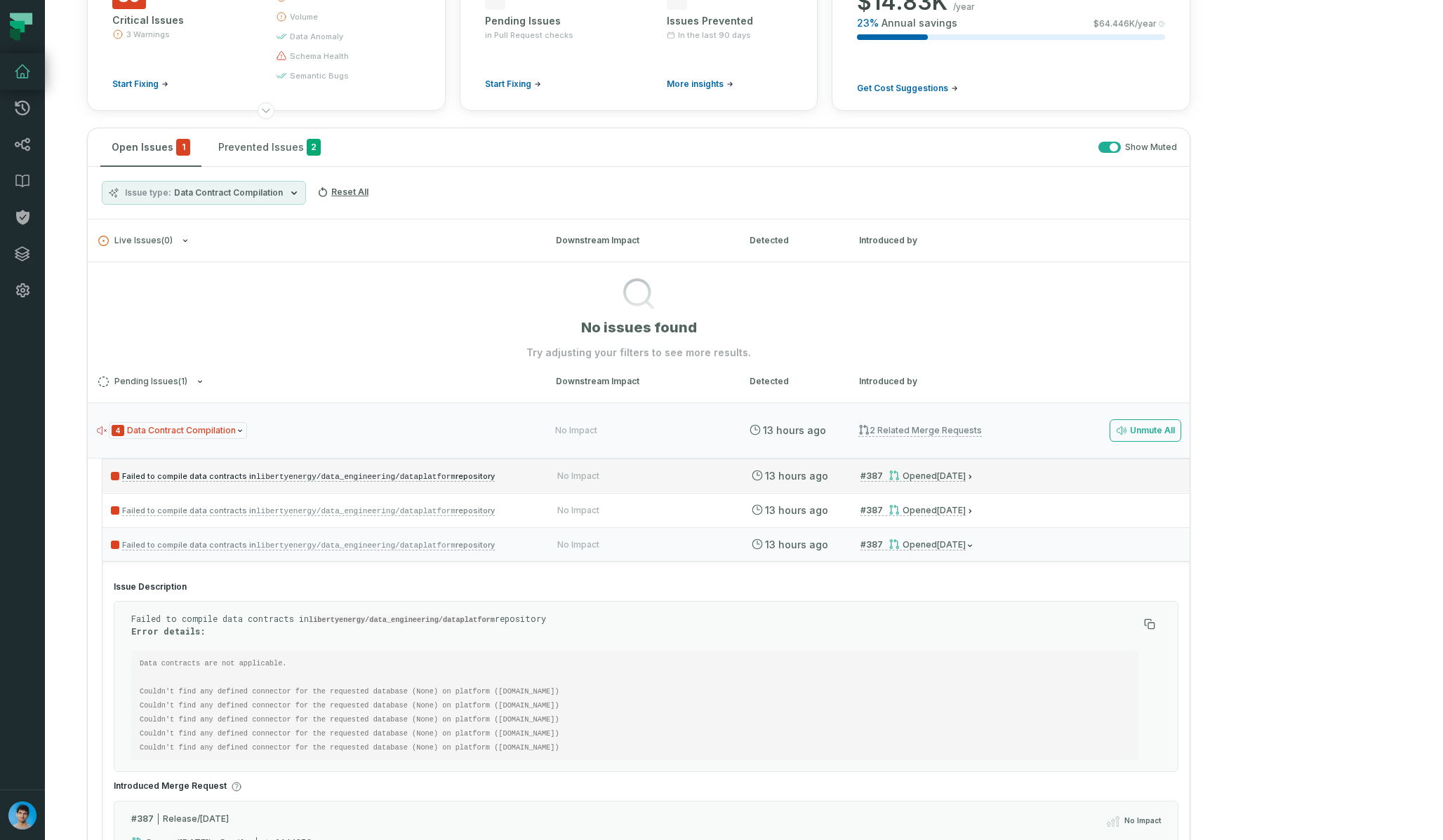
click at [523, 477] on p "Failed to compile data contracts in libertyenergy/data_engineering/dataplatform…" at bounding box center [321, 475] width 421 height 17
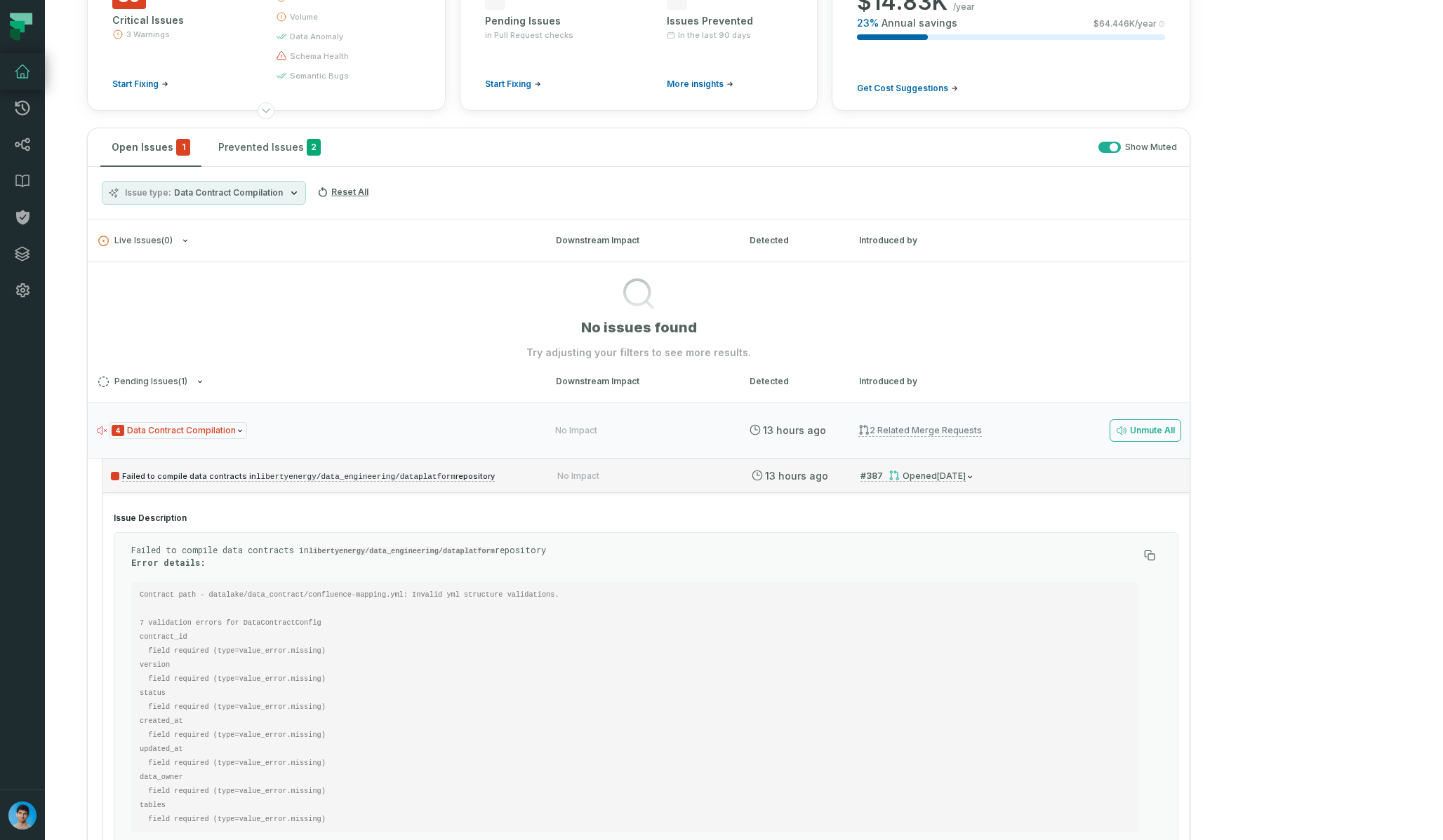
click at [532, 475] on p "Failed to compile data contracts in libertyenergy/data_engineering/dataplatform…" at bounding box center [321, 475] width 421 height 17
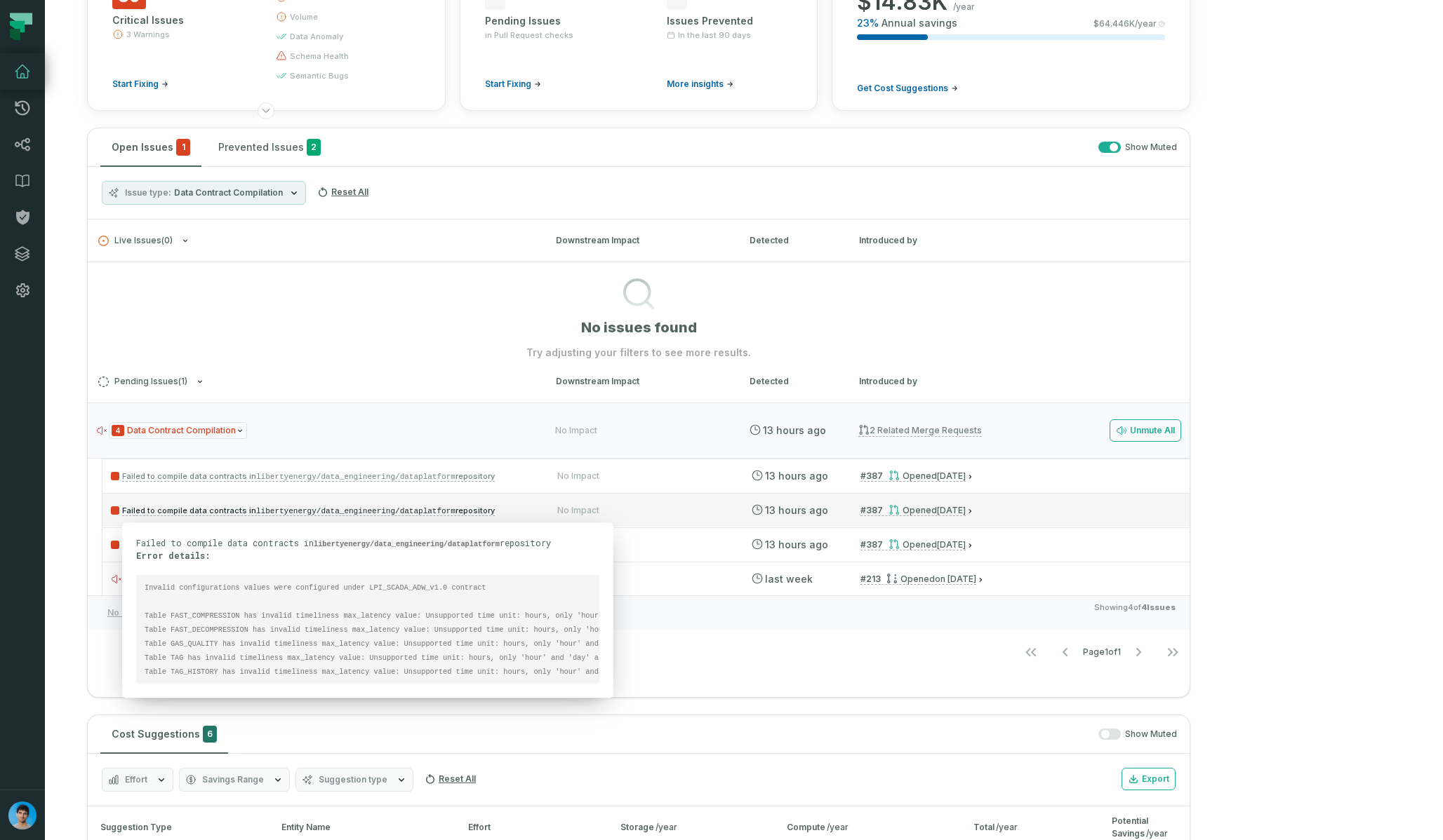
click at [408, 510] on code "libertyenergy/data_engineering/dataplatform" at bounding box center [356, 511] width 200 height 9
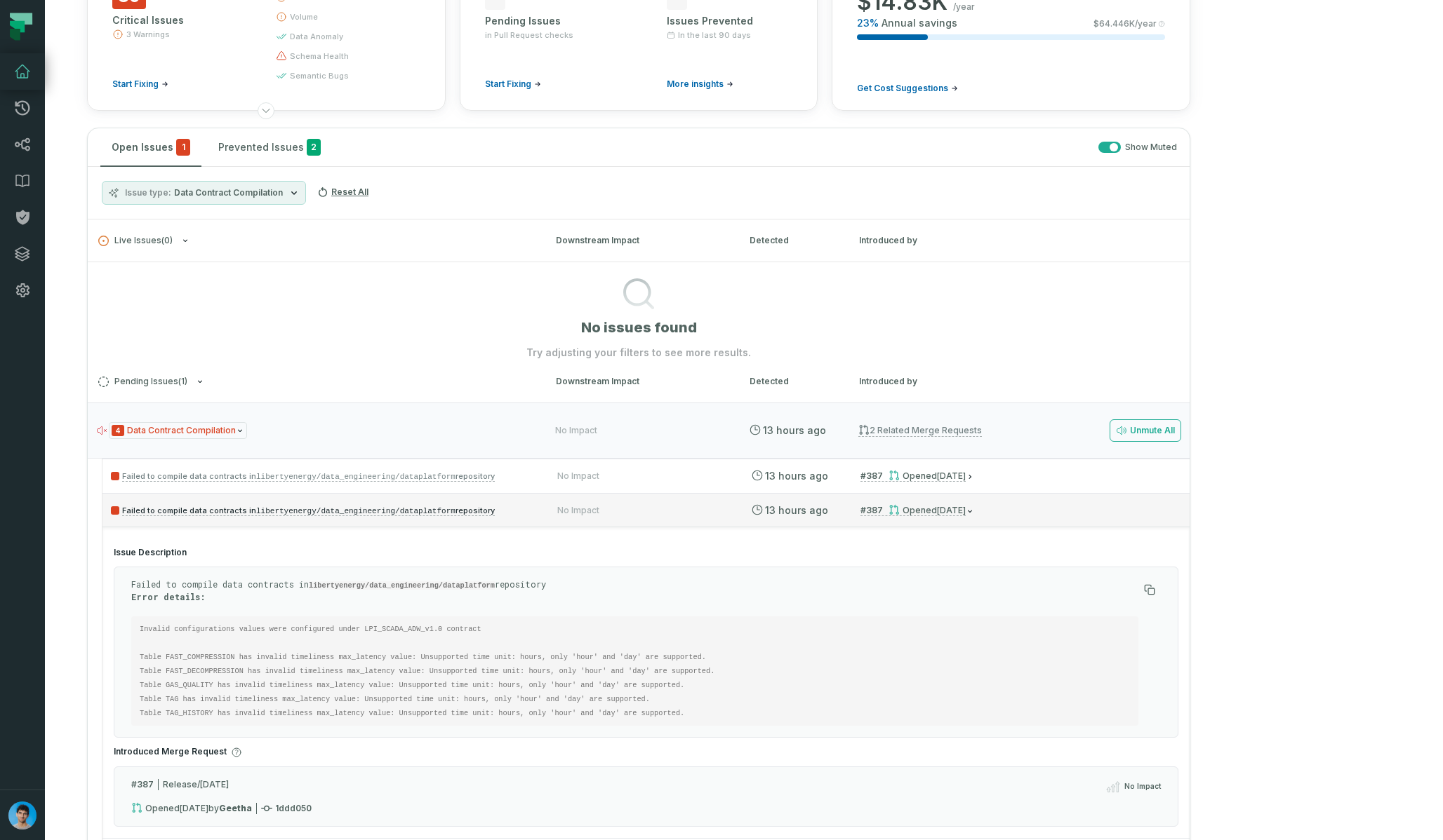
click at [408, 510] on code "libertyenergy/data_engineering/dataplatform" at bounding box center [356, 511] width 200 height 9
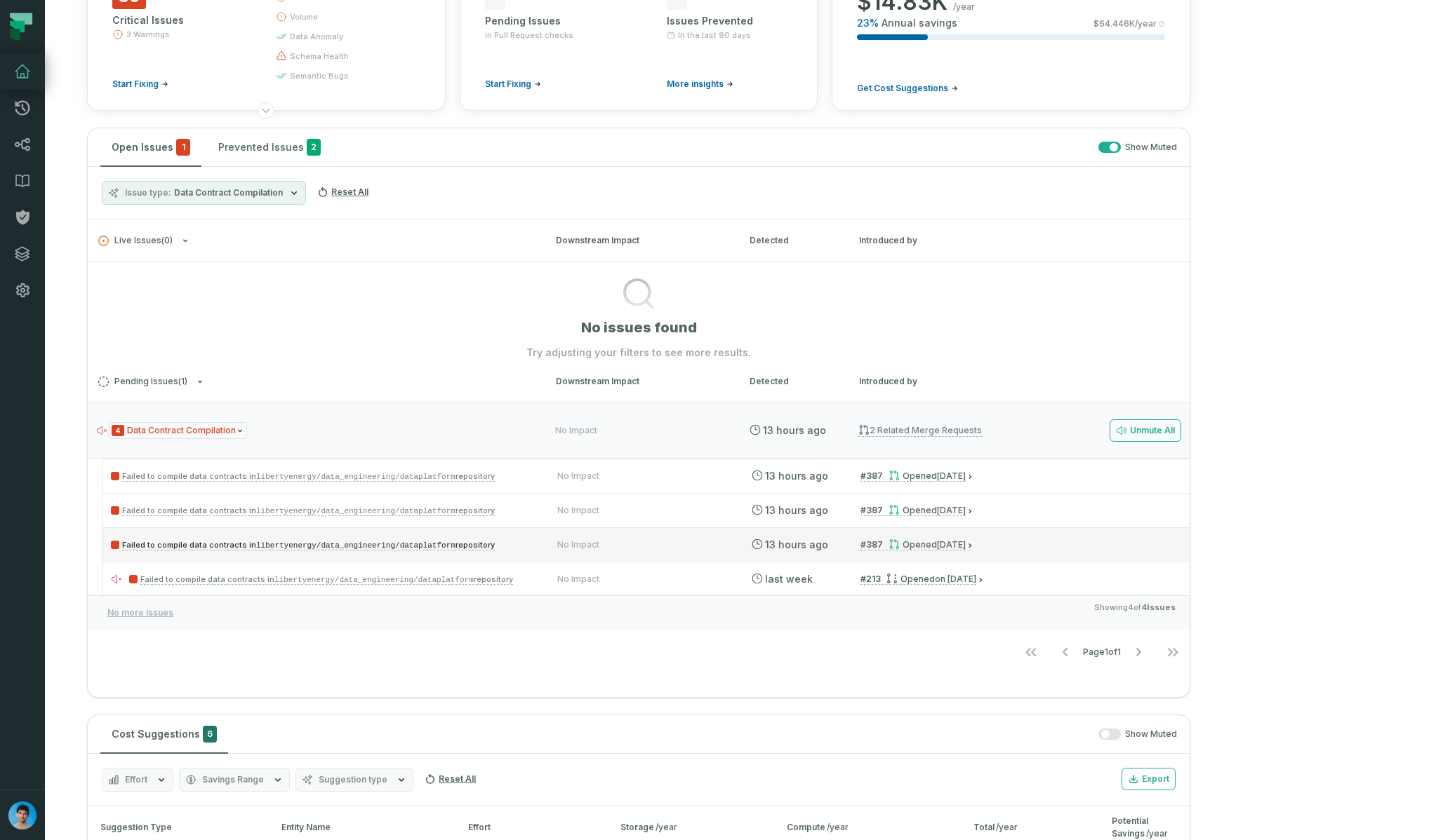
click at [386, 540] on span "Failed to compile data contracts in libertyenergy/data_engineering/dataplatform…" at bounding box center [308, 545] width 373 height 10
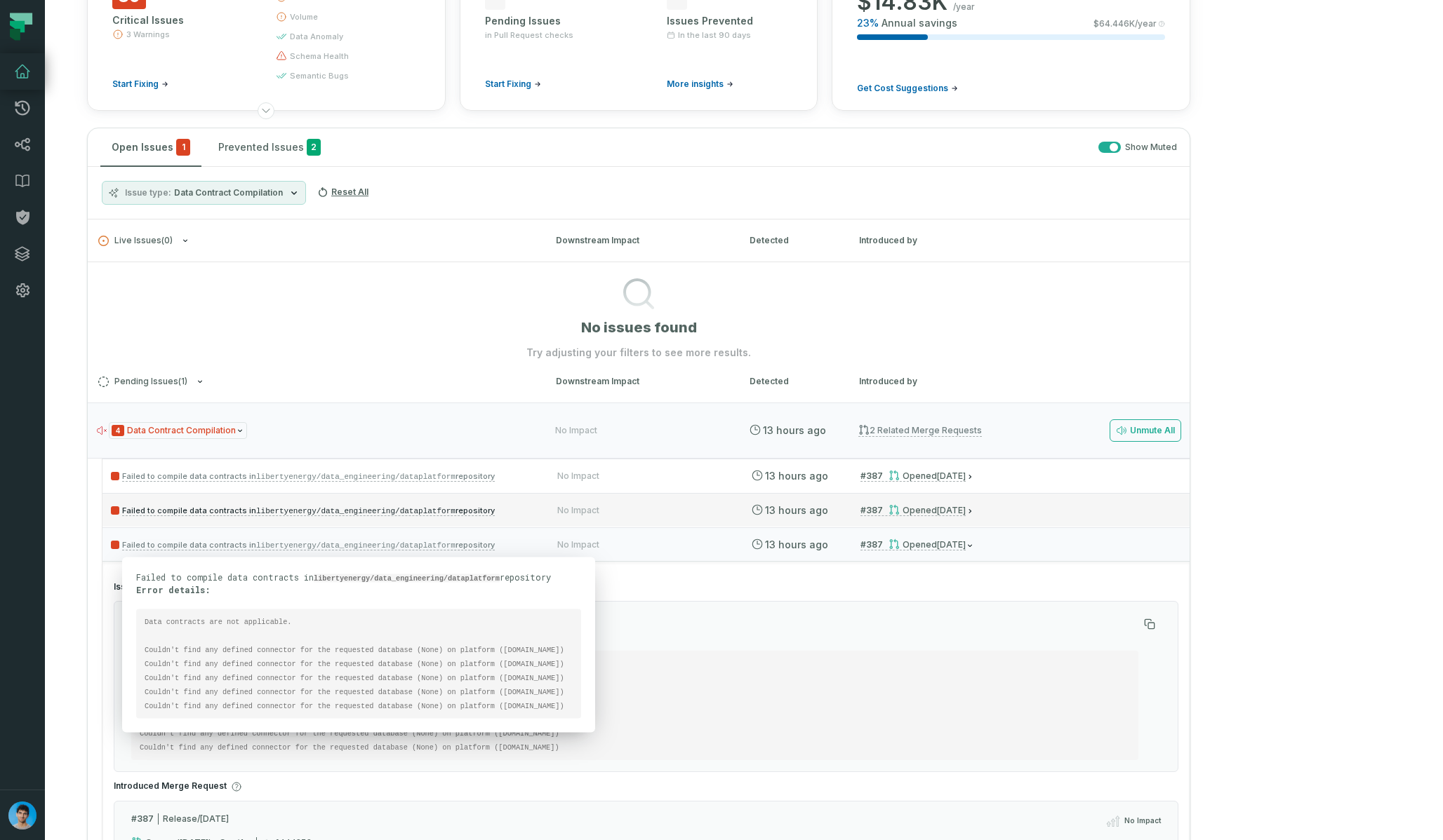
click at [404, 509] on code "libertyenergy/data_engineering/dataplatform" at bounding box center [356, 511] width 200 height 9
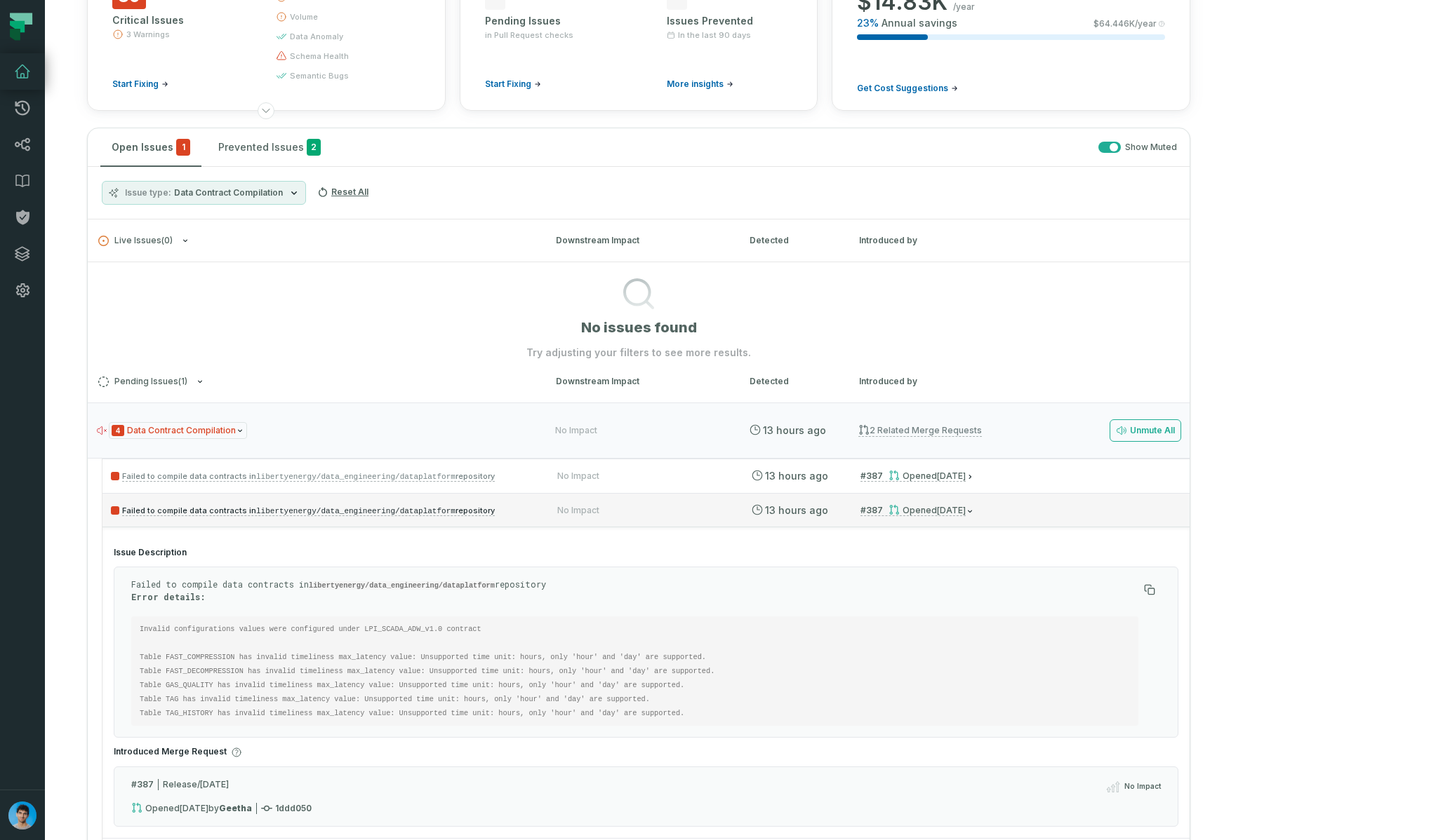
click at [447, 508] on code "libertyenergy/data_engineering/dataplatform" at bounding box center [356, 511] width 200 height 9
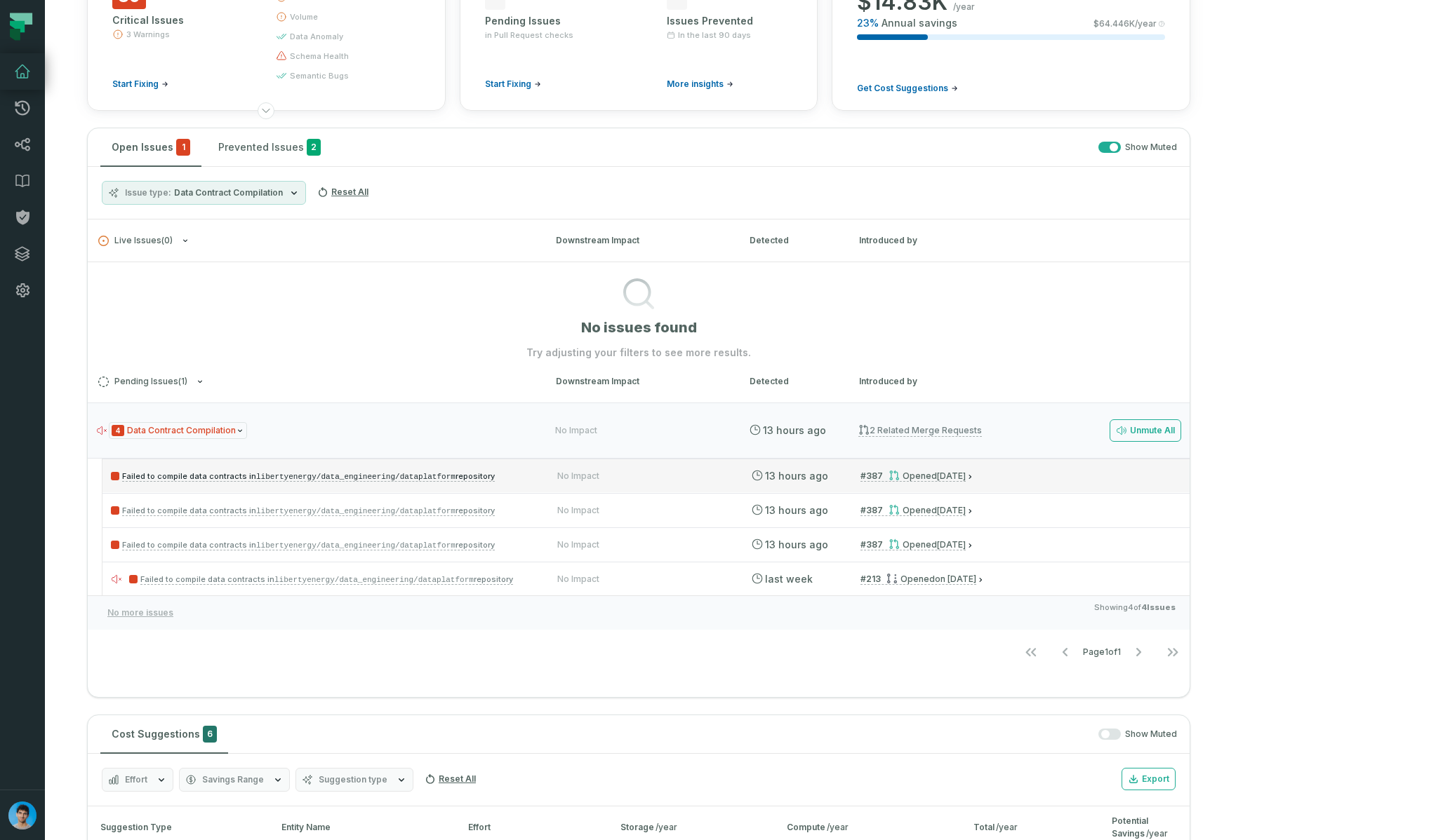
click at [450, 477] on span "Failed to compile data contracts in libertyenergy/data_engineering/dataplatform…" at bounding box center [308, 476] width 373 height 10
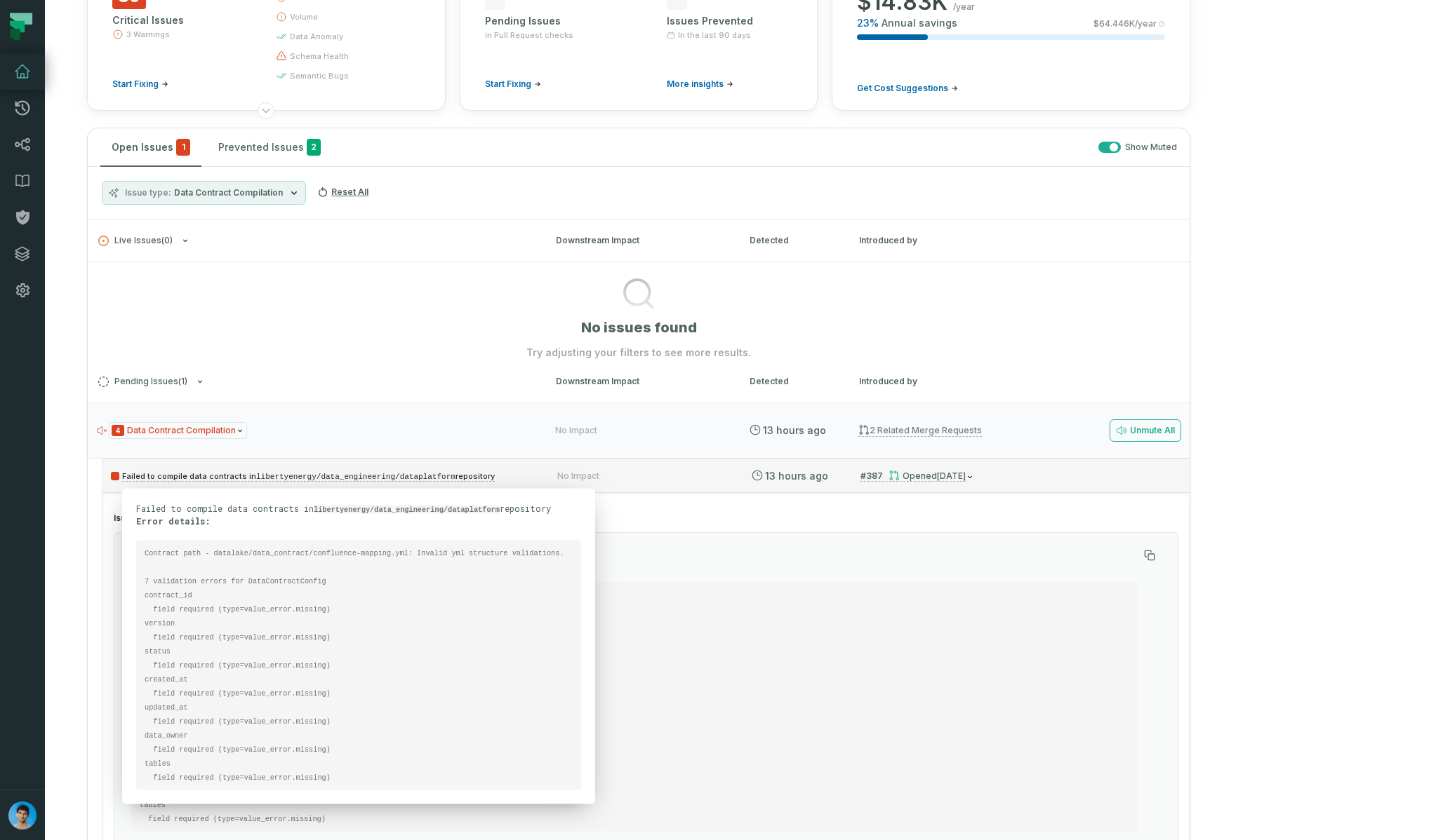
click at [483, 478] on span "Failed to compile data contracts in libertyenergy/data_engineering/dataplatform…" at bounding box center [308, 476] width 373 height 10
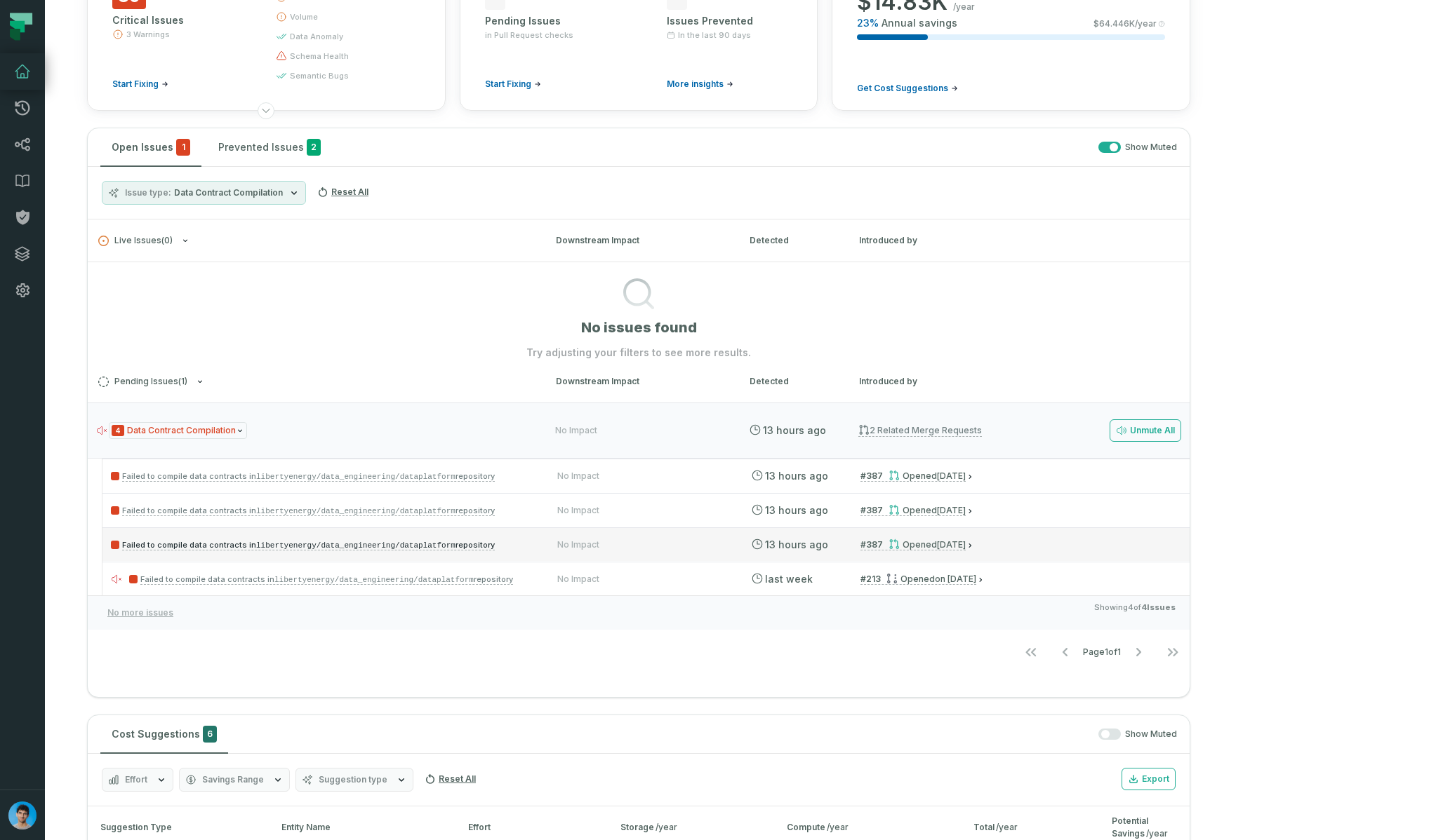
click at [456, 553] on div "Failed to compile data contracts in libertyenergy/data_engineering/dataplatform…" at bounding box center [646, 544] width 1087 height 33
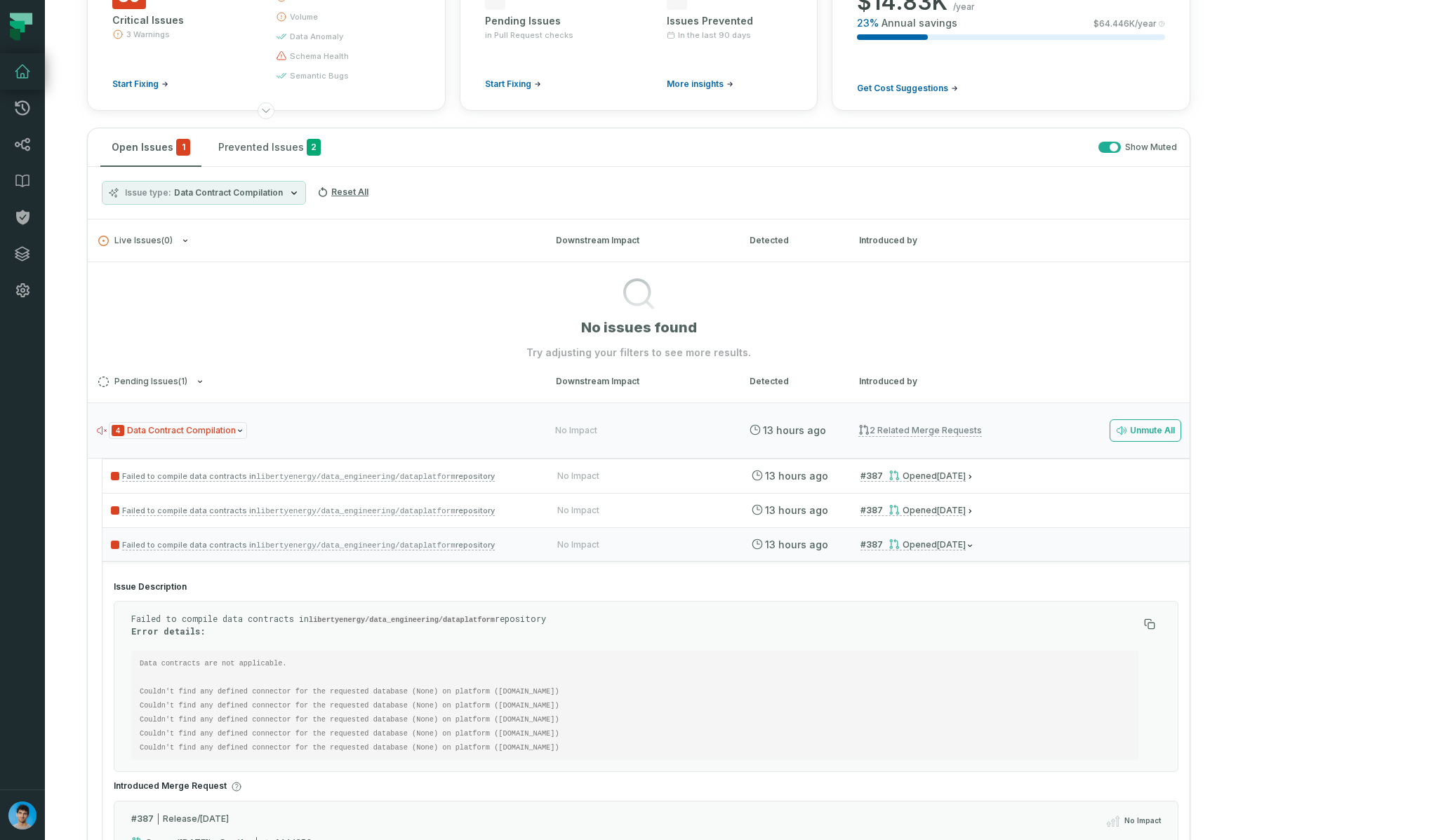
drag, startPoint x: 626, startPoint y: 753, endPoint x: 135, endPoint y: 657, distance: 500.3
click at [135, 657] on pre "Data contracts are not applicable. Couldn't find any defined connector for the …" at bounding box center [634, 706] width 1007 height 110
copy code "Data contracts are not applicable. Couldn't find any defined connector for the …"
